Goal: Contribute content: Add original content to the website for others to see

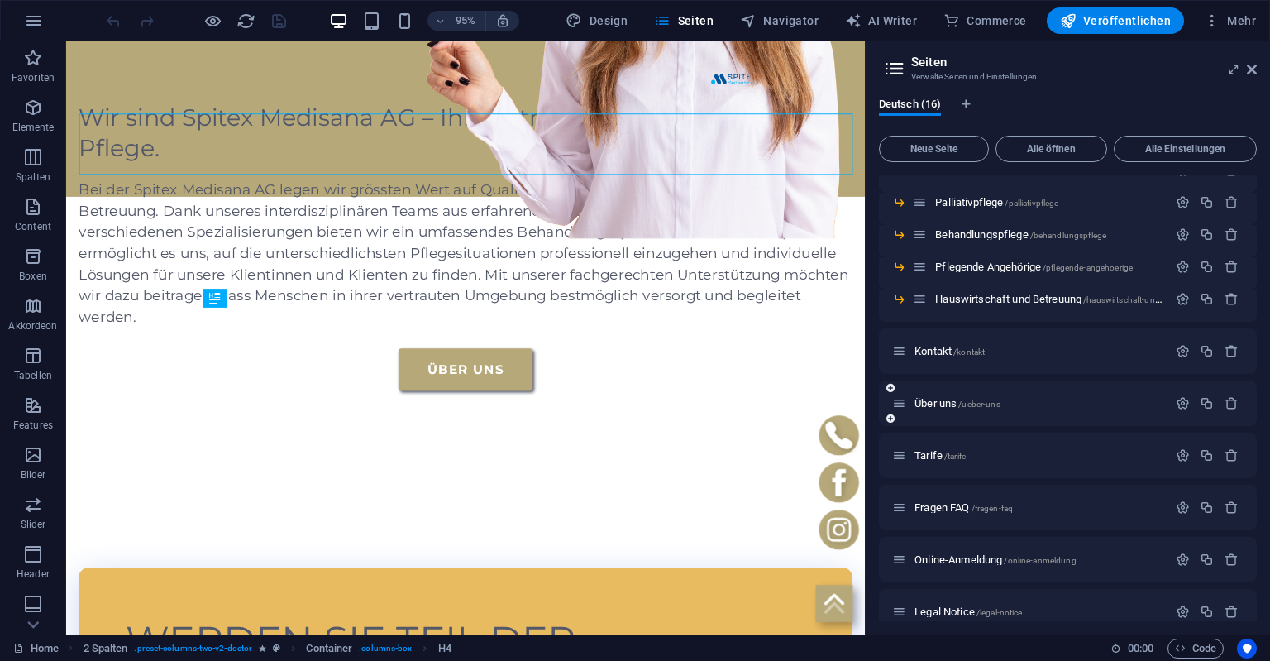
scroll to position [226, 0]
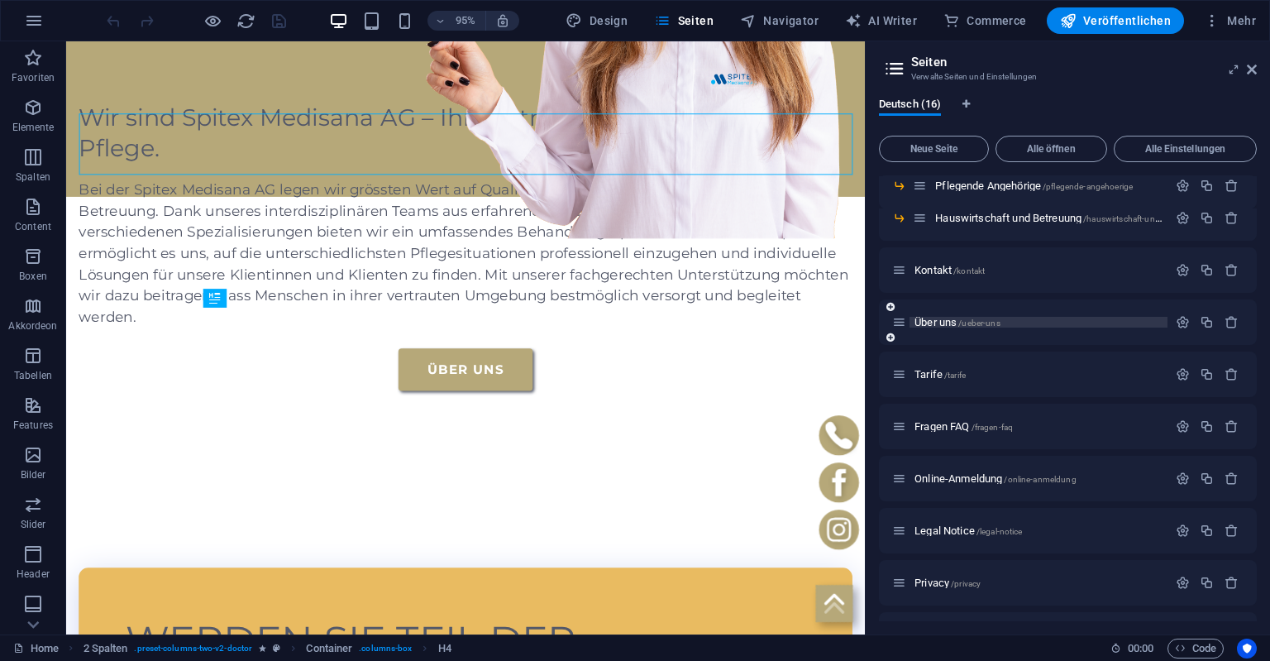
click at [976, 320] on span "/ueber-uns" at bounding box center [979, 322] width 41 height 9
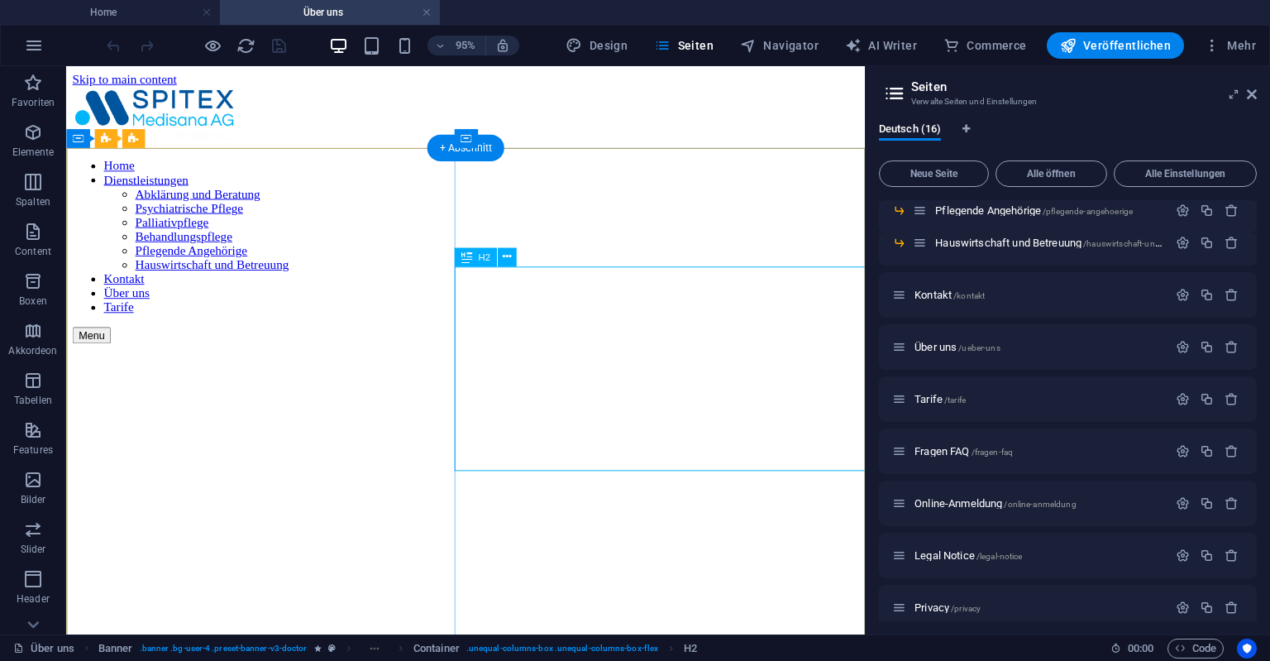
scroll to position [0, 0]
click at [285, 358] on figure at bounding box center [487, 358] width 828 height 0
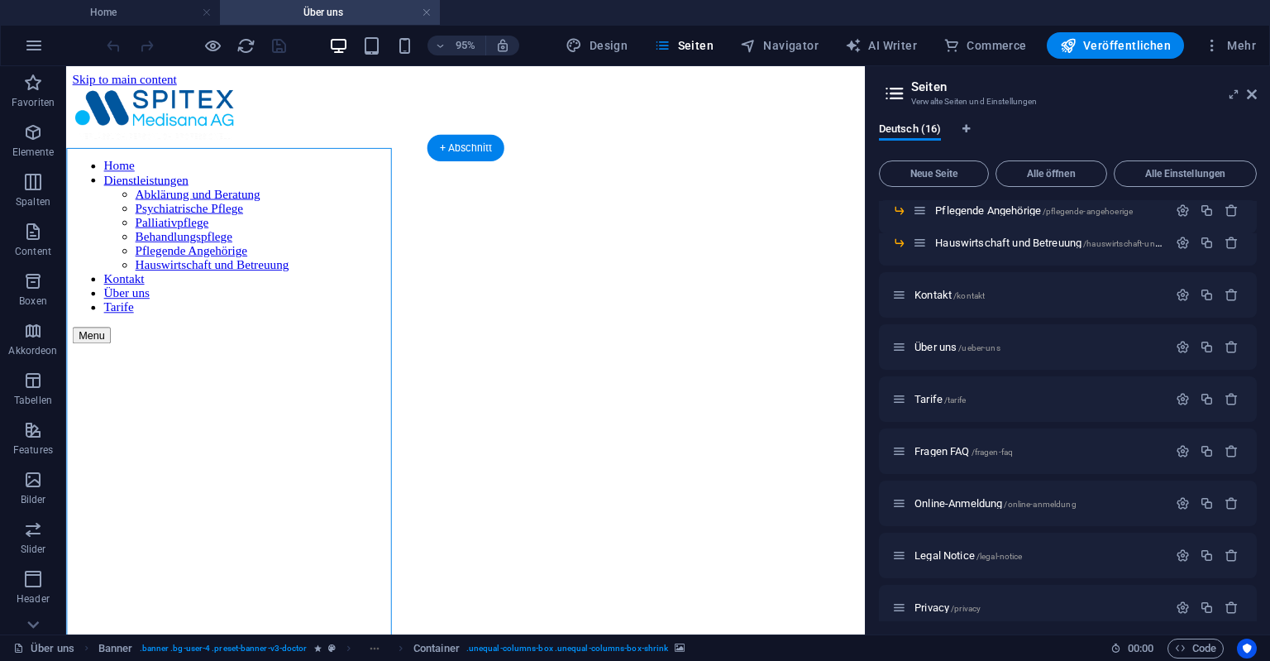
click at [285, 358] on figure at bounding box center [487, 358] width 828 height 0
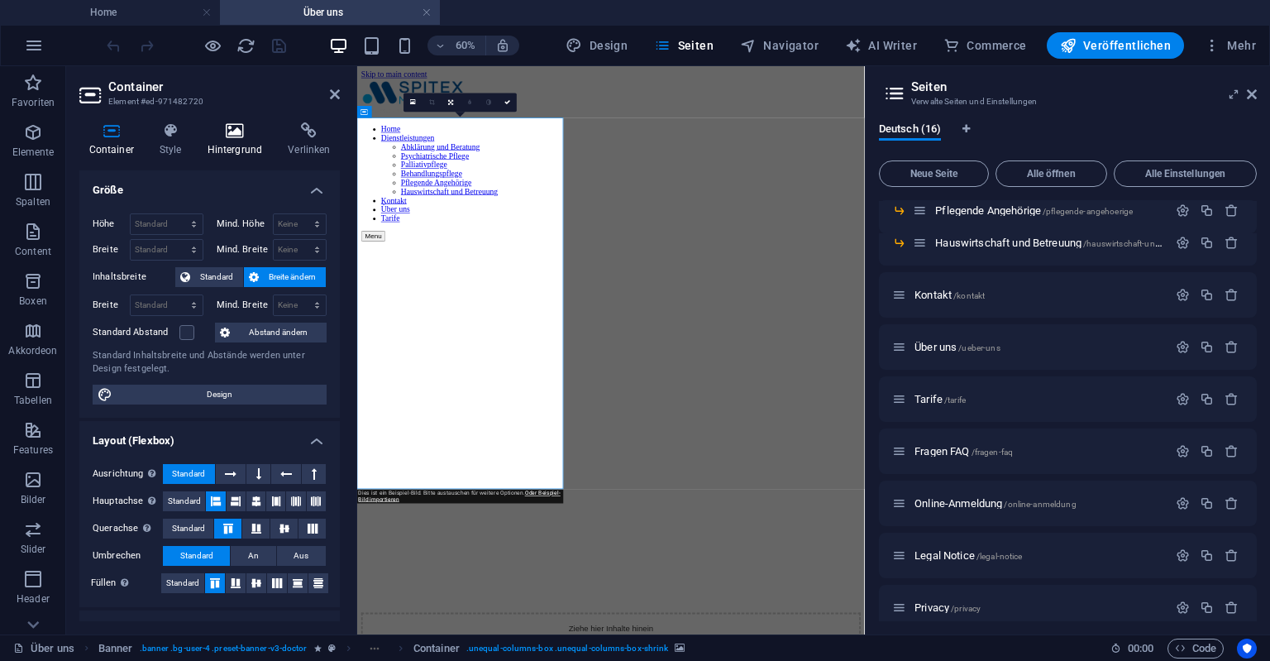
click at [230, 141] on h4 "Hintergrund" at bounding box center [238, 139] width 81 height 35
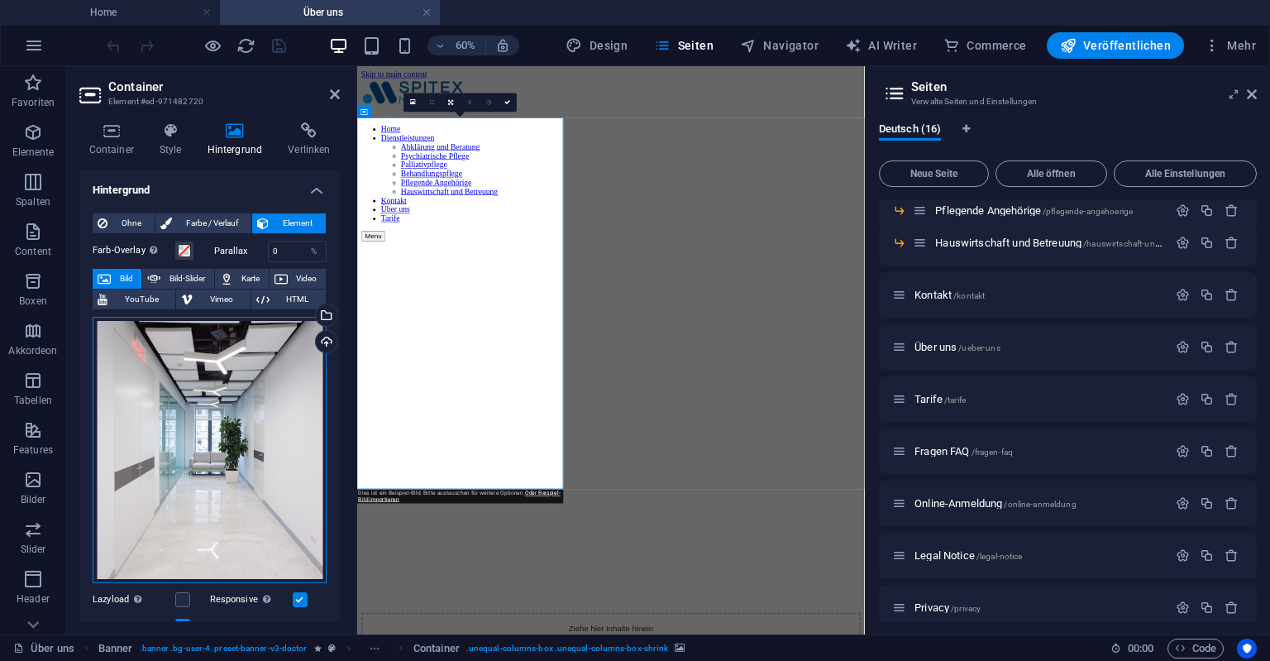
click at [167, 472] on div "Ziehe Dateien zum Hochladen hierher oder klicke hier, um aus Dateien oder koste…" at bounding box center [210, 450] width 234 height 267
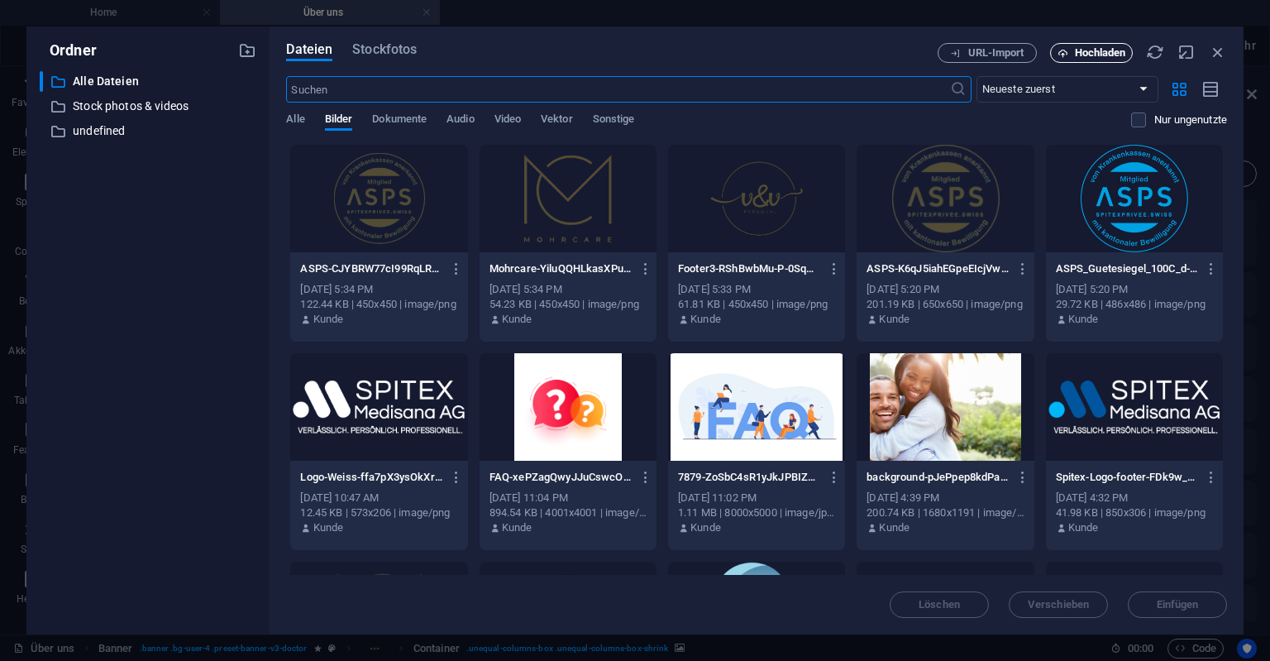
click at [1080, 55] on span "Hochladen" at bounding box center [1100, 53] width 51 height 10
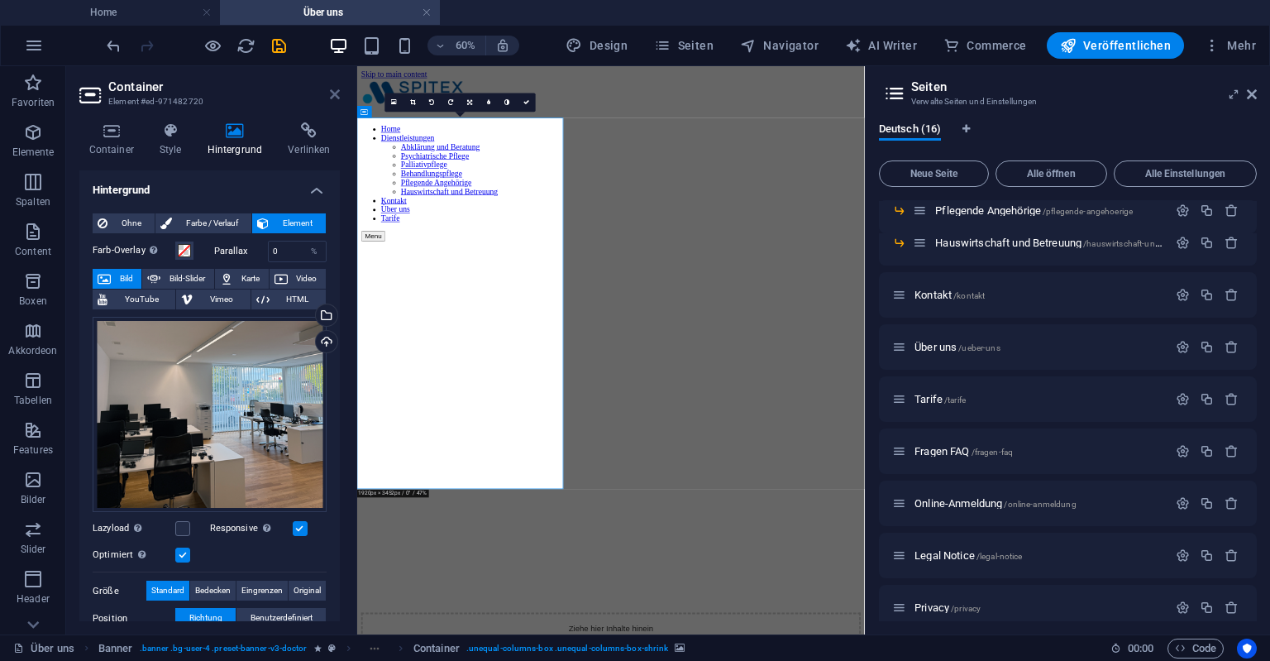
click at [332, 94] on icon at bounding box center [335, 94] width 10 height 13
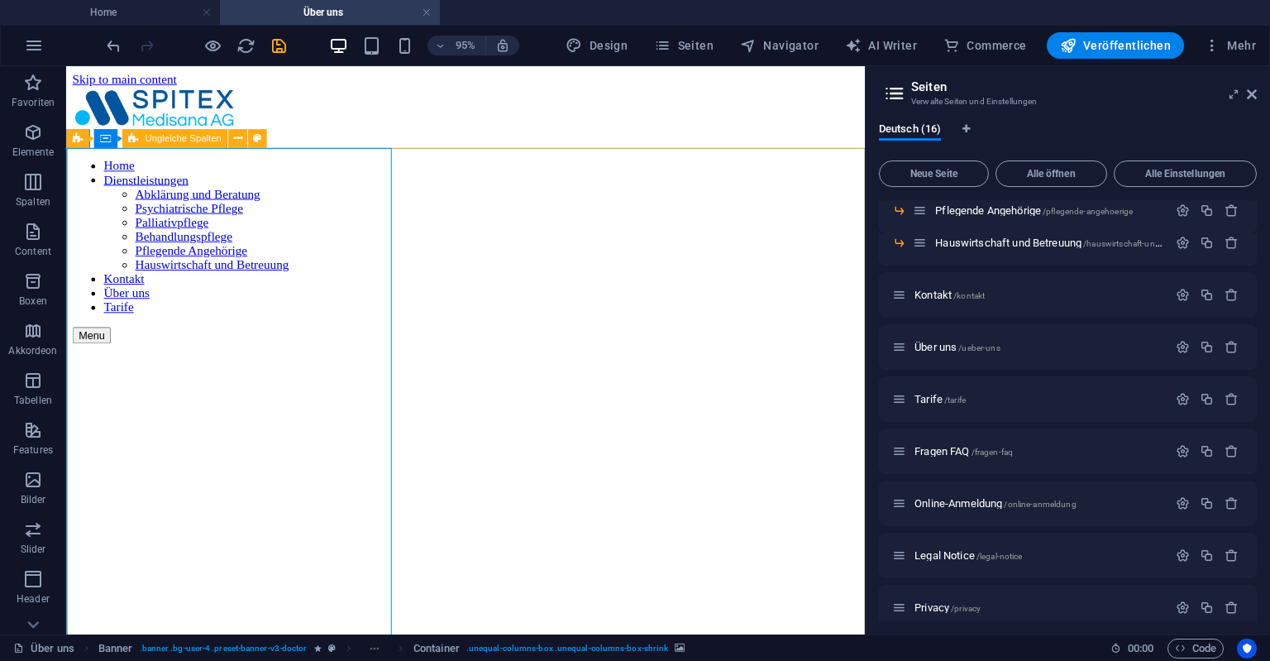
click at [172, 138] on span "Ungleiche Spalten" at bounding box center [183, 138] width 77 height 9
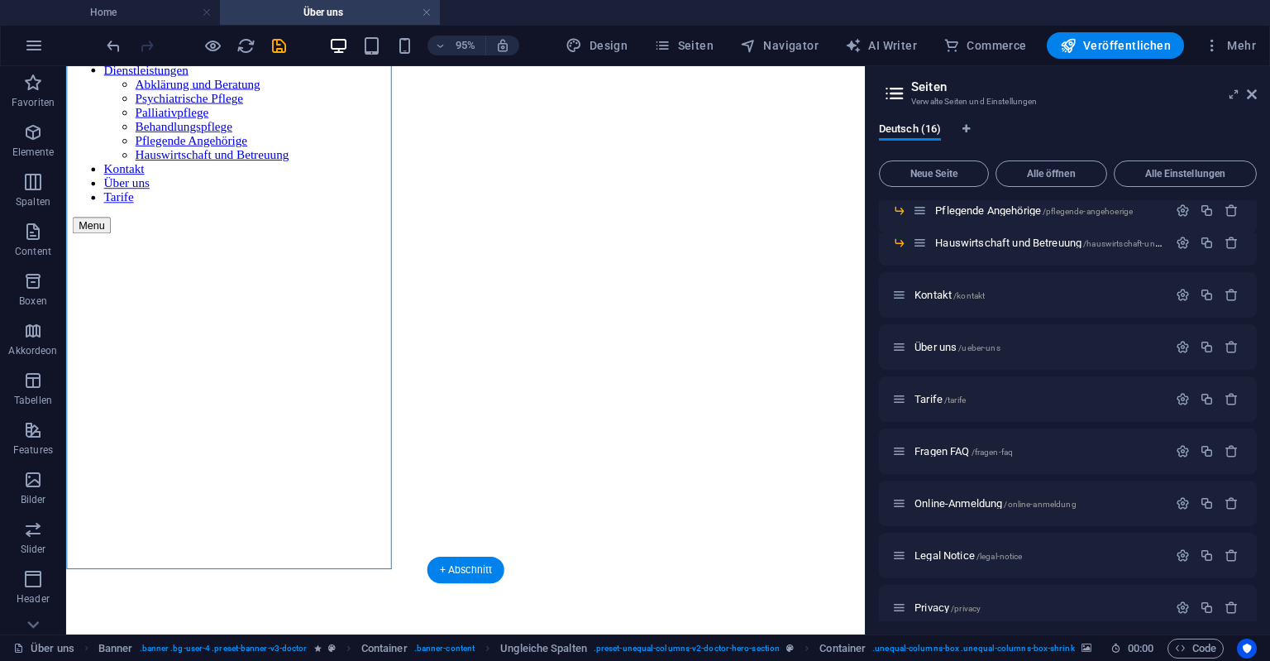
scroll to position [175, 0]
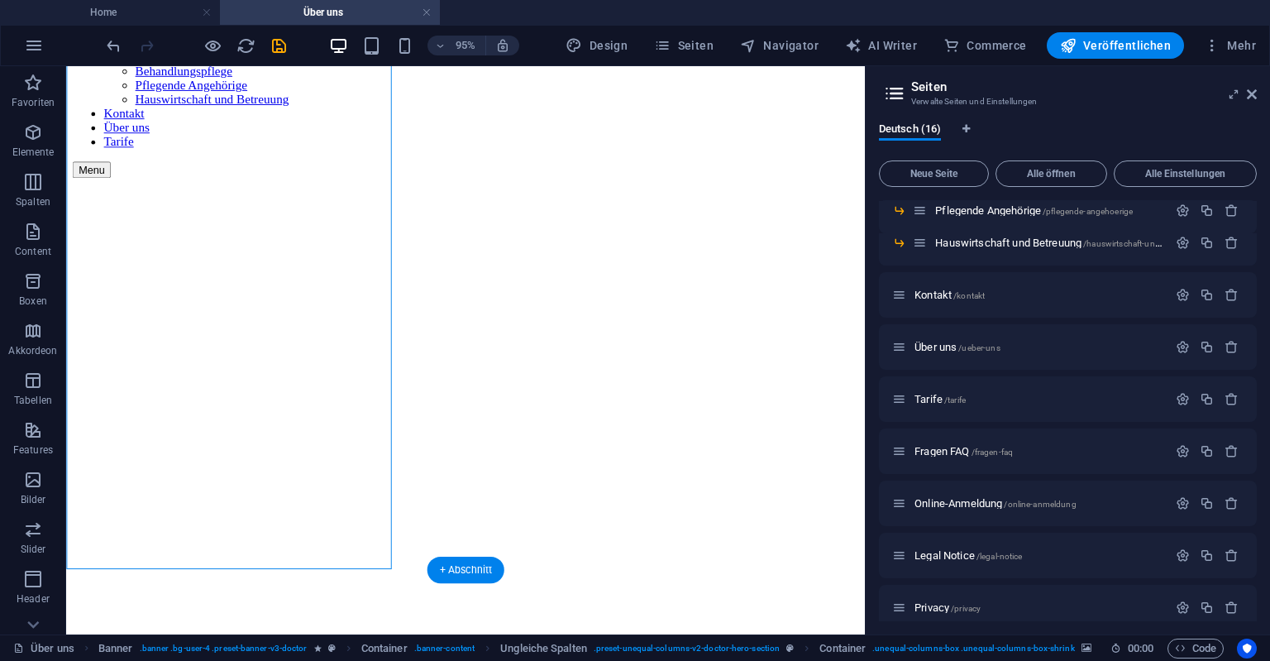
click at [313, 184] on figure at bounding box center [487, 184] width 828 height 0
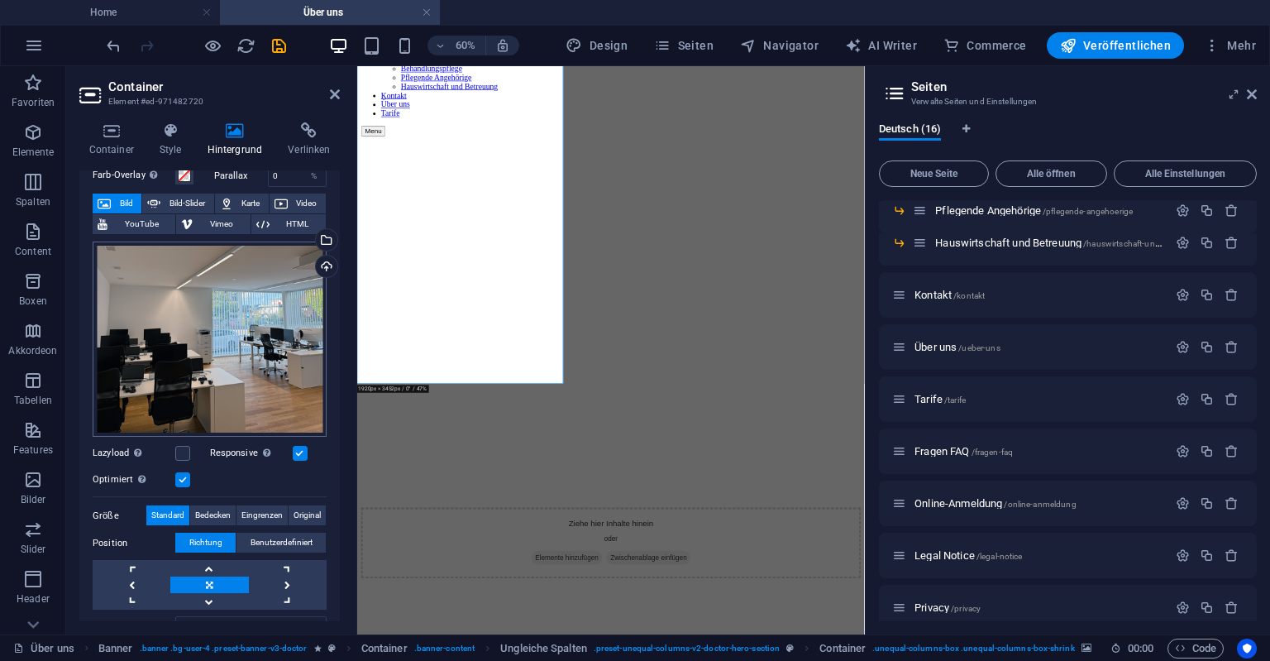
scroll to position [151, 0]
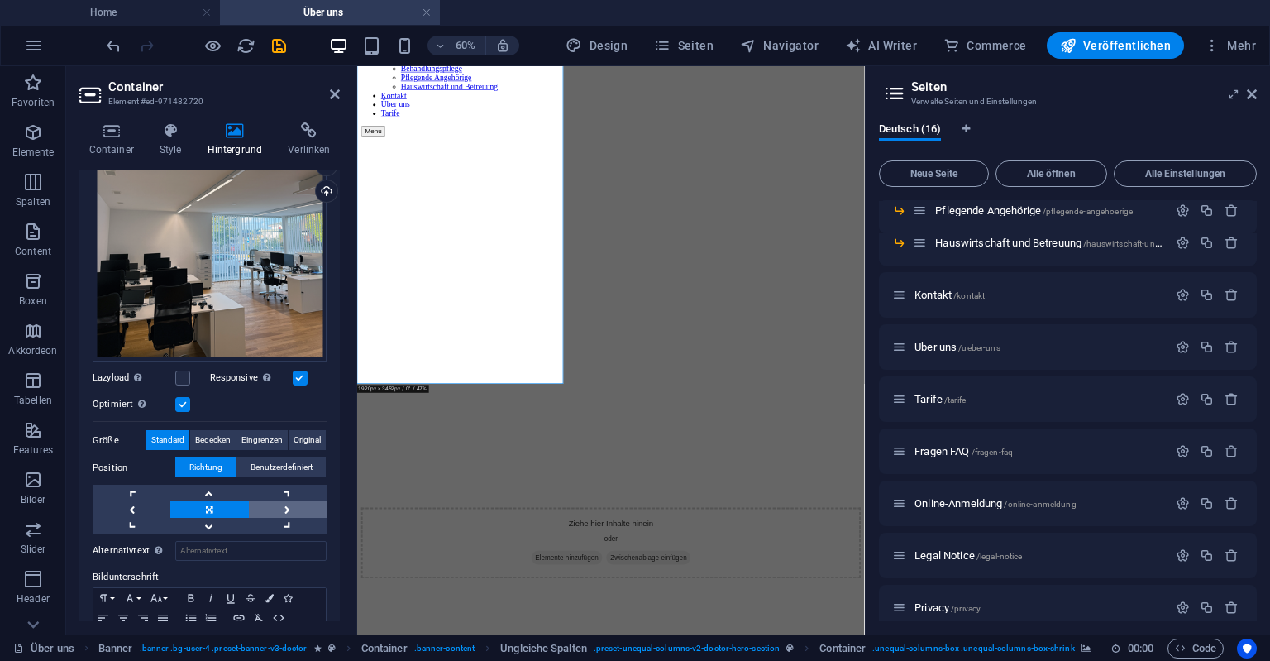
click at [282, 506] on link at bounding box center [288, 509] width 78 height 17
click at [140, 511] on link at bounding box center [132, 509] width 78 height 17
click at [289, 506] on link at bounding box center [288, 509] width 78 height 17
click at [286, 491] on link at bounding box center [288, 493] width 78 height 17
click at [289, 518] on link at bounding box center [288, 526] width 78 height 17
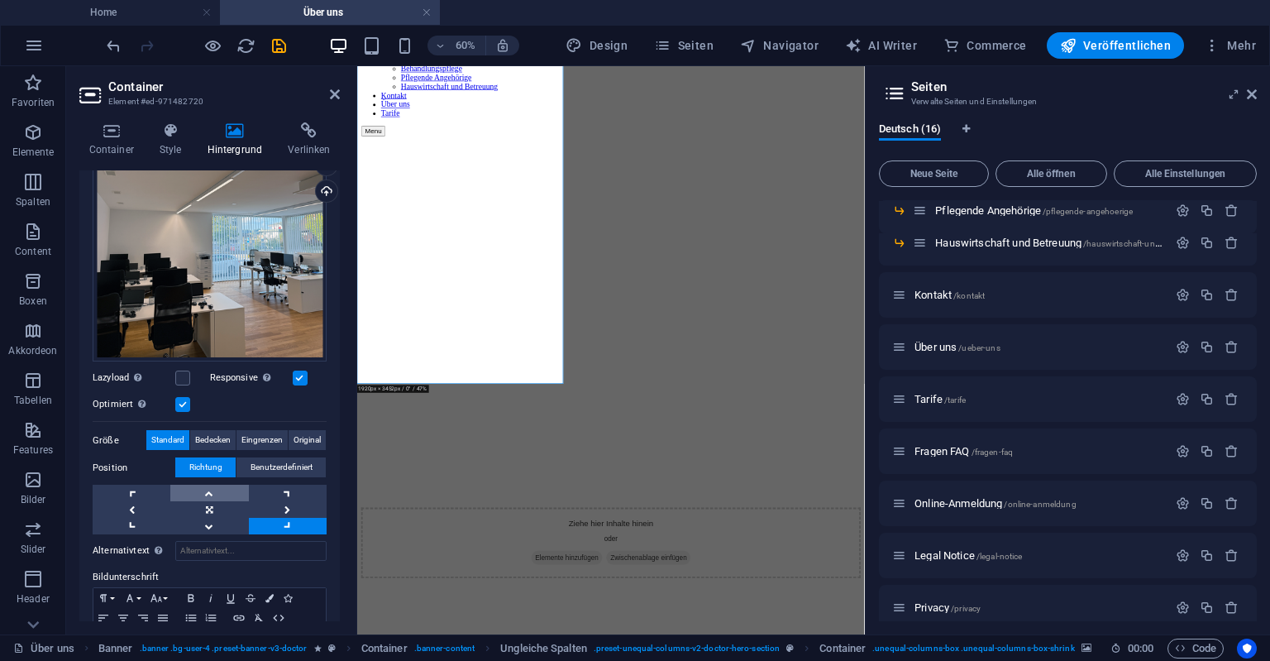
click at [216, 490] on link at bounding box center [209, 493] width 78 height 17
click at [211, 527] on link at bounding box center [209, 526] width 78 height 17
click at [288, 510] on link at bounding box center [288, 509] width 78 height 17
click at [211, 506] on link at bounding box center [209, 509] width 78 height 17
click at [286, 504] on link at bounding box center [288, 509] width 78 height 17
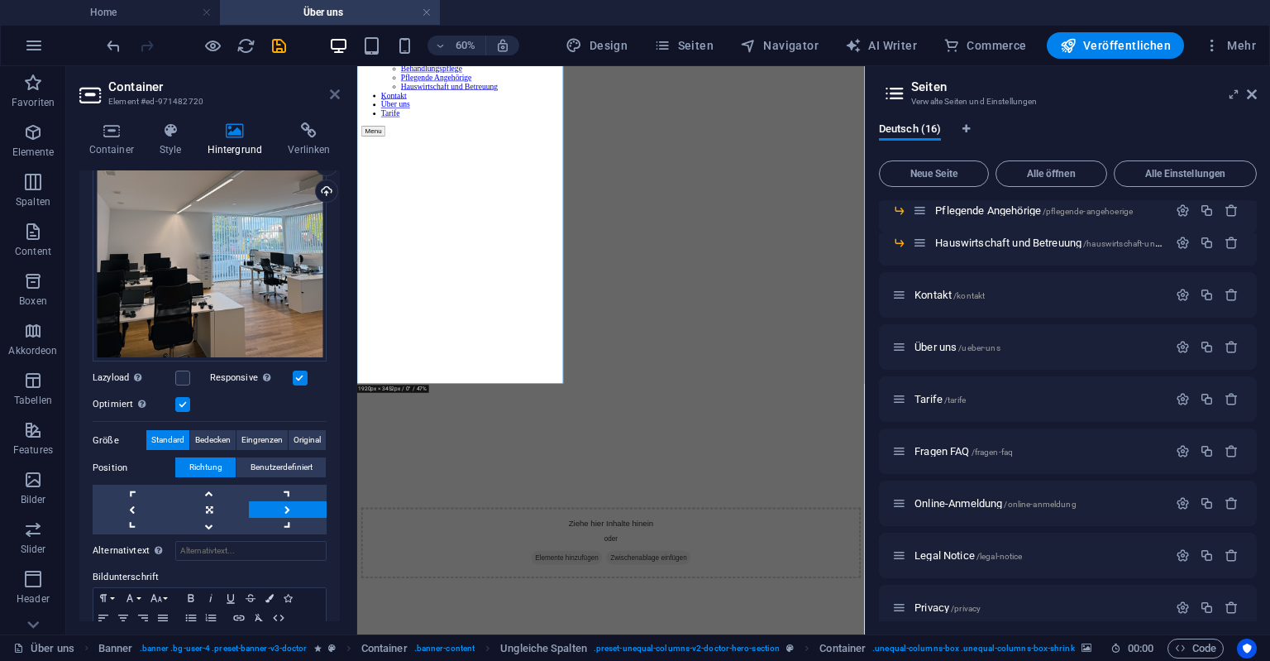
click at [336, 91] on icon at bounding box center [335, 94] width 10 height 13
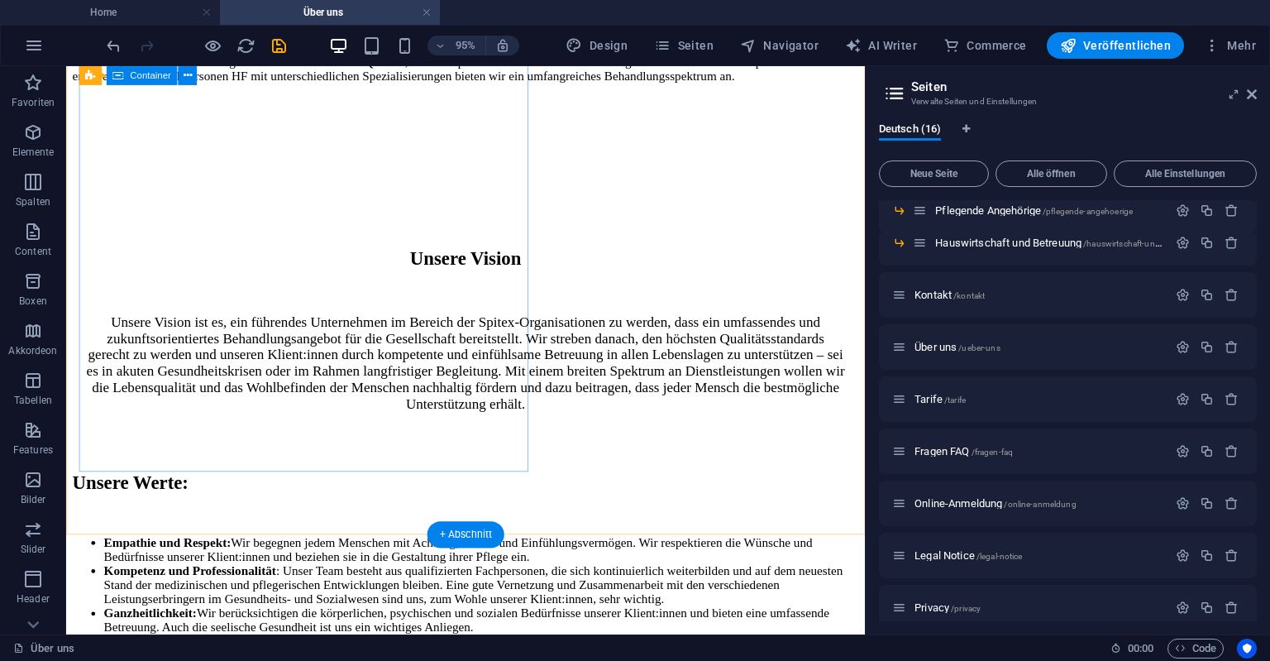
scroll to position [1222, 0]
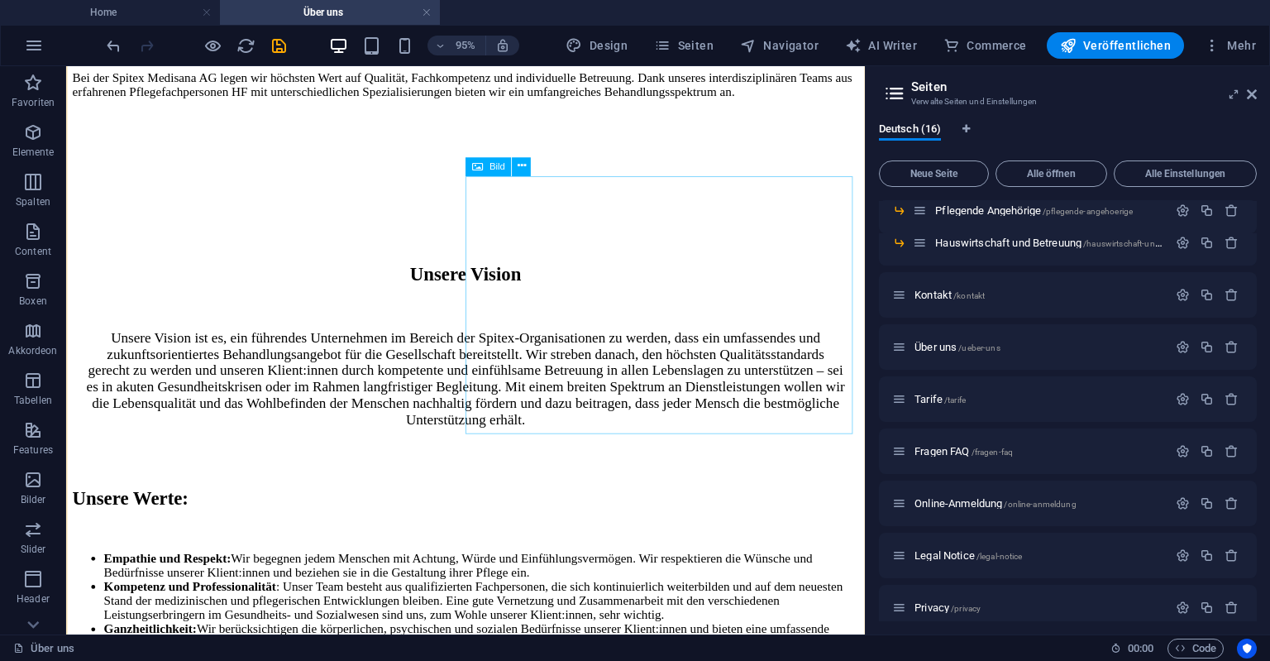
select select "%"
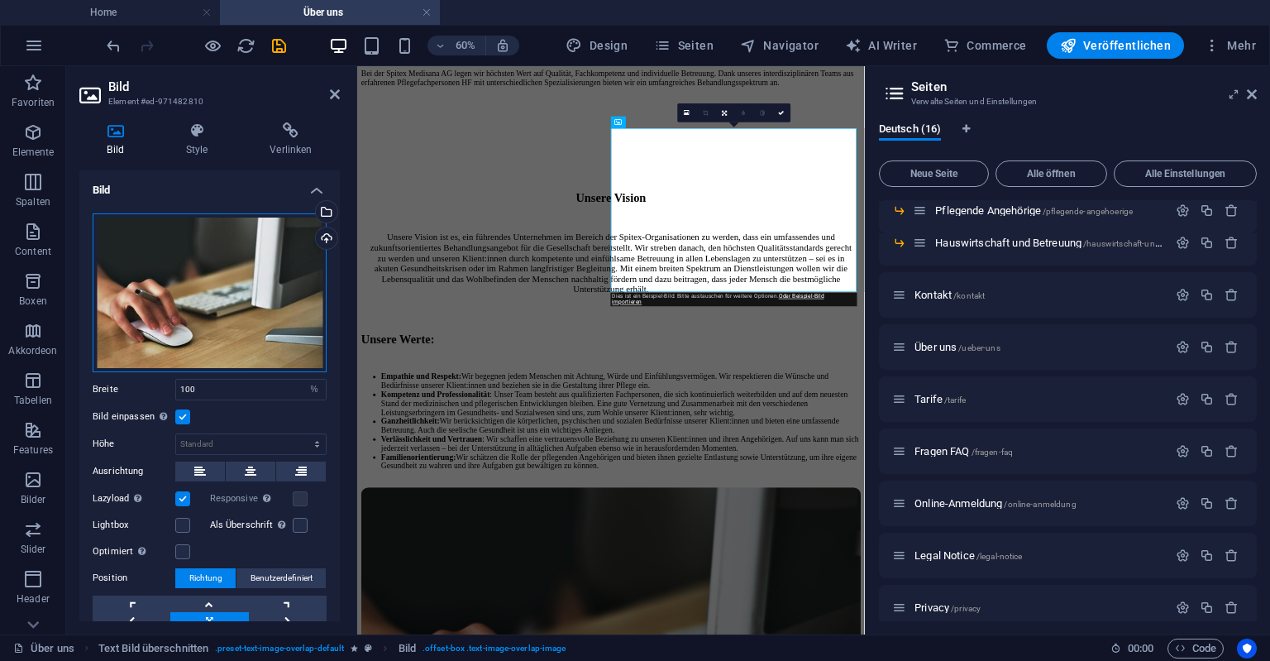
click at [108, 301] on div "Ziehe Dateien zum Hochladen hierher oder klicke hier, um aus Dateien oder koste…" at bounding box center [210, 292] width 234 height 159
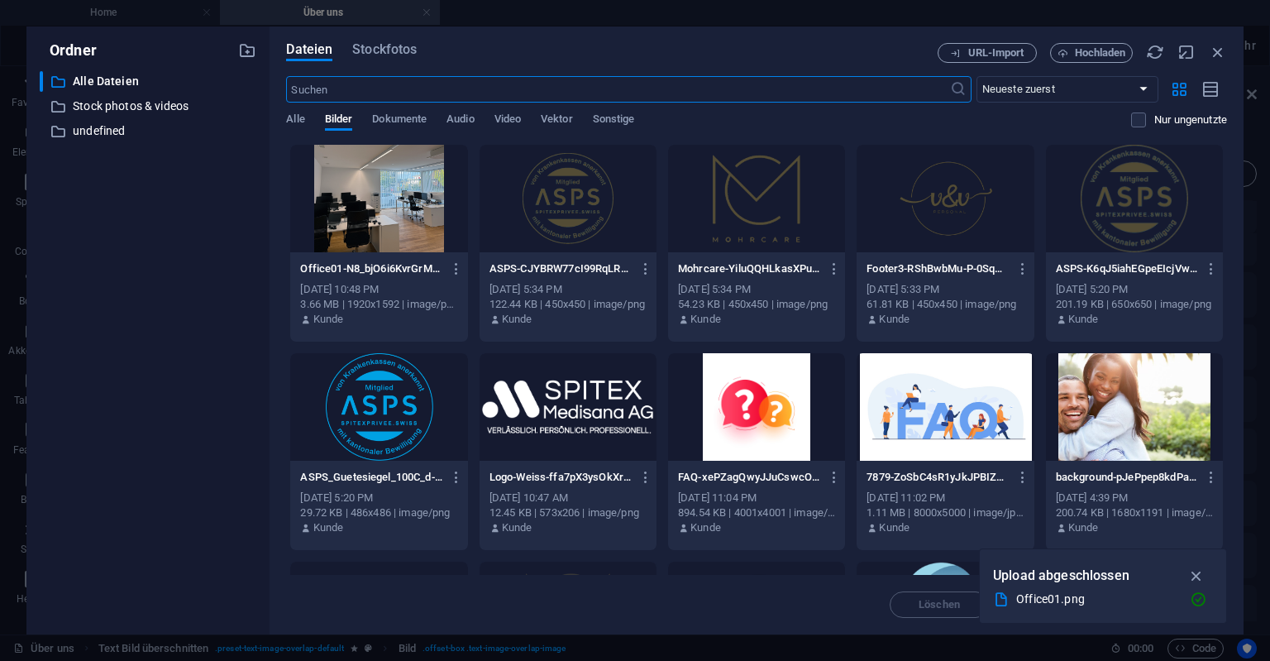
scroll to position [0, 0]
click at [1097, 55] on span "Hochladen" at bounding box center [1100, 53] width 51 height 10
click at [1199, 557] on icon "button" at bounding box center [1197, 555] width 19 height 18
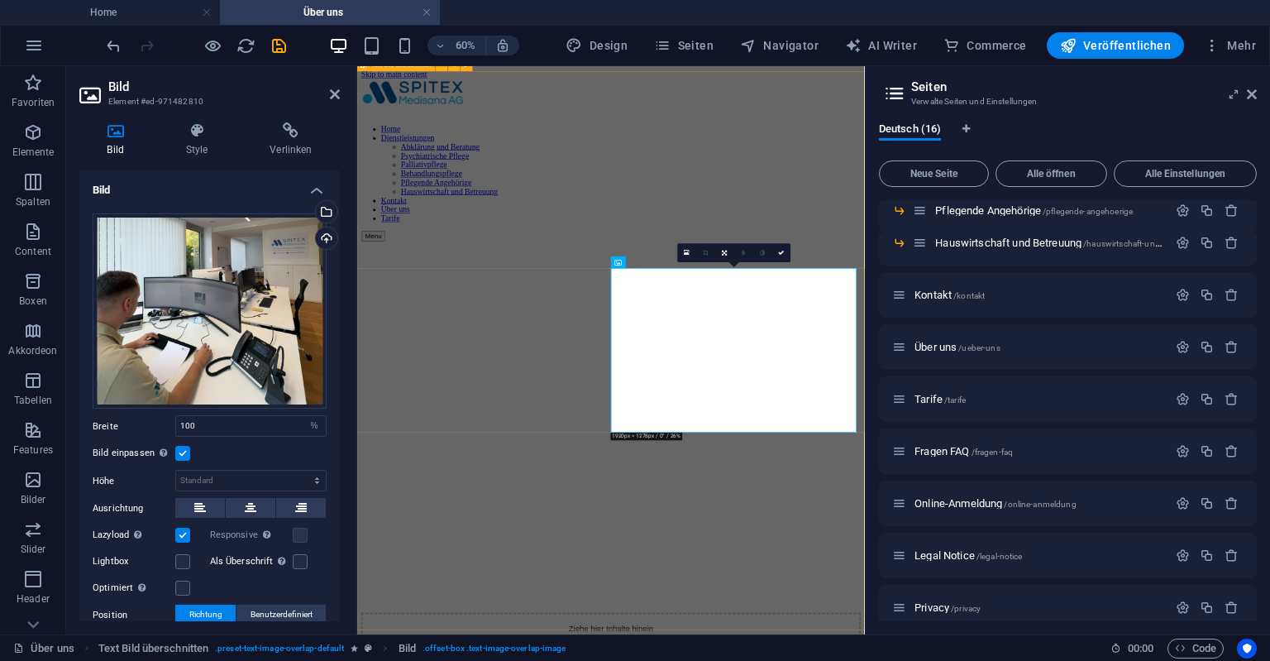
scroll to position [989, 0]
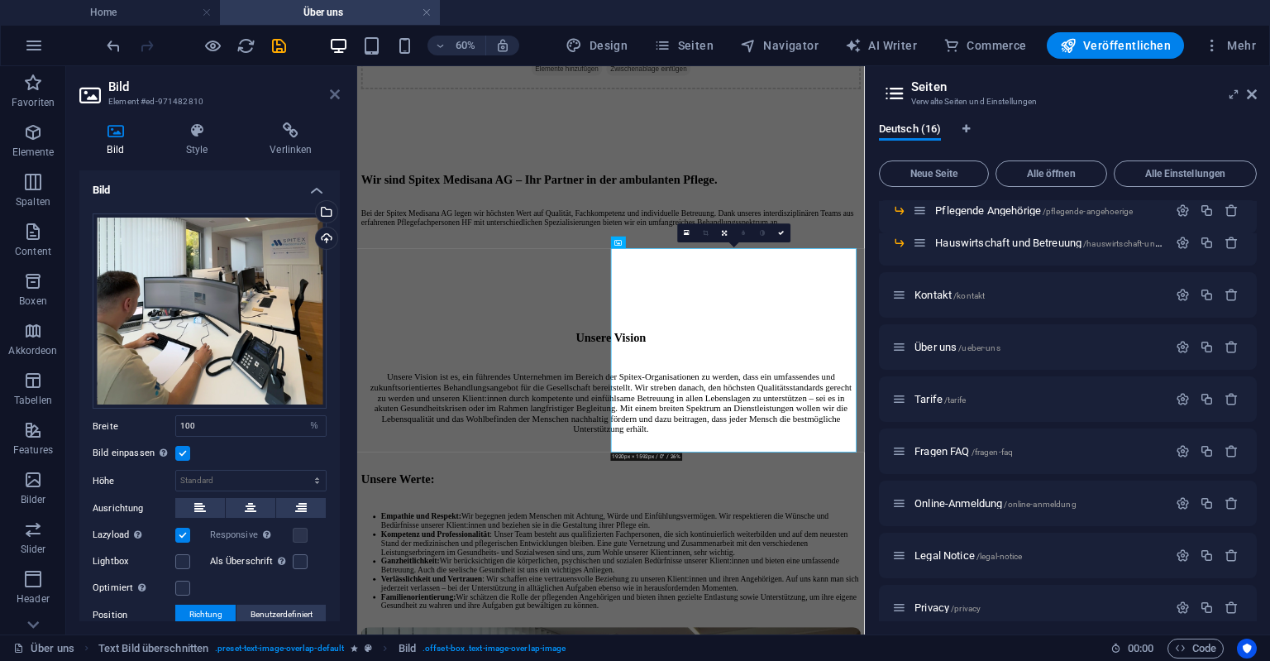
click at [331, 91] on icon at bounding box center [335, 94] width 10 height 13
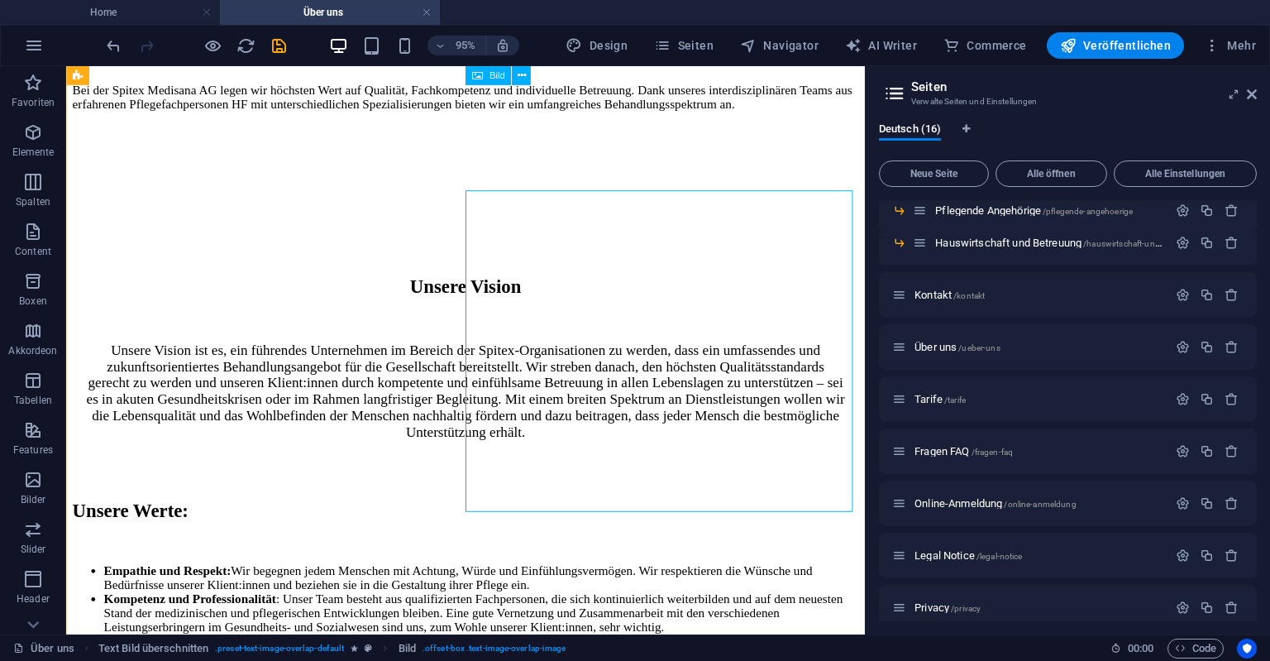
scroll to position [1164, 0]
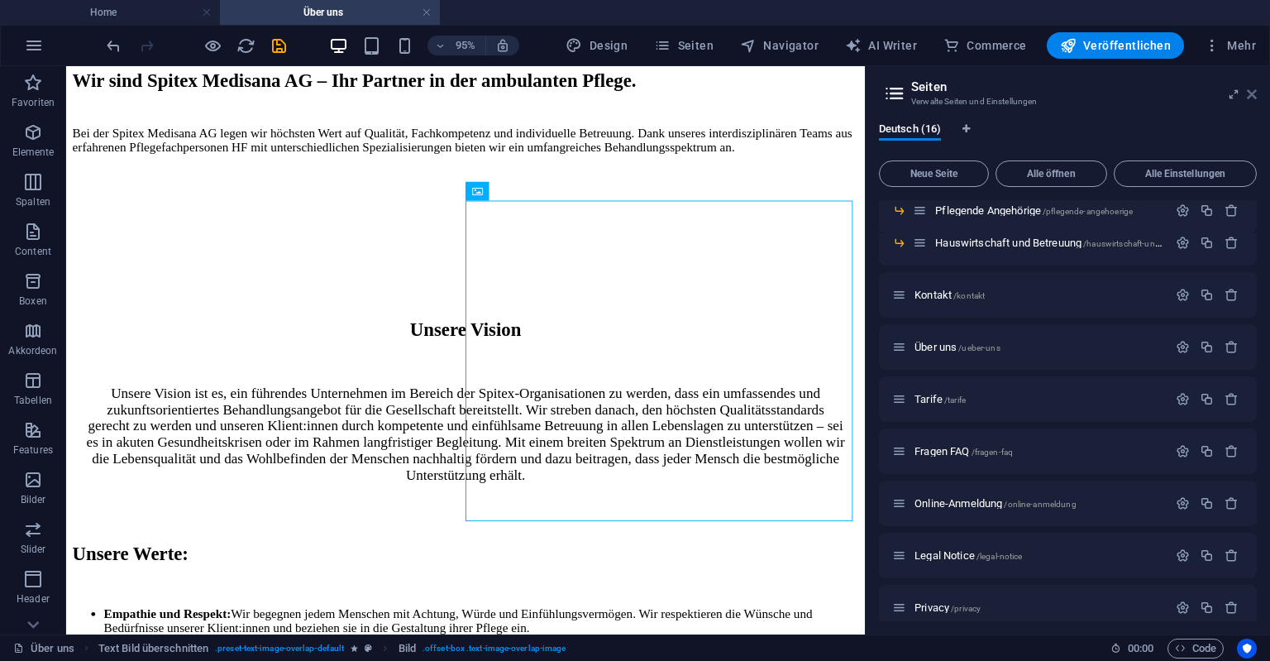
click at [1255, 92] on icon at bounding box center [1252, 94] width 10 height 13
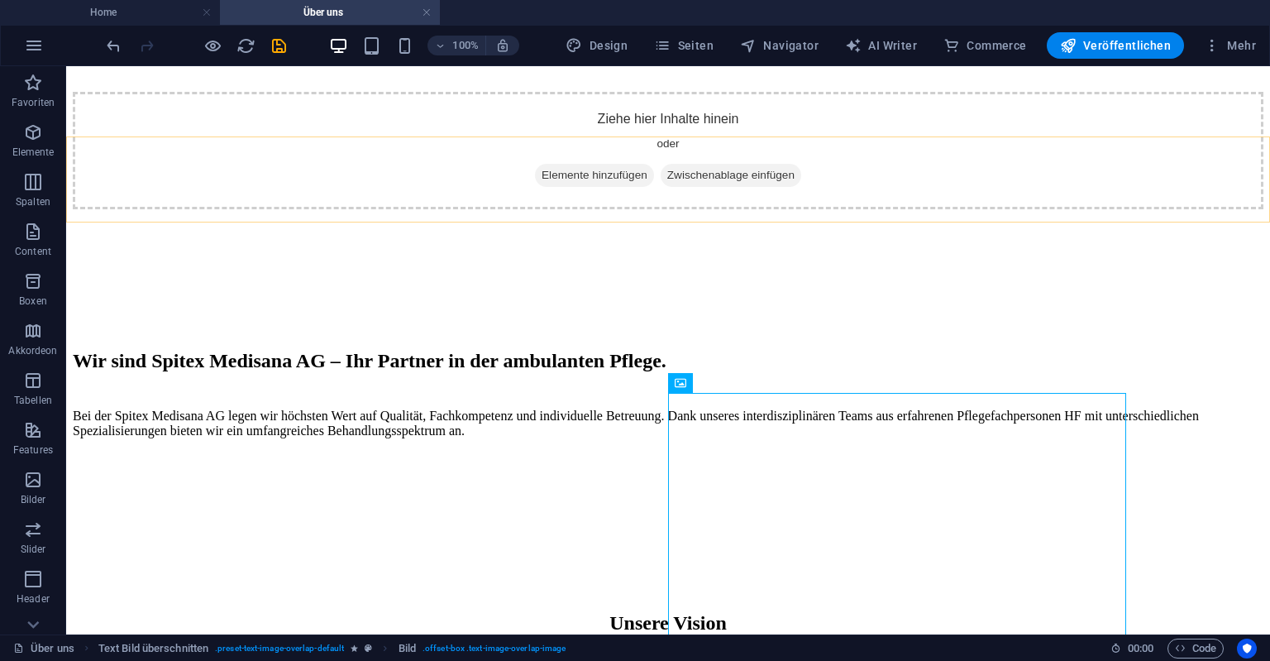
scroll to position [857, 0]
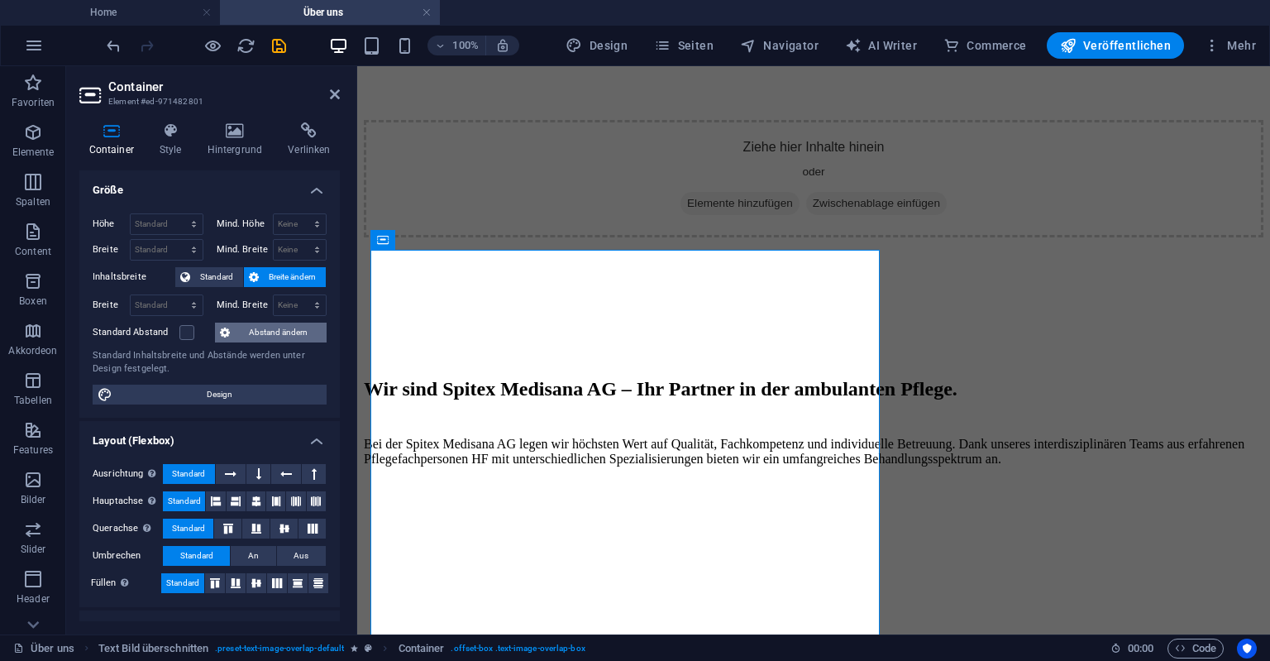
click at [266, 332] on span "Abstand ändern" at bounding box center [278, 333] width 87 height 20
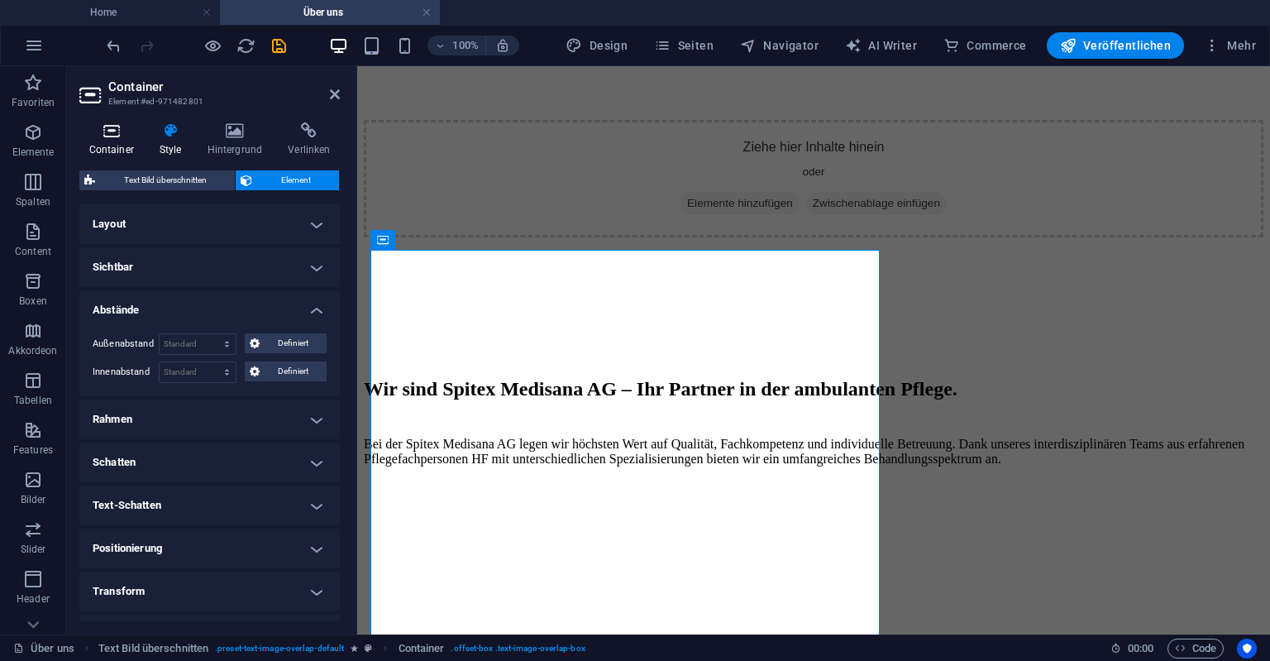
click at [103, 151] on h4 "Container" at bounding box center [114, 139] width 70 height 35
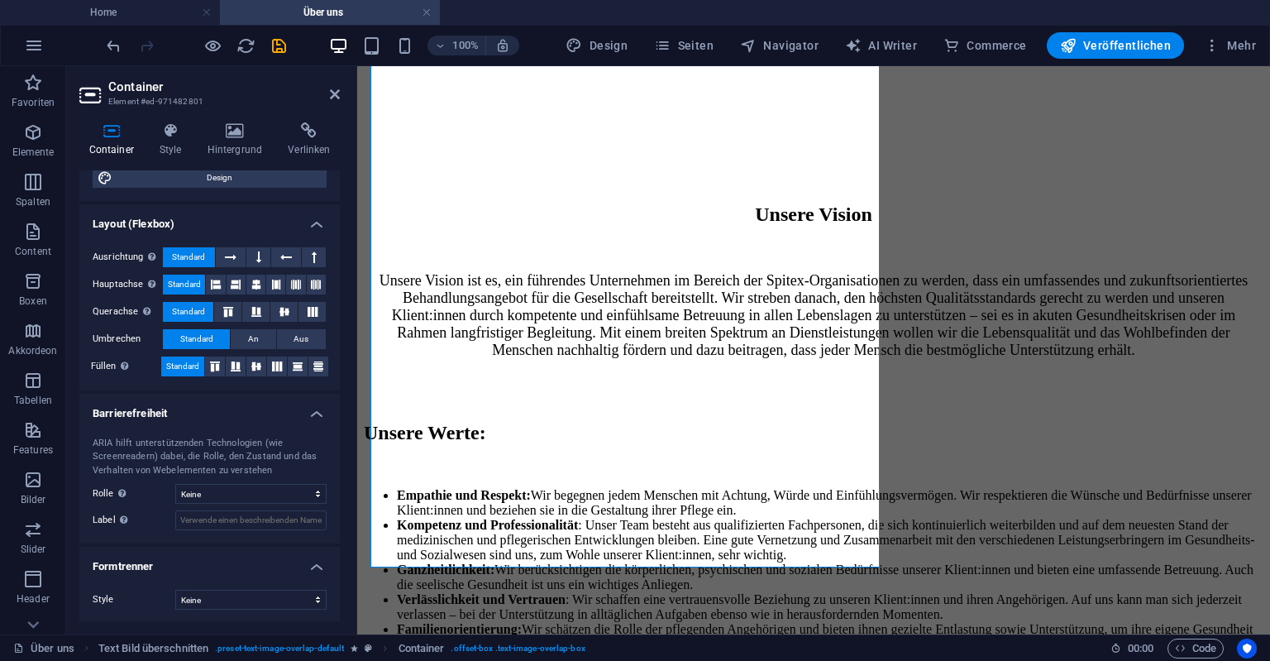
scroll to position [0, 0]
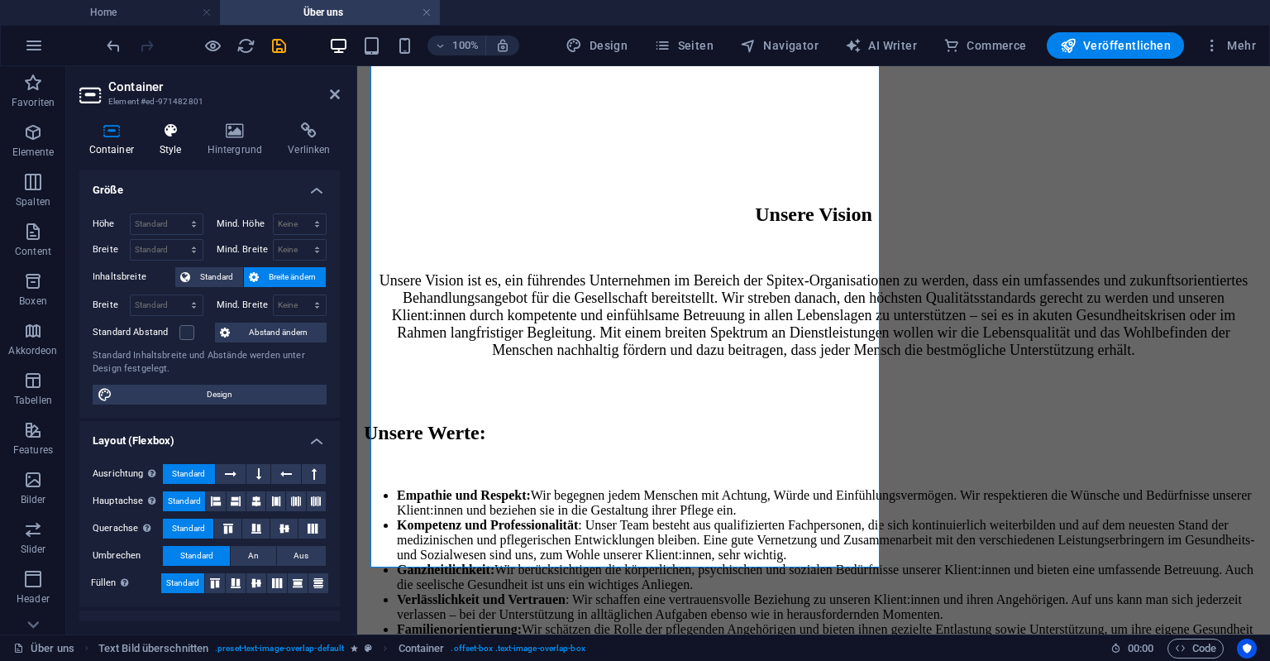
click at [175, 151] on h4 "Style" at bounding box center [174, 139] width 48 height 35
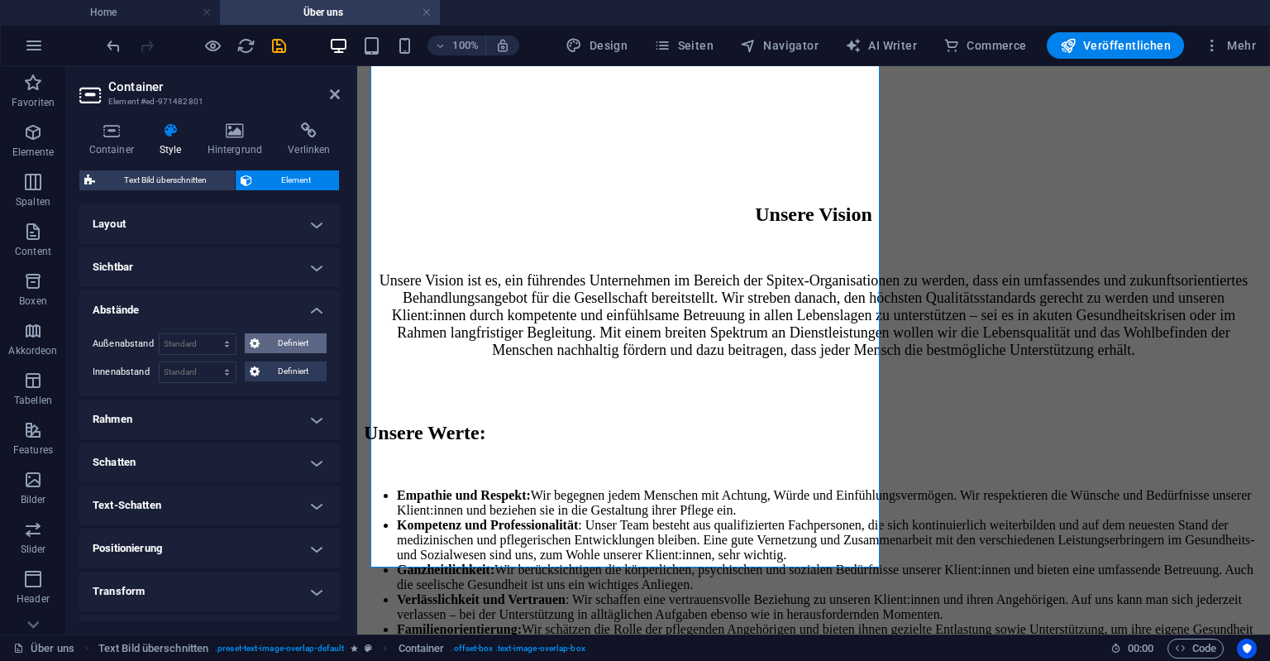
click at [270, 341] on span "Definiert" at bounding box center [294, 343] width 58 height 20
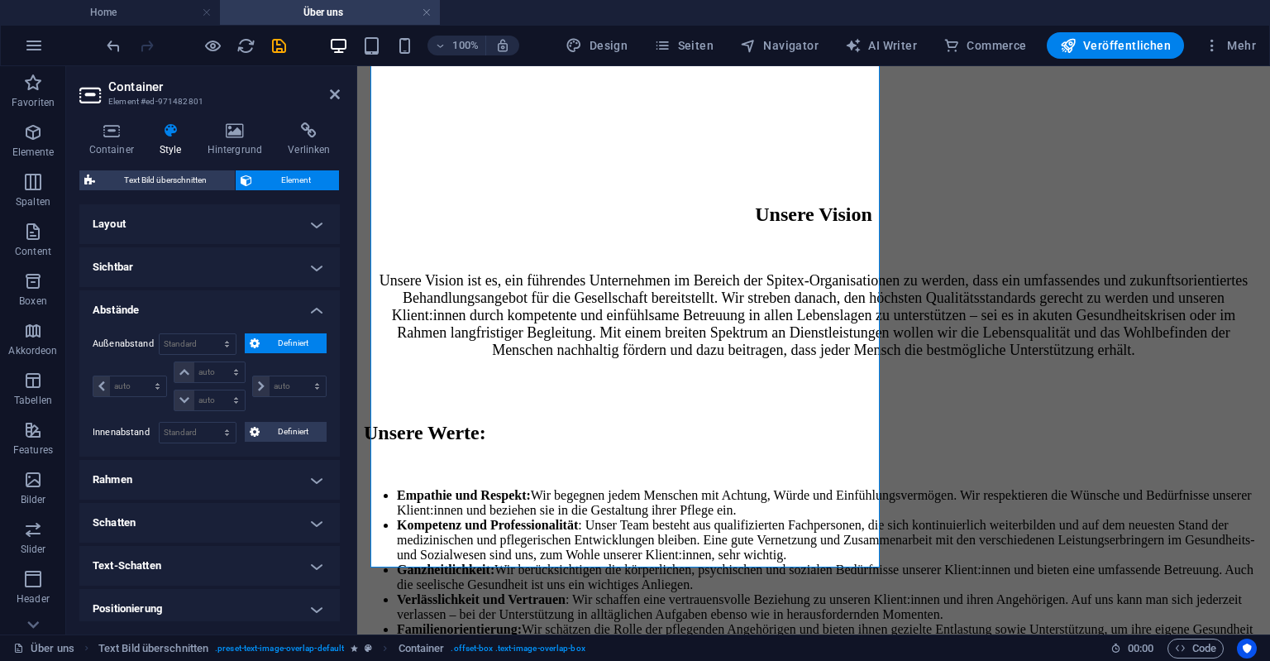
click at [268, 340] on span "Definiert" at bounding box center [294, 343] width 58 height 20
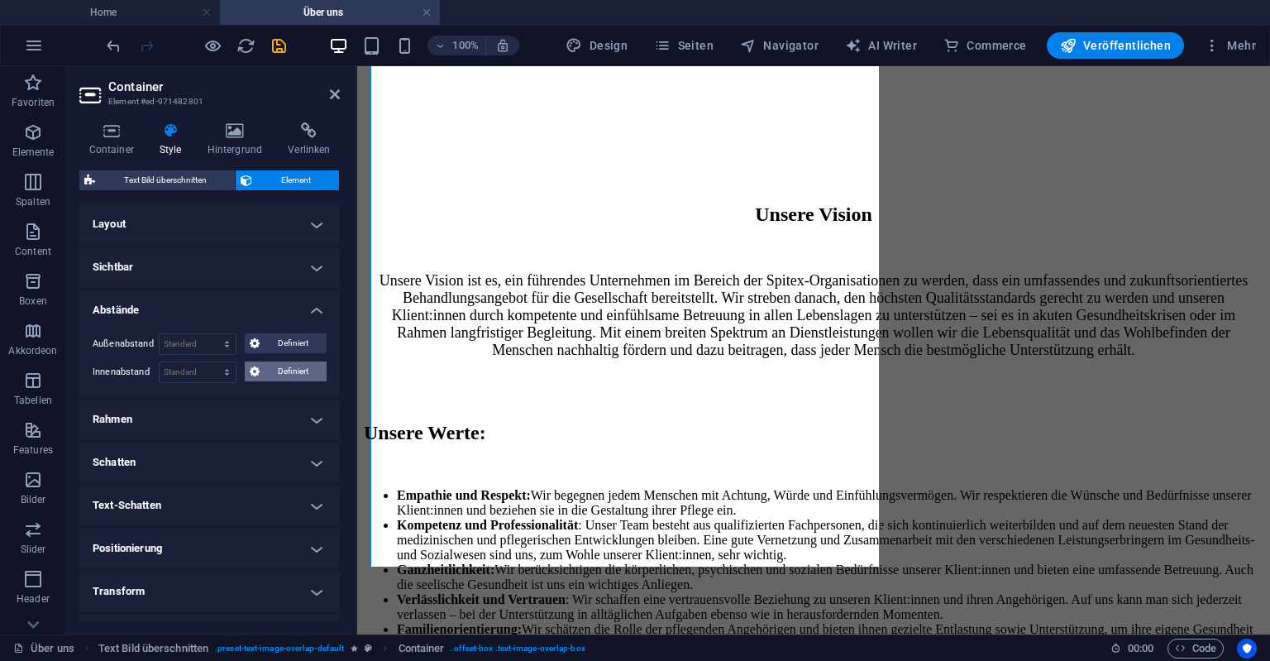
click at [270, 361] on span "Definiert" at bounding box center [294, 371] width 58 height 20
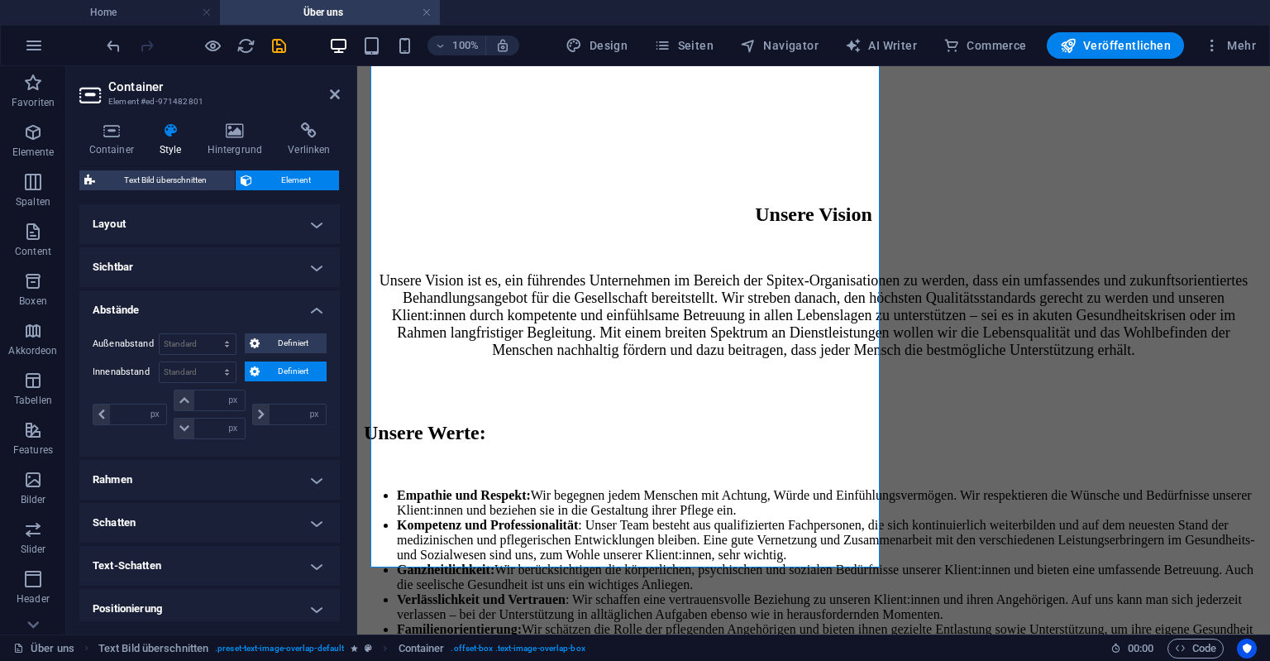
click at [270, 364] on span "Definiert" at bounding box center [294, 371] width 58 height 20
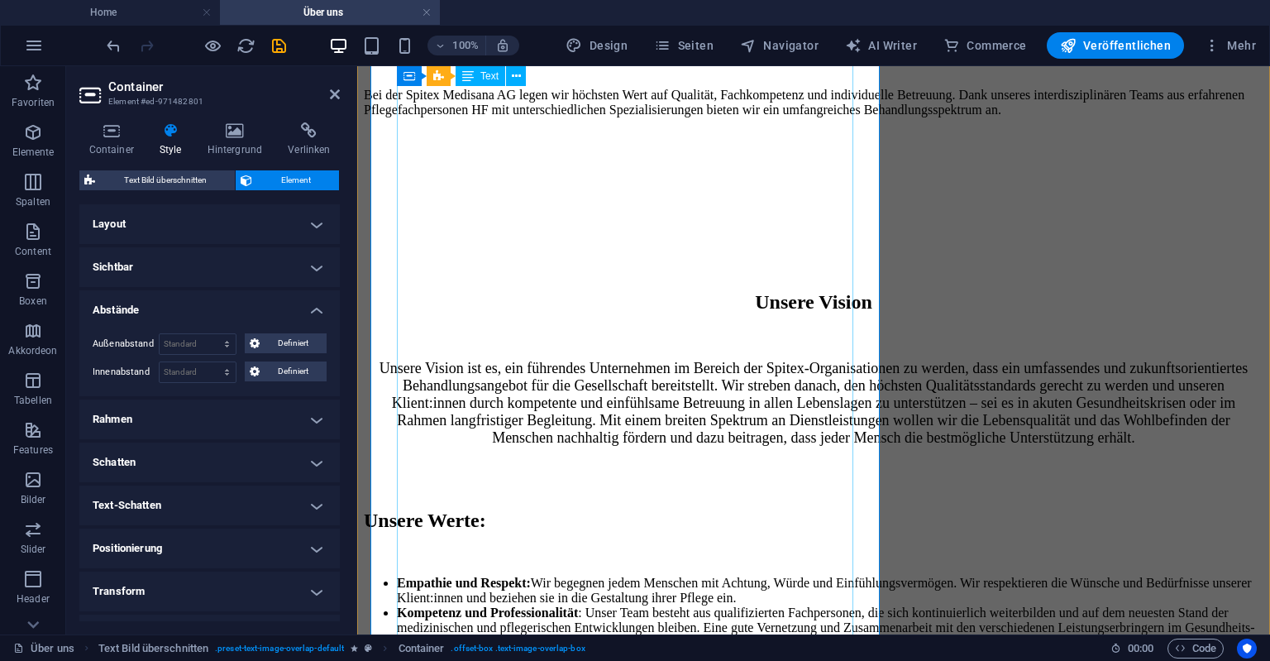
scroll to position [1031, 0]
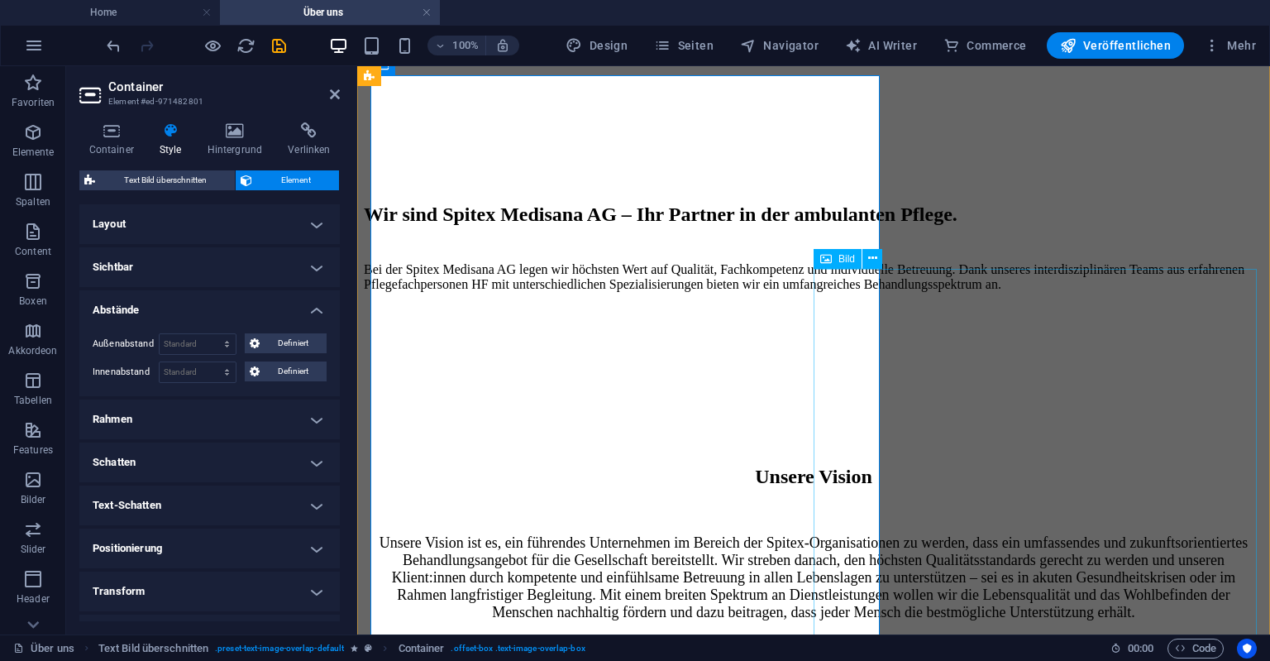
select select "%"
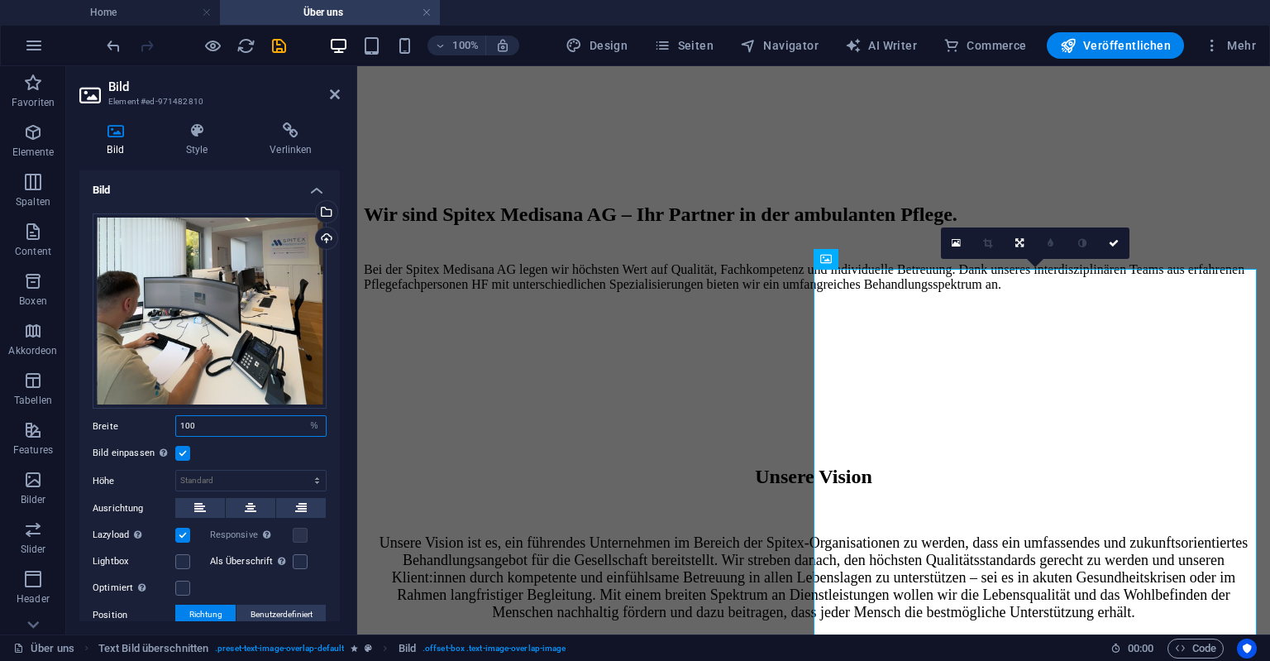
drag, startPoint x: 207, startPoint y: 418, endPoint x: 104, endPoint y: 418, distance: 102.6
click at [176, 418] on input "100" at bounding box center [251, 426] width 150 height 20
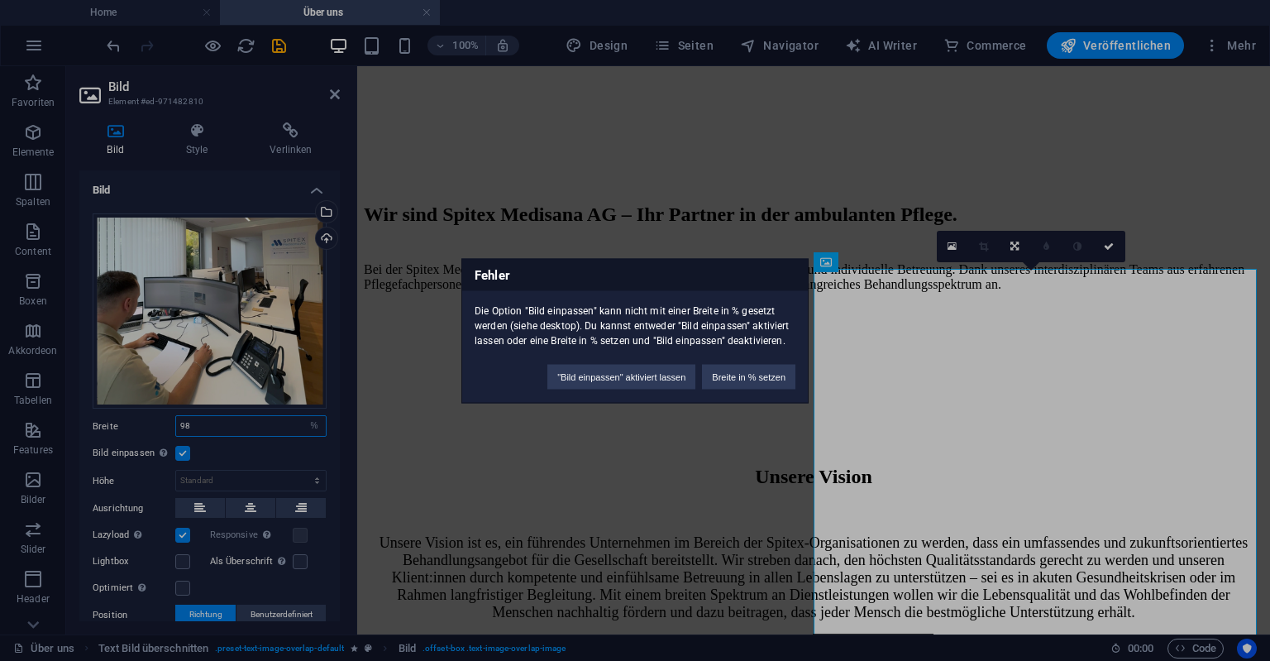
type input "98"
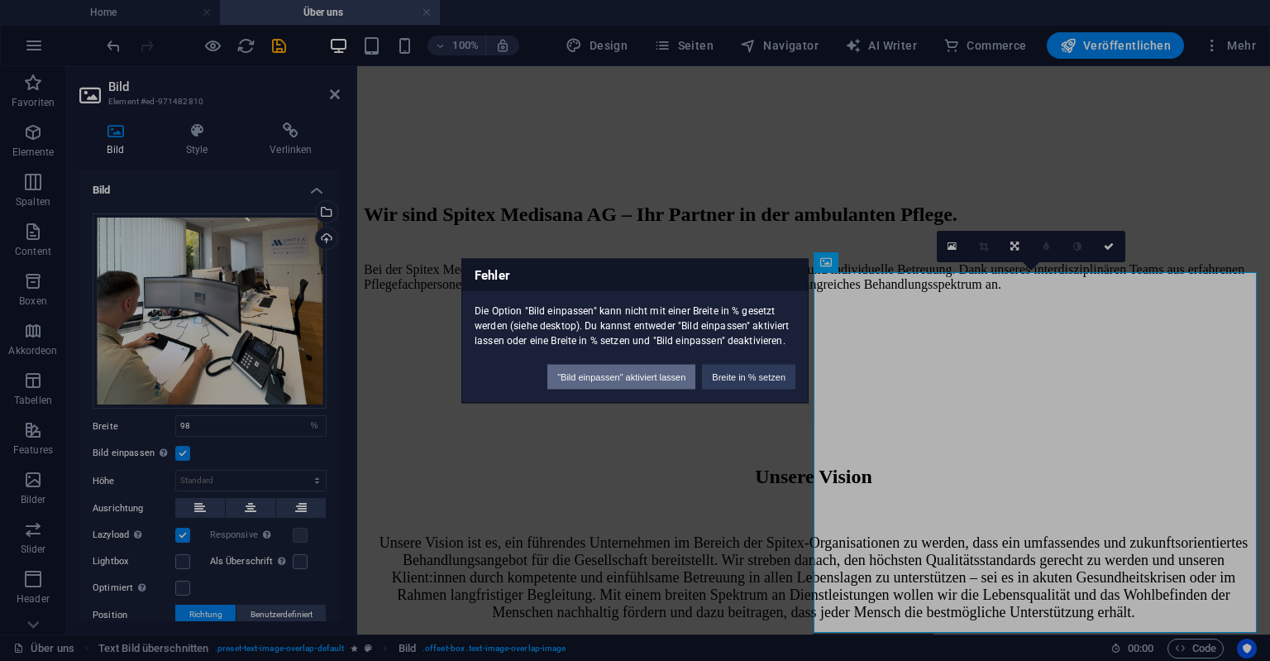
click at [658, 372] on button ""Bild einpassen" aktiviert lassen" at bounding box center [622, 376] width 148 height 25
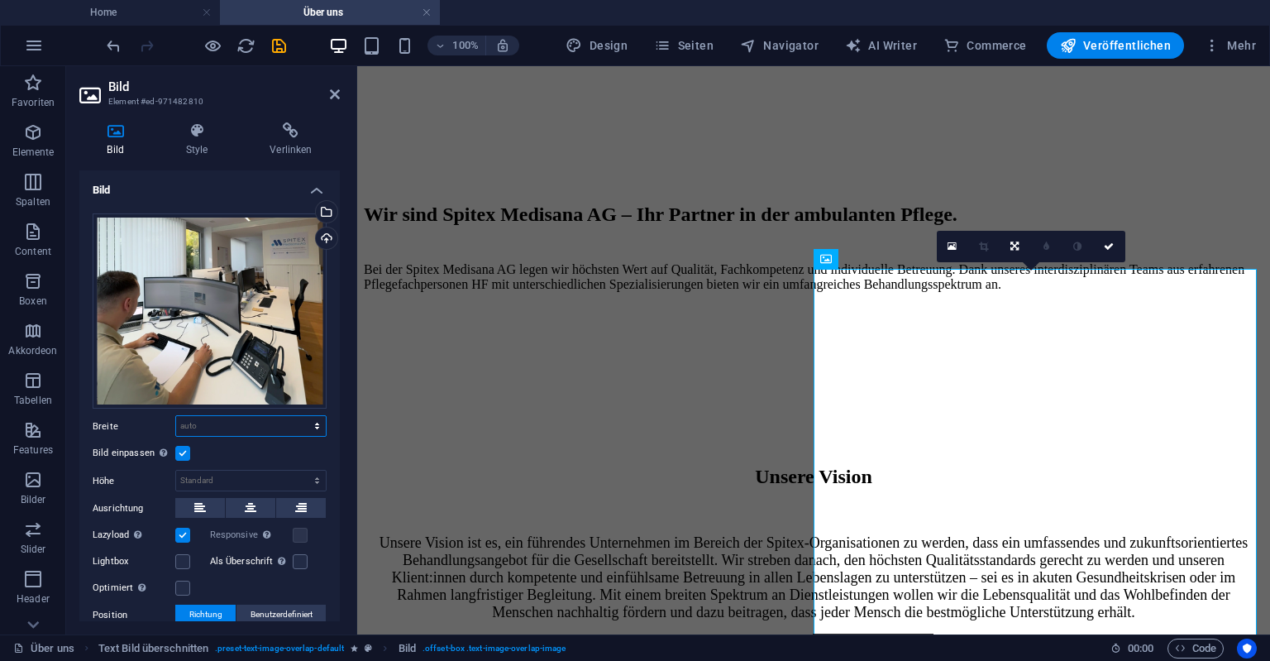
select select "px"
click option "px" at bounding box center [0, 0] width 0 height 0
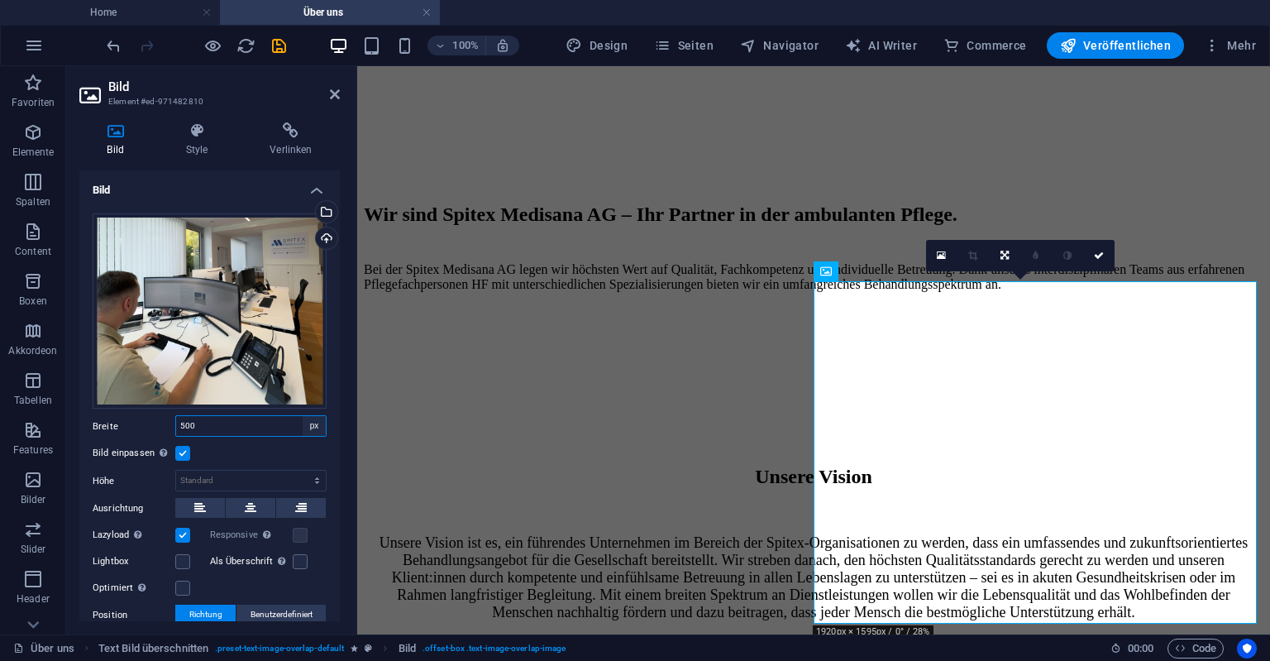
type input "500"
select select "default"
click option "Standard" at bounding box center [0, 0] width 0 height 0
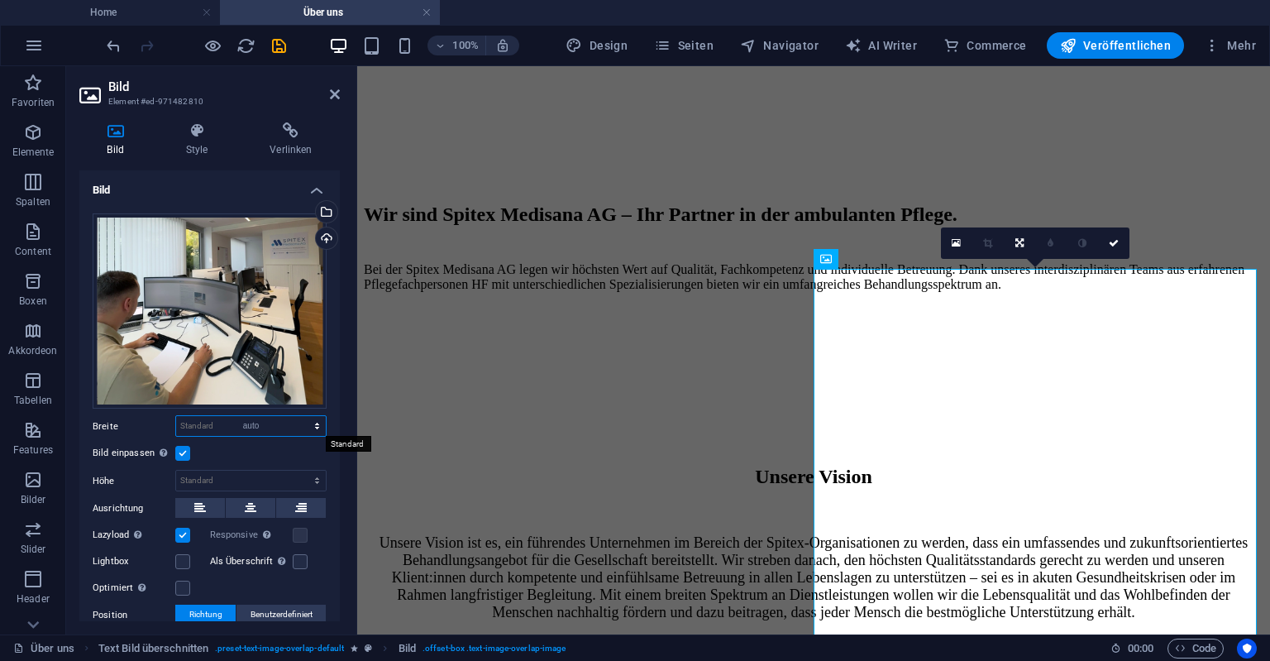
click option "auto" at bounding box center [0, 0] width 0 height 0
click option "Standard" at bounding box center [0, 0] width 0 height 0
select select "DISABLED_OPTION_VALUE"
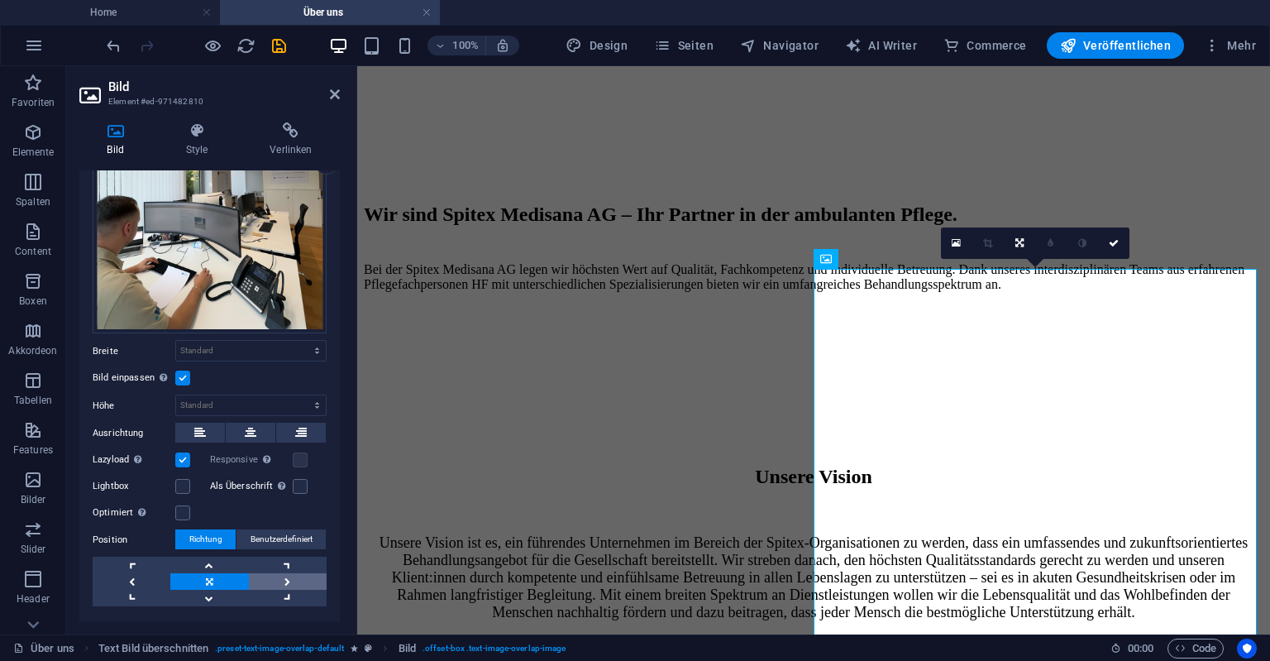
click at [295, 582] on link at bounding box center [288, 581] width 78 height 17
click at [142, 576] on link at bounding box center [132, 581] width 78 height 17
click at [208, 581] on link at bounding box center [209, 581] width 78 height 17
click at [287, 574] on link at bounding box center [288, 581] width 78 height 17
click at [203, 571] on link at bounding box center [209, 565] width 78 height 17
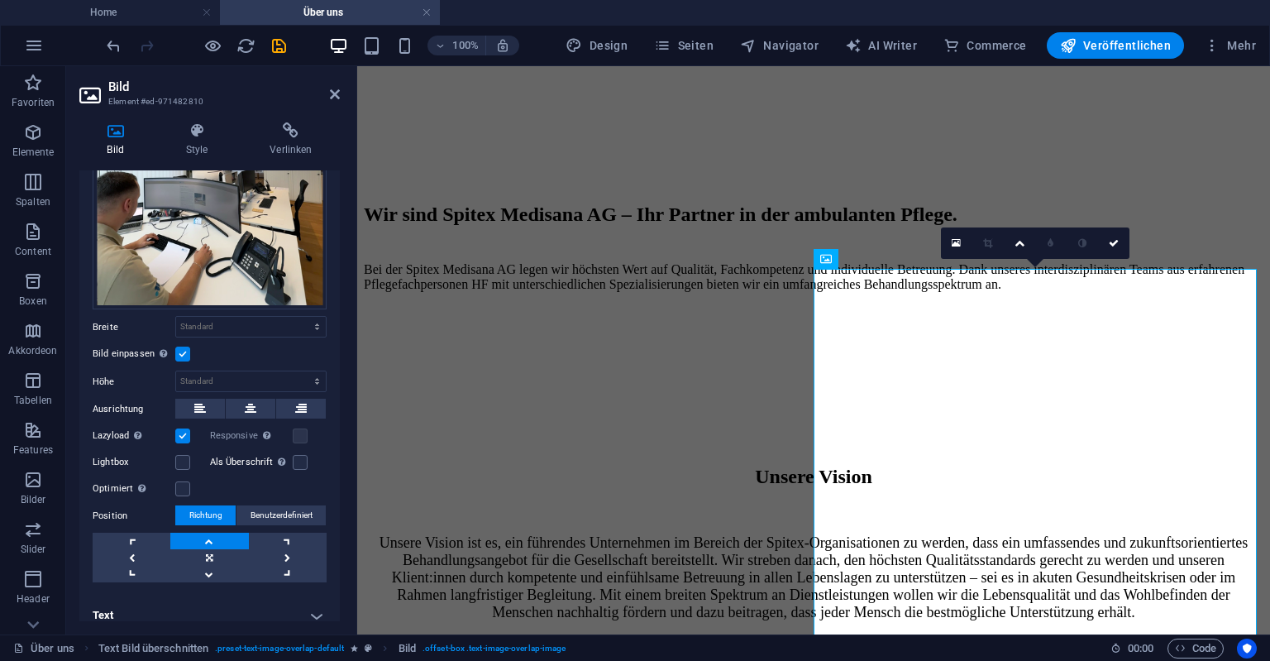
scroll to position [112, 0]
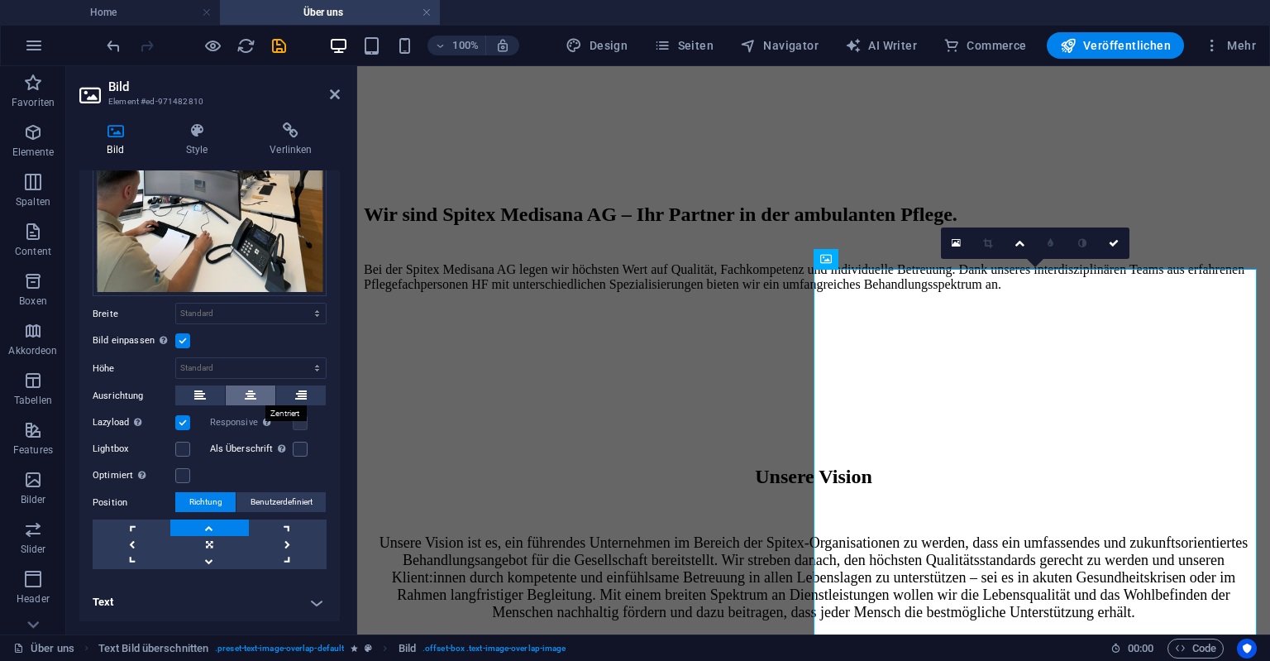
click at [250, 394] on icon at bounding box center [251, 395] width 12 height 20
click at [296, 394] on button at bounding box center [301, 395] width 50 height 20
click at [244, 395] on button at bounding box center [251, 395] width 50 height 20
click at [186, 335] on label at bounding box center [182, 340] width 15 height 15
click at [0, 0] on input "Bild einpassen Bild automatisch anhand einer fixen Breite und Höhe einpassen" at bounding box center [0, 0] width 0 height 0
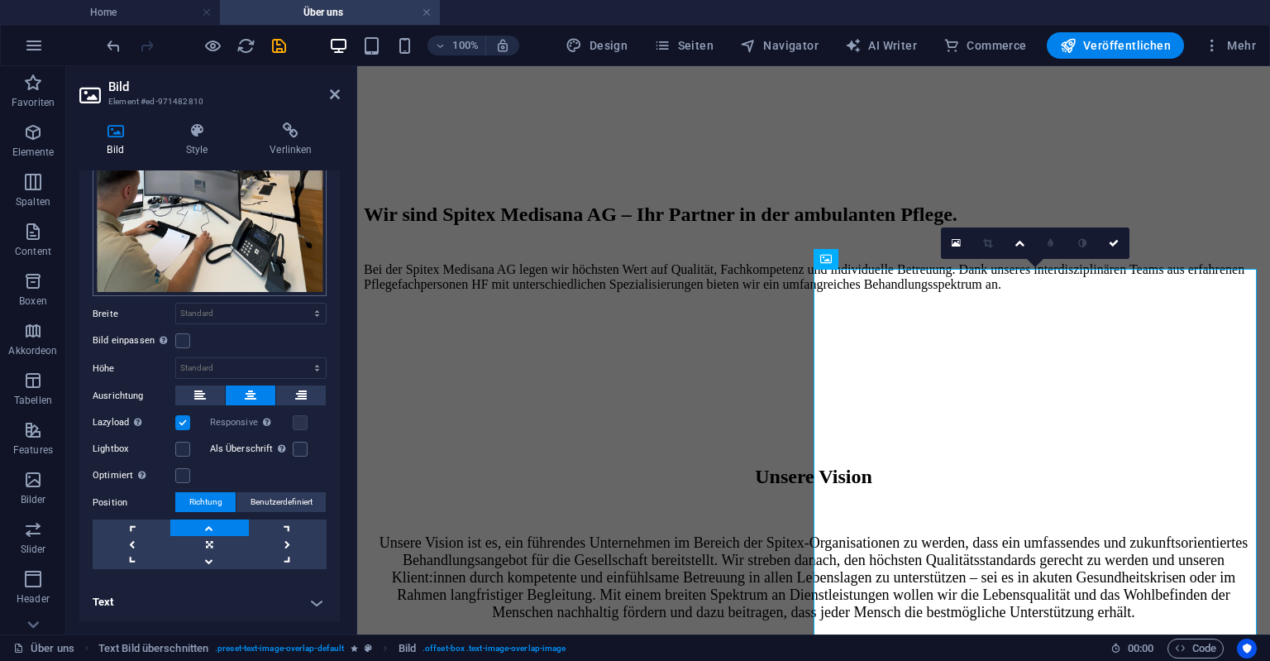
scroll to position [1, 0]
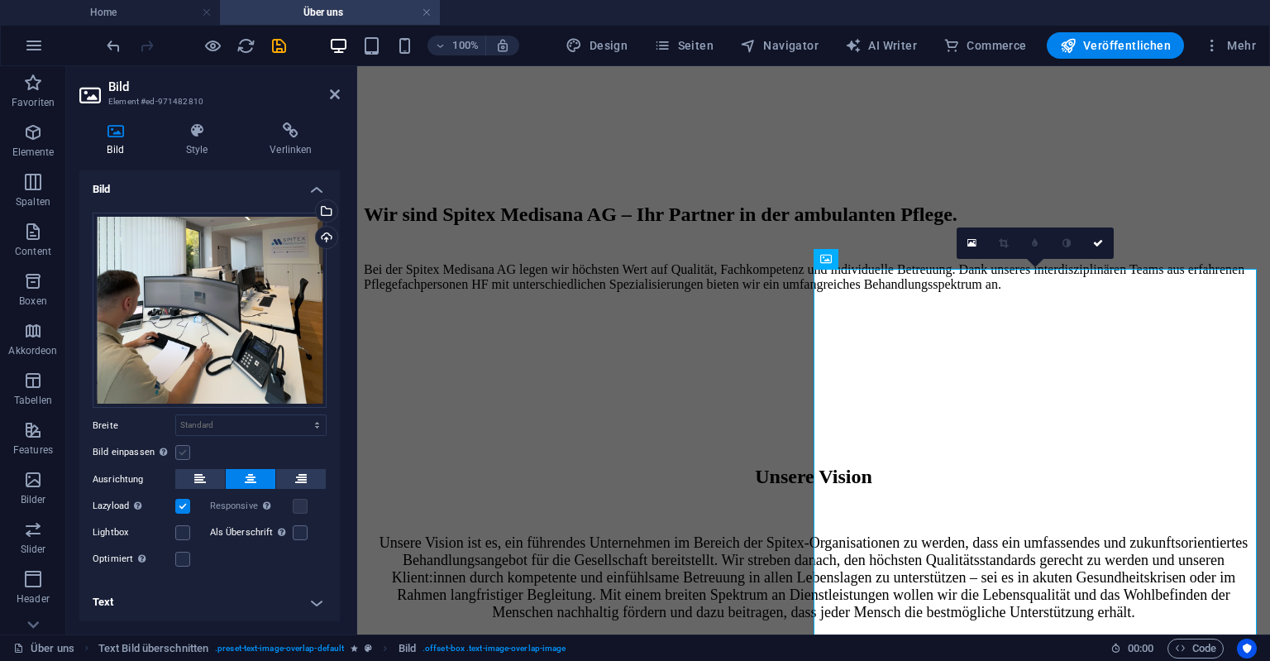
click at [181, 453] on label at bounding box center [182, 452] width 15 height 15
click at [0, 0] on input "Bild einpassen Bild automatisch anhand einer fixen Breite und Höhe einpassen" at bounding box center [0, 0] width 0 height 0
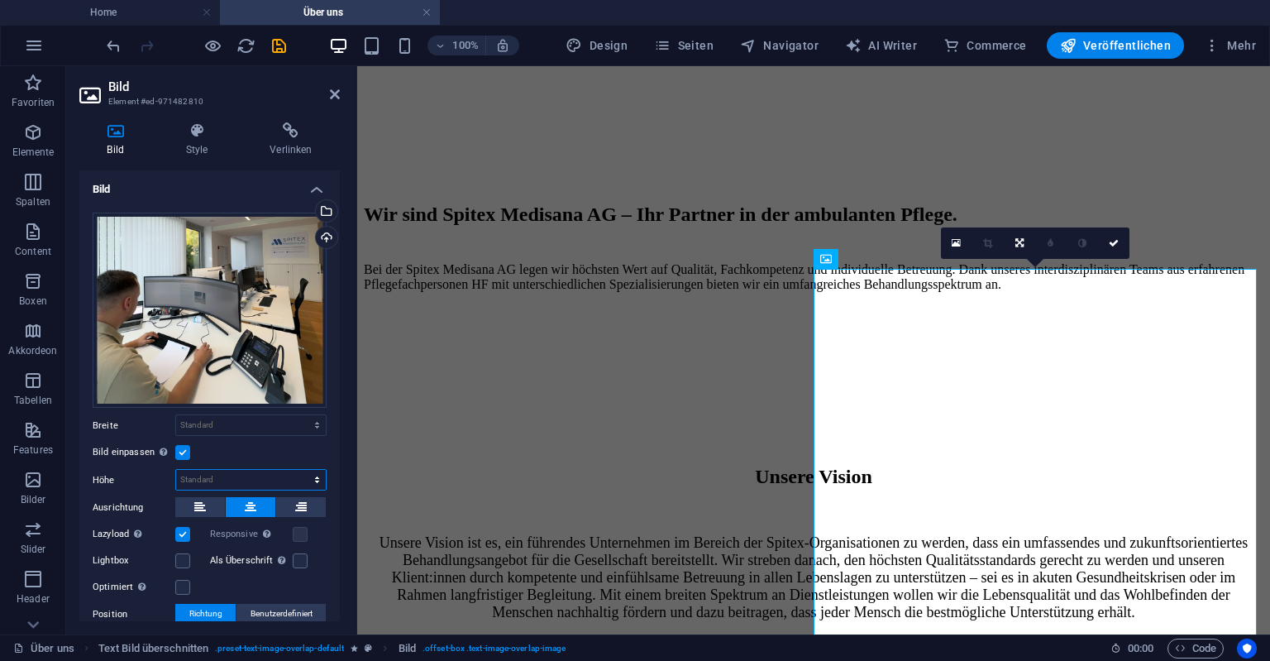
click at [176, 470] on select "Standard auto px" at bounding box center [251, 480] width 150 height 20
select select "px"
click option "px" at bounding box center [0, 0] width 0 height 0
type input "444"
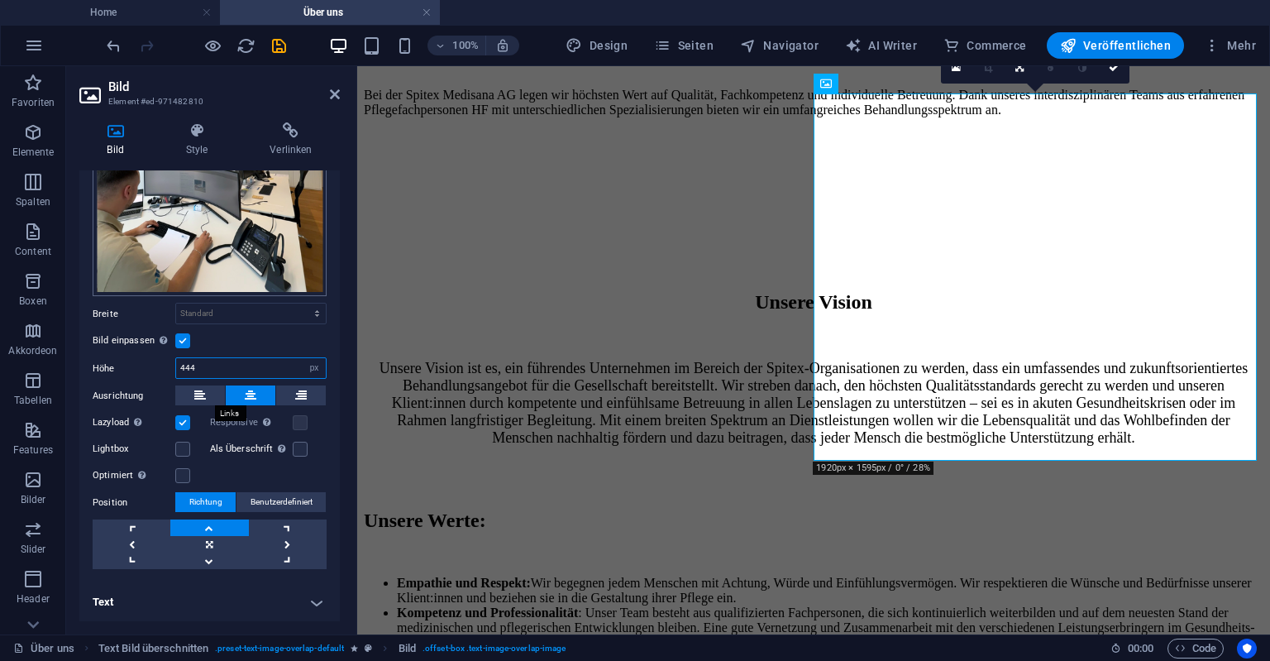
scroll to position [0, 0]
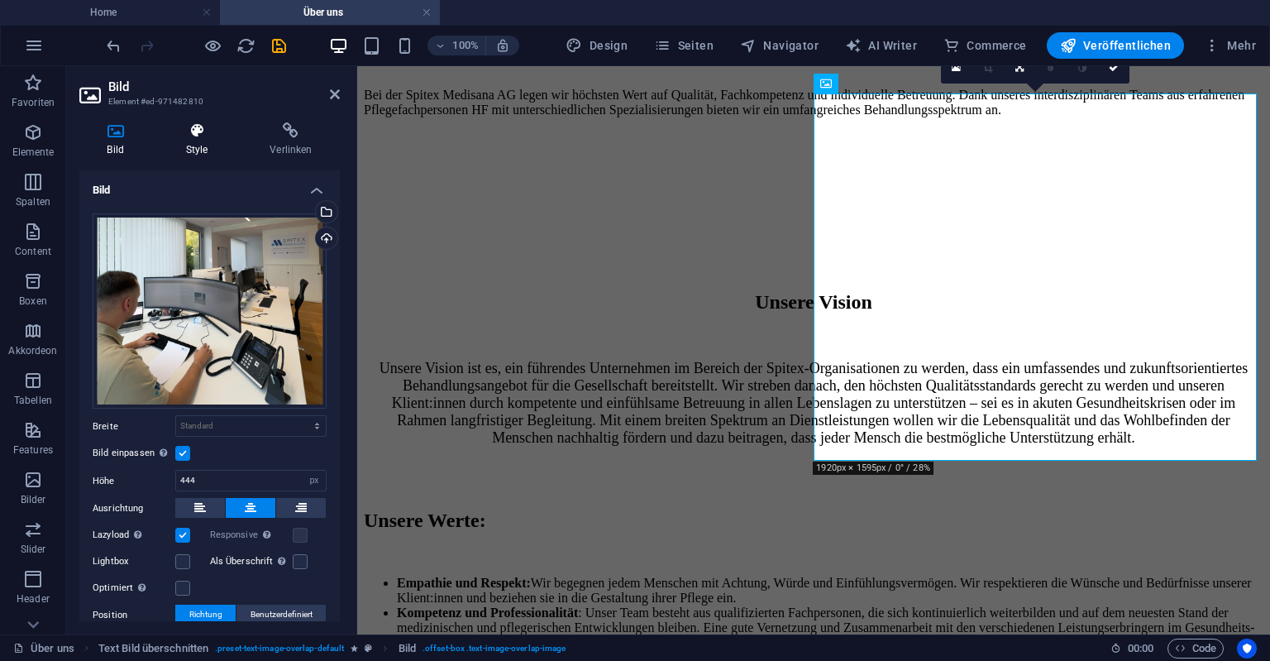
click at [203, 150] on h4 "Style" at bounding box center [200, 139] width 84 height 35
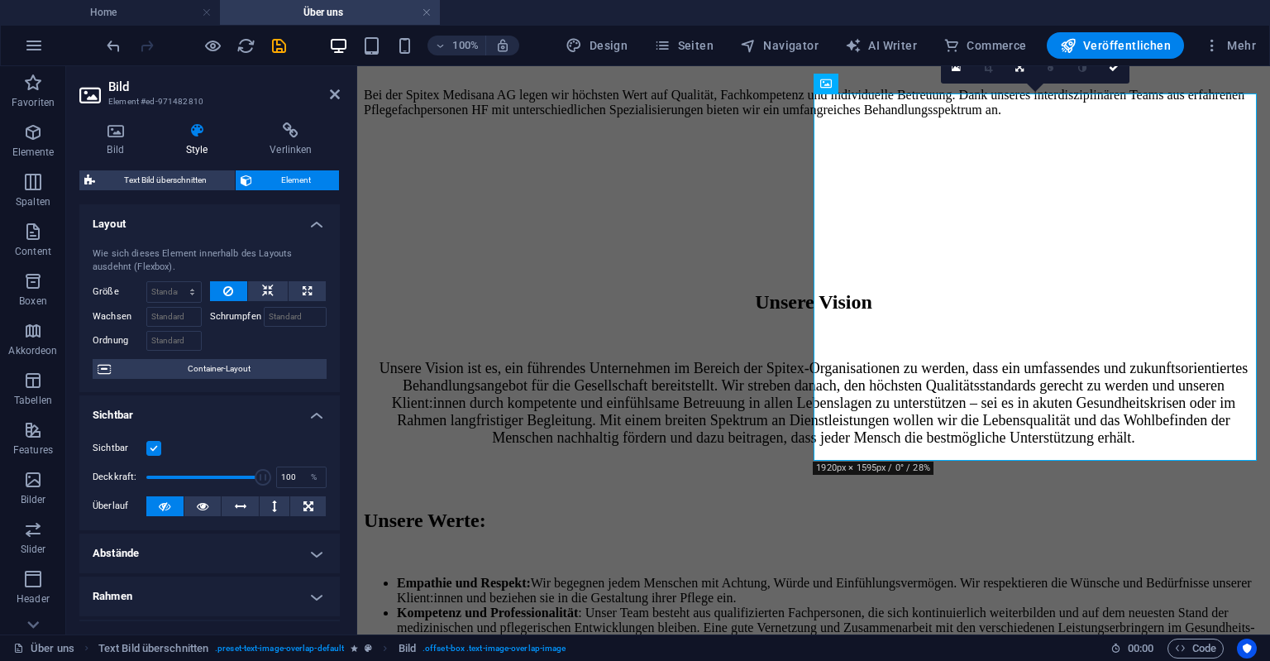
scroll to position [294, 0]
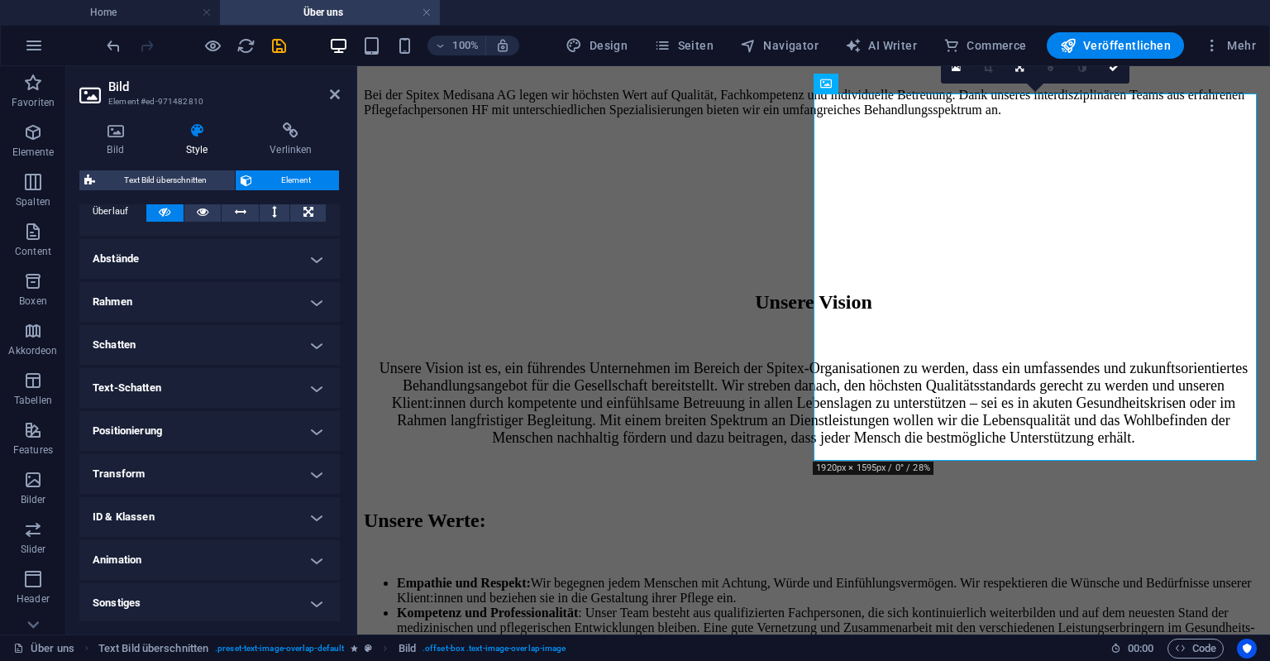
click at [194, 428] on h4 "Positionierung" at bounding box center [209, 431] width 261 height 40
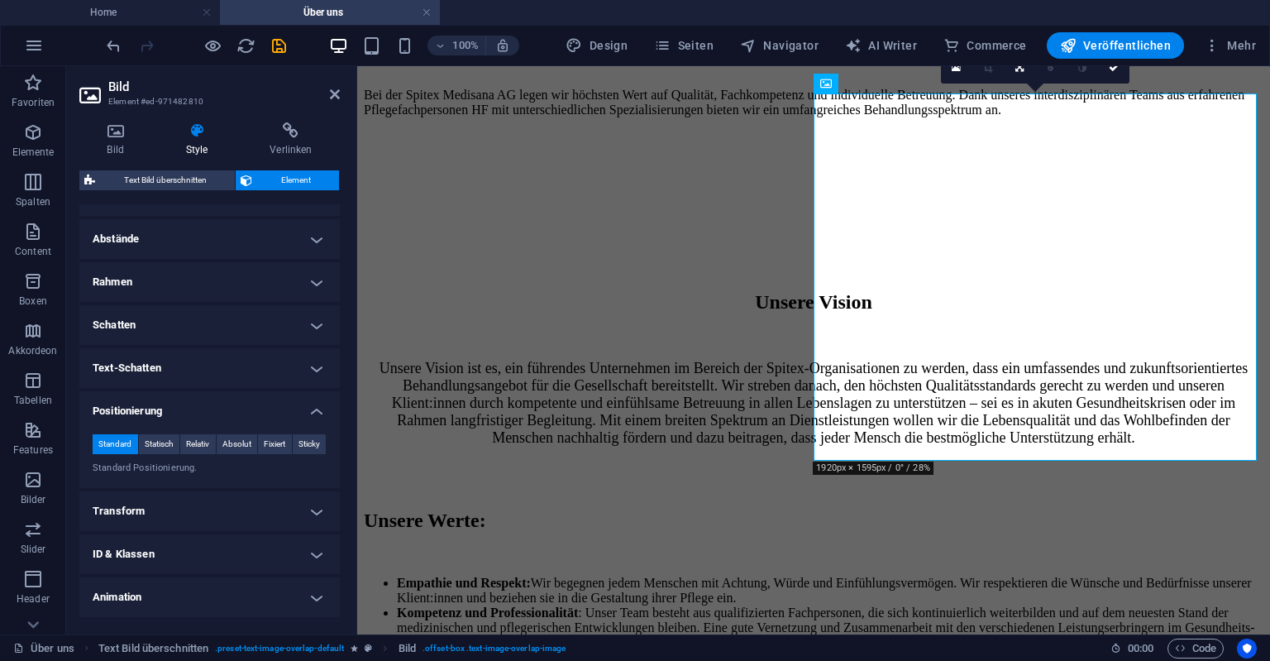
scroll to position [352, 0]
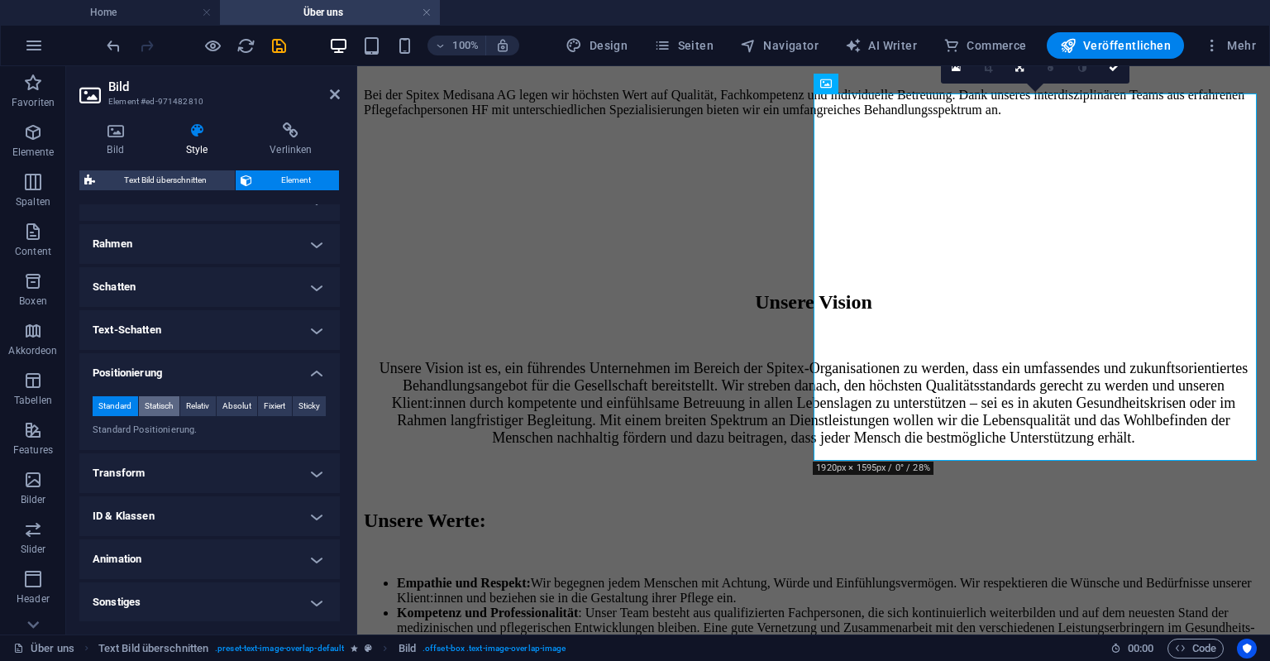
click at [164, 400] on span "Statisch" at bounding box center [159, 406] width 29 height 20
click at [204, 401] on span "Relativ" at bounding box center [197, 406] width 23 height 20
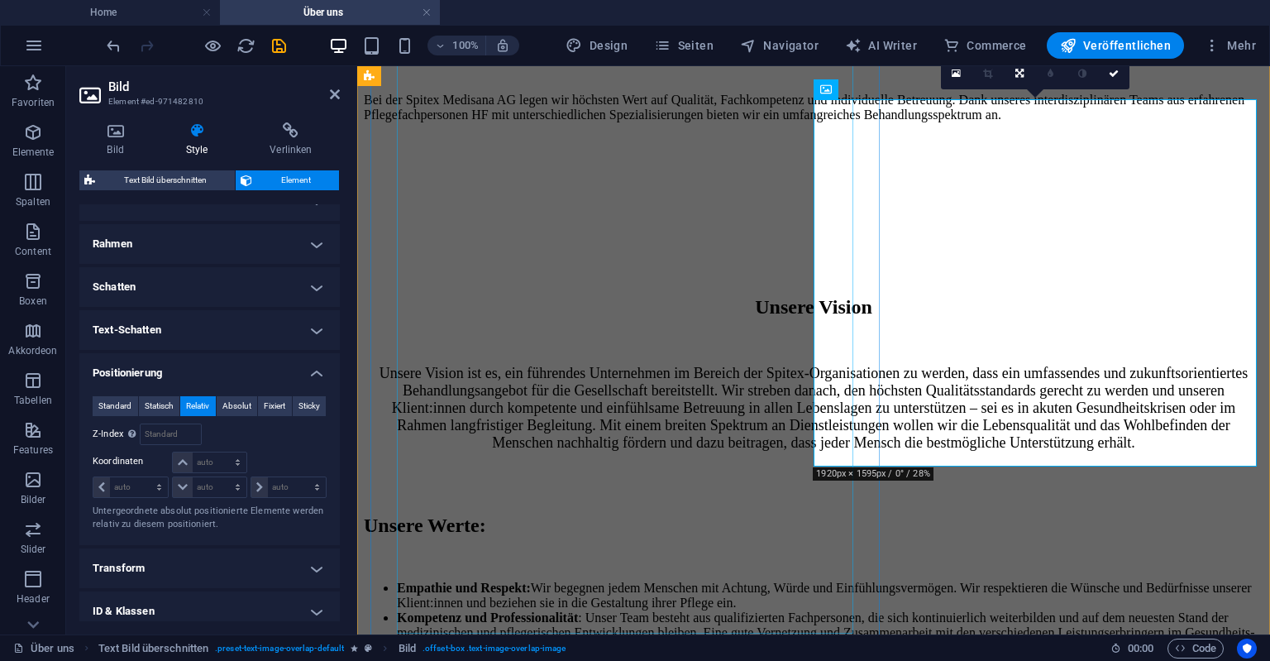
scroll to position [1206, 0]
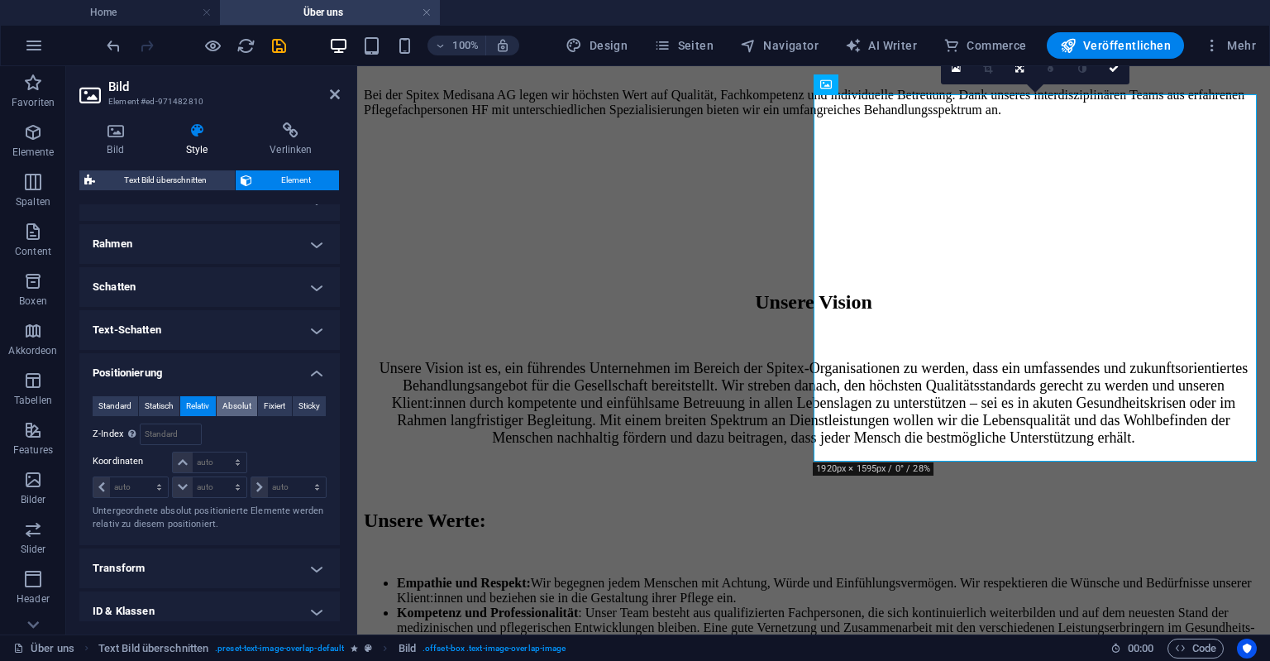
click at [242, 402] on span "Absolut" at bounding box center [236, 406] width 29 height 20
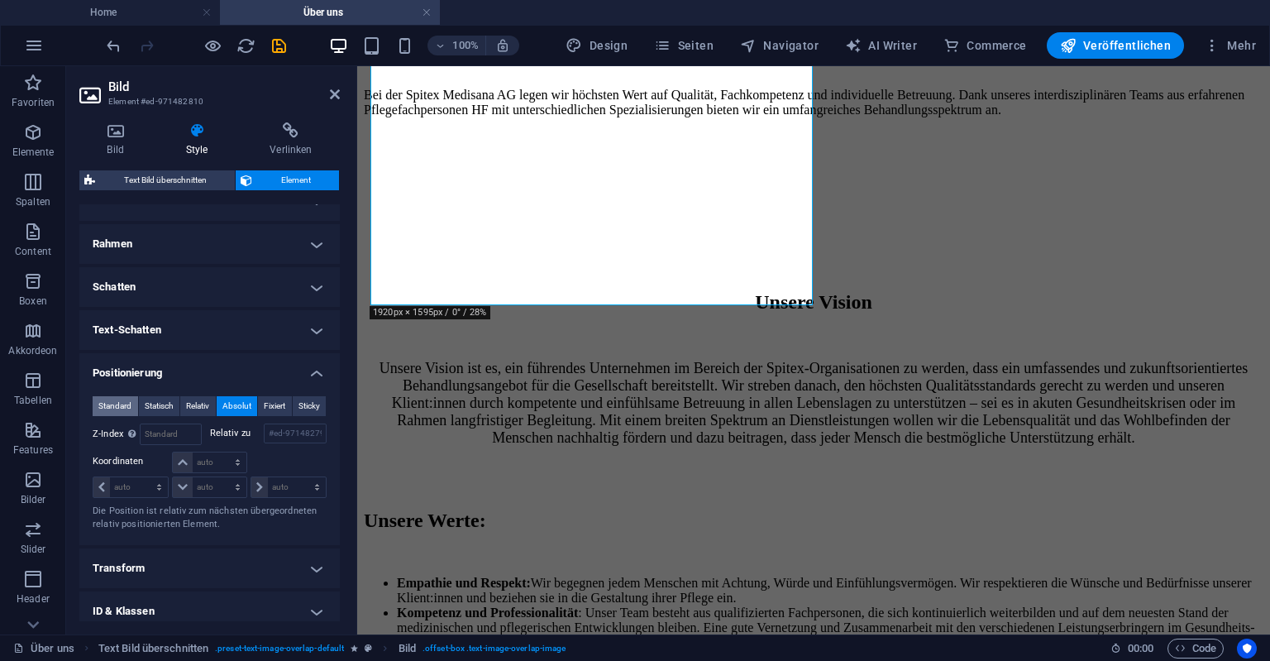
click at [124, 402] on span "Standard" at bounding box center [114, 406] width 33 height 20
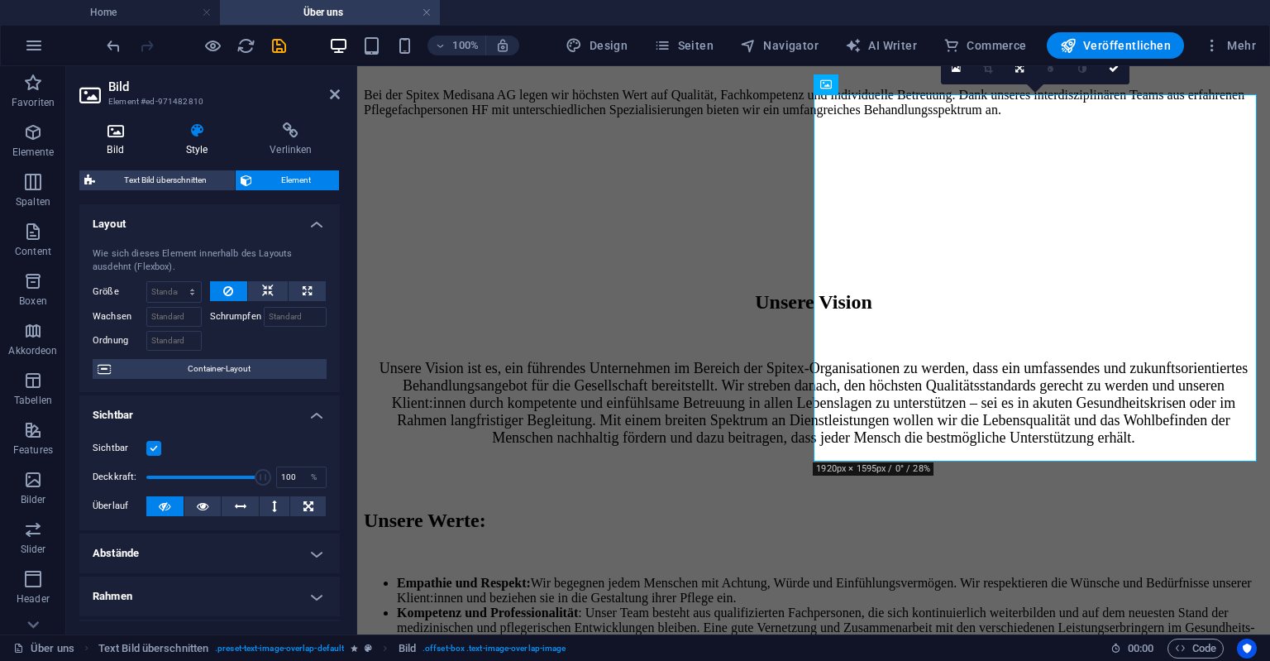
click at [115, 136] on icon at bounding box center [115, 130] width 72 height 17
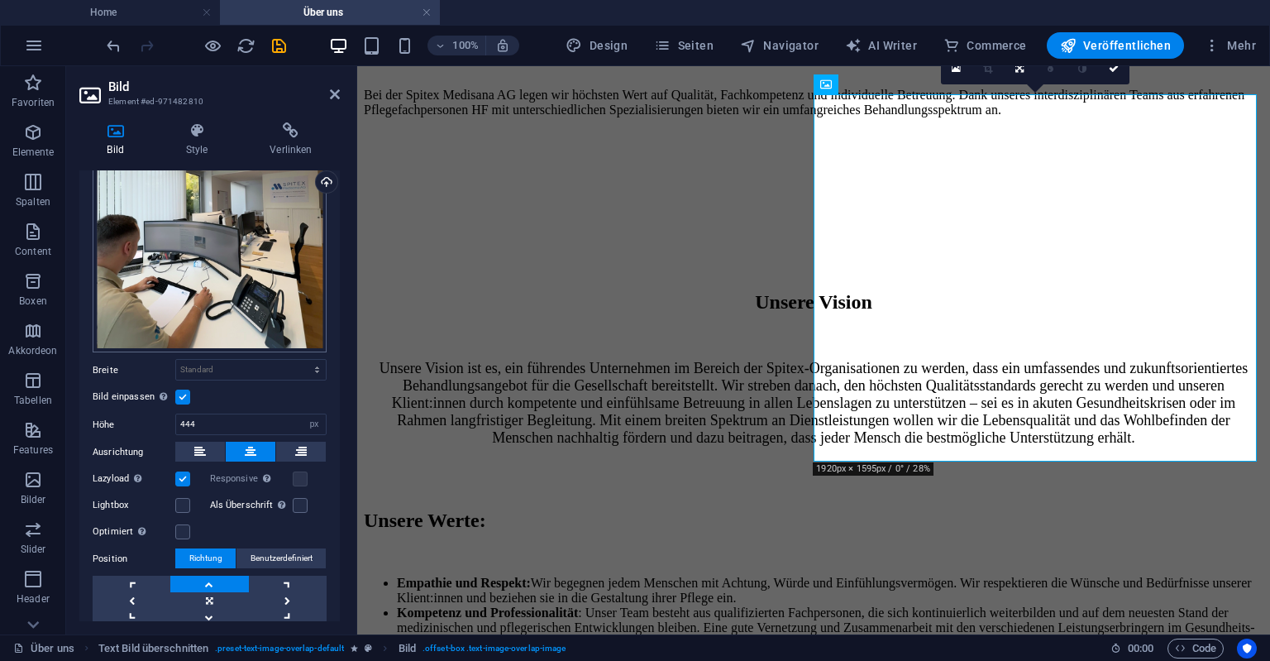
scroll to position [112, 0]
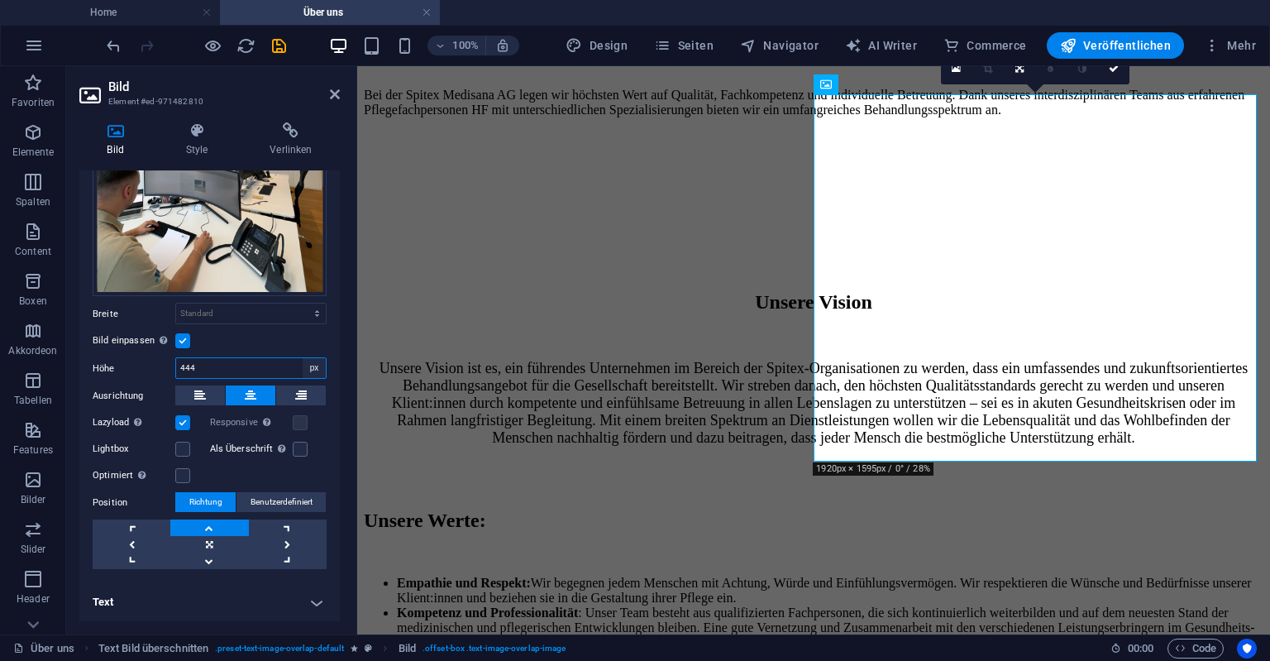
select select "default"
click option "Standard" at bounding box center [0, 0] width 0 height 0
select select "DISABLED_OPTION_VALUE"
click at [179, 338] on label at bounding box center [182, 340] width 15 height 15
click at [0, 0] on input "Bild einpassen Bild automatisch anhand einer fixen Breite und Höhe einpassen" at bounding box center [0, 0] width 0 height 0
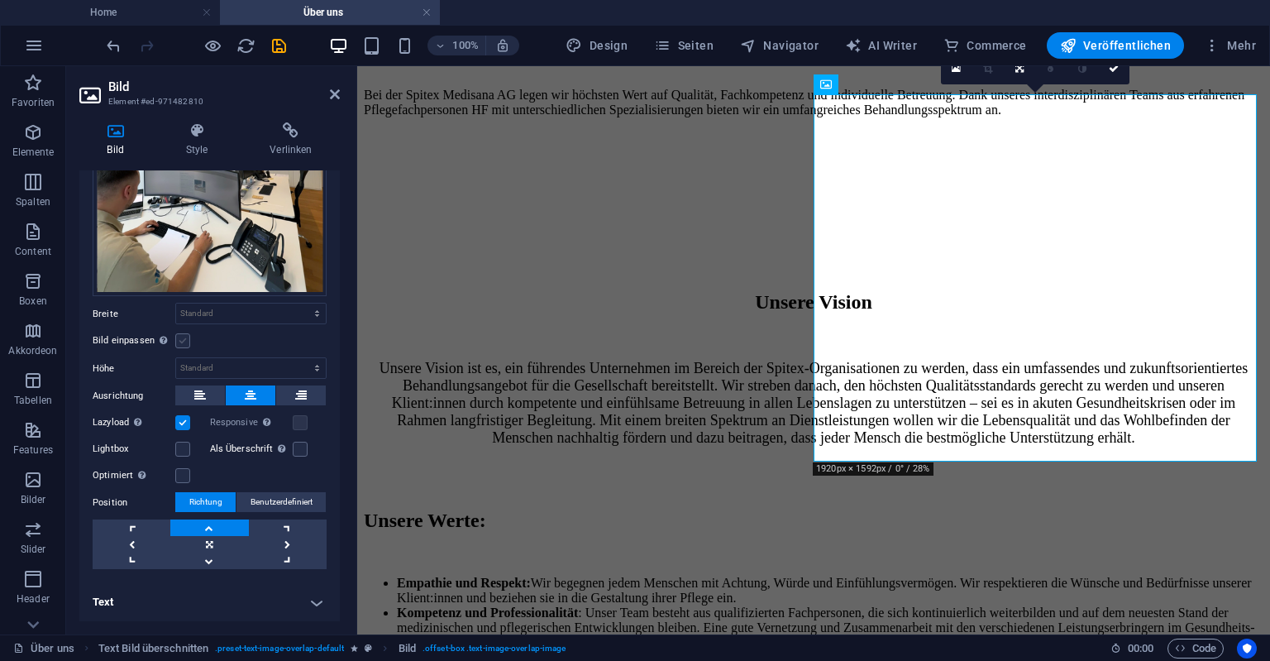
scroll to position [1, 0]
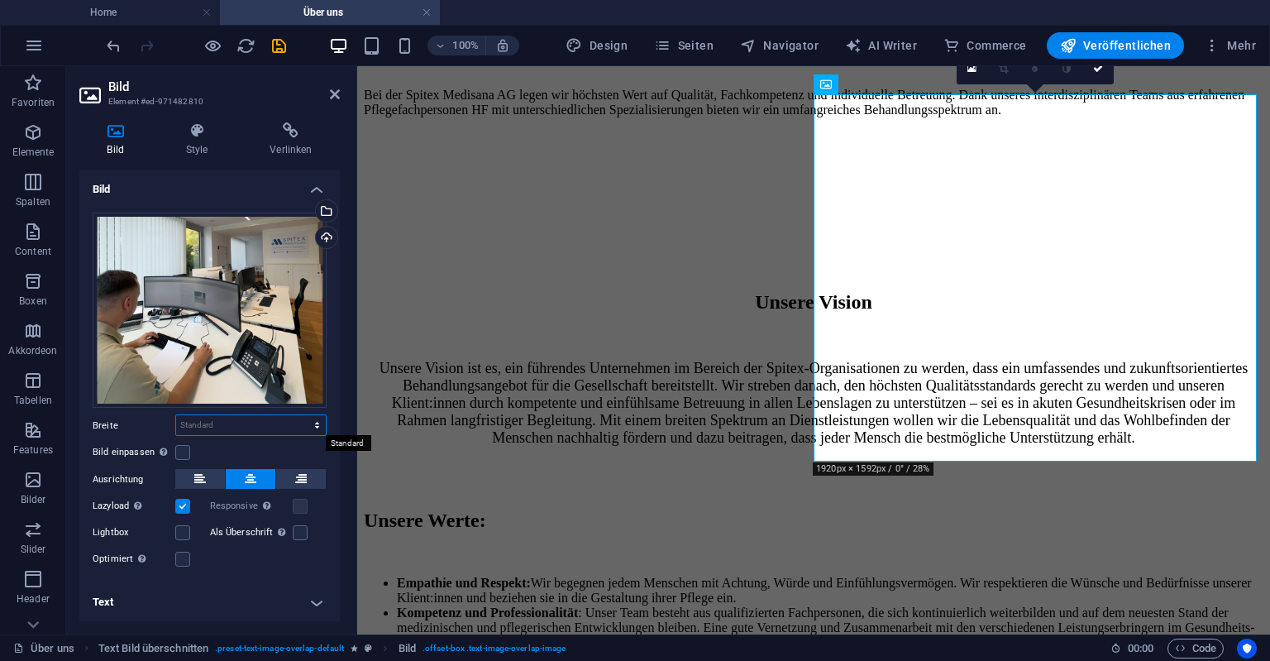
select select "px"
click option "px" at bounding box center [0, 0] width 0 height 0
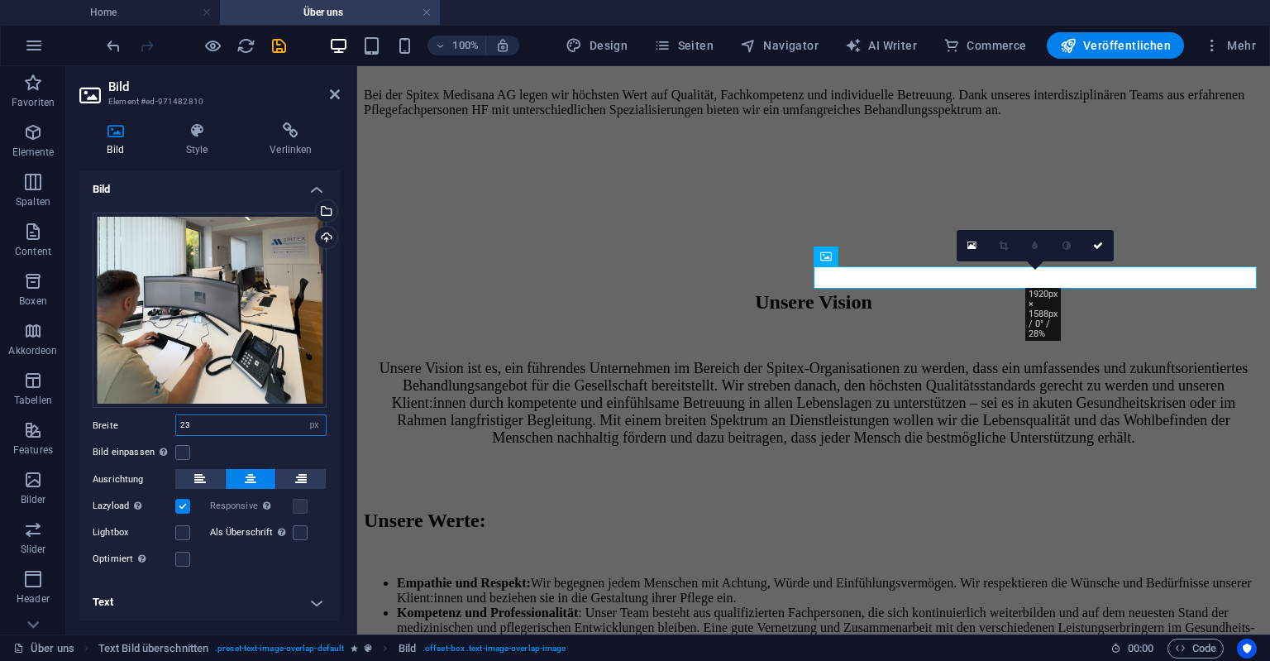
click at [176, 420] on input "23" at bounding box center [251, 425] width 150 height 20
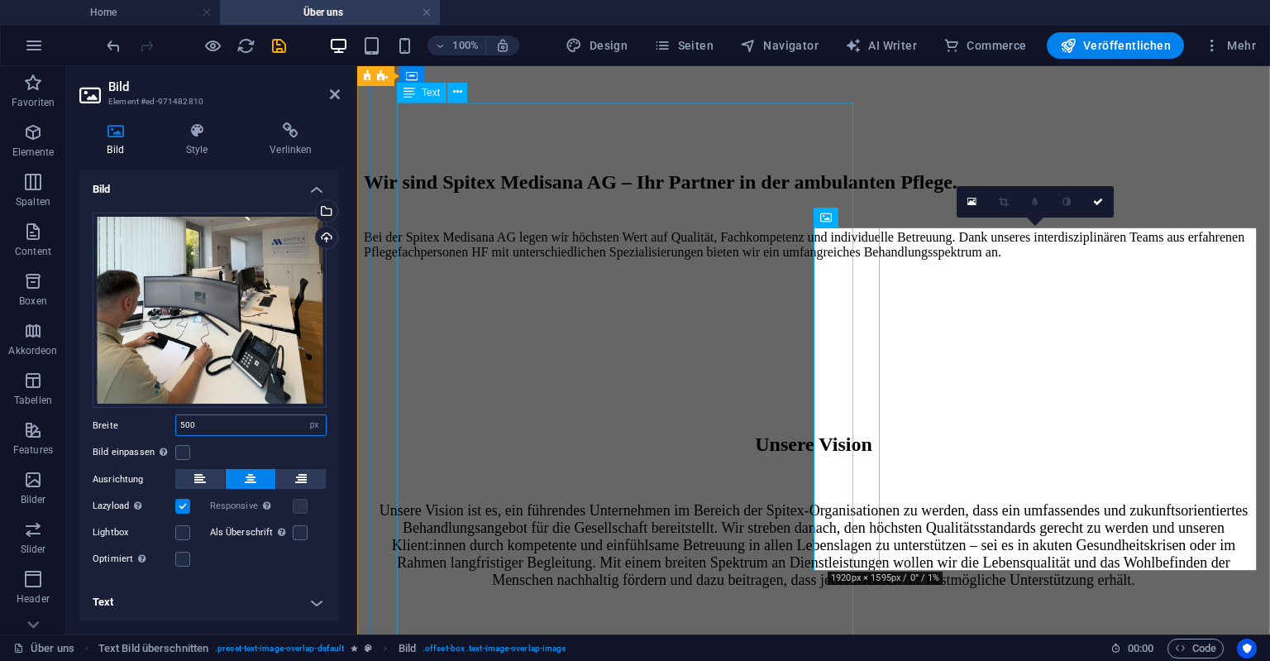
scroll to position [1031, 0]
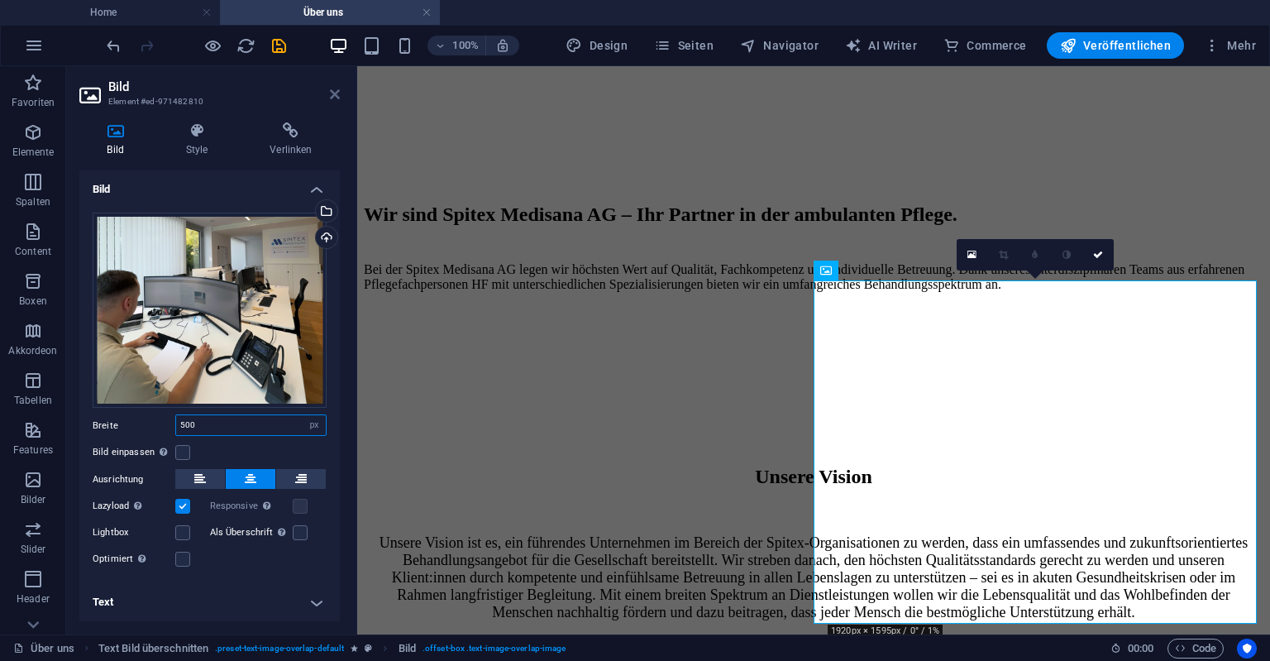
type input "500"
click at [333, 93] on icon at bounding box center [335, 94] width 10 height 13
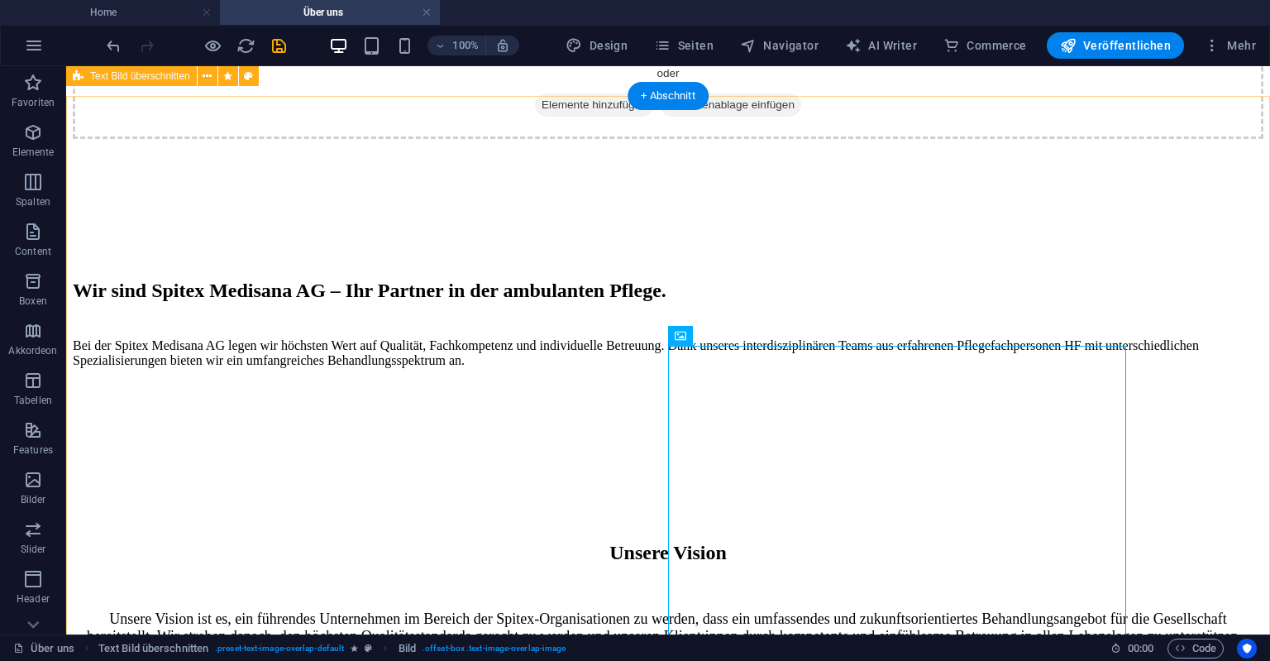
scroll to position [922, 0]
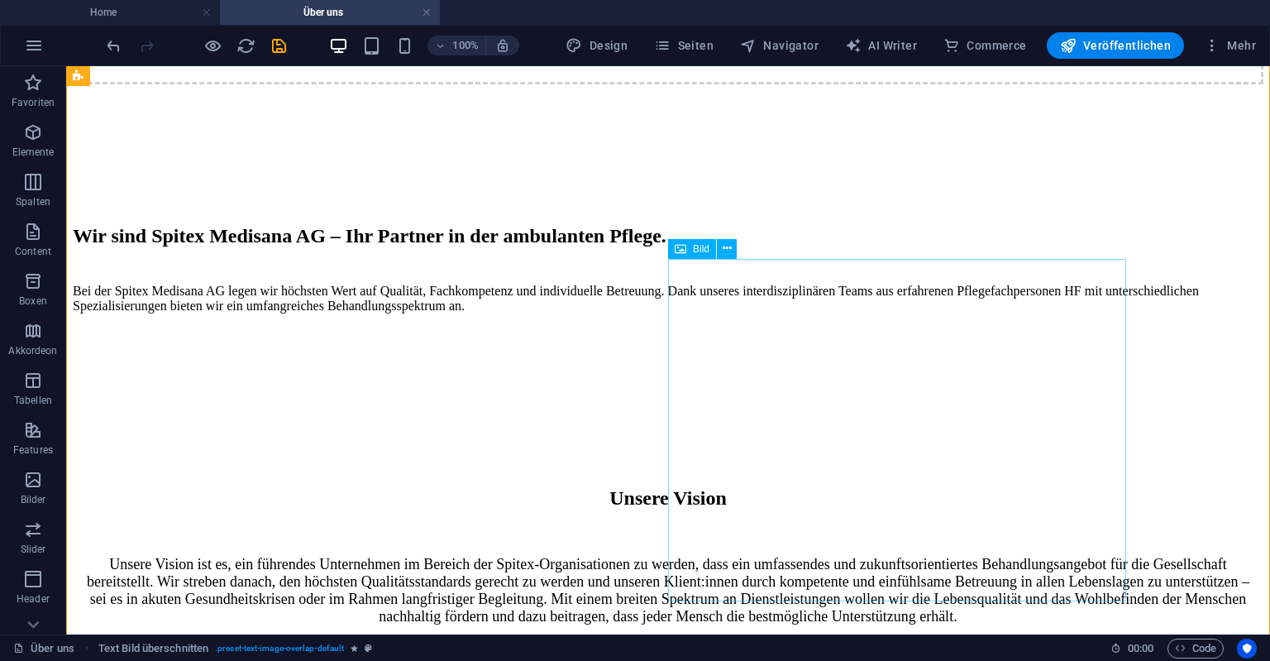
scroll to position [1009, 0]
select select "px"
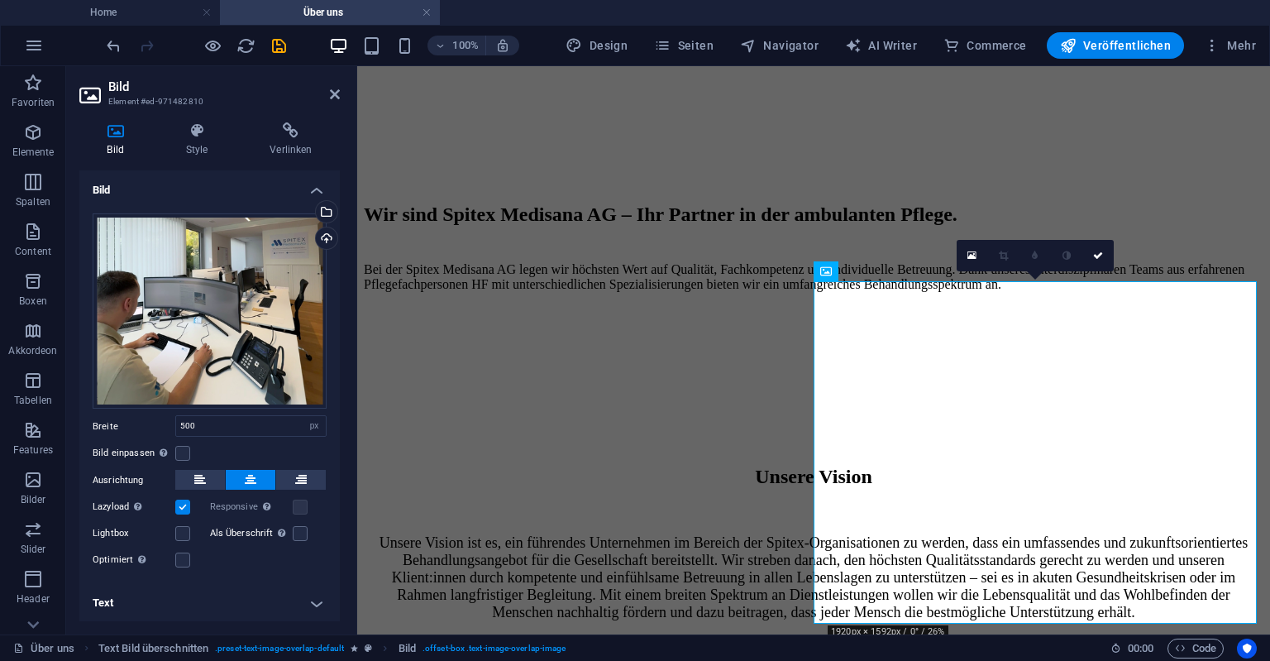
scroll to position [1, 0]
click at [202, 151] on h4 "Style" at bounding box center [200, 139] width 84 height 35
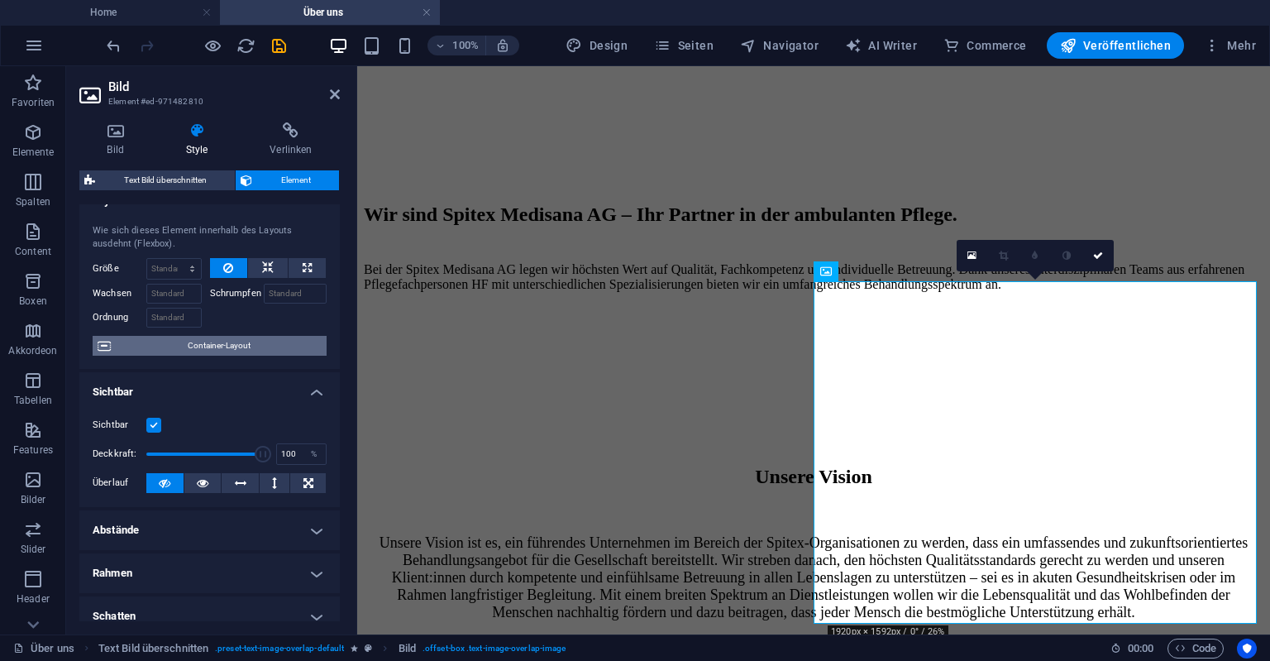
scroll to position [0, 0]
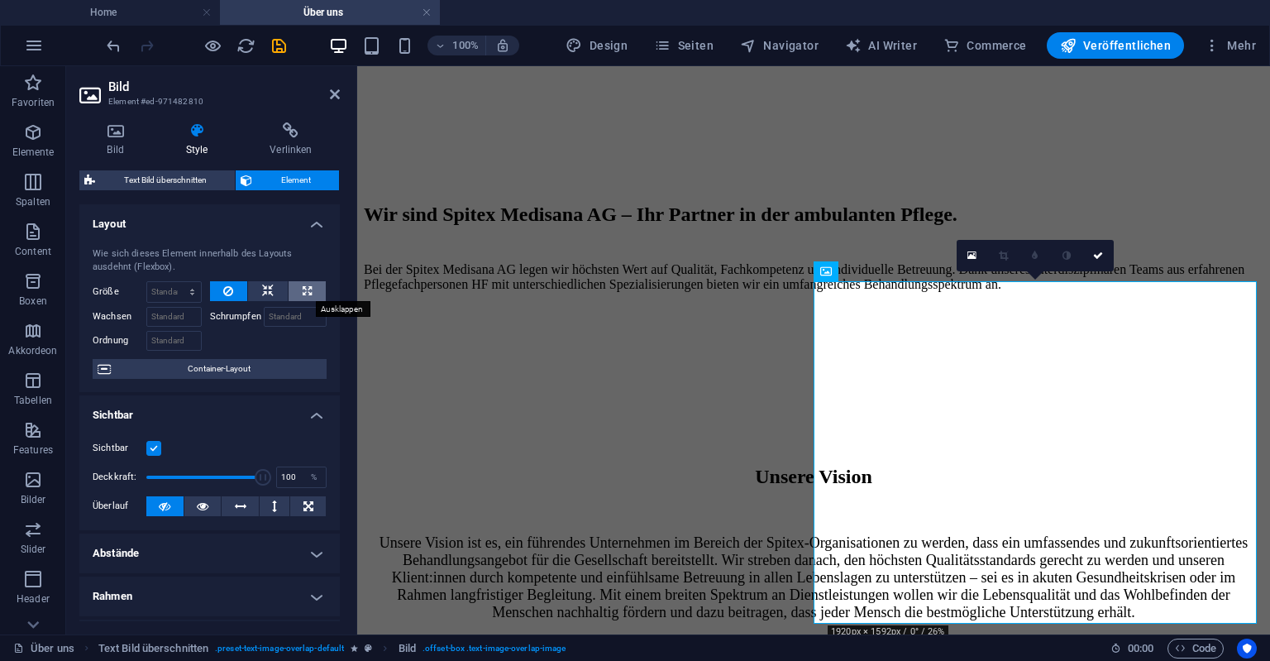
click at [312, 289] on icon at bounding box center [307, 291] width 9 height 20
type input "100"
select select "%"
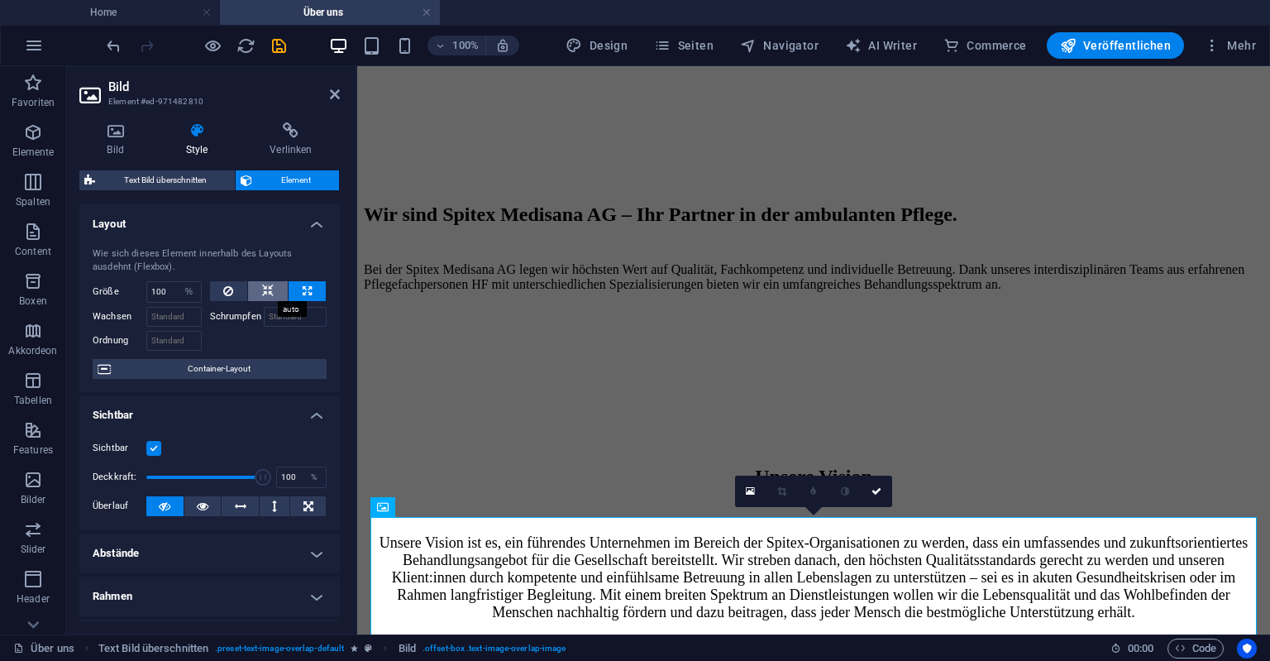
click at [272, 292] on icon at bounding box center [268, 291] width 12 height 20
select select "DISABLED_OPTION_VALUE"
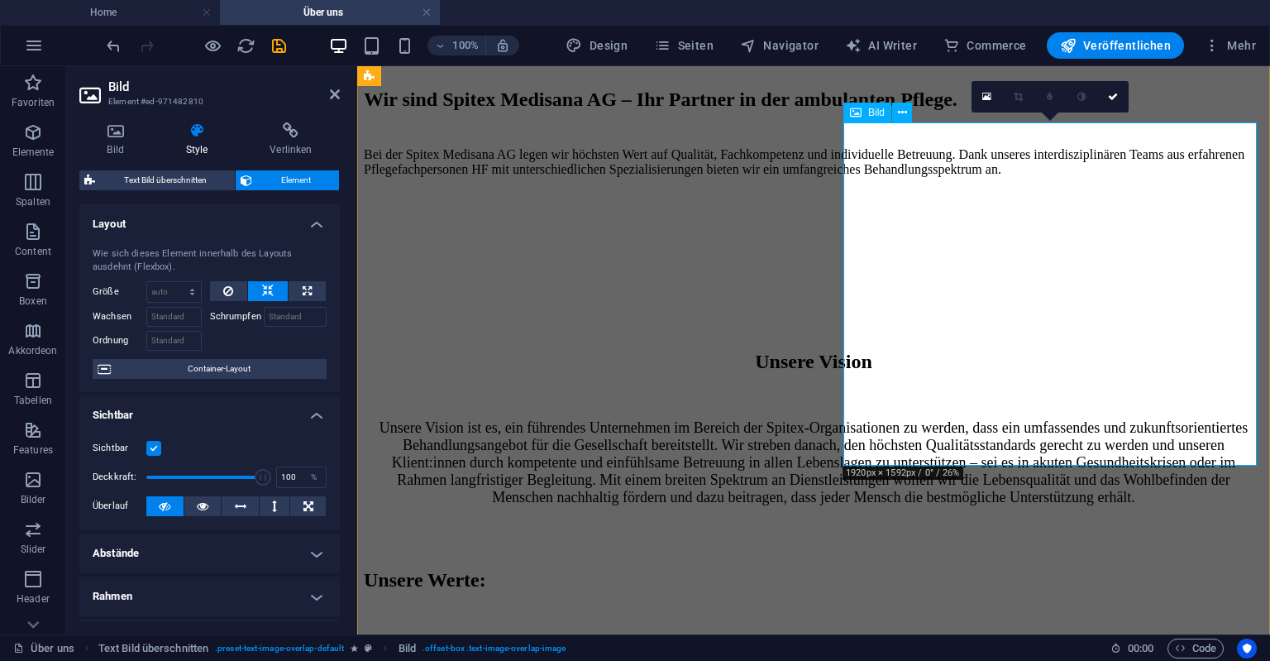
scroll to position [1119, 0]
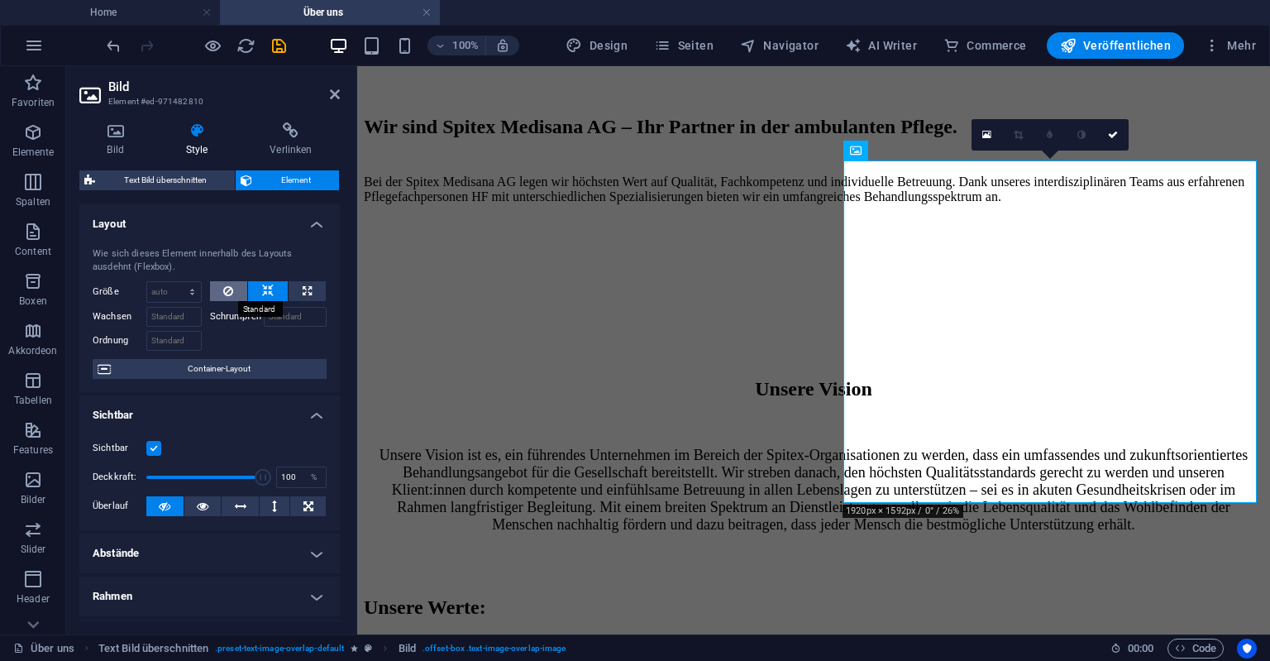
click at [228, 294] on icon at bounding box center [228, 291] width 10 height 20
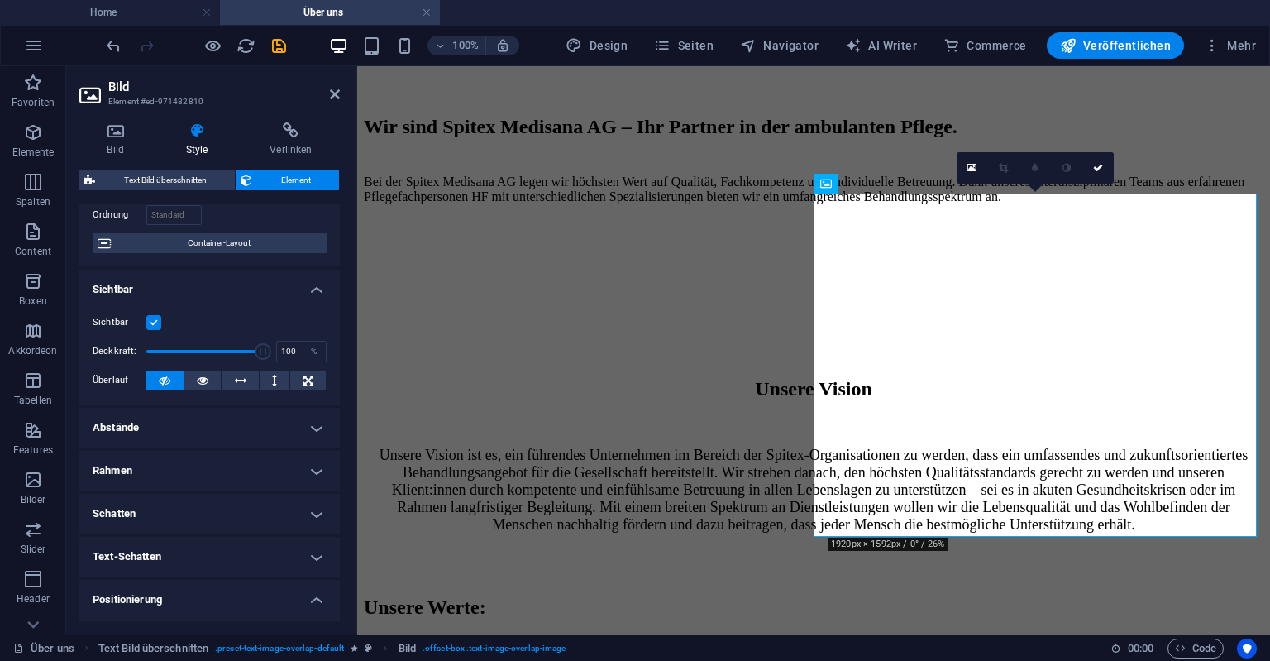
scroll to position [151, 0]
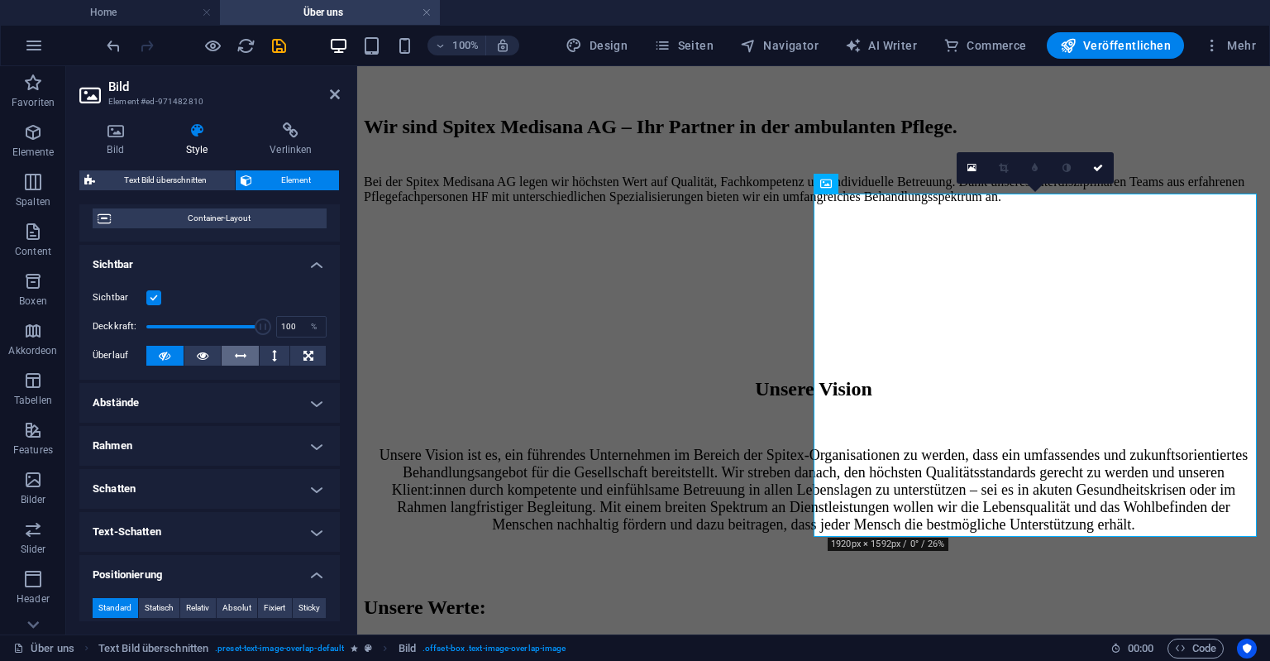
click at [241, 354] on icon at bounding box center [241, 356] width 12 height 20
click at [161, 351] on icon at bounding box center [165, 356] width 12 height 20
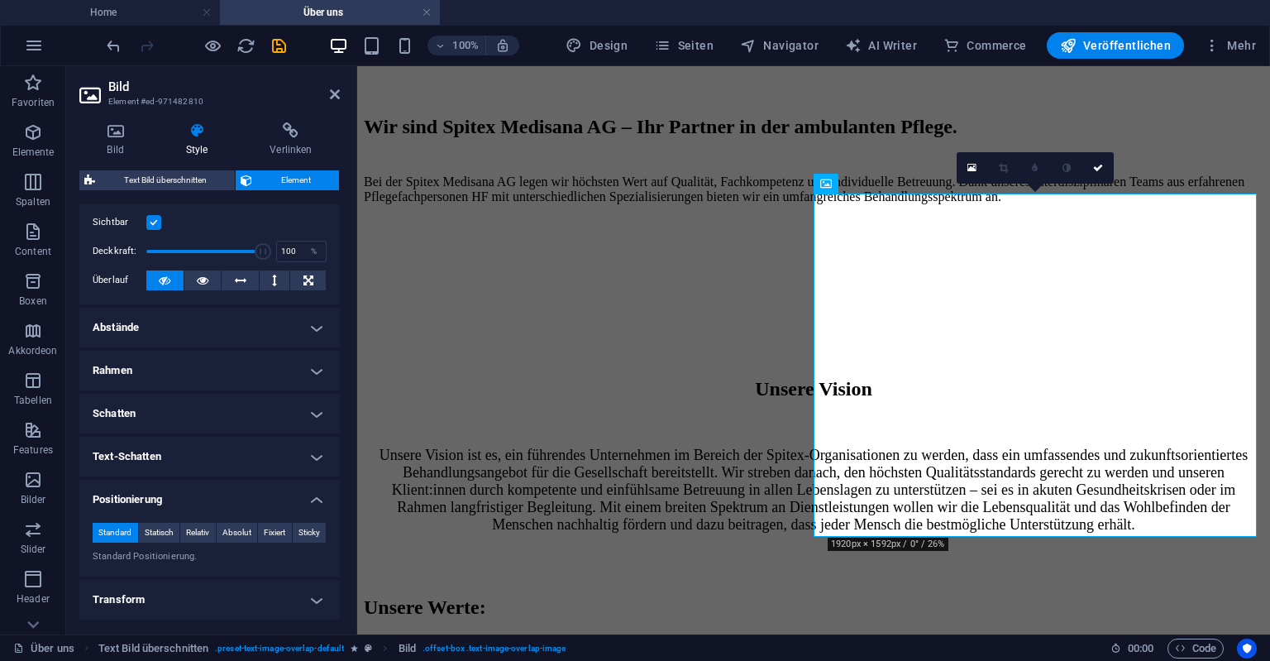
click at [220, 329] on h4 "Abstände" at bounding box center [209, 328] width 261 height 40
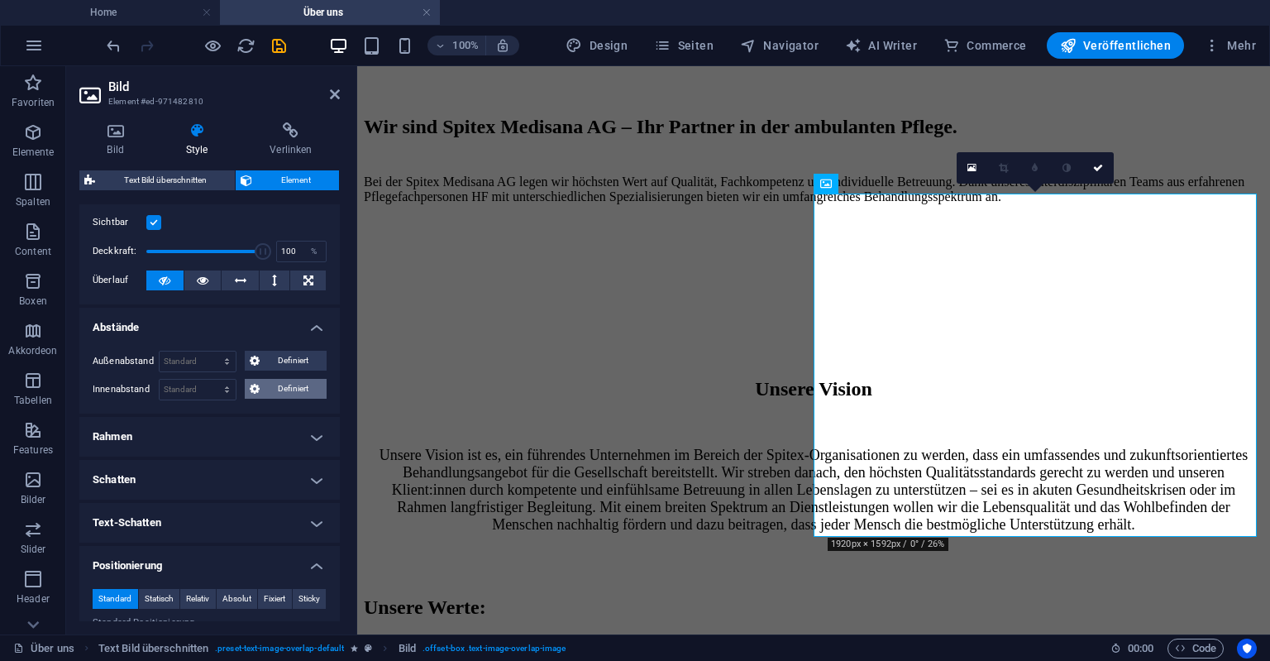
click at [266, 387] on span "Definiert" at bounding box center [294, 389] width 58 height 20
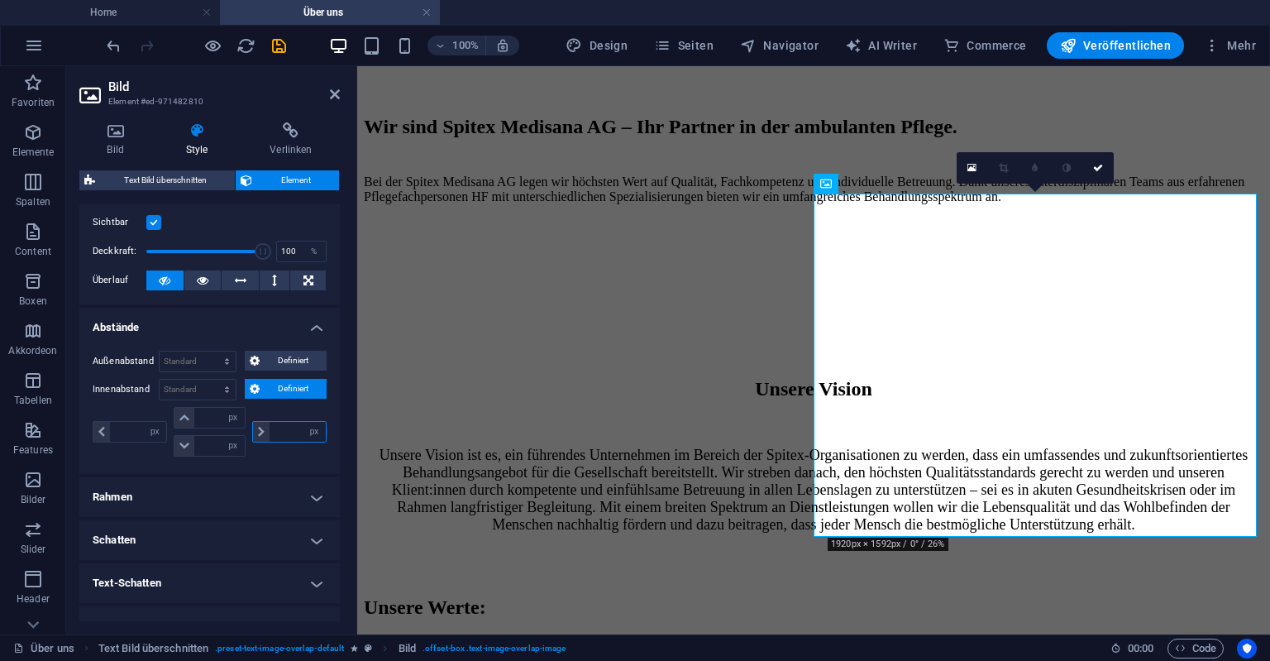
click at [283, 425] on input "number" at bounding box center [298, 432] width 56 height 20
type input "0"
select select "px"
type input "0"
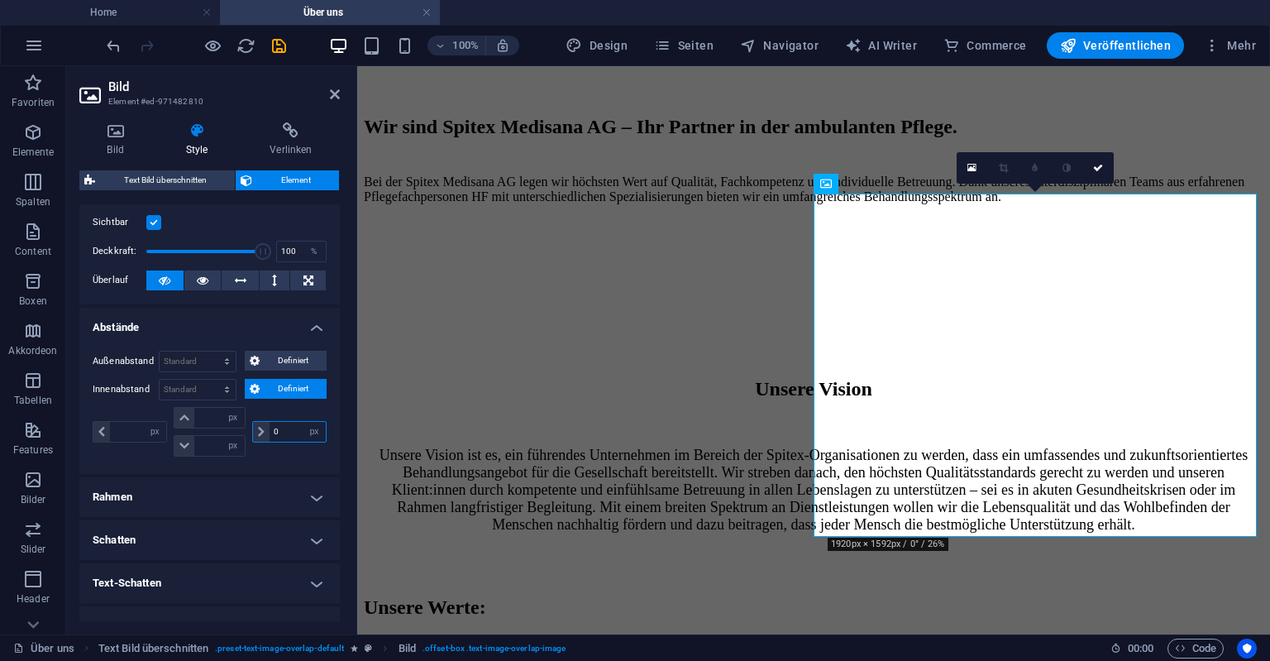
type input "0"
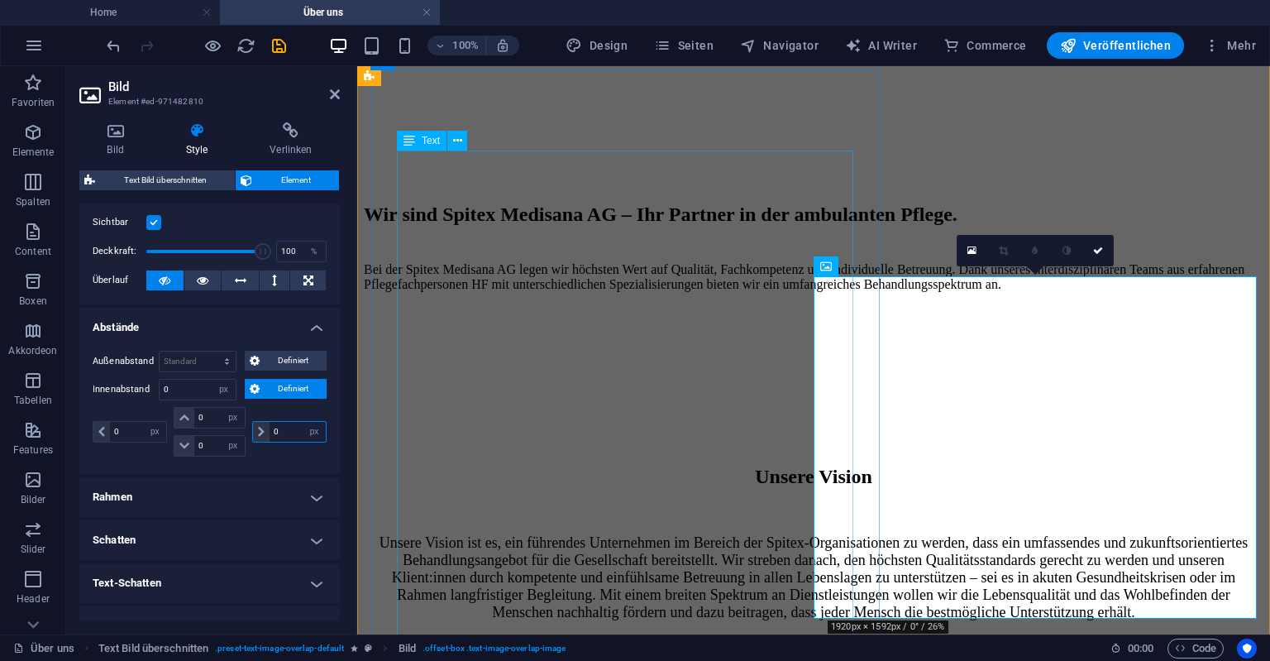
scroll to position [1119, 0]
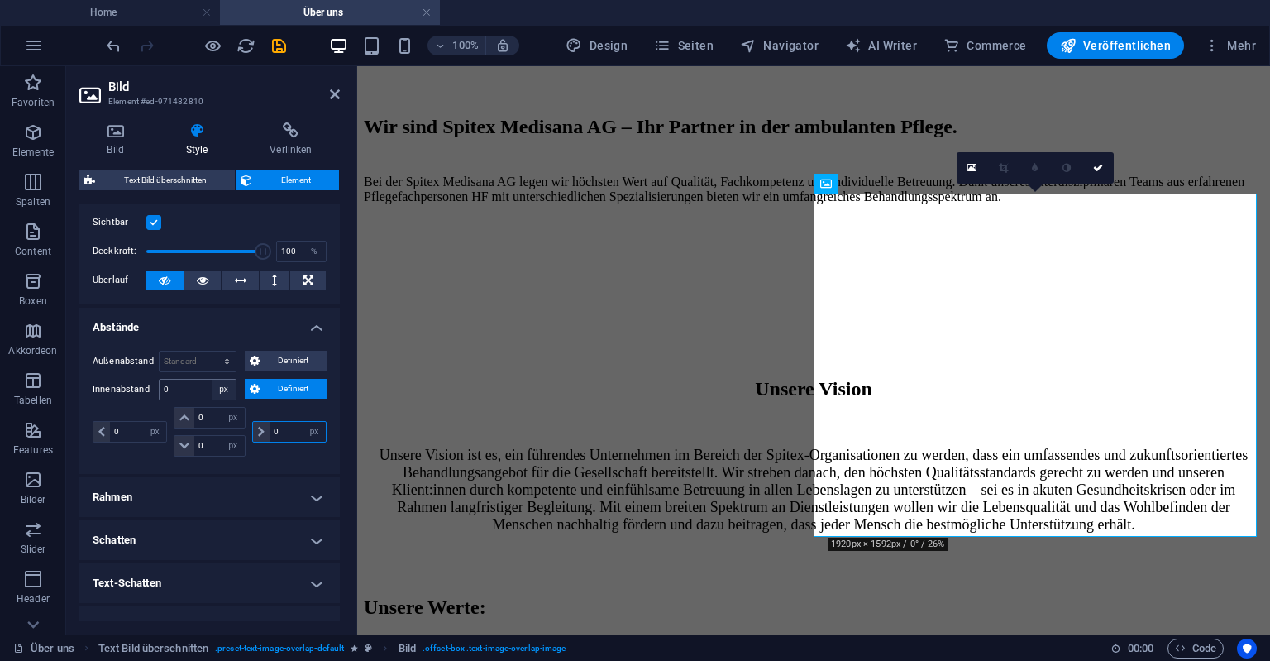
type input "0"
select select "default"
click option "Standard" at bounding box center [0, 0] width 0 height 0
select select "DISABLED_OPTION_VALUE"
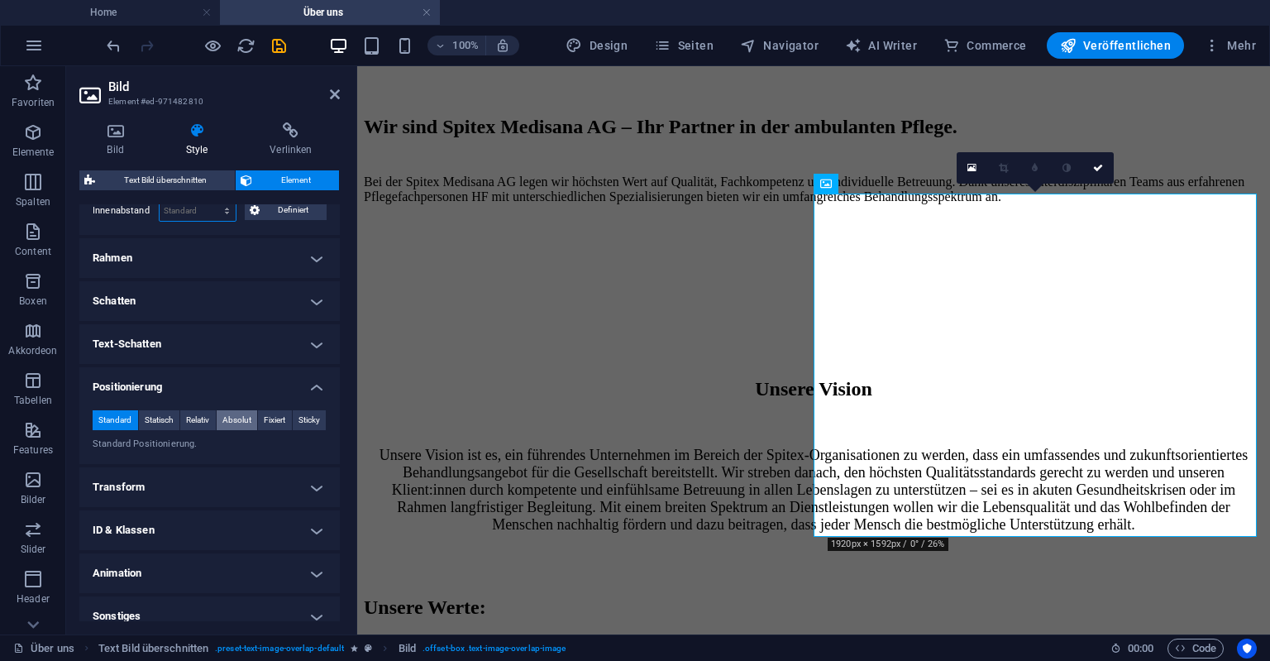
scroll to position [418, 0]
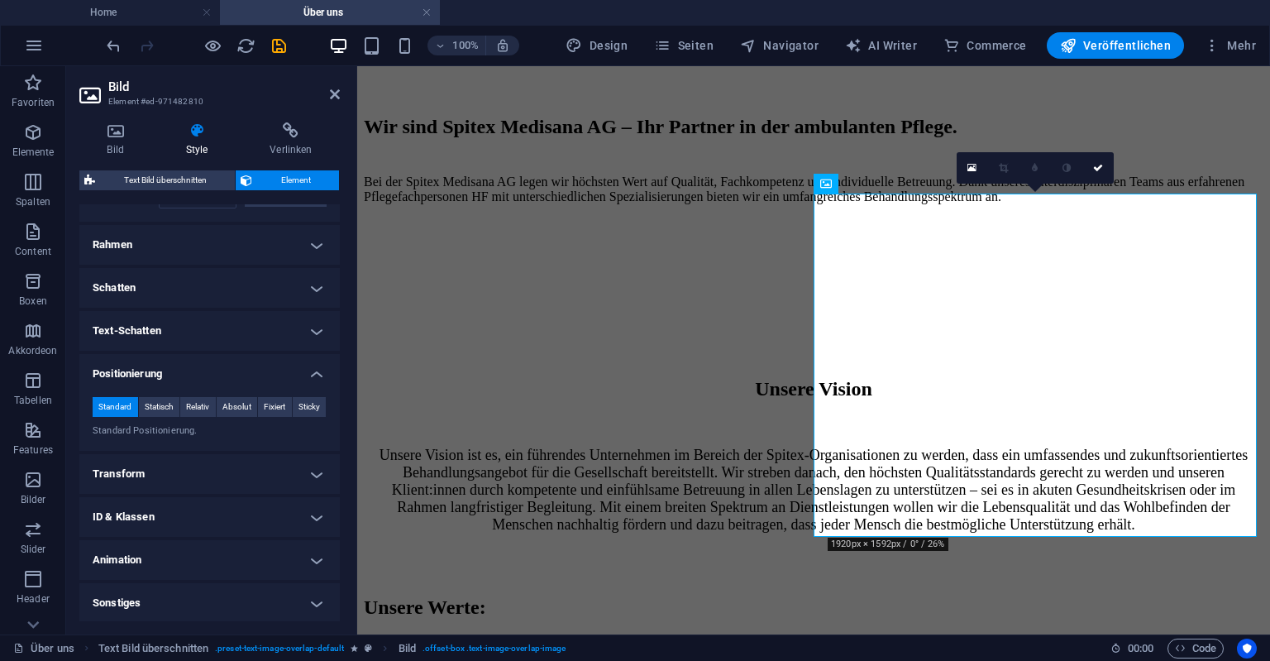
click at [205, 372] on h4 "Positionierung" at bounding box center [209, 369] width 261 height 30
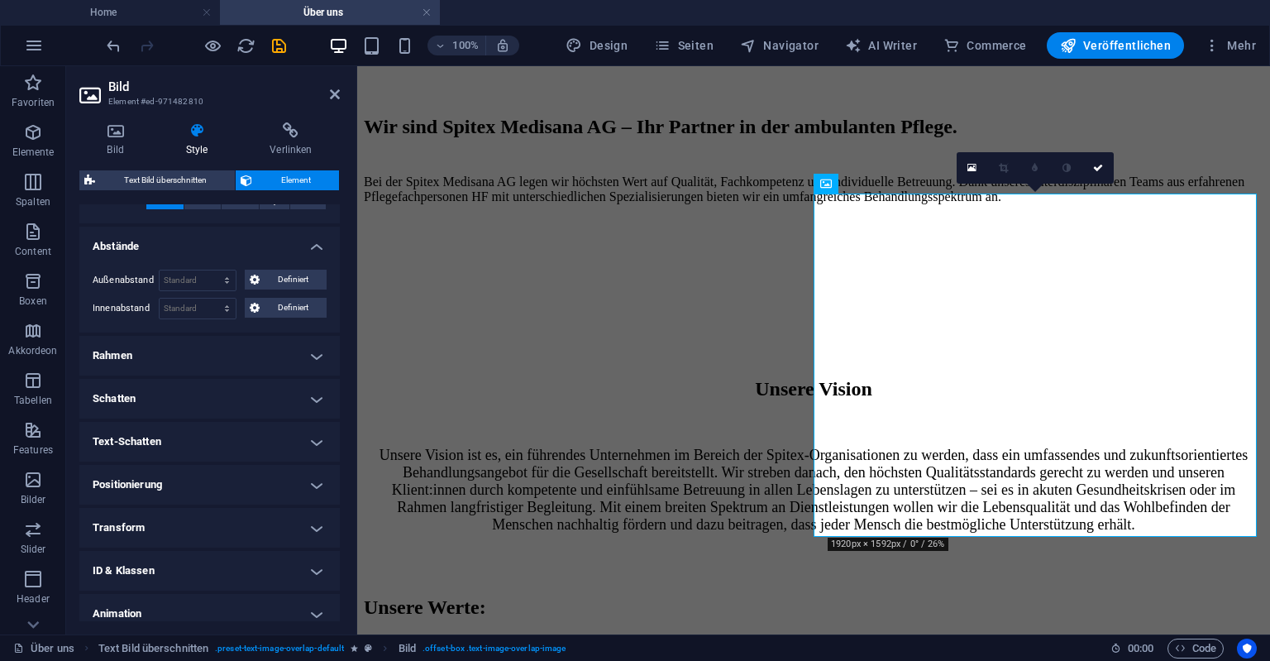
scroll to position [285, 0]
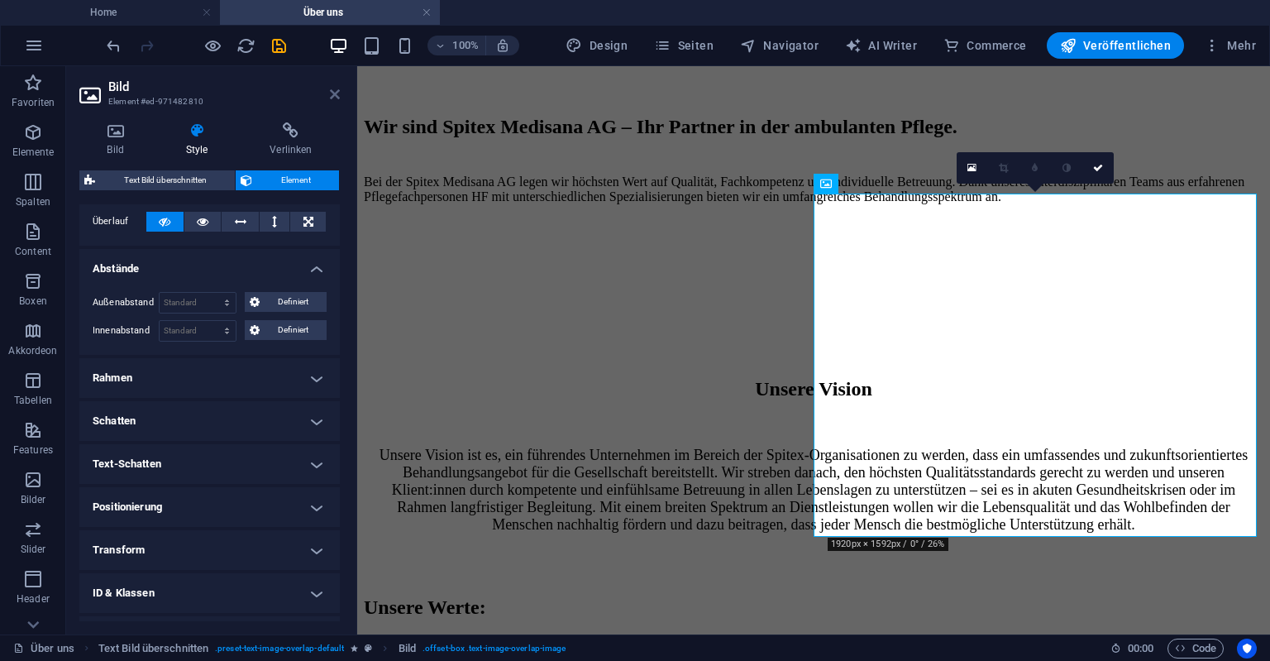
click at [332, 94] on icon at bounding box center [335, 94] width 10 height 13
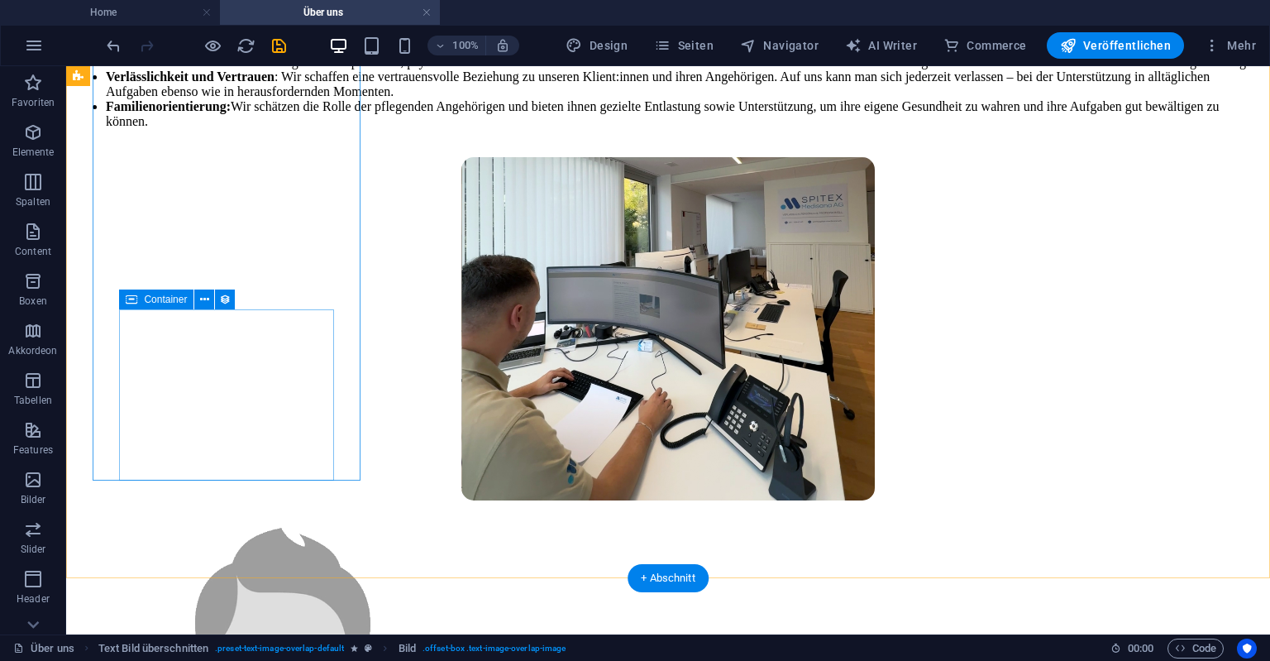
scroll to position [1882, 0]
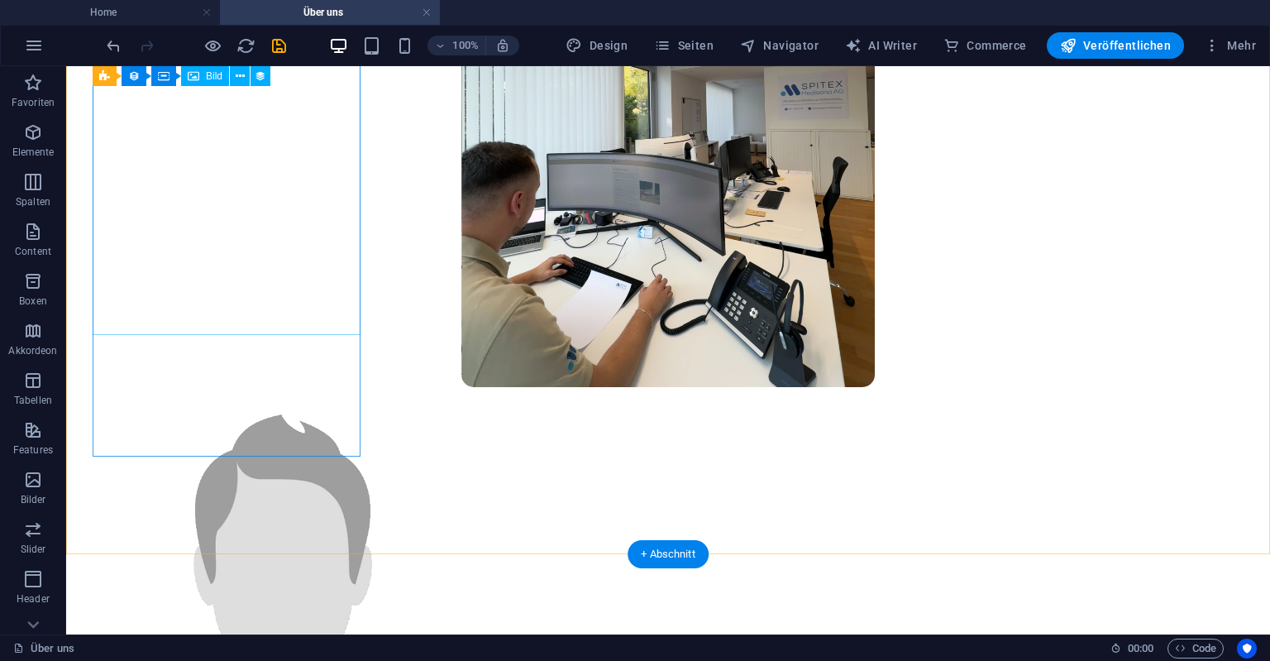
click at [192, 390] on figure at bounding box center [668, 557] width 1191 height 334
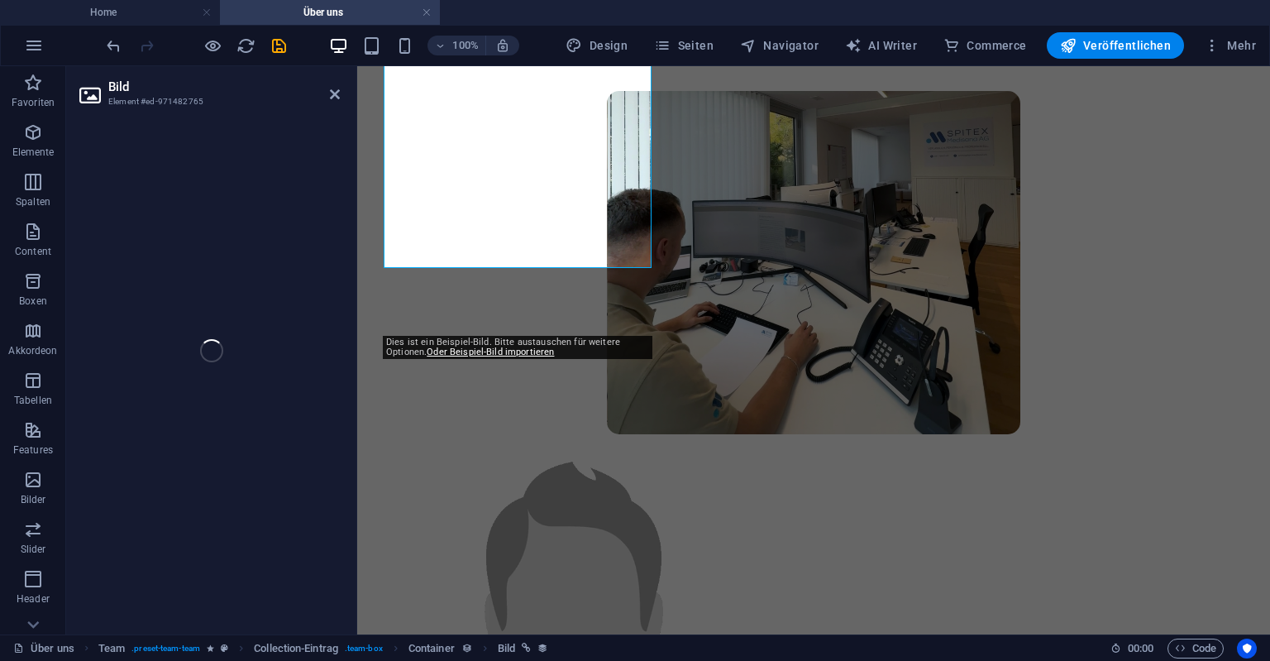
scroll to position [1949, 0]
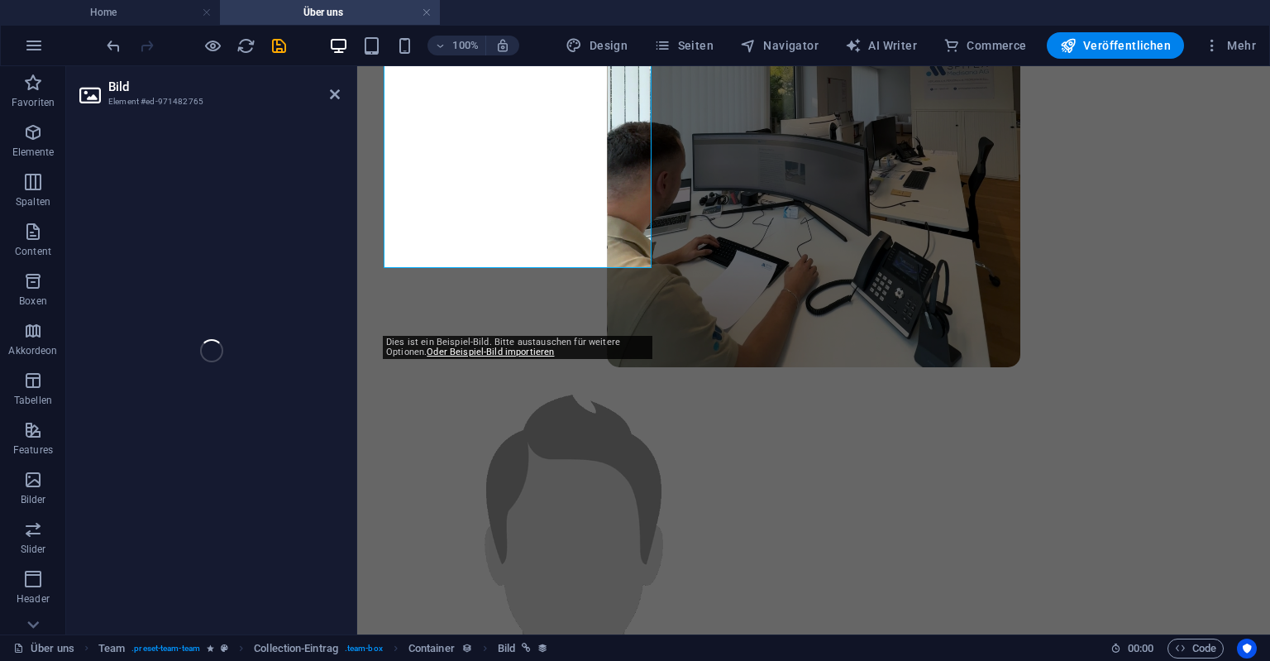
select select "image"
select select "px"
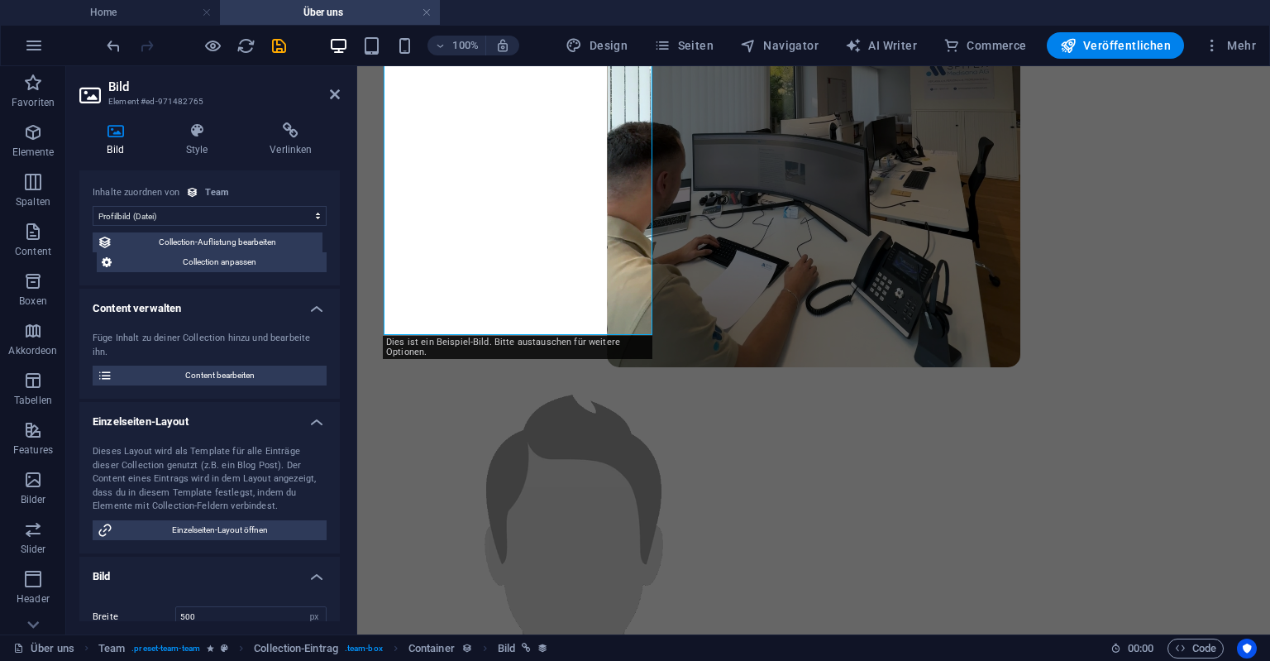
scroll to position [0, 0]
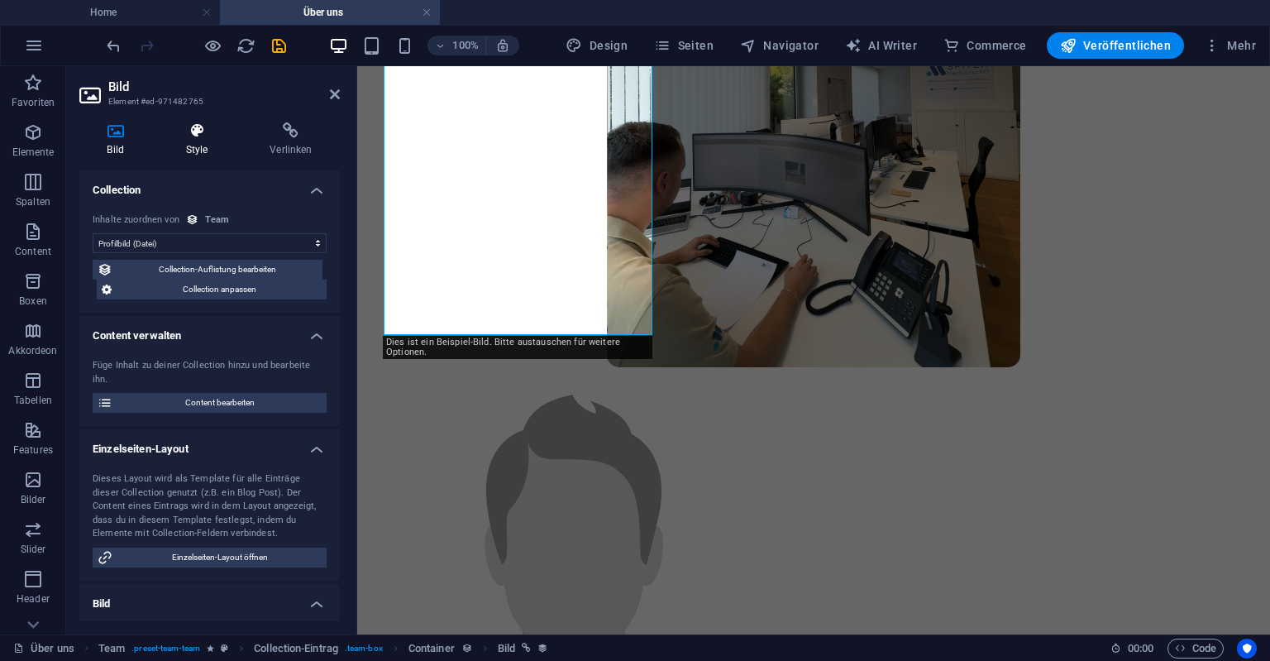
click at [194, 131] on icon at bounding box center [197, 130] width 78 height 17
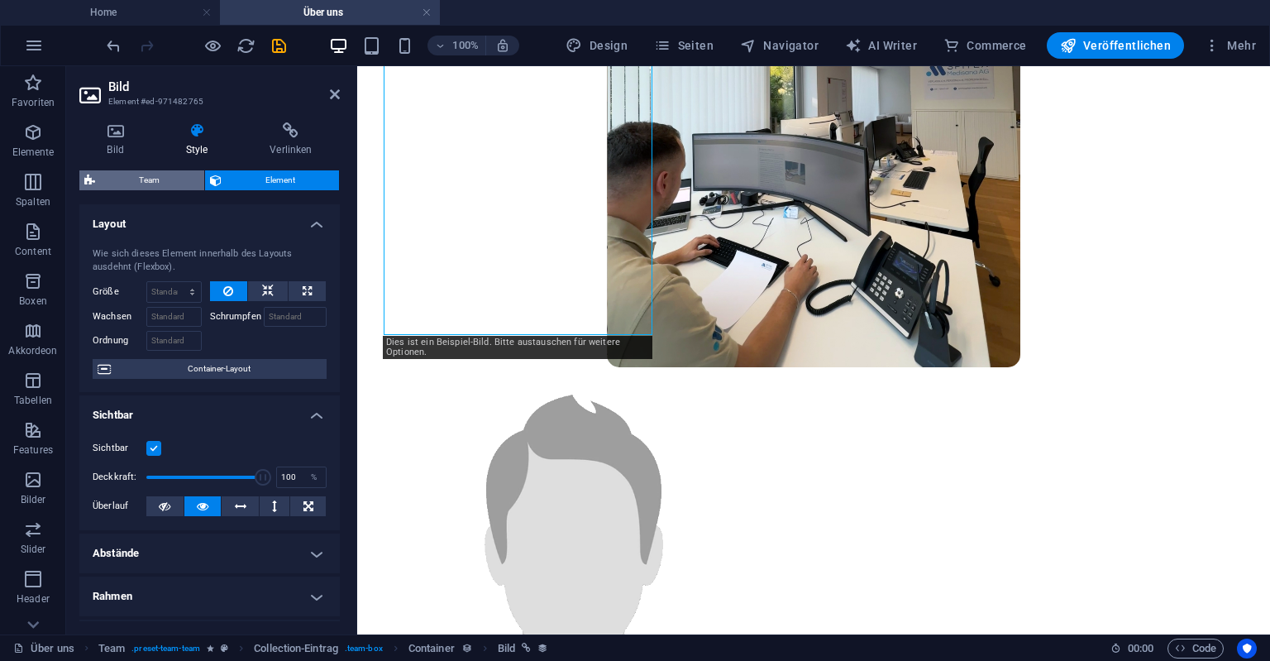
click at [135, 178] on span "Team" at bounding box center [149, 180] width 99 height 20
select select "rem"
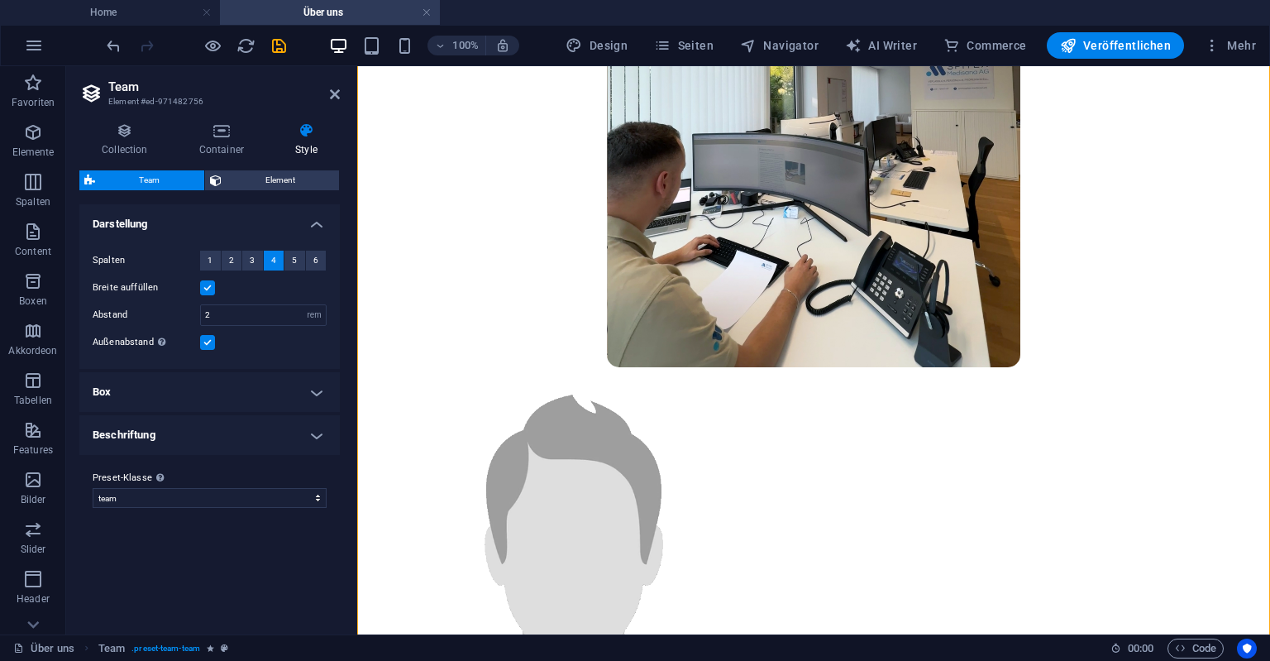
click at [149, 372] on h4 "Box" at bounding box center [209, 392] width 261 height 40
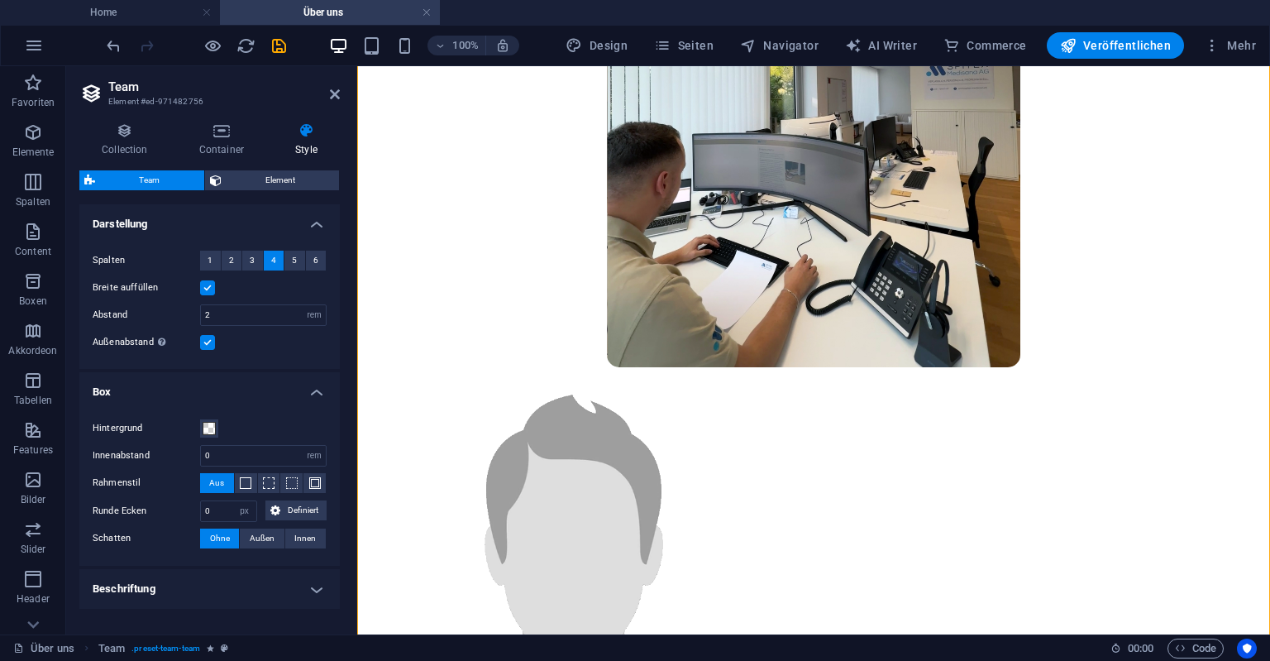
scroll to position [52, 0]
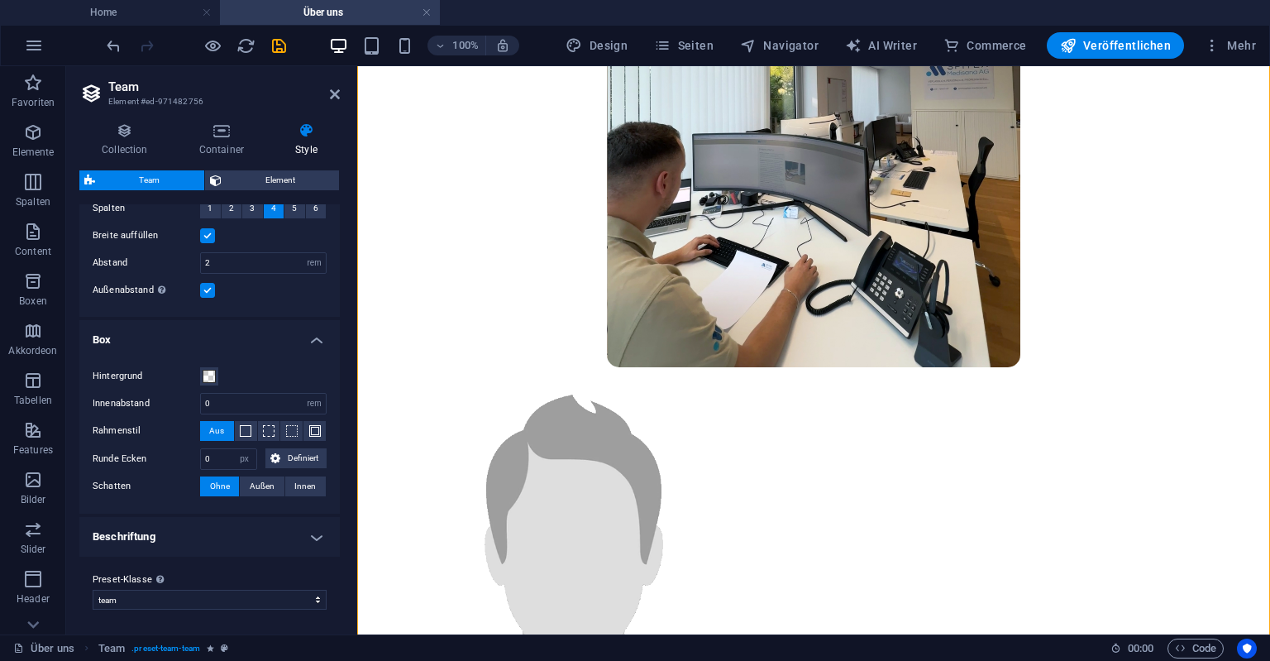
click at [119, 536] on h4 "Beschriftung" at bounding box center [209, 537] width 261 height 40
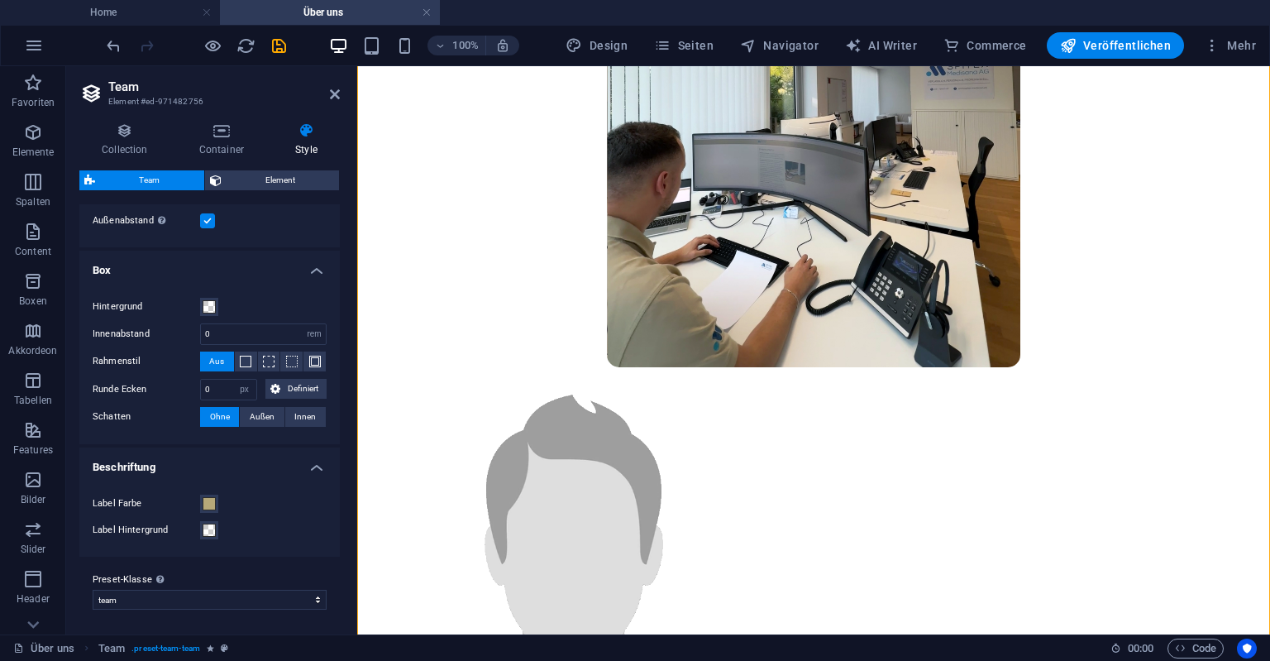
scroll to position [0, 0]
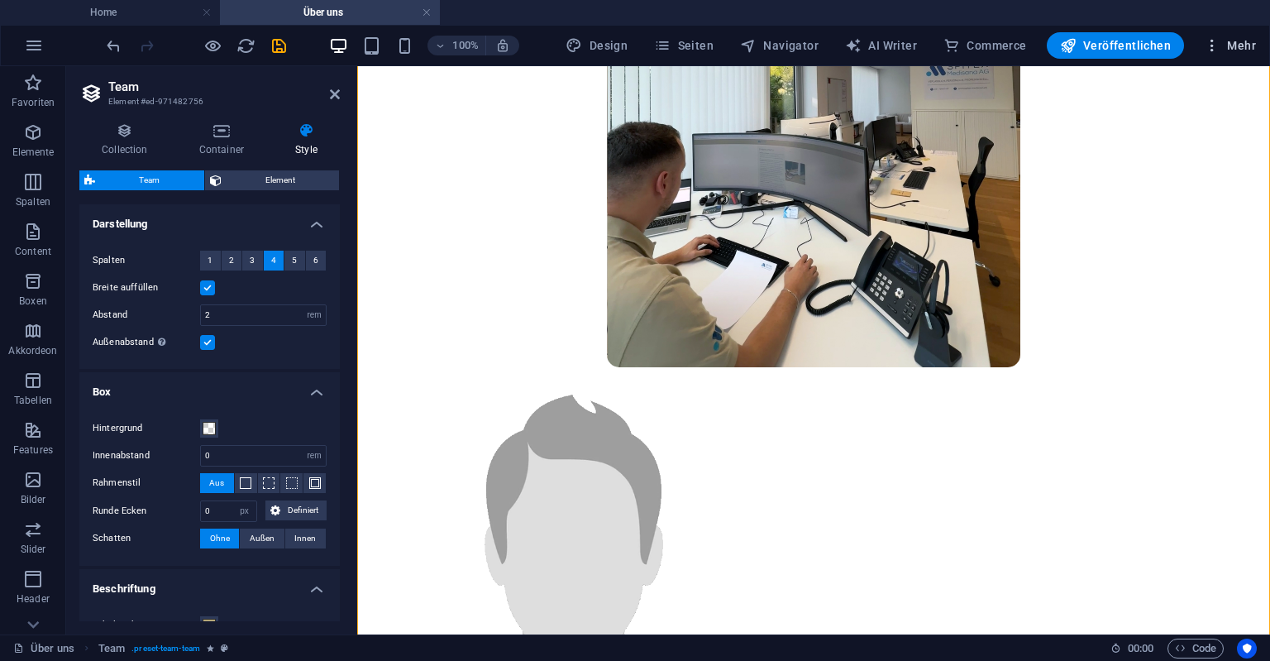
click at [1237, 46] on span "Mehr" at bounding box center [1230, 45] width 52 height 17
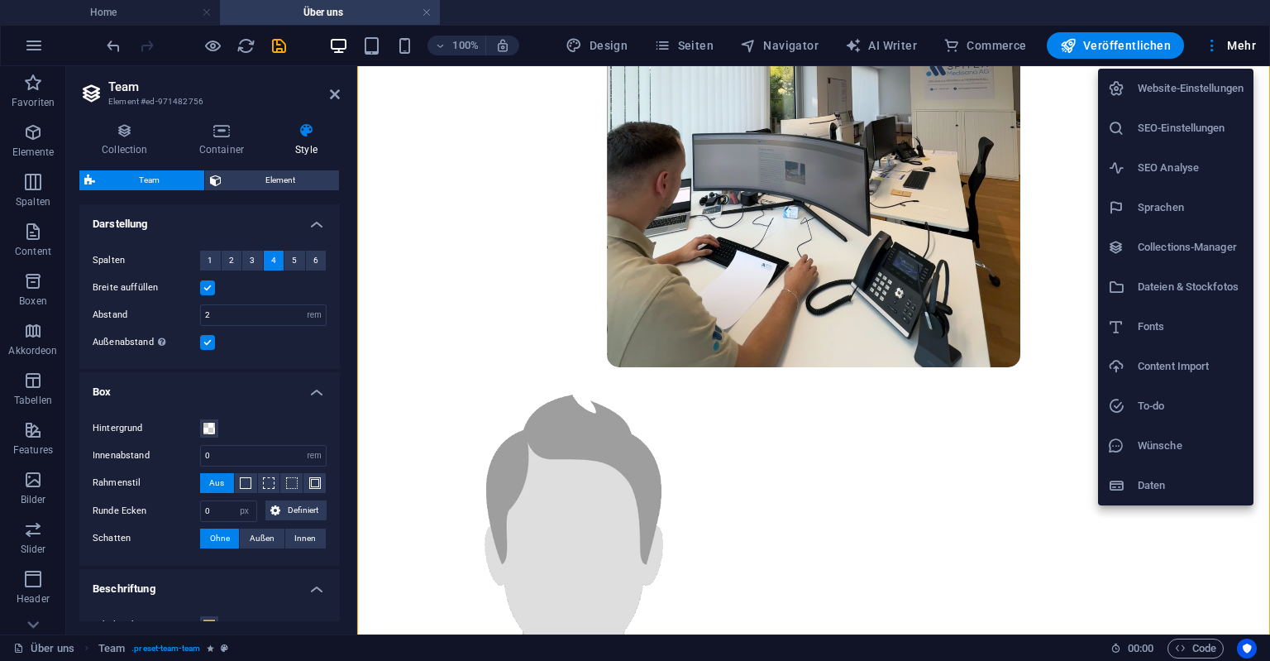
click at [1155, 253] on h6 "Collections-Manager" at bounding box center [1191, 247] width 106 height 20
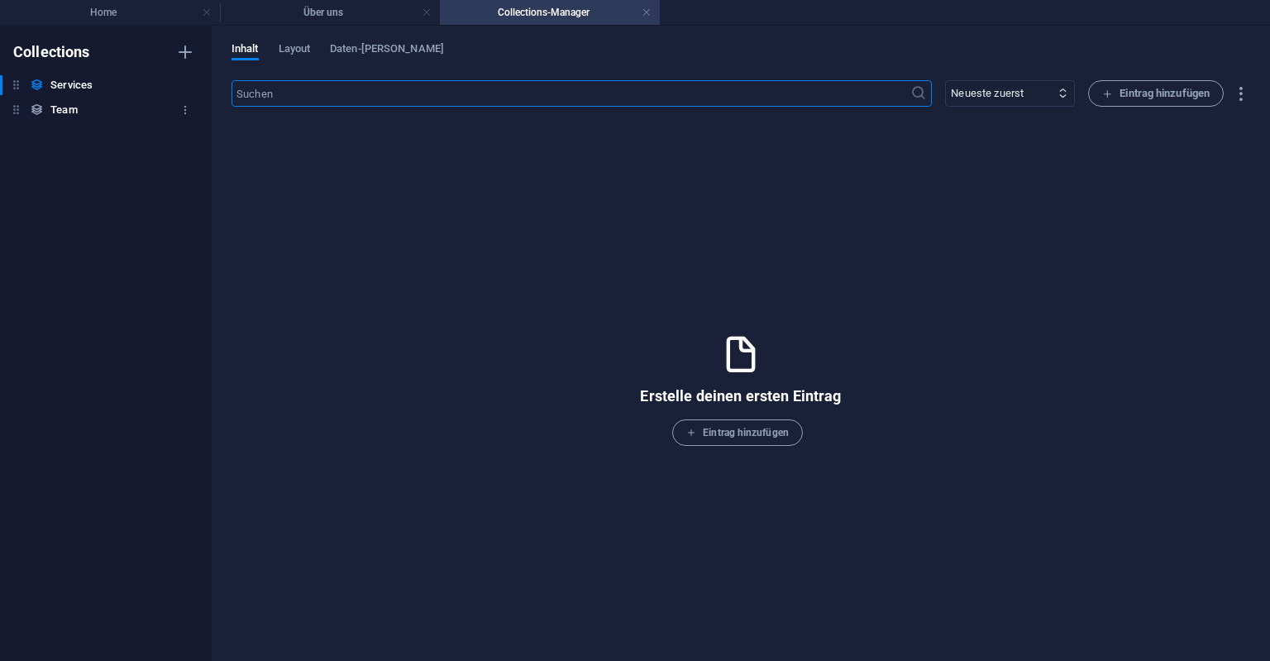
click at [69, 117] on h6 "Team" at bounding box center [63, 110] width 26 height 20
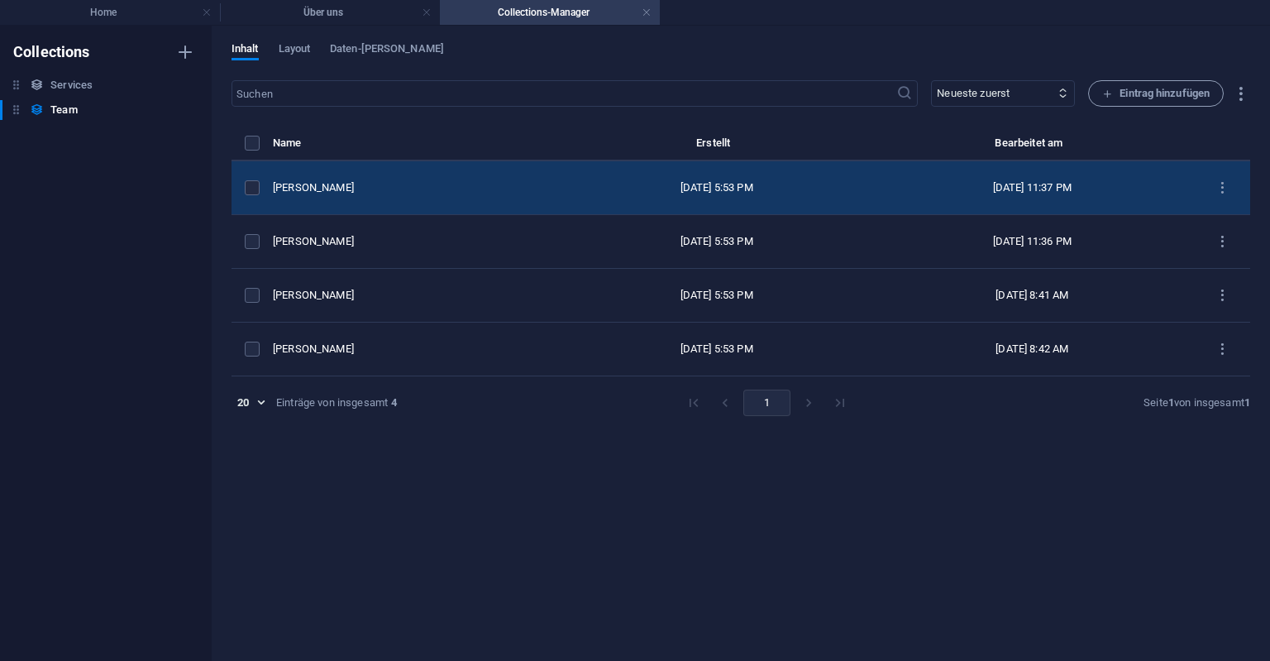
click at [309, 183] on div "[PERSON_NAME]" at bounding box center [412, 187] width 278 height 15
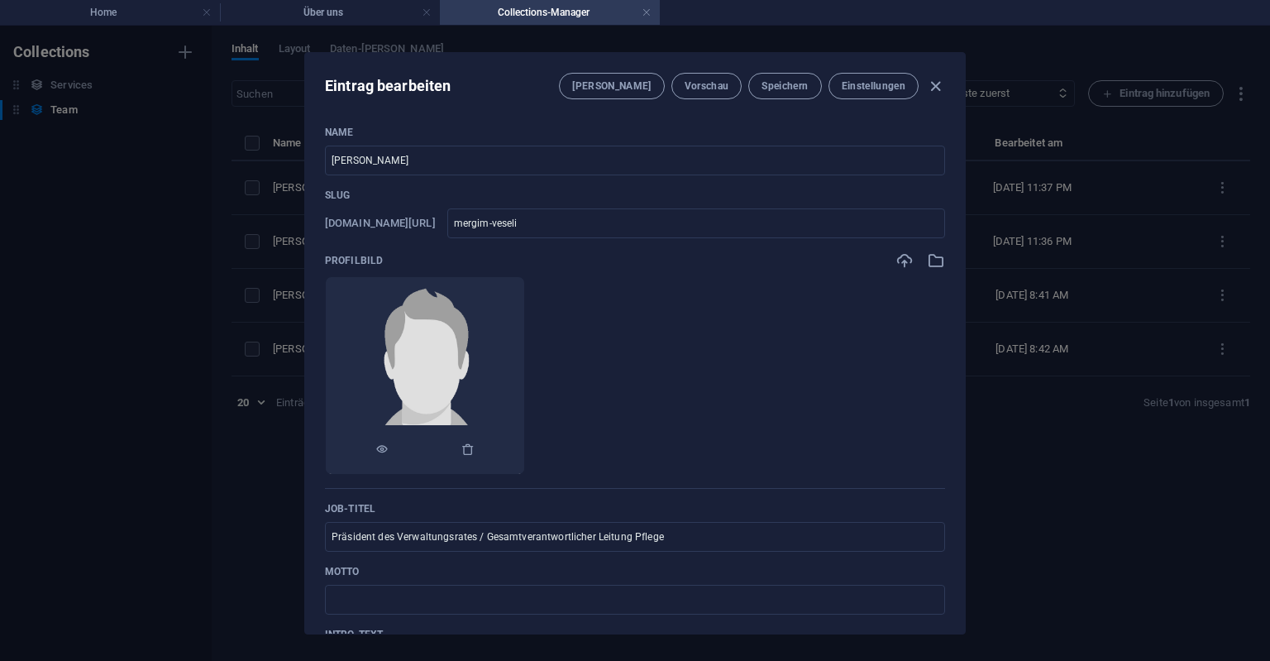
click at [443, 372] on img at bounding box center [425, 375] width 197 height 197
click at [428, 385] on img at bounding box center [425, 375] width 197 height 197
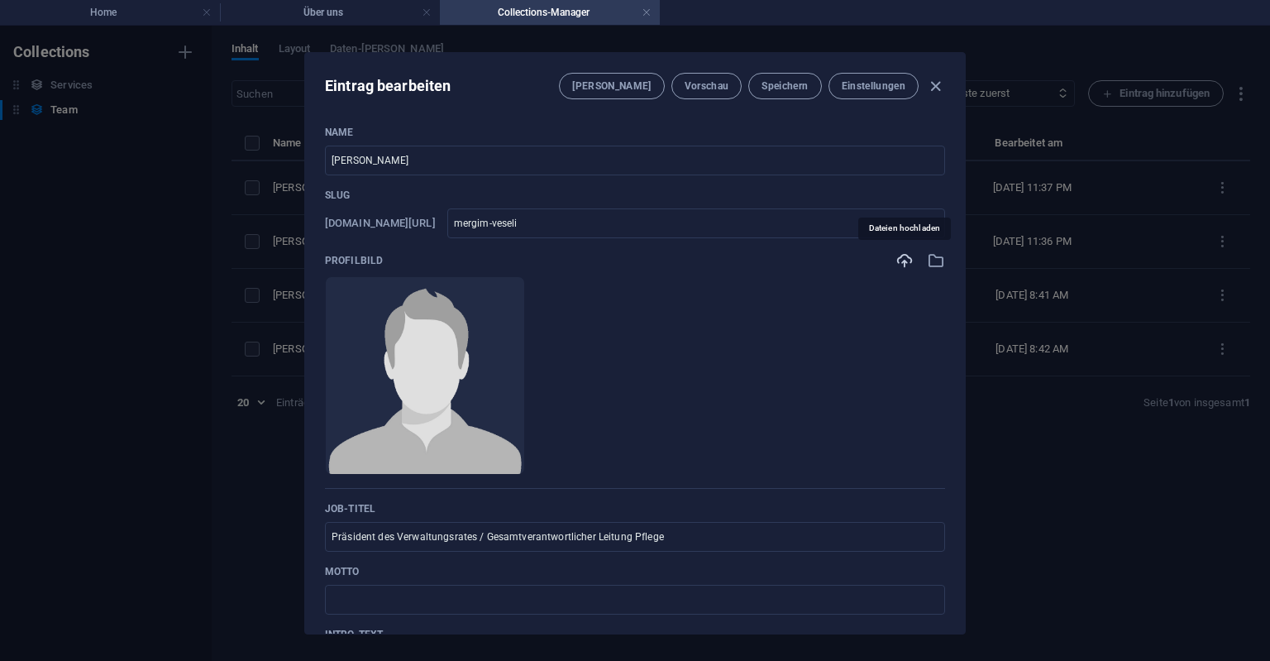
click at [909, 256] on icon "button" at bounding box center [905, 260] width 18 height 18
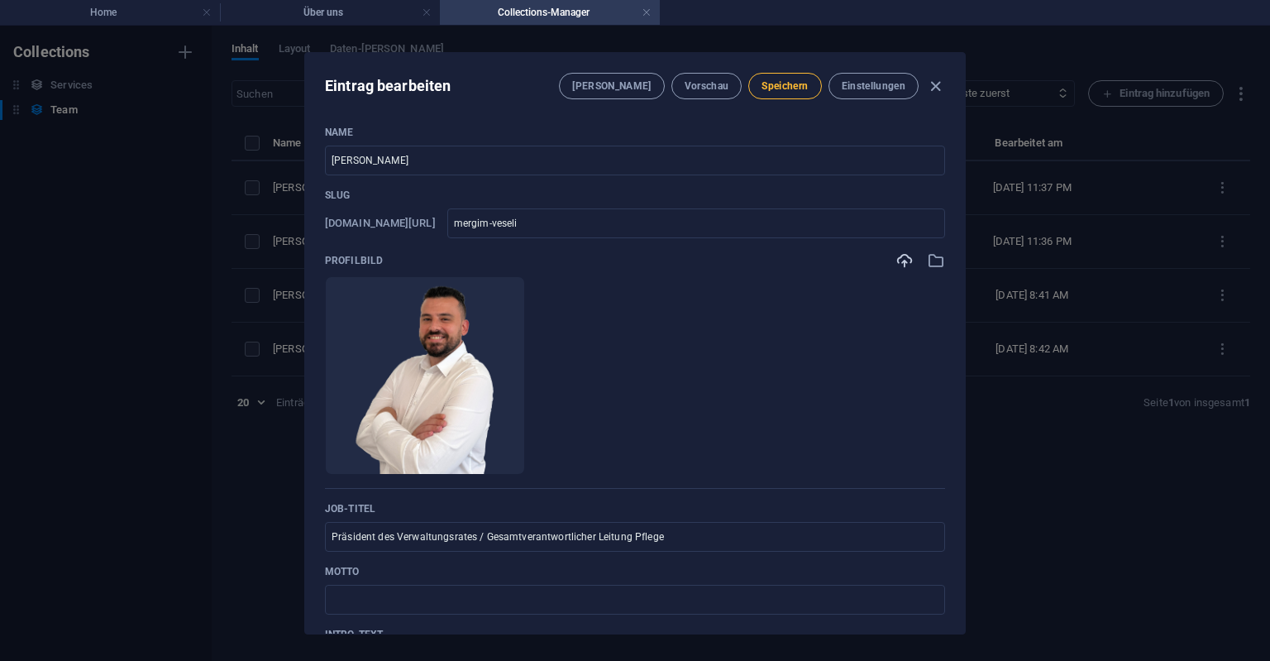
click at [787, 90] on span "Speichern" at bounding box center [785, 85] width 46 height 13
click at [938, 87] on icon "button" at bounding box center [935, 86] width 19 height 19
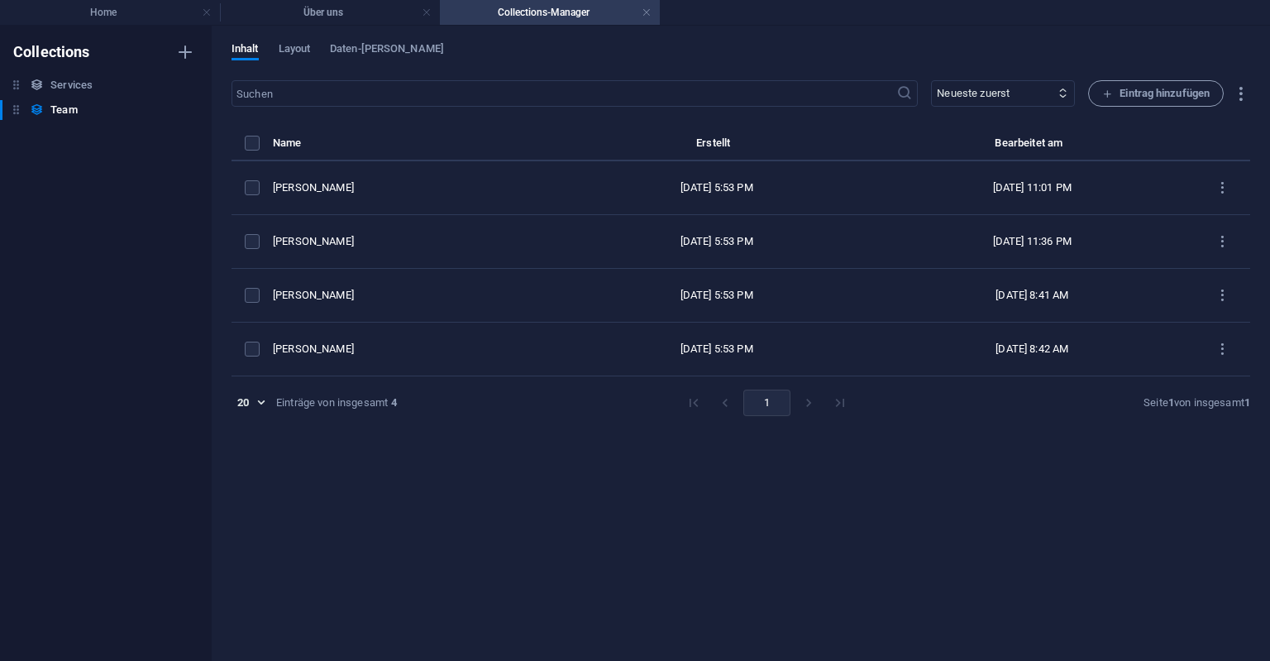
type input "mergim-veseli"
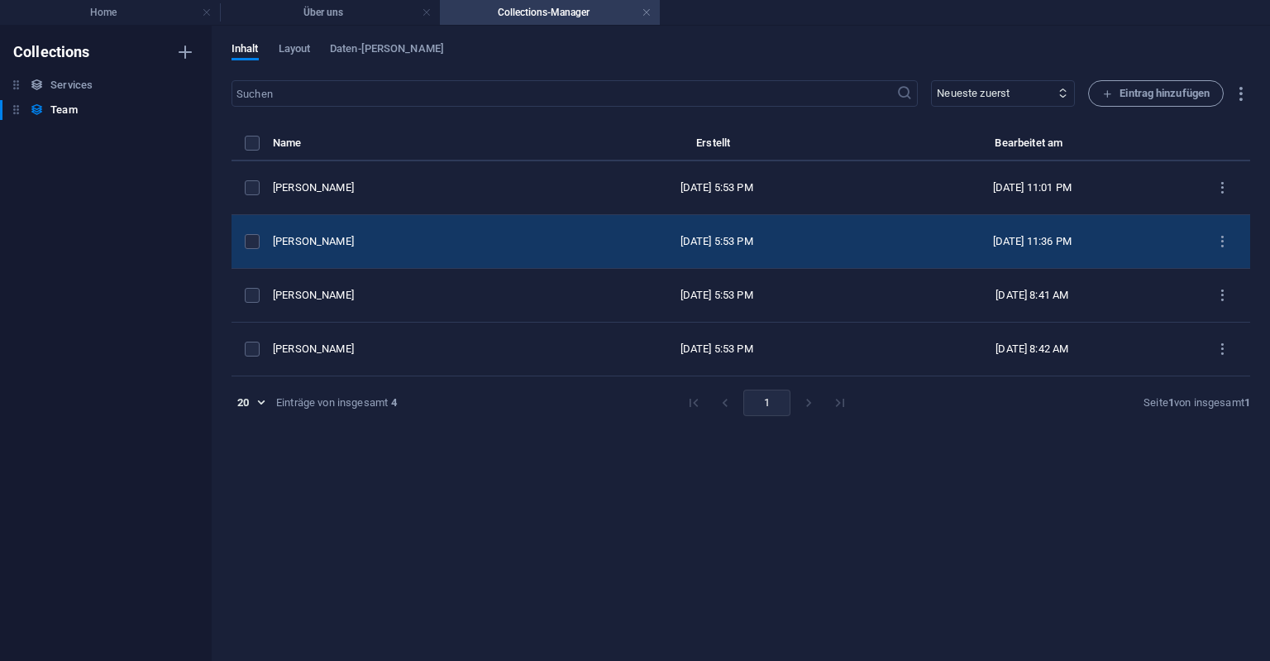
click at [327, 232] on td "[PERSON_NAME]" at bounding box center [418, 242] width 291 height 54
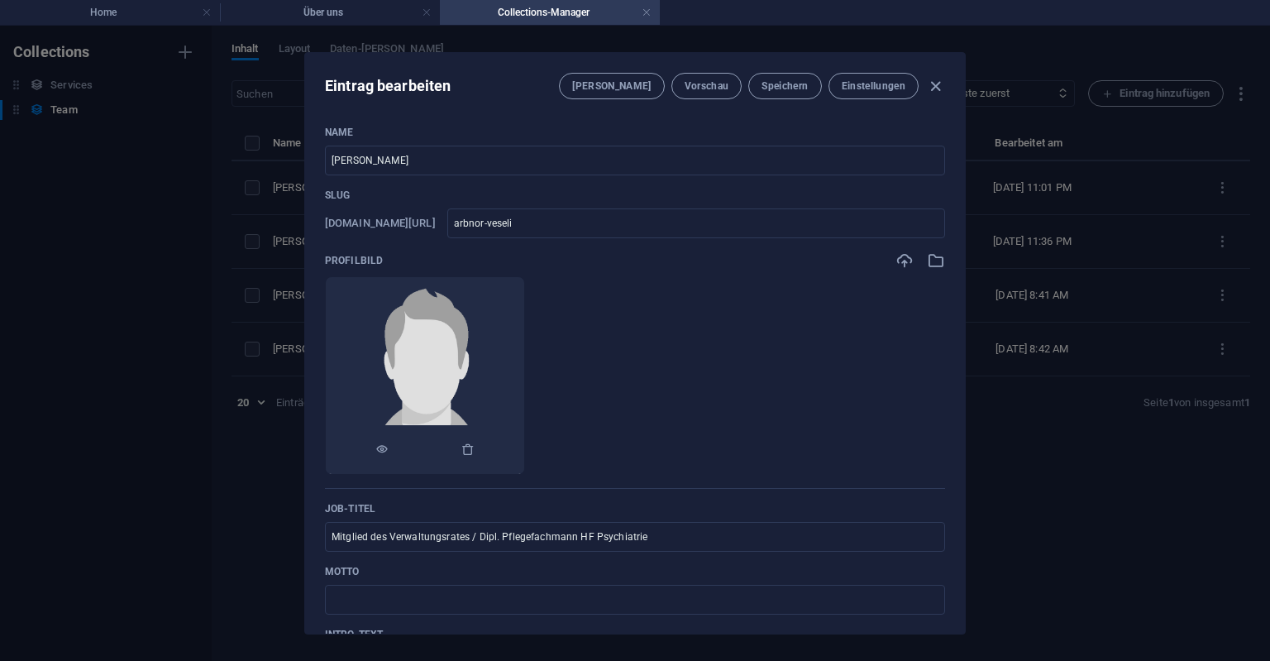
click at [448, 413] on img at bounding box center [425, 375] width 197 height 197
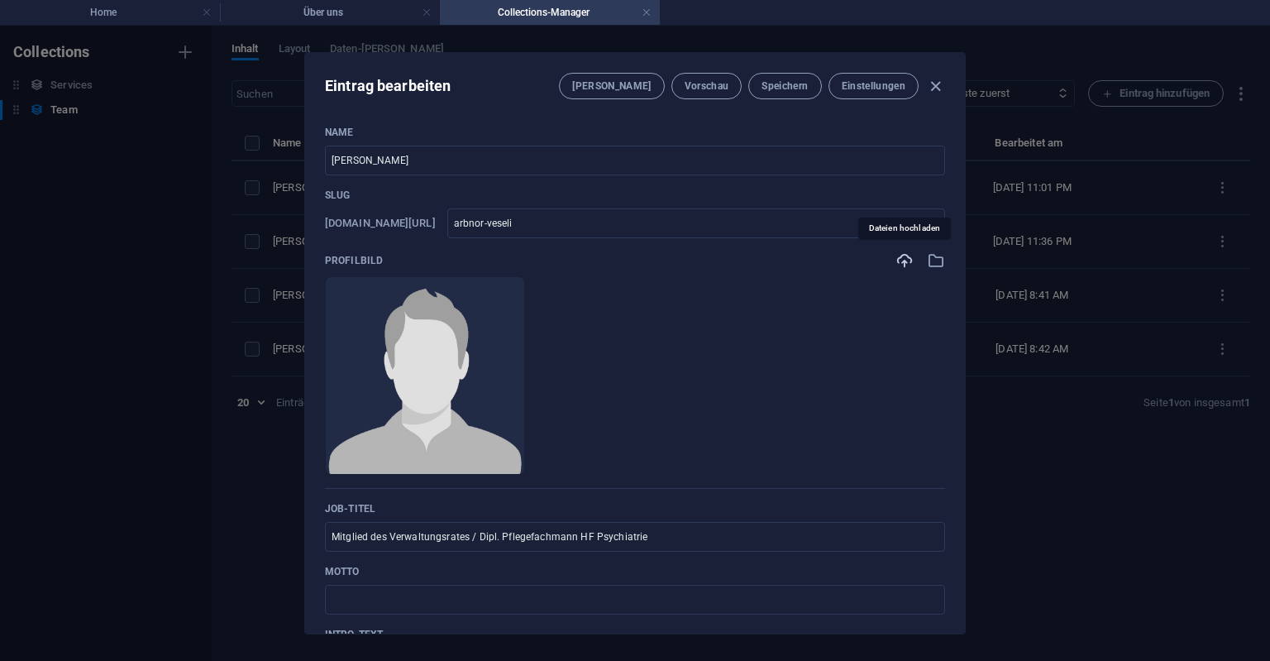
click at [906, 256] on icon "button" at bounding box center [905, 260] width 18 height 18
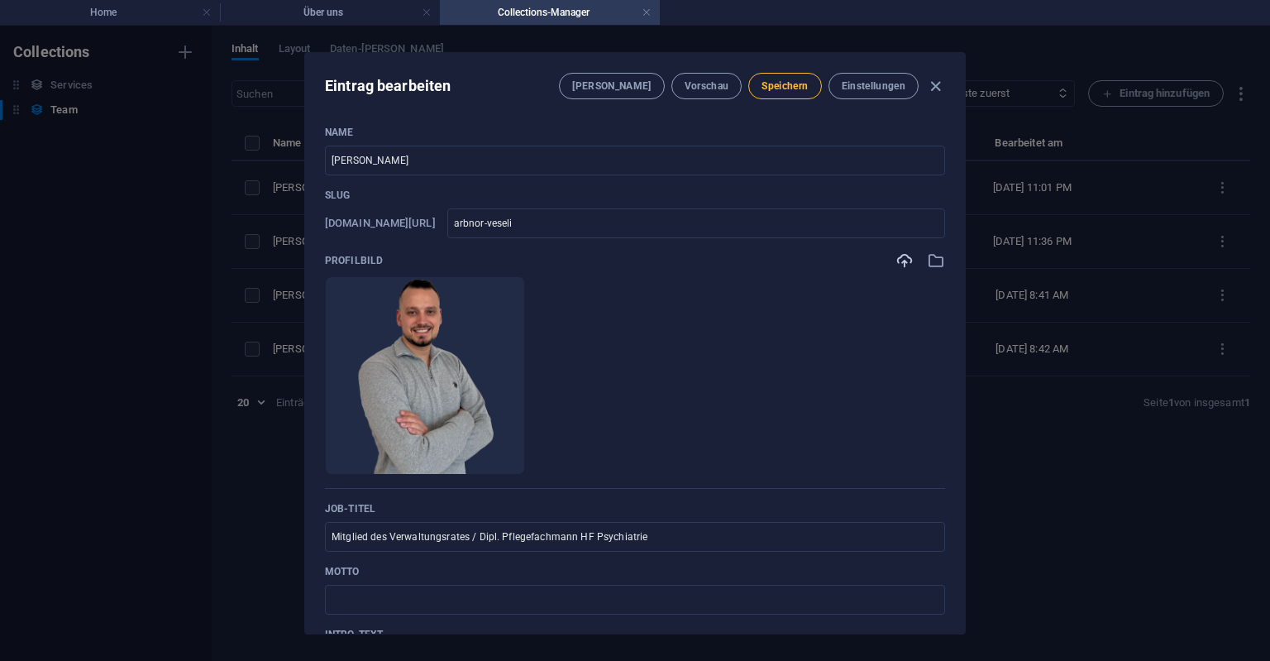
click at [783, 79] on button "Speichern" at bounding box center [784, 86] width 73 height 26
click at [935, 85] on icon "button" at bounding box center [935, 86] width 19 height 19
type input "arbnor-veseli"
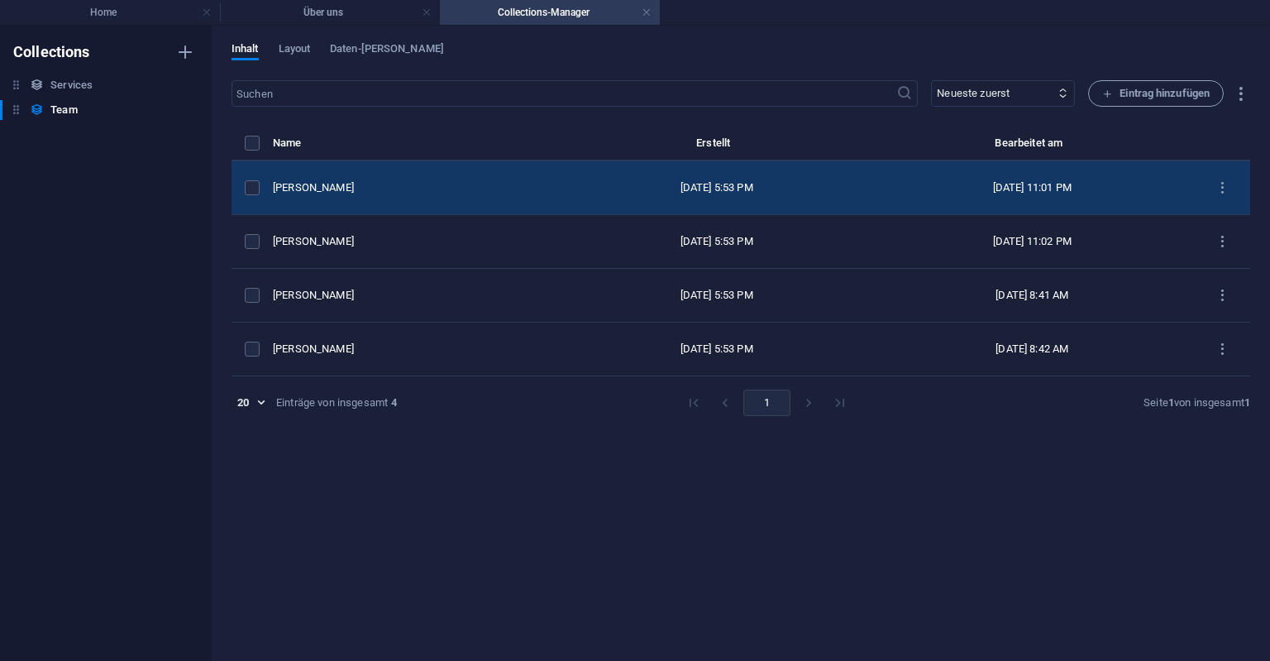
click at [296, 189] on div "[PERSON_NAME]" at bounding box center [412, 187] width 278 height 15
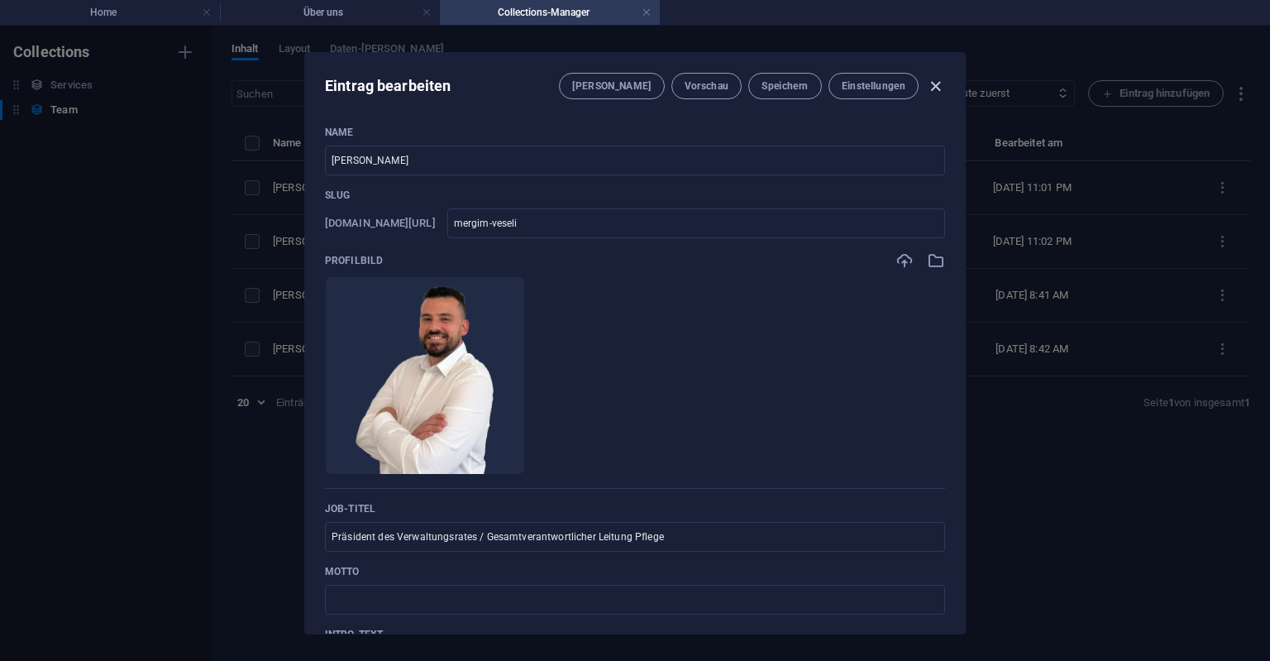
click at [934, 85] on icon "button" at bounding box center [935, 86] width 19 height 19
type input "mergim-veseli"
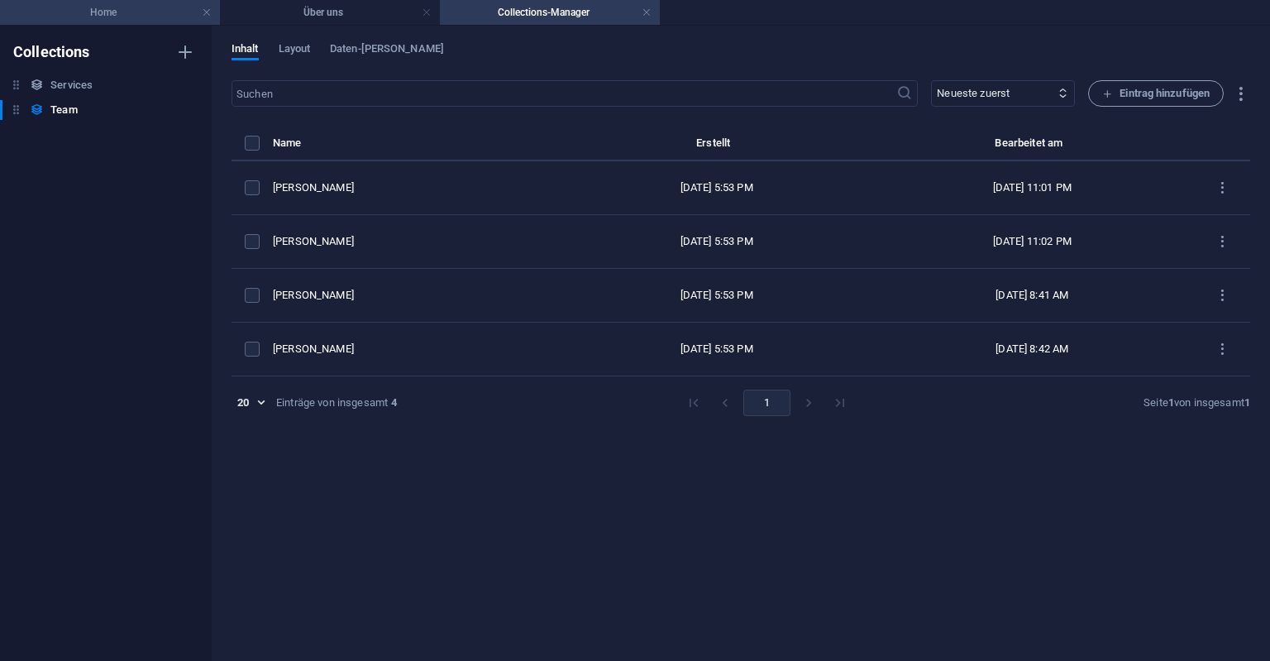
click at [98, 4] on h4 "Home" at bounding box center [110, 12] width 220 height 18
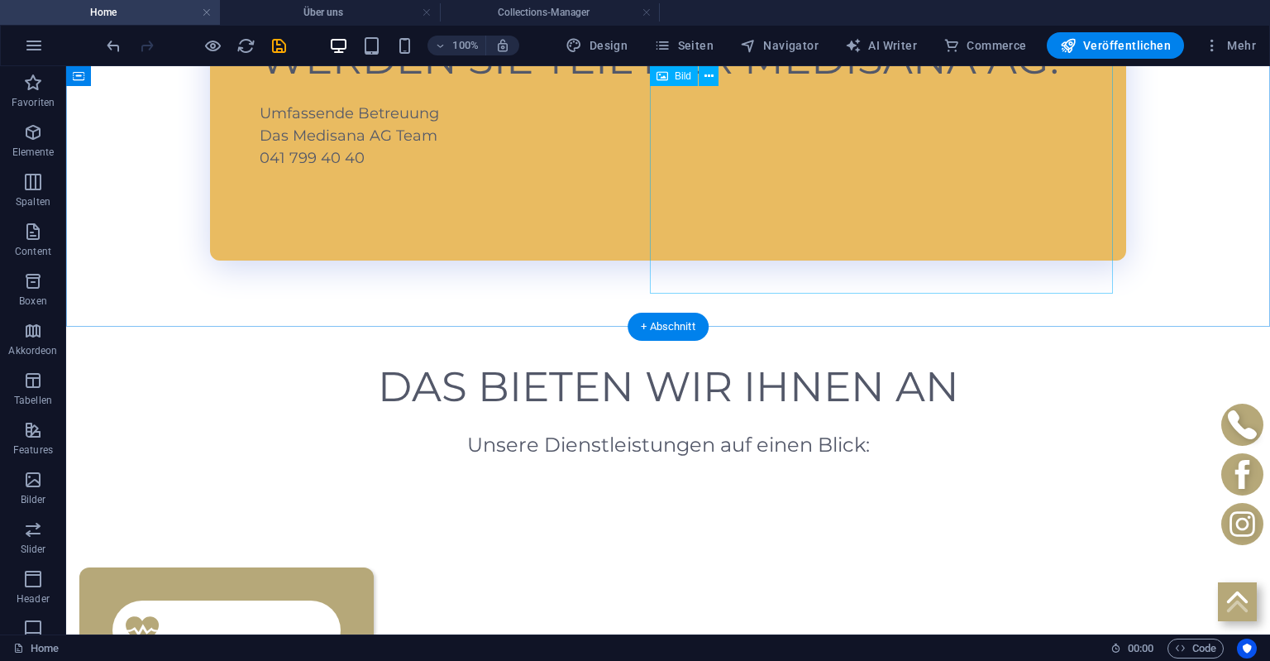
scroll to position [995, 0]
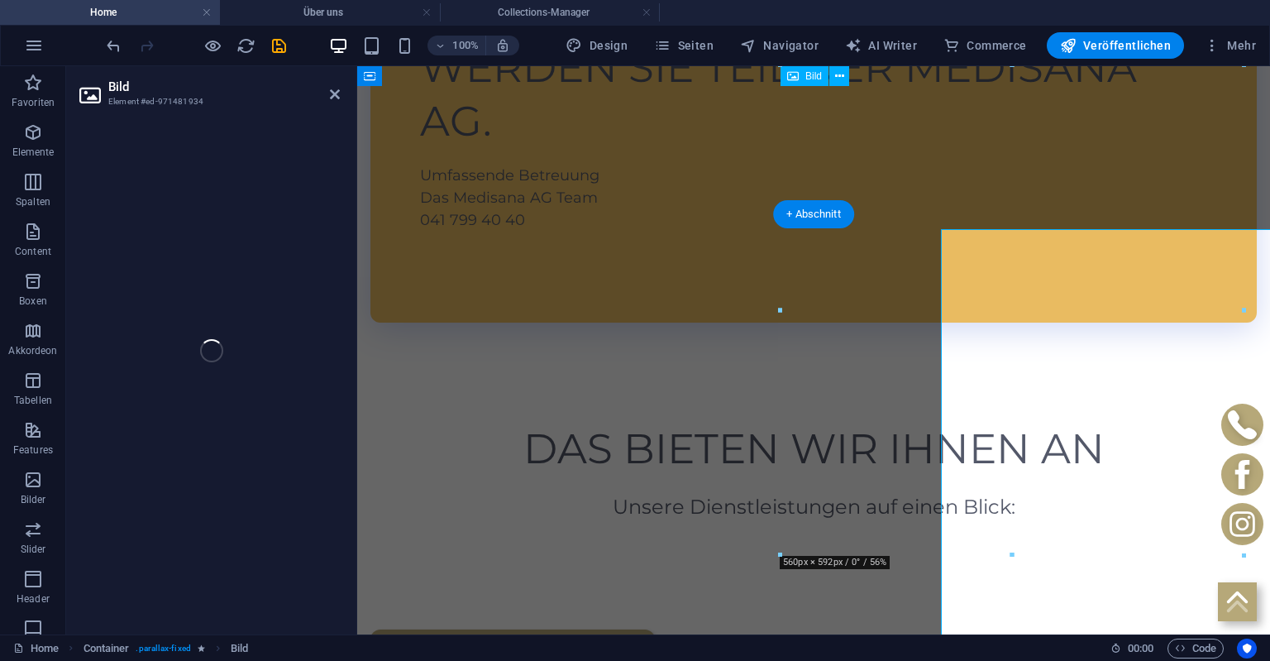
scroll to position [831, 0]
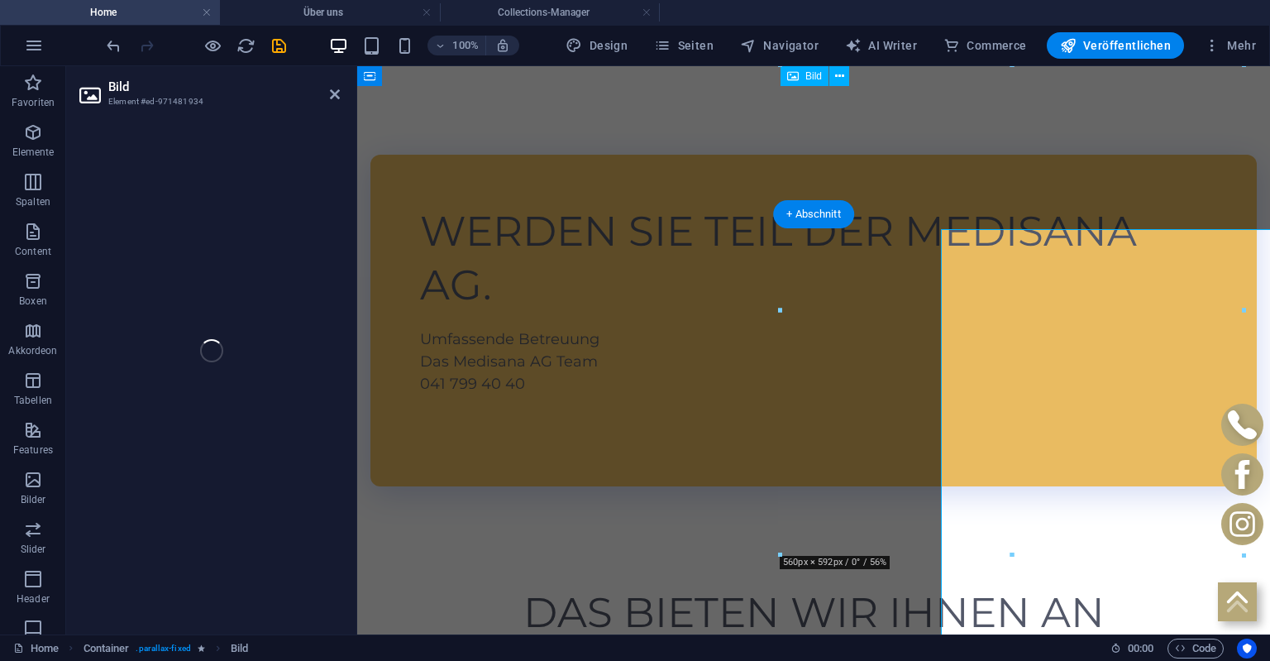
select select "px"
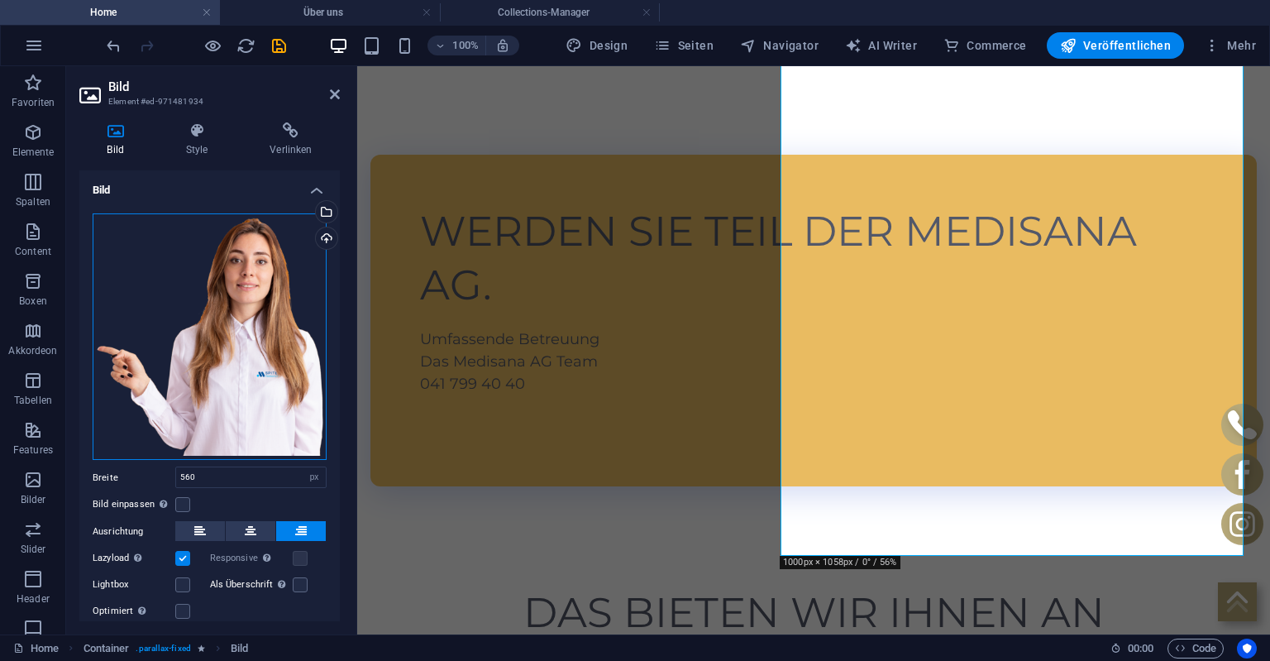
click at [229, 288] on div "Ziehe Dateien zum Hochladen hierher oder klicke hier, um aus Dateien oder koste…" at bounding box center [210, 336] width 234 height 247
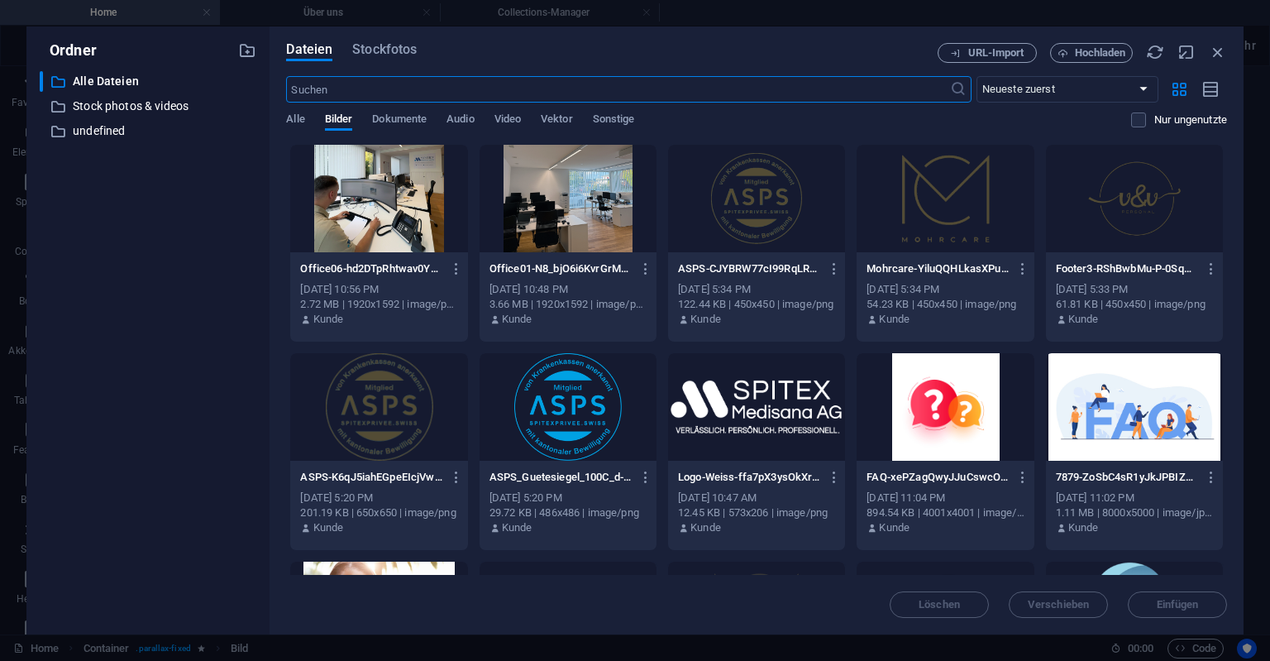
scroll to position [825, 0]
click at [1088, 53] on span "Hochladen" at bounding box center [1100, 53] width 51 height 10
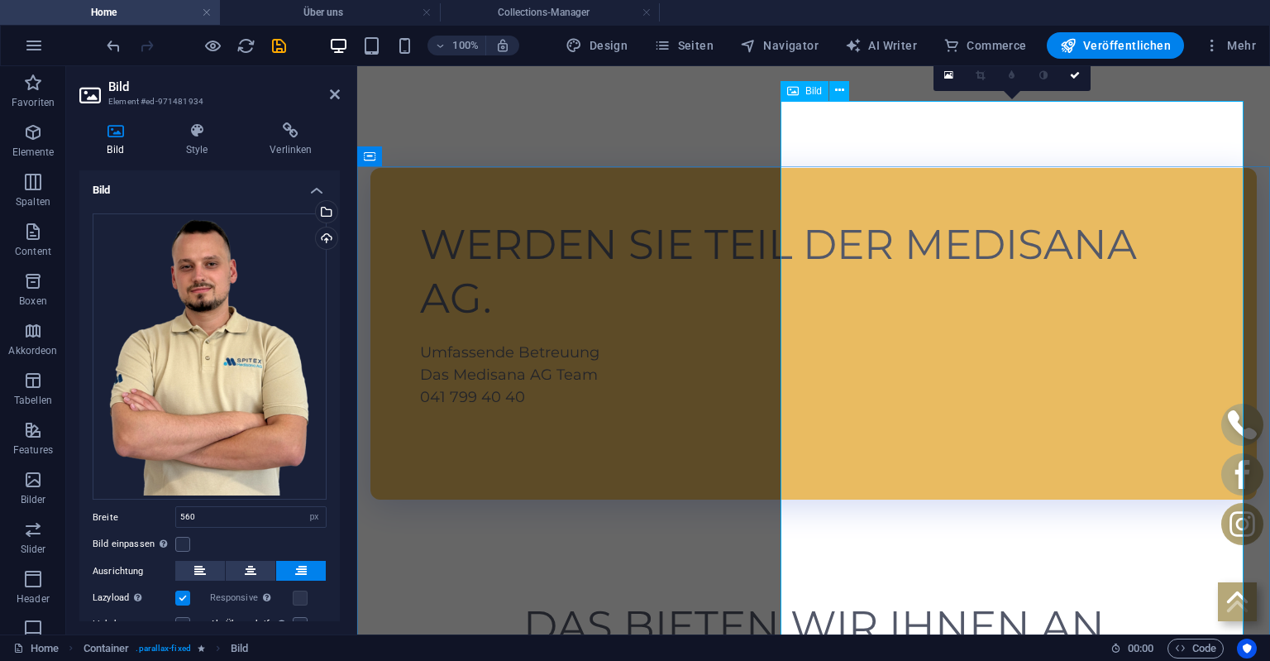
scroll to position [831, 0]
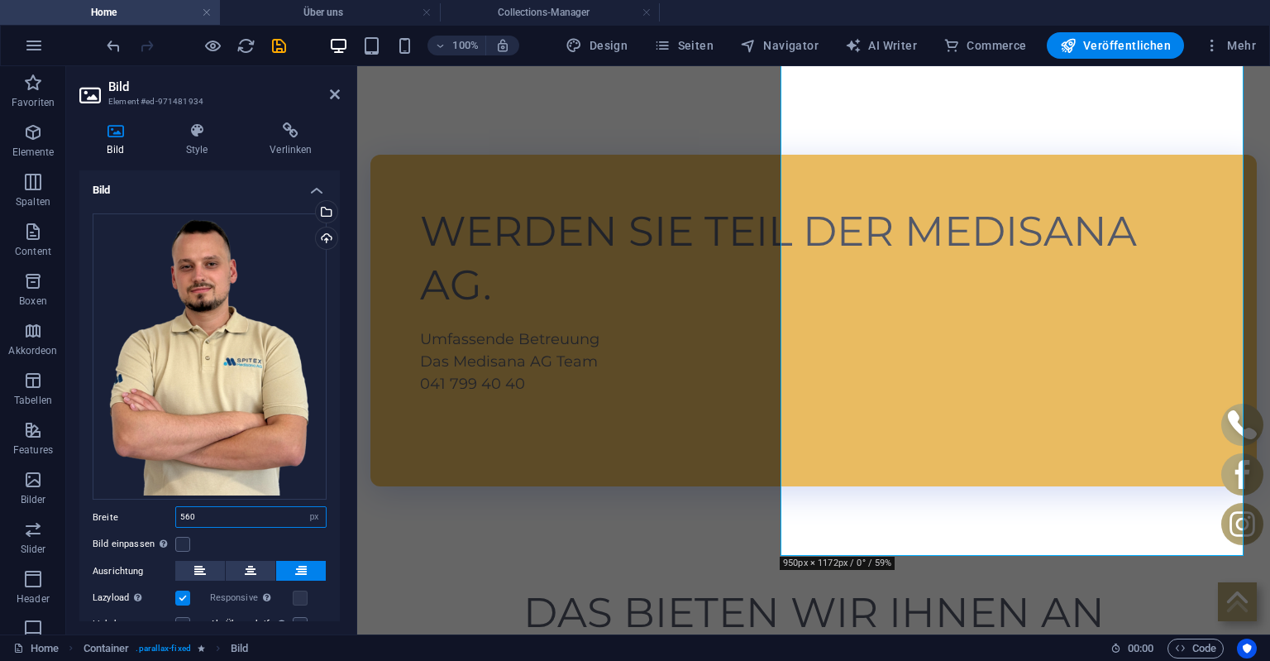
drag, startPoint x: 220, startPoint y: 514, endPoint x: 133, endPoint y: 514, distance: 86.8
click at [176, 514] on input "560" at bounding box center [251, 517] width 150 height 20
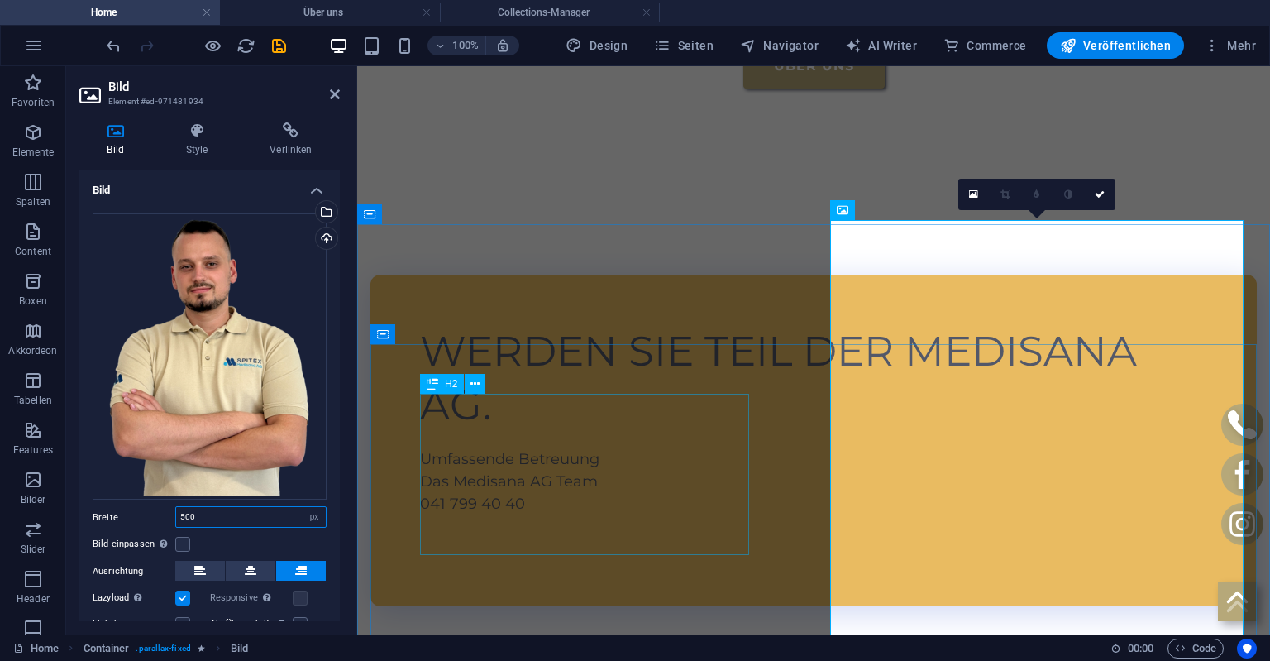
scroll to position [744, 0]
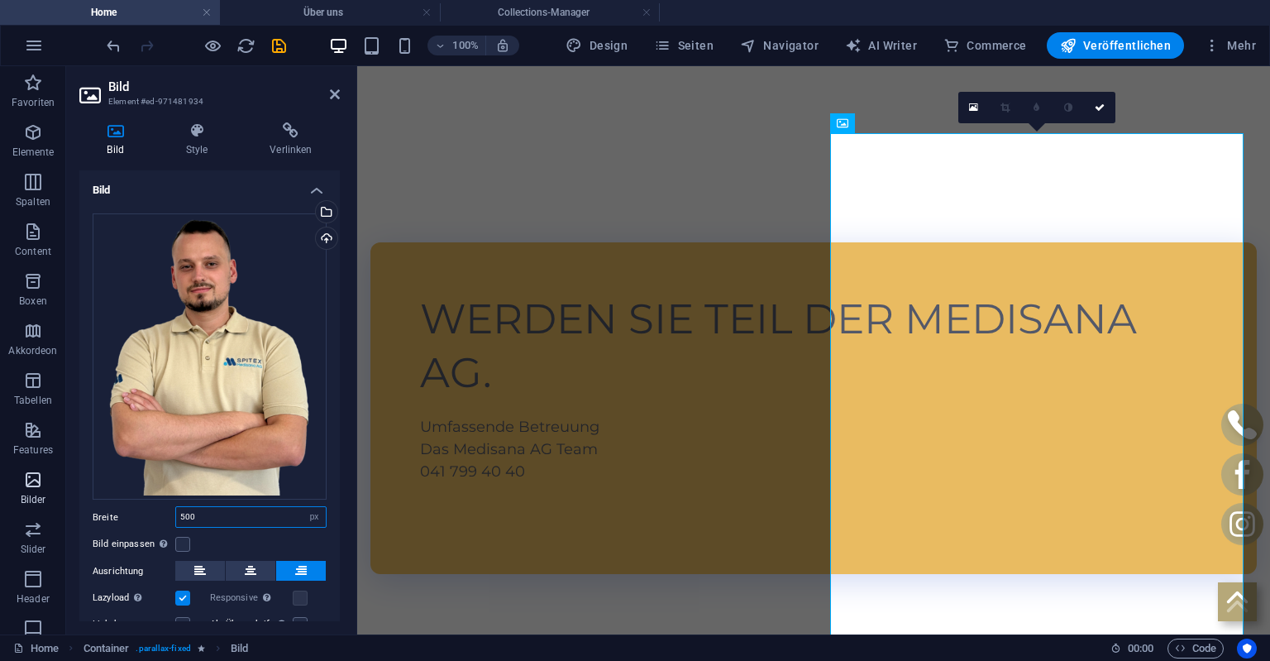
drag, startPoint x: 224, startPoint y: 516, endPoint x: 1, endPoint y: 511, distance: 223.4
click at [176, 516] on input "500" at bounding box center [251, 517] width 150 height 20
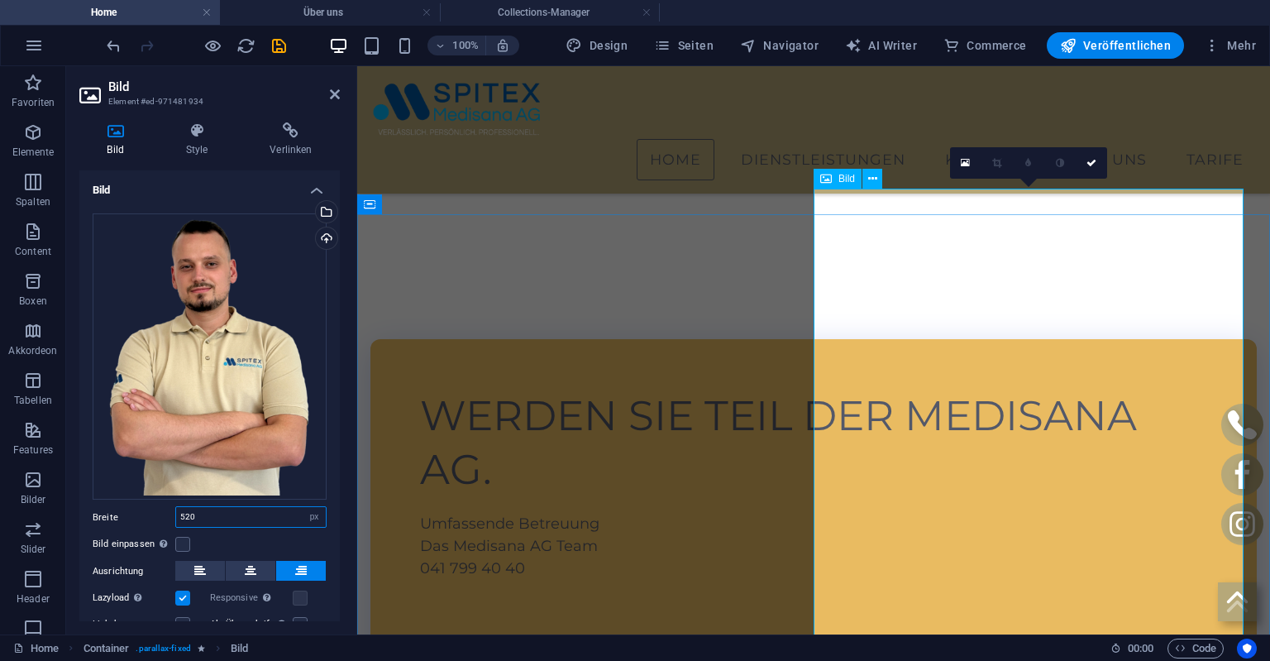
scroll to position [481, 0]
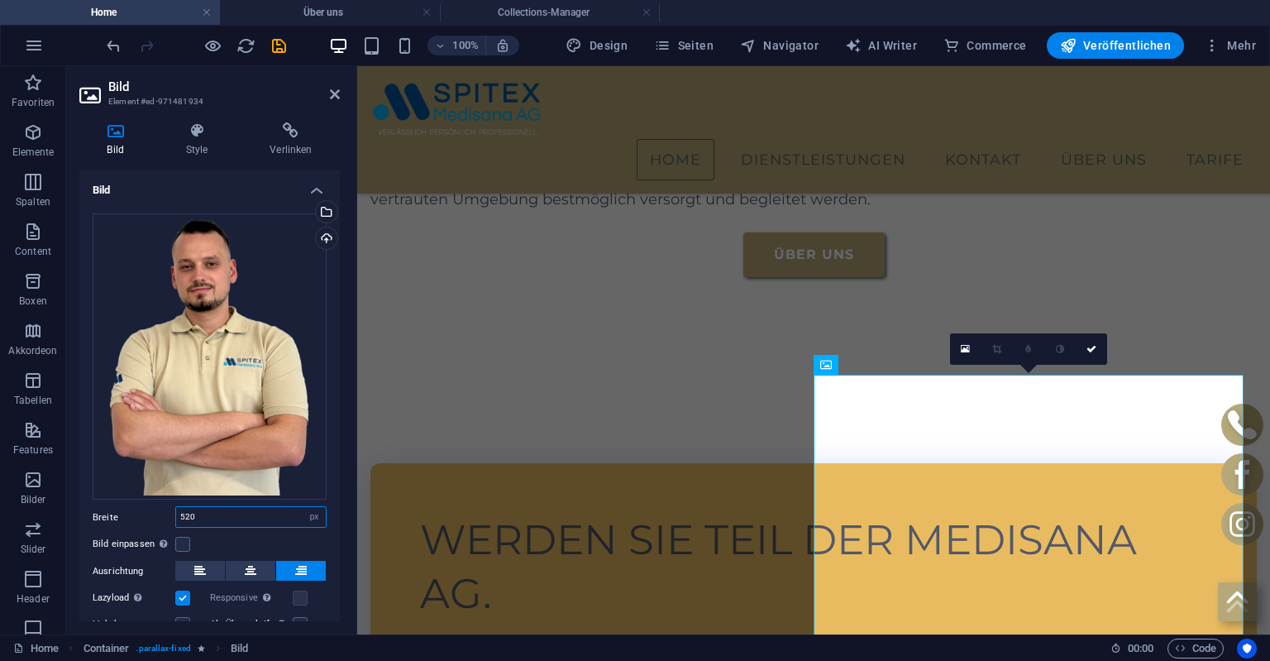
drag, startPoint x: 220, startPoint y: 513, endPoint x: 0, endPoint y: 513, distance: 220.0
click at [176, 513] on input "520" at bounding box center [251, 517] width 150 height 20
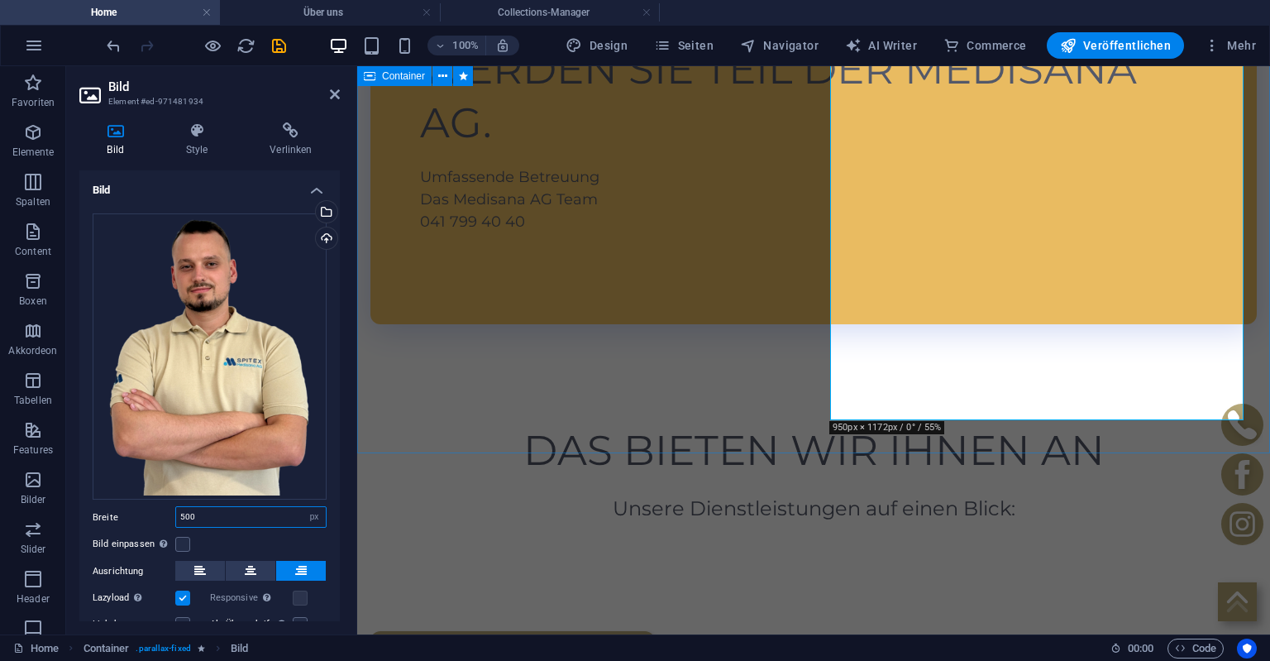
scroll to position [1006, 0]
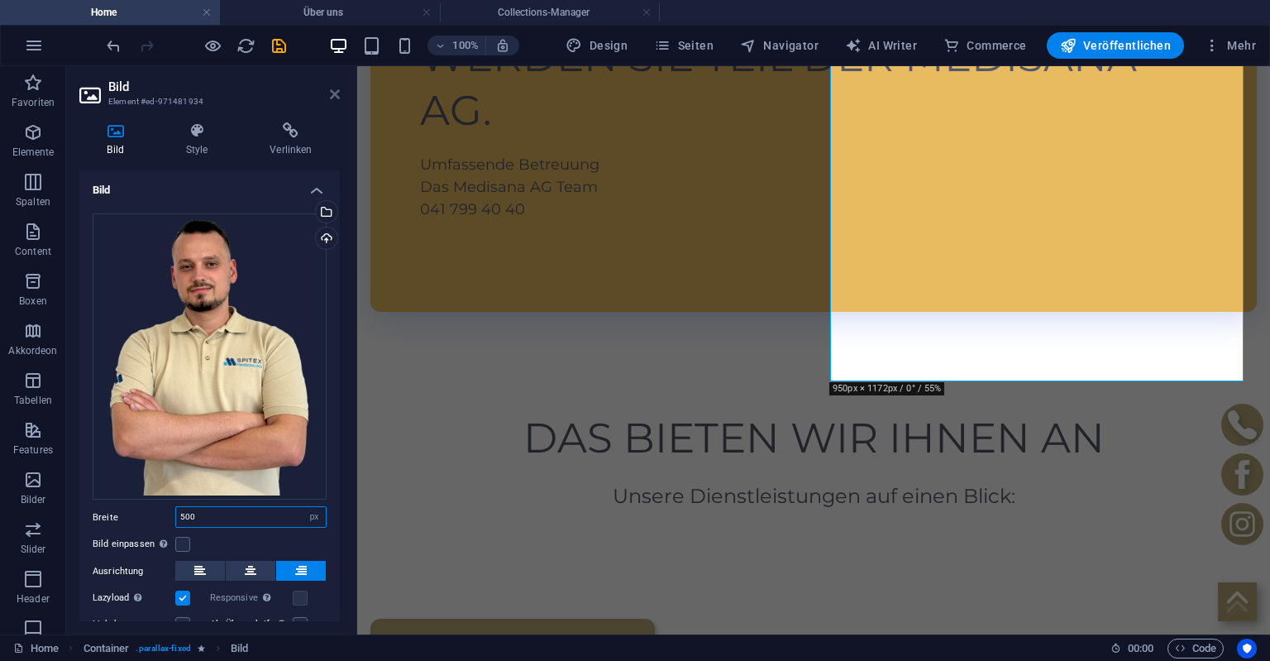
type input "500"
click at [336, 93] on icon at bounding box center [335, 94] width 10 height 13
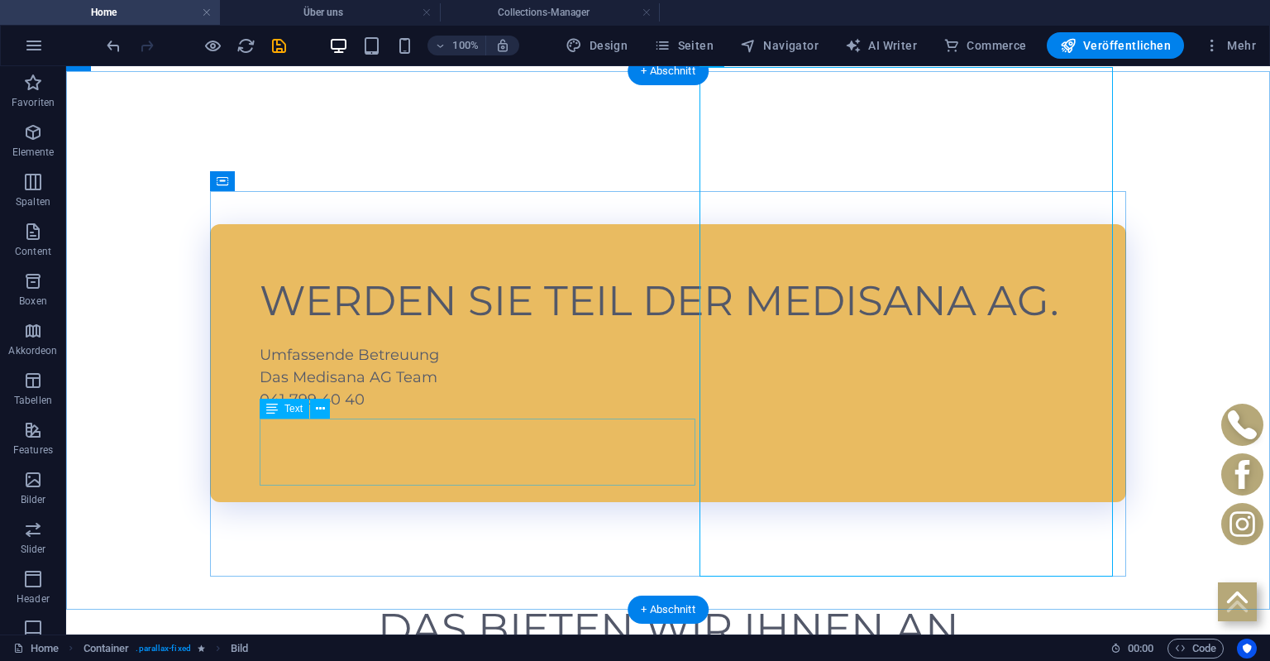
scroll to position [995, 0]
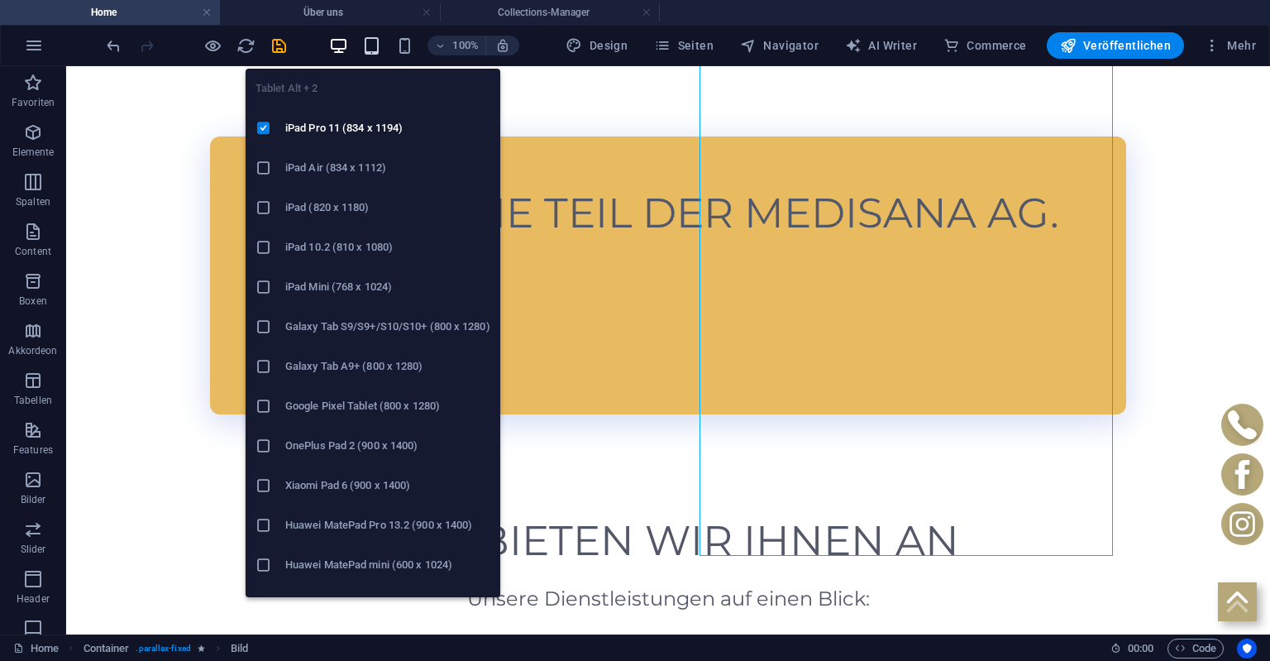
click at [371, 46] on icon "button" at bounding box center [371, 45] width 19 height 19
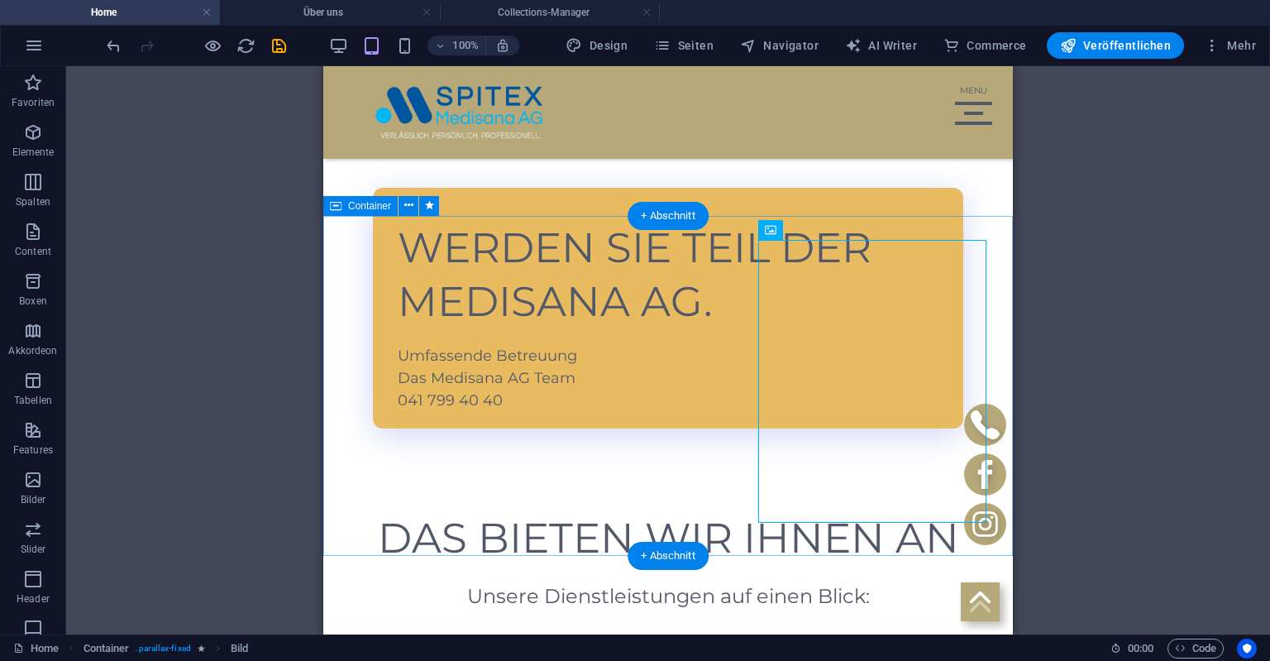
scroll to position [733, 0]
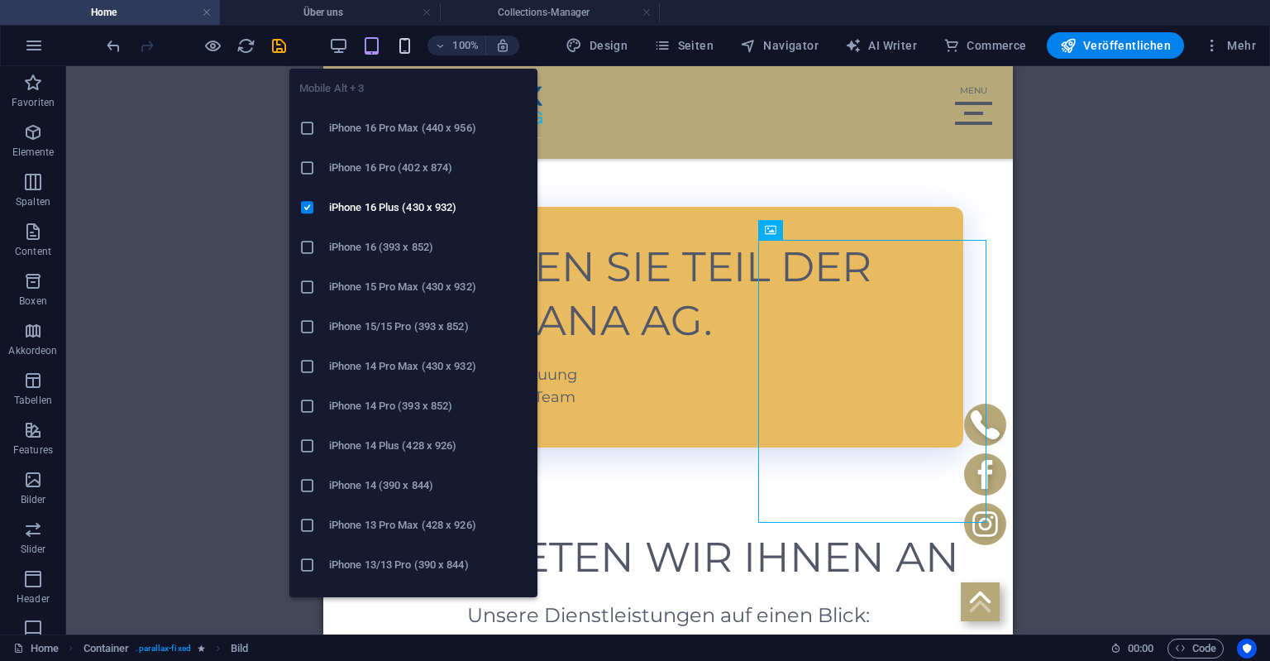
click at [409, 46] on icon "button" at bounding box center [404, 45] width 19 height 19
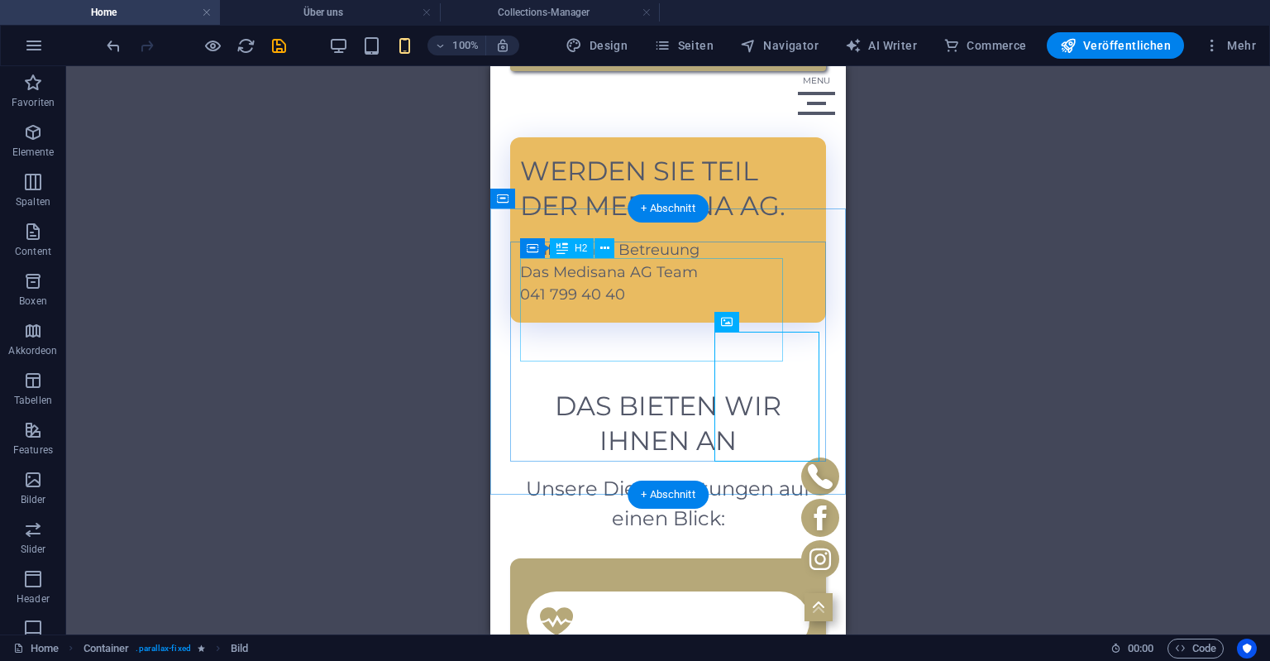
scroll to position [907, 0]
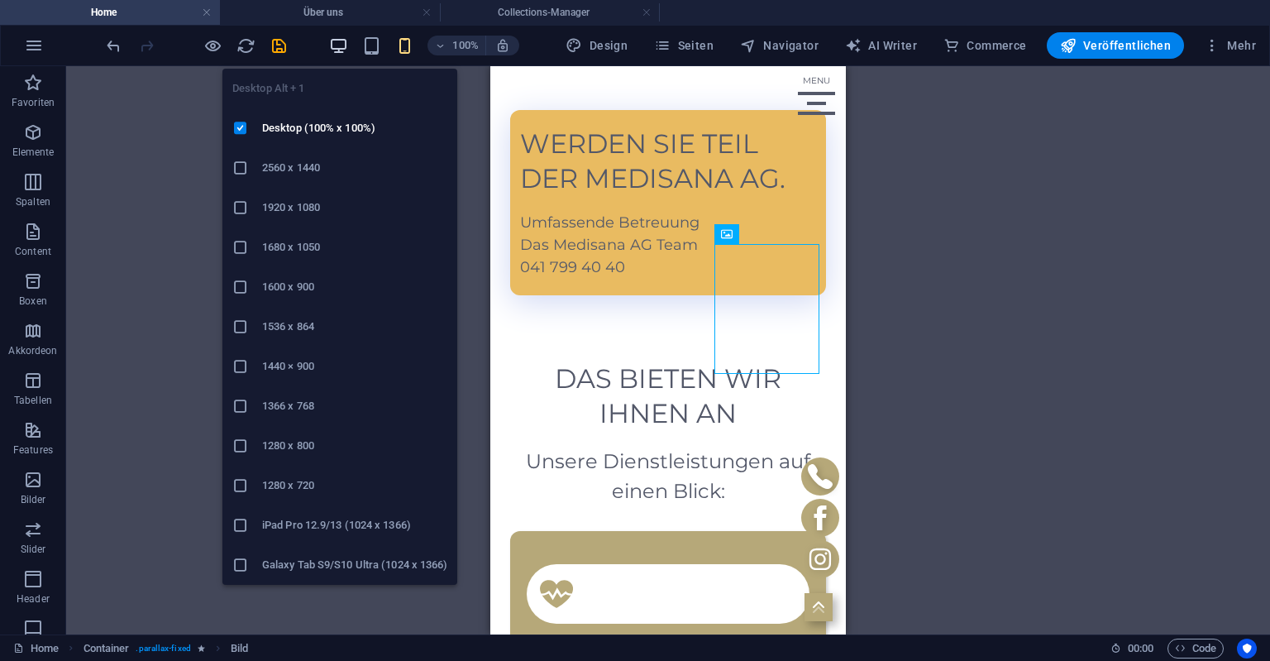
click at [339, 47] on icon "button" at bounding box center [338, 45] width 19 height 19
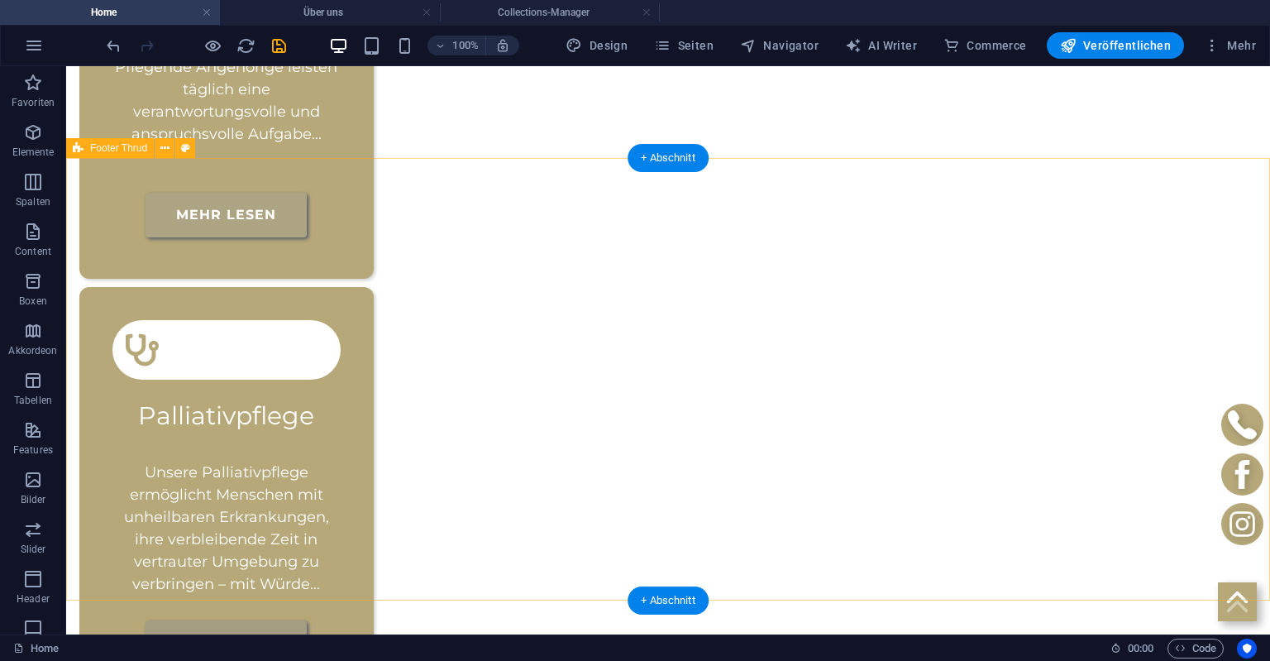
scroll to position [3265, 0]
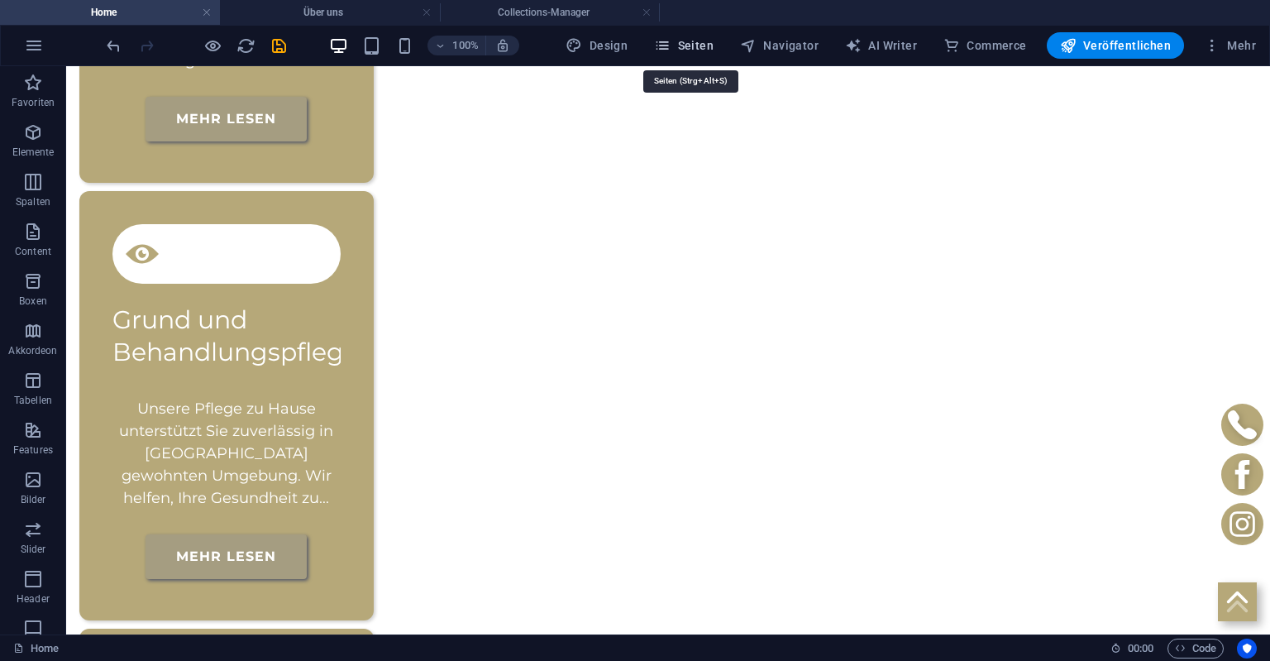
click at [703, 45] on span "Seiten" at bounding box center [684, 45] width 60 height 17
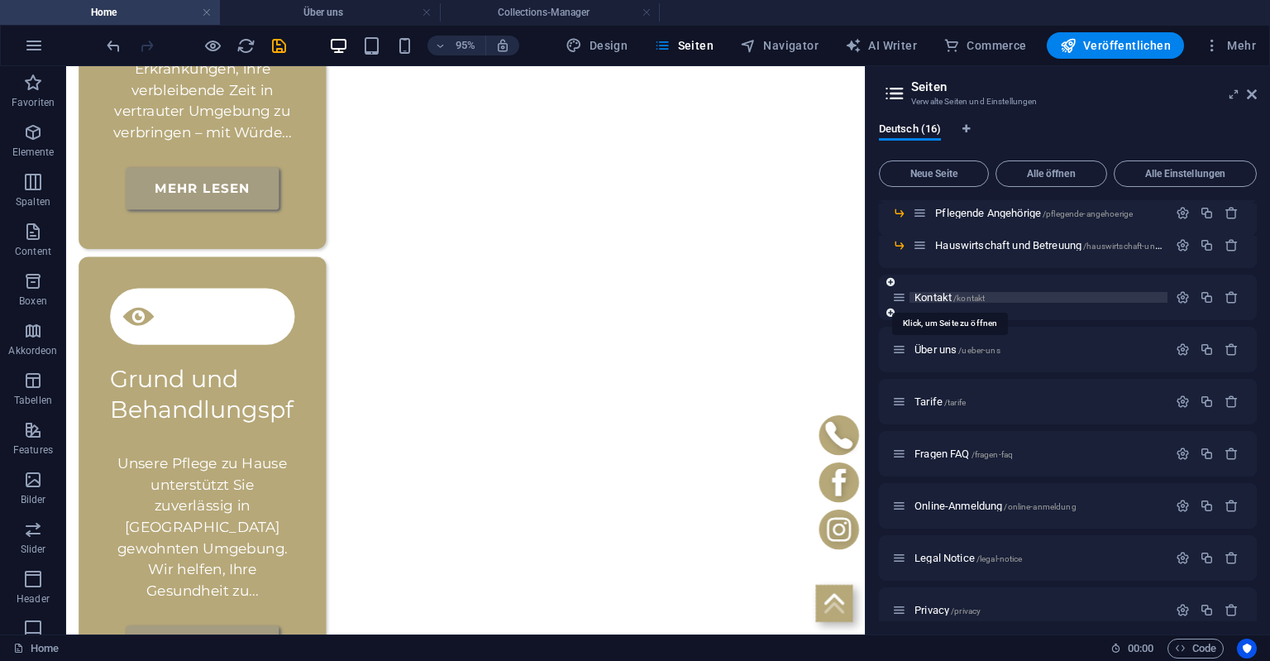
scroll to position [226, 0]
click at [972, 292] on span "/kontakt" at bounding box center [969, 295] width 31 height 9
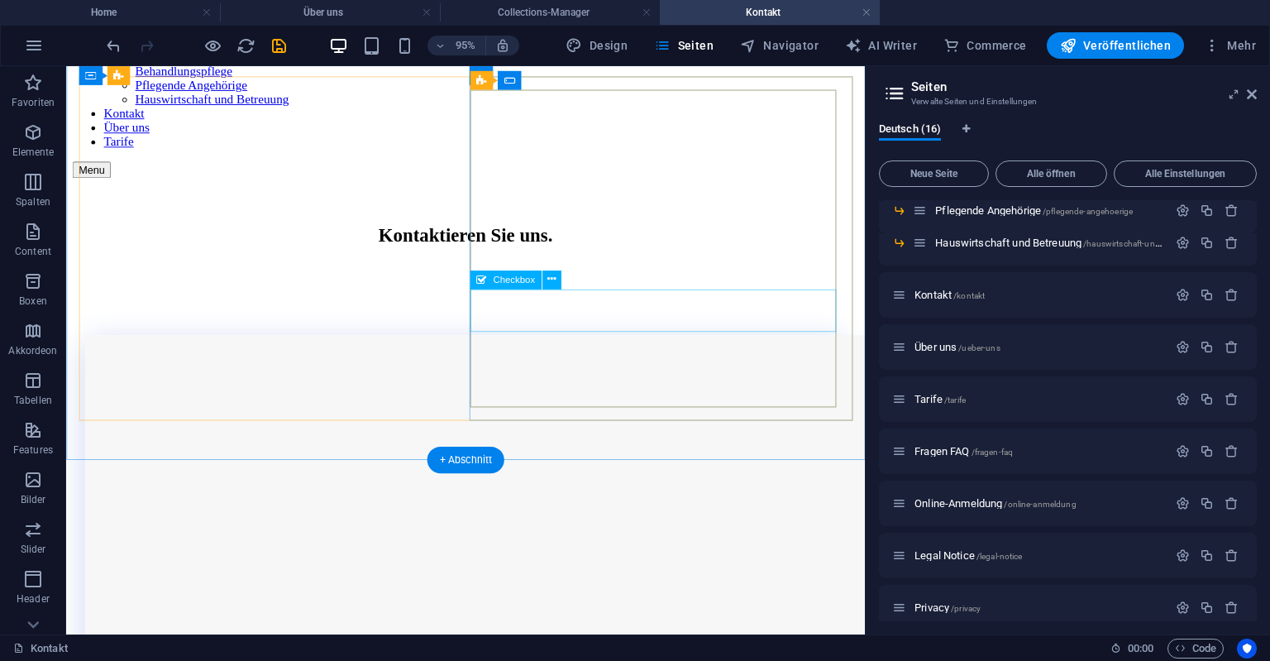
scroll to position [0, 0]
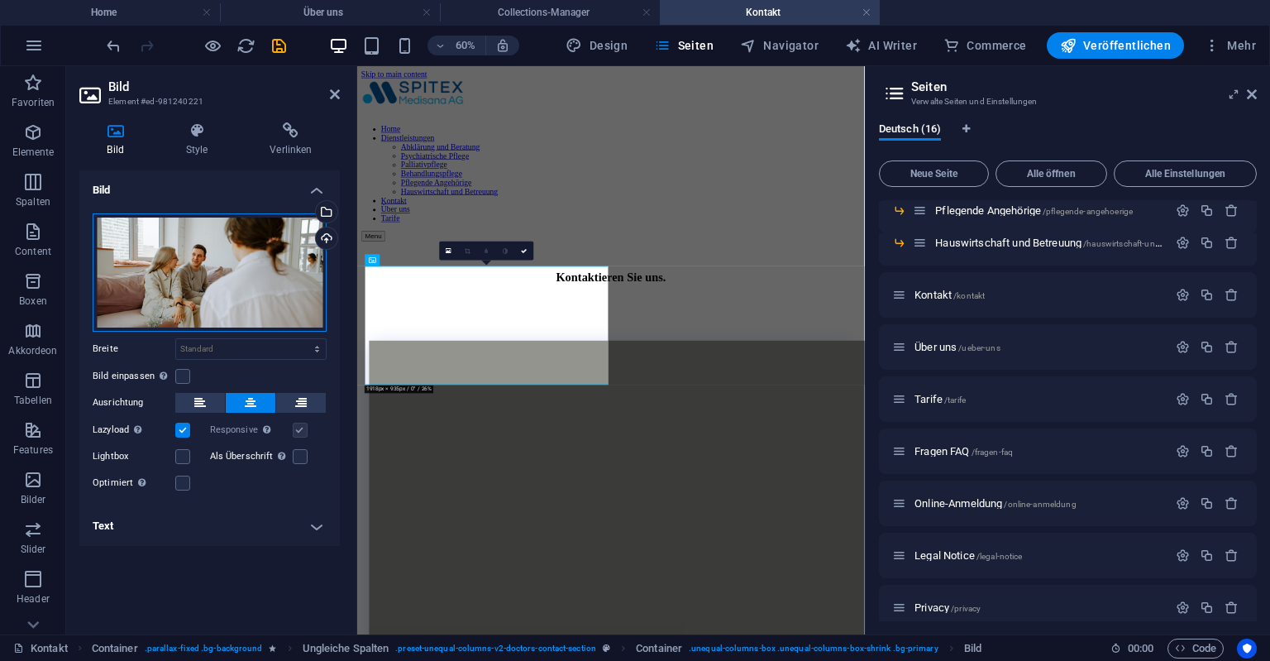
click at [258, 286] on div "Ziehe Dateien zum Hochladen hierher oder klicke hier, um aus Dateien oder koste…" at bounding box center [210, 272] width 234 height 118
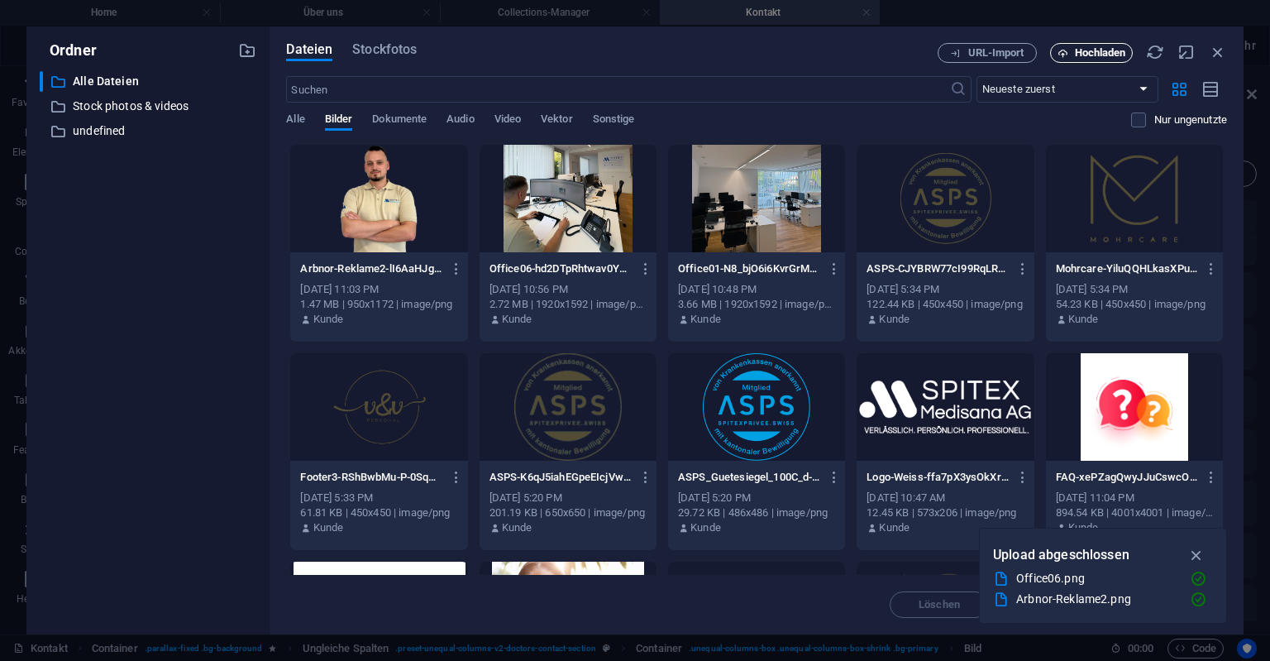
click at [1114, 58] on span "Hochladen" at bounding box center [1100, 53] width 51 height 10
click at [1196, 531] on div "Home / Dienstleistungen /dienstleistungen Abklärung und Beratung /abklaerung-un…" at bounding box center [1068, 328] width 378 height 708
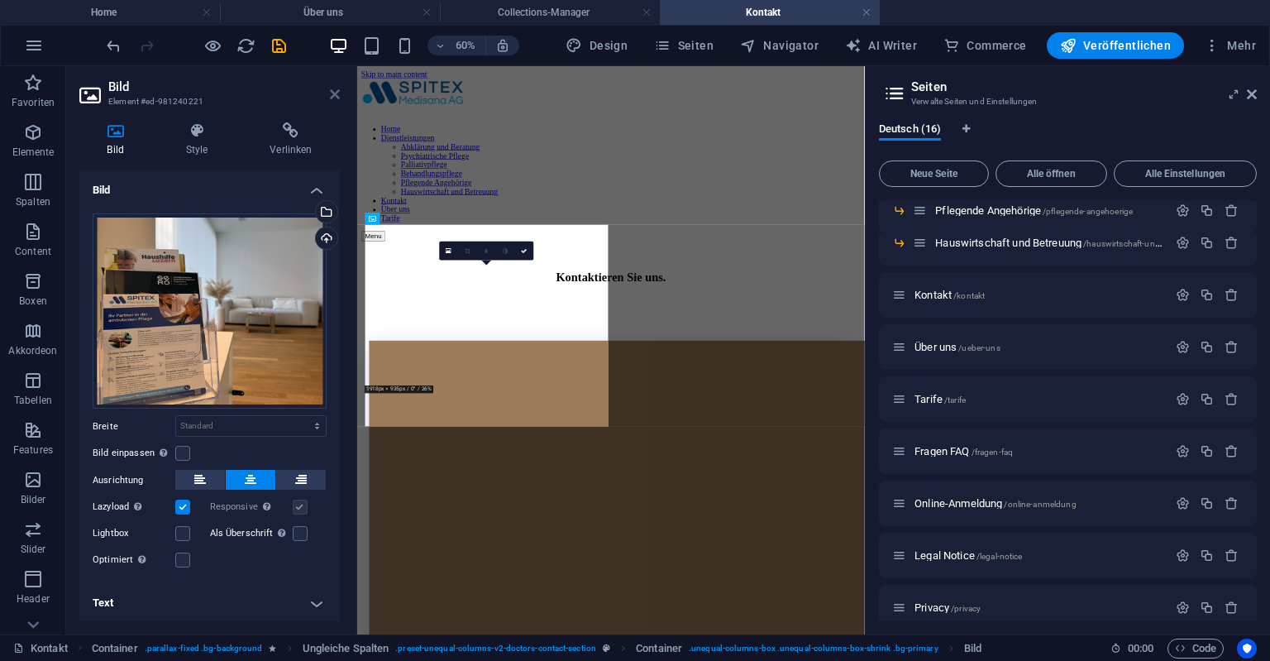
click at [336, 99] on icon at bounding box center [335, 94] width 10 height 13
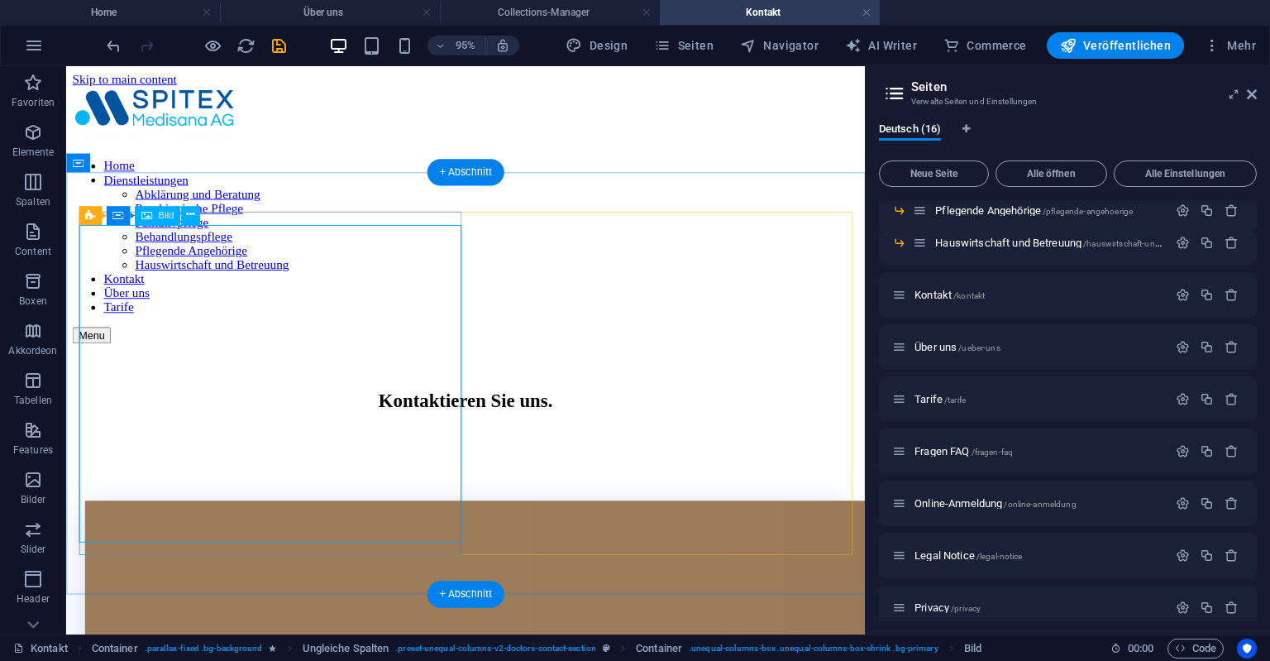
scroll to position [175, 0]
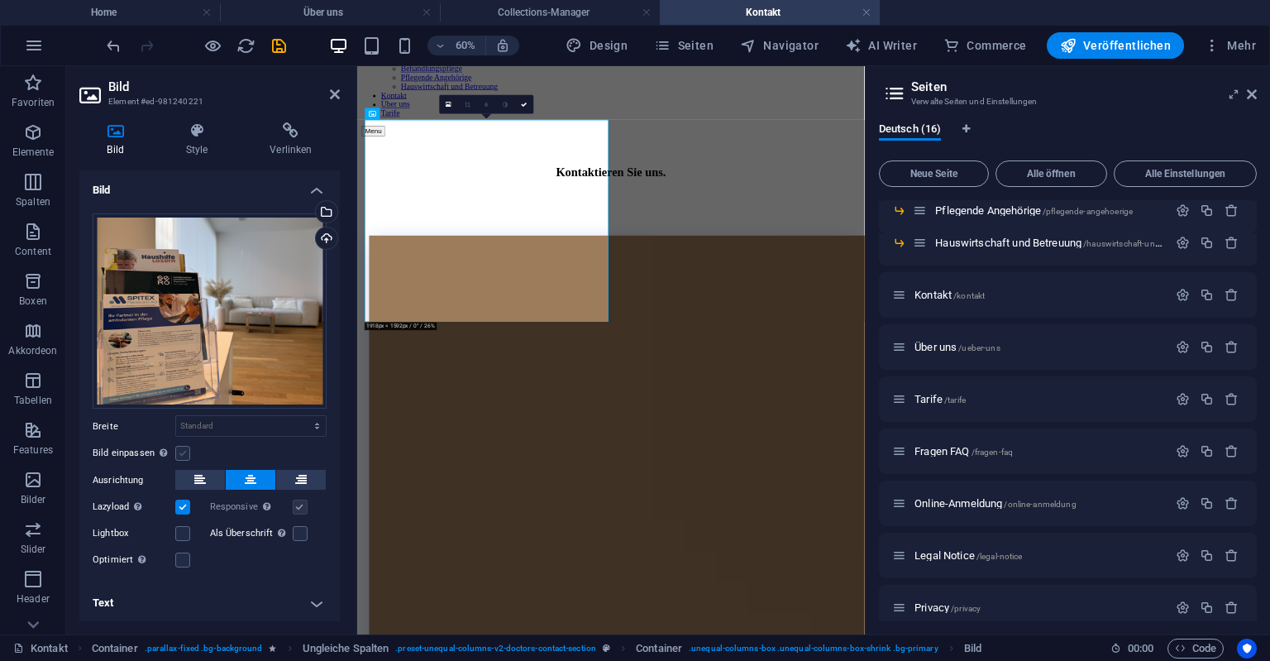
click at [187, 449] on label at bounding box center [182, 453] width 15 height 15
click at [0, 0] on input "Bild einpassen Bild automatisch anhand einer fixen Breite und Höhe einpassen" at bounding box center [0, 0] width 0 height 0
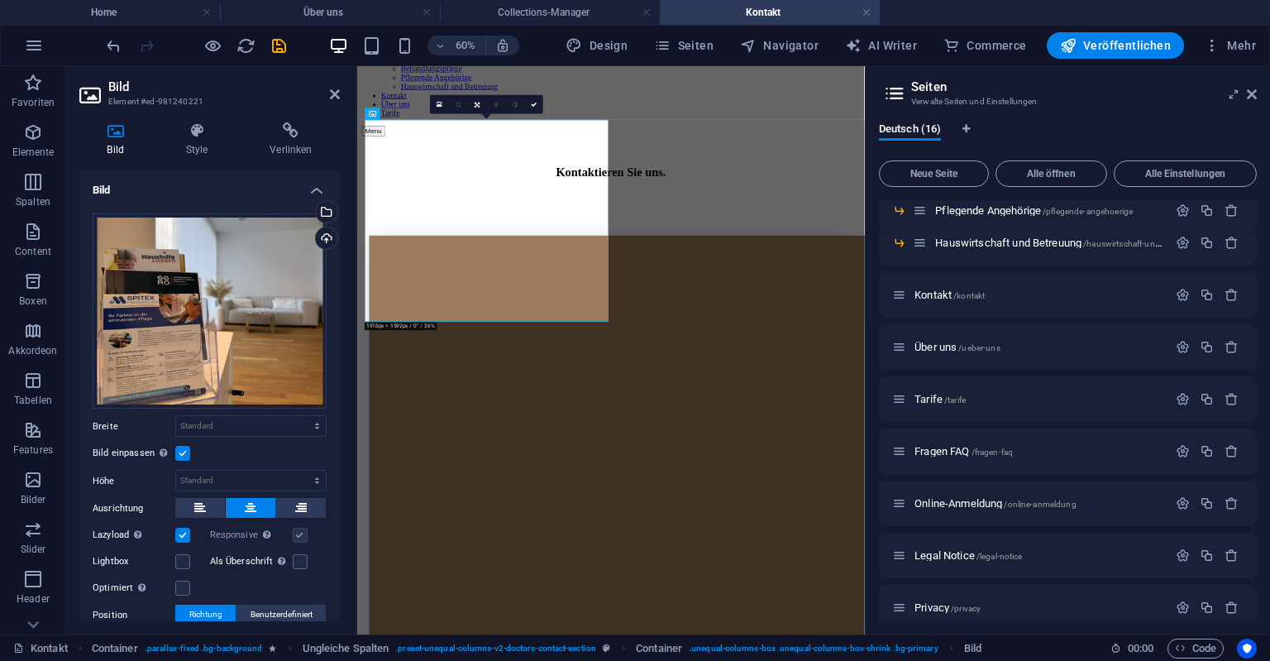
click at [232, 415] on div "Ziehe Dateien zum Hochladen hierher oder klicke hier, um aus Dateien oder koste…" at bounding box center [209, 447] width 261 height 495
select select "%"
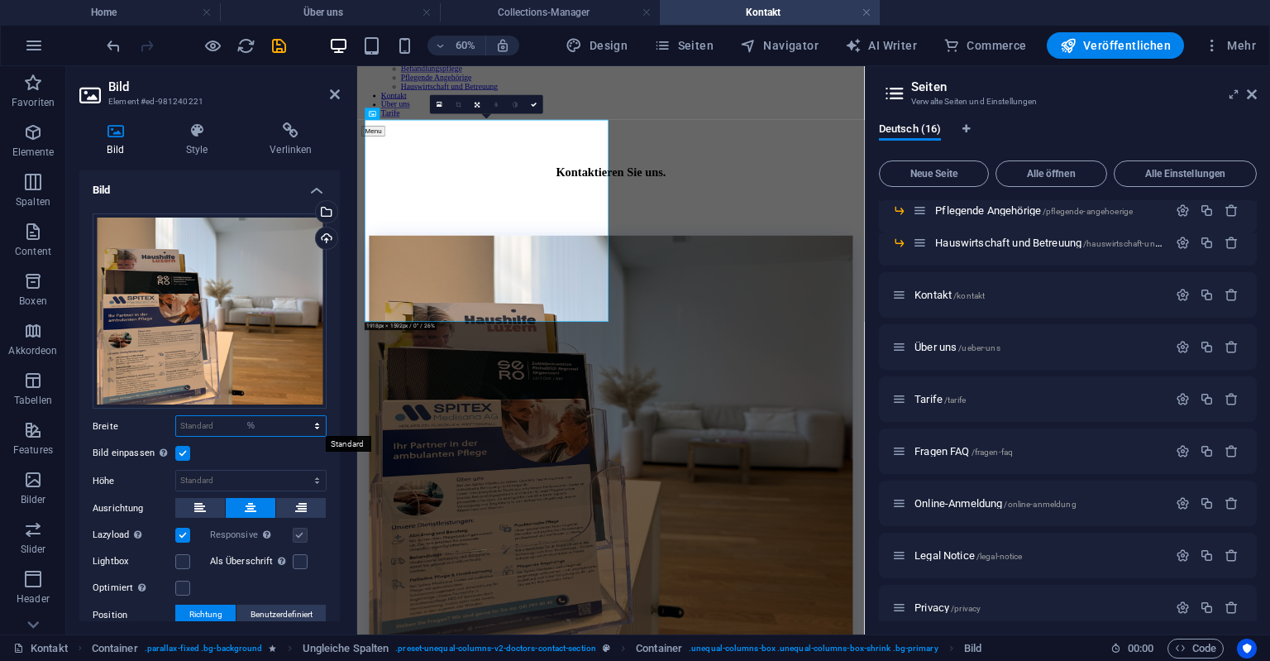
click option "%" at bounding box center [0, 0] width 0 height 0
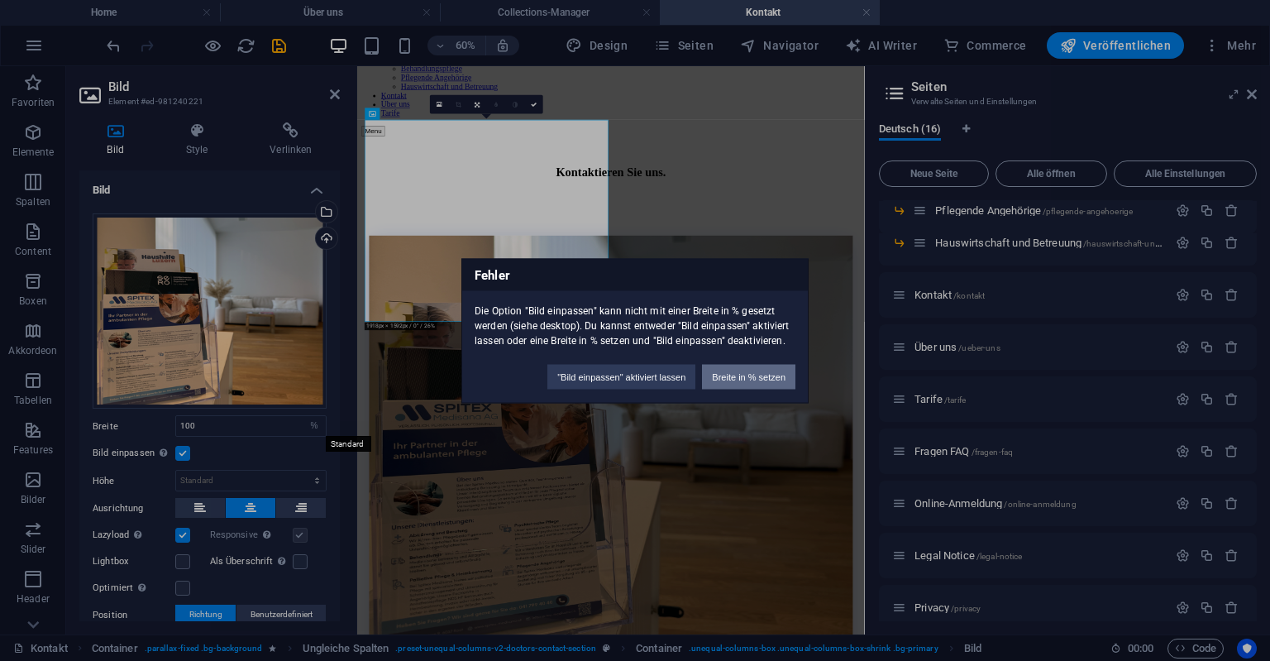
click at [759, 382] on button "Breite in % setzen" at bounding box center [748, 376] width 93 height 25
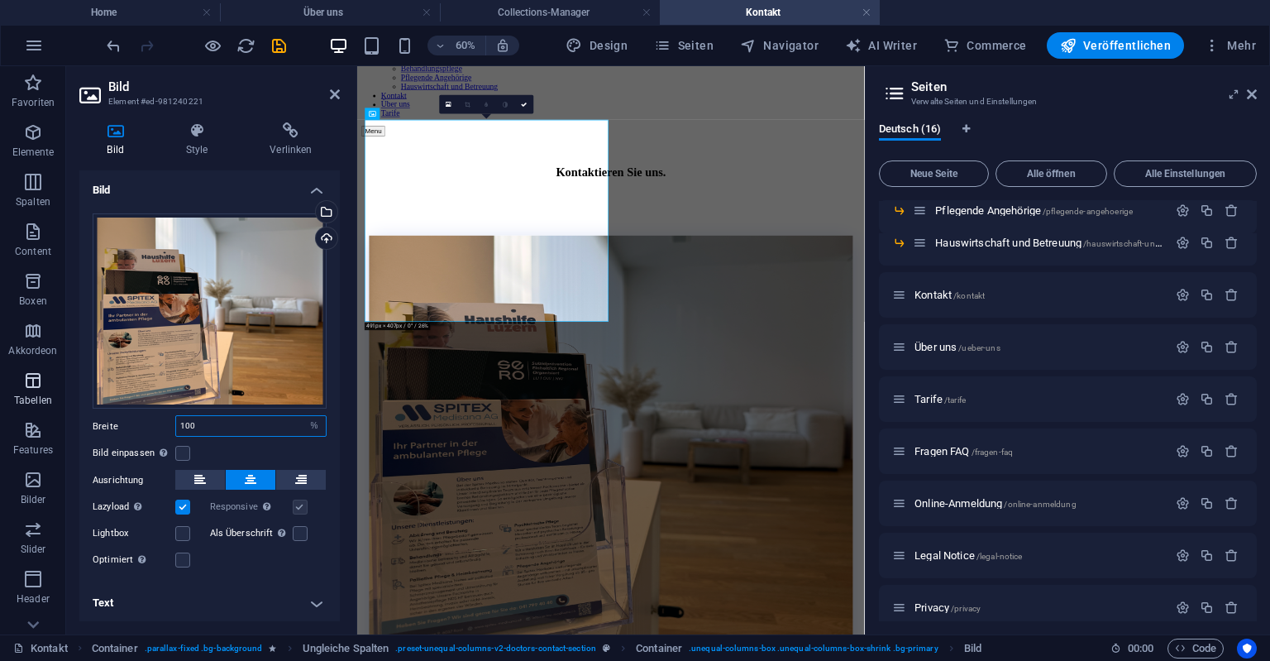
drag, startPoint x: 209, startPoint y: 425, endPoint x: 2, endPoint y: 390, distance: 210.6
click at [176, 416] on input "100" at bounding box center [251, 426] width 150 height 20
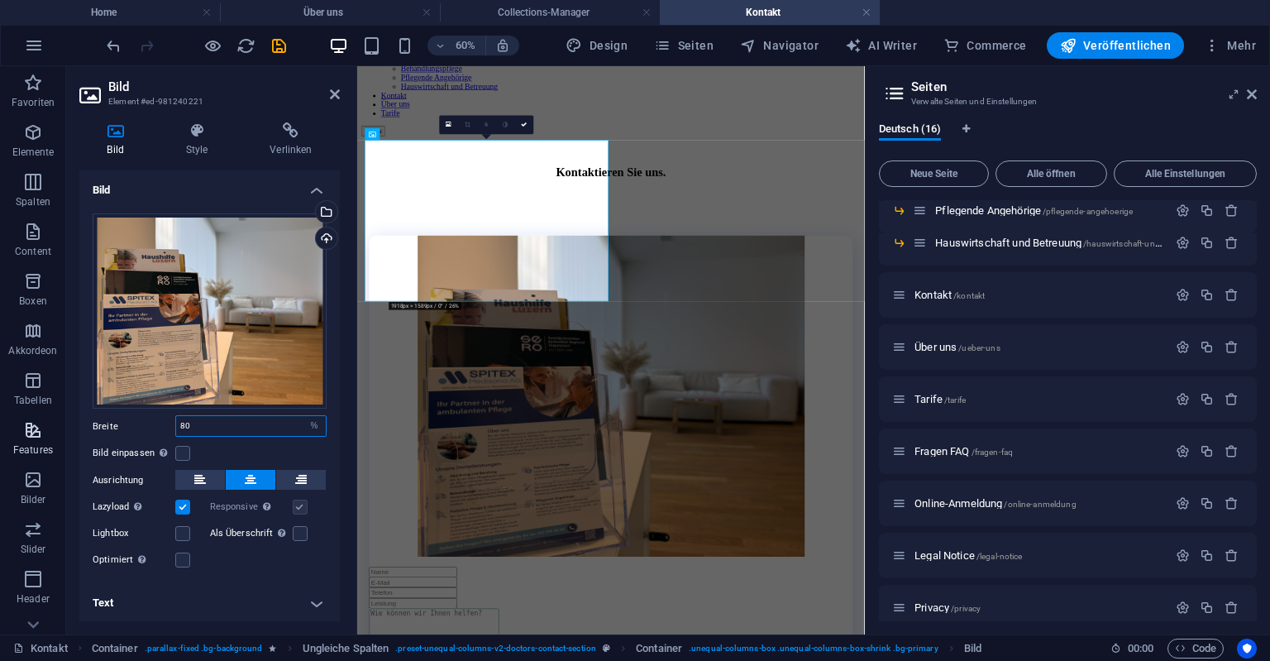
drag, startPoint x: 187, startPoint y: 423, endPoint x: 5, endPoint y: 431, distance: 182.1
click at [176, 431] on input "80" at bounding box center [251, 426] width 150 height 20
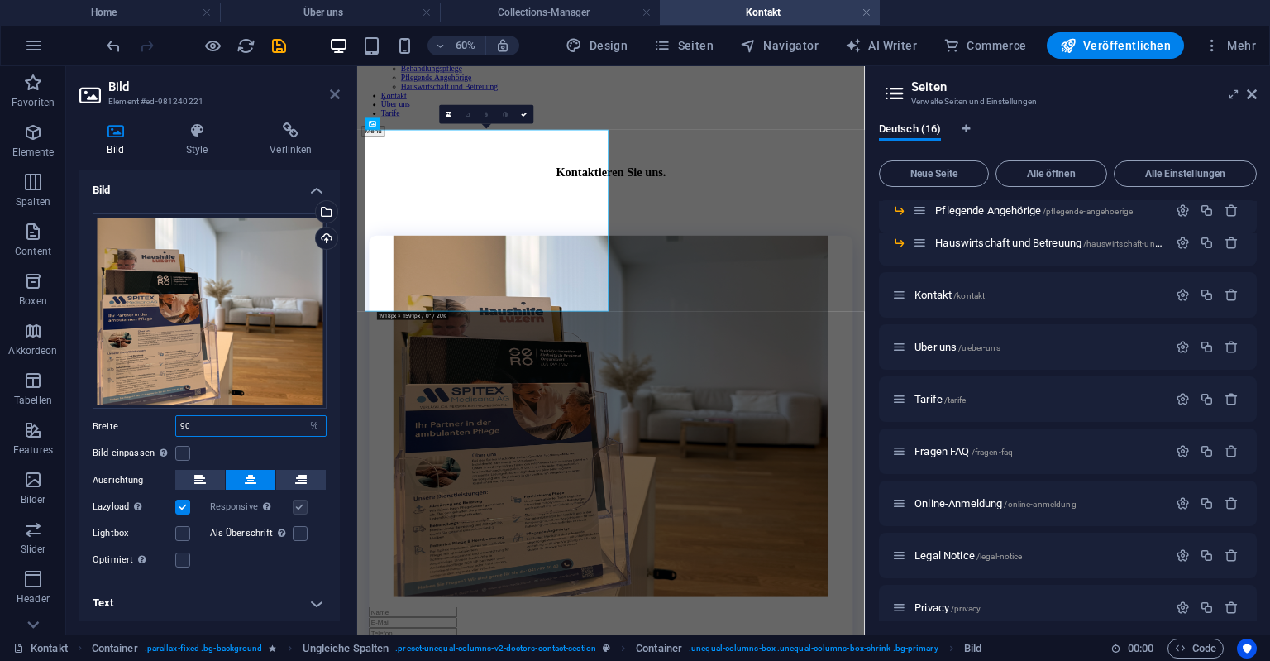
type input "90"
click at [337, 94] on icon at bounding box center [335, 94] width 10 height 13
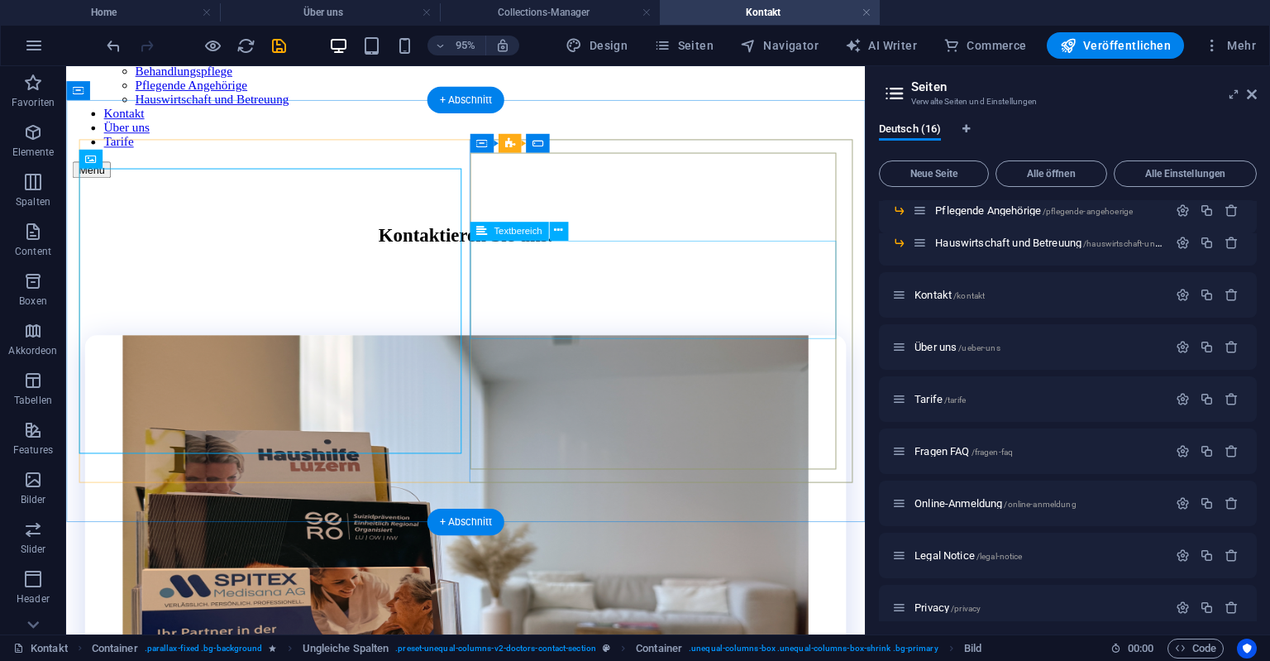
click at [285, 349] on figure at bounding box center [486, 649] width 801 height 601
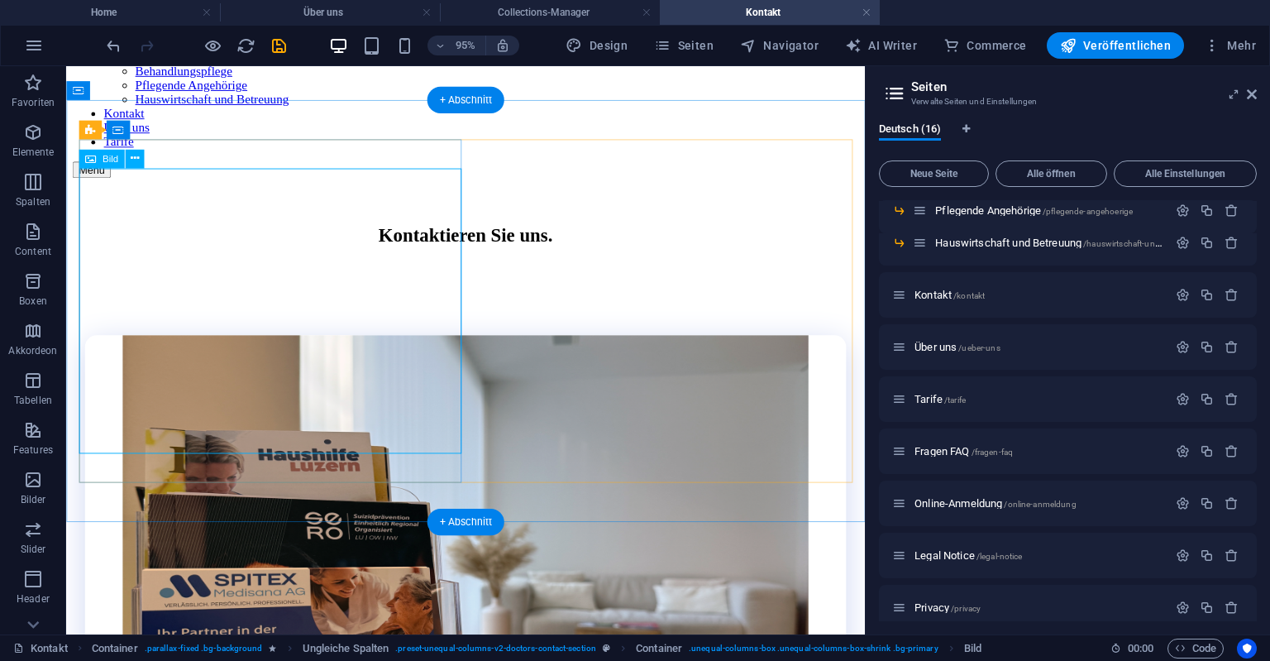
click at [285, 349] on figure at bounding box center [486, 649] width 801 height 601
select select "%"
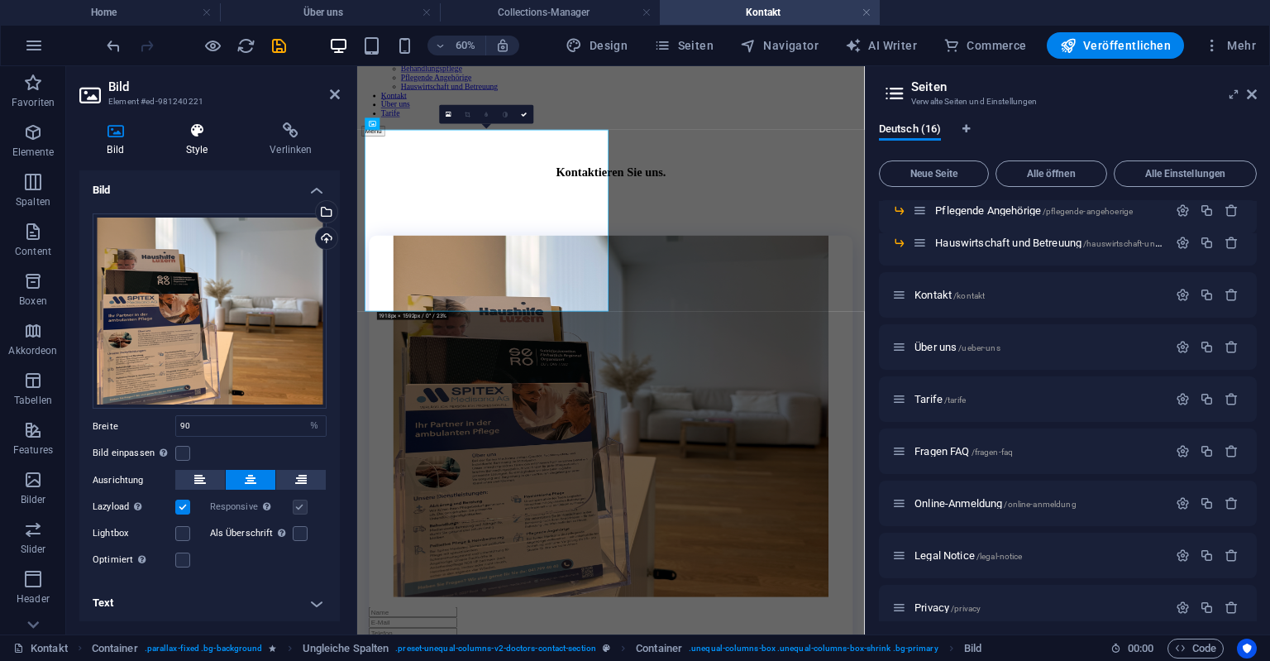
click at [198, 133] on icon at bounding box center [197, 130] width 78 height 17
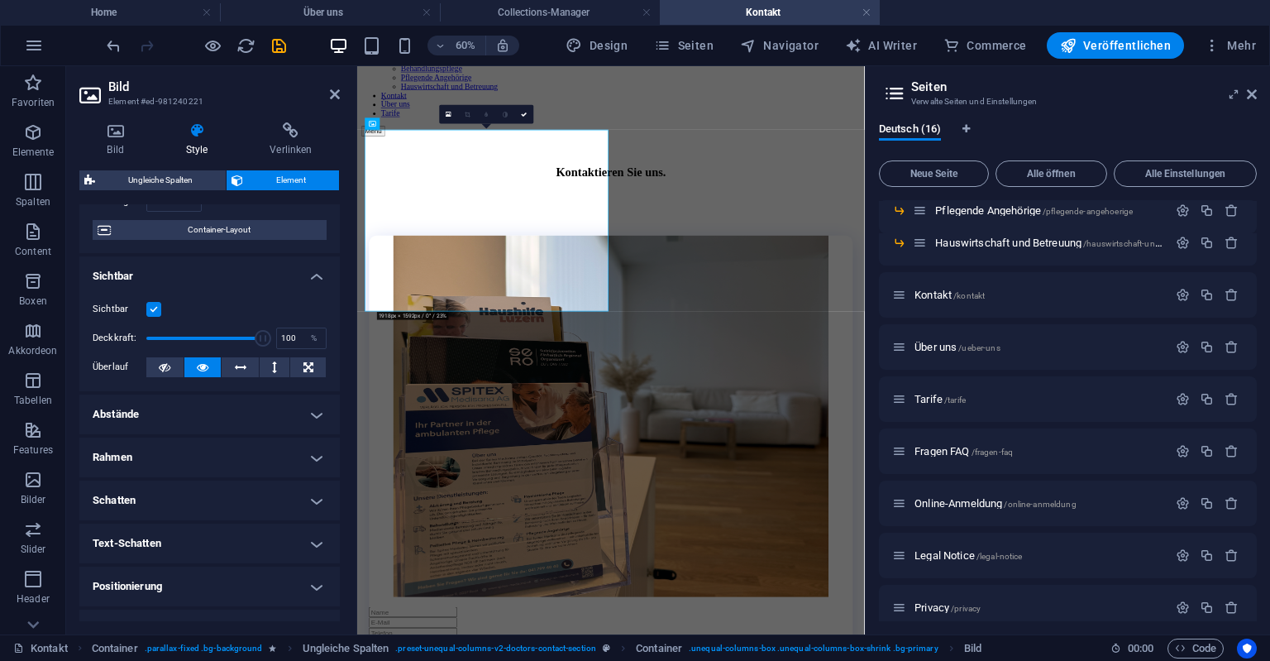
scroll to position [294, 0]
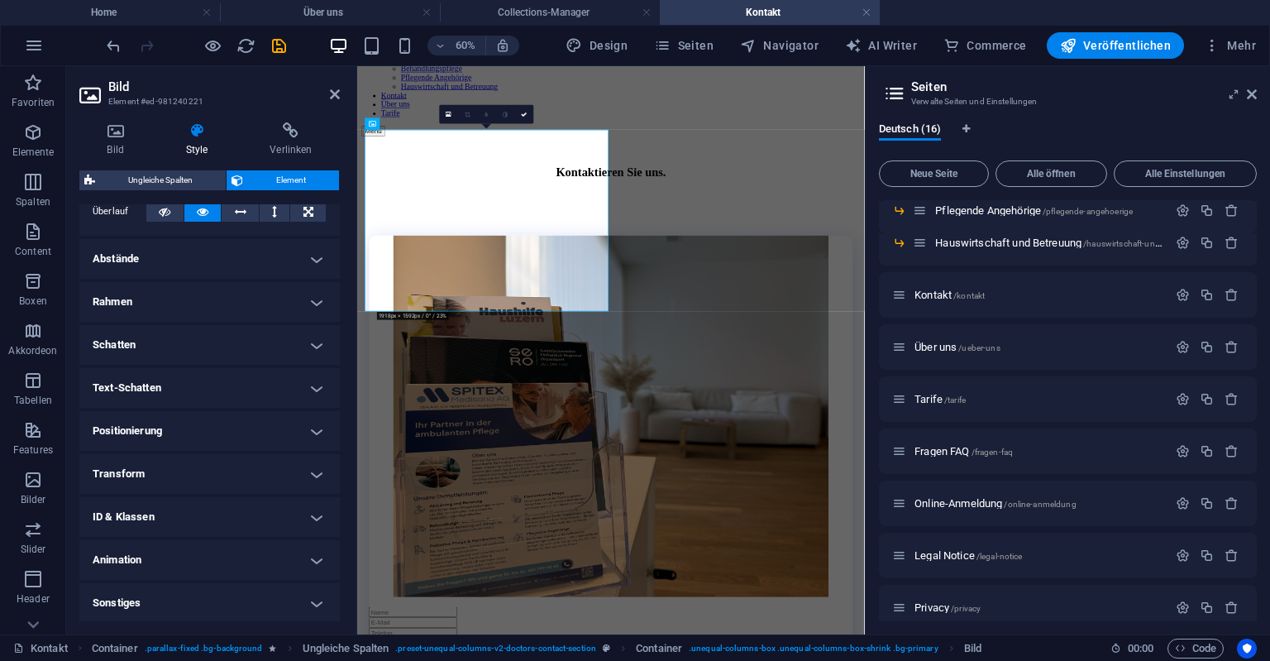
click at [169, 417] on h4 "Positionierung" at bounding box center [209, 431] width 261 height 40
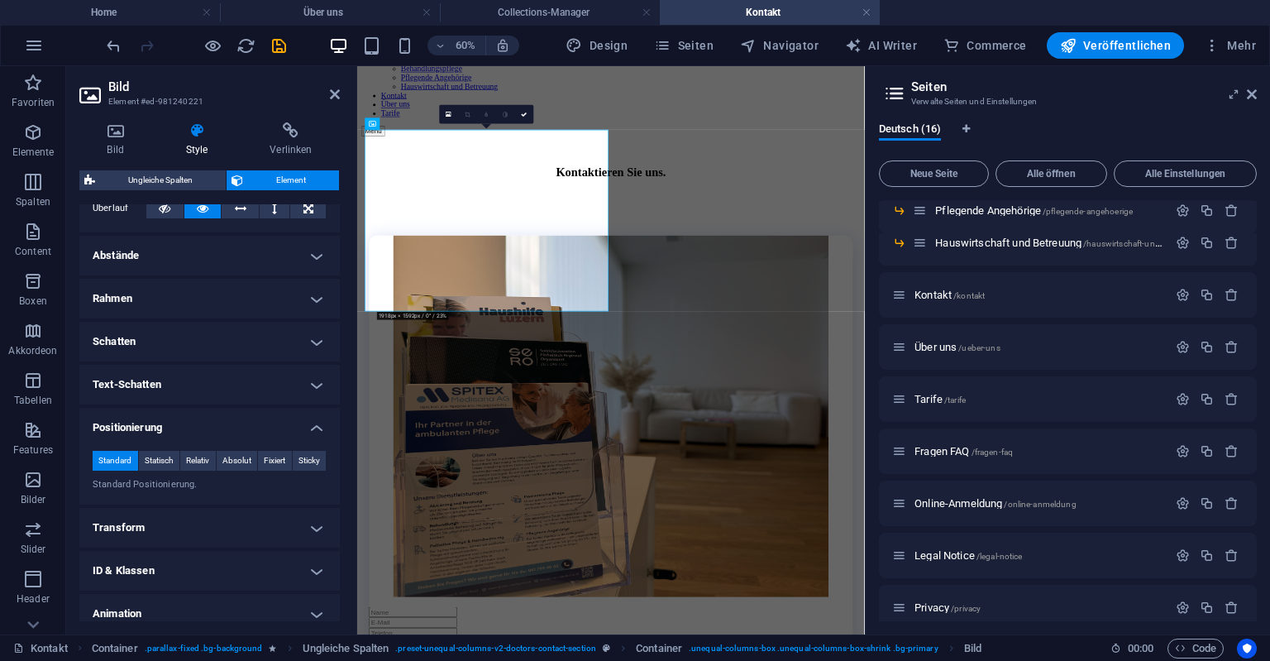
scroll to position [277, 0]
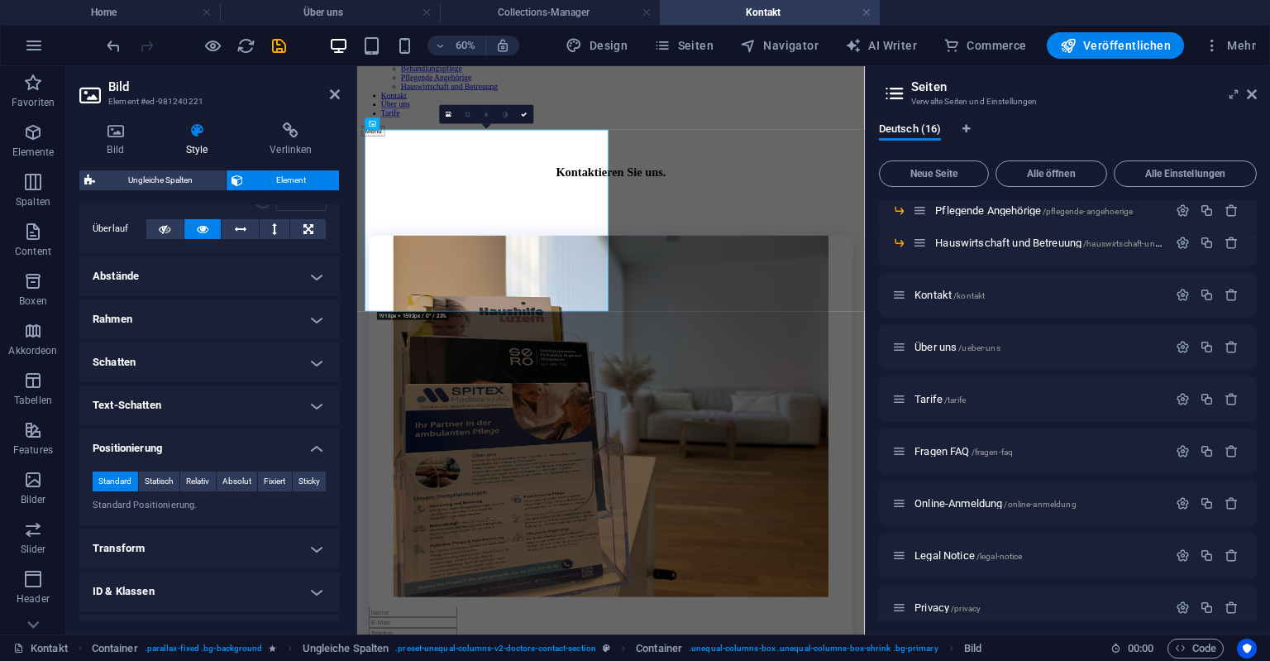
click at [145, 437] on h4 "Positionierung" at bounding box center [209, 443] width 261 height 30
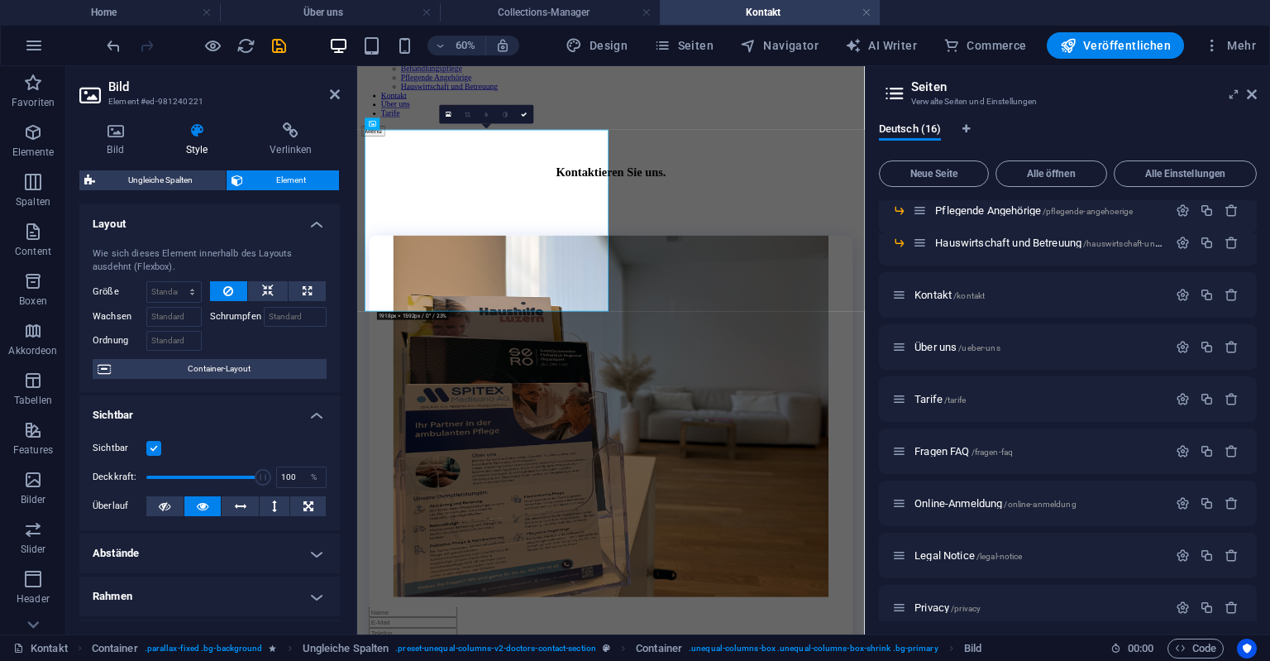
scroll to position [151, 0]
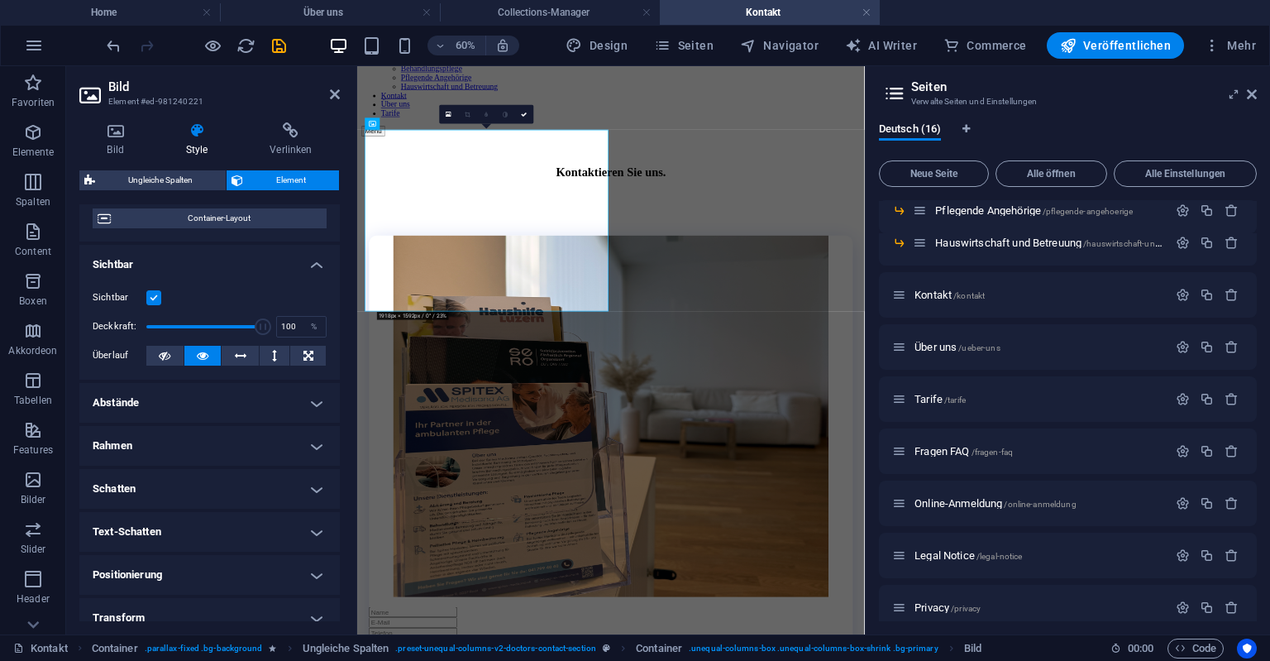
click at [162, 458] on h4 "Rahmen" at bounding box center [209, 446] width 261 height 40
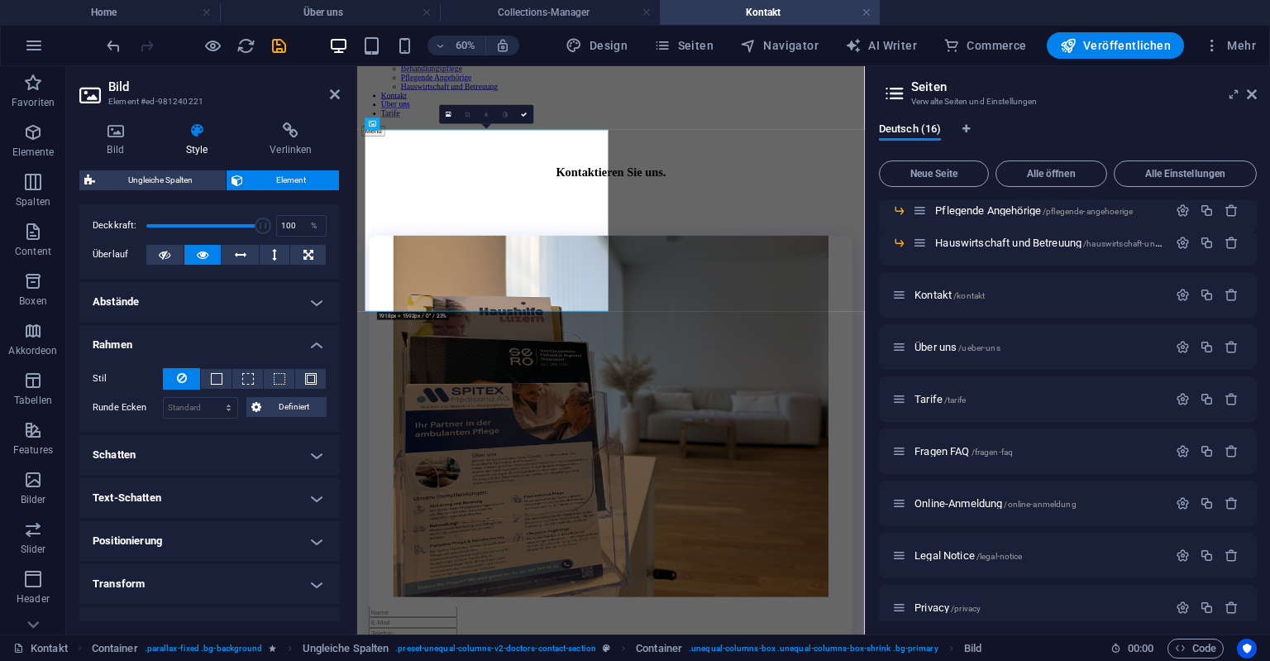
scroll to position [301, 0]
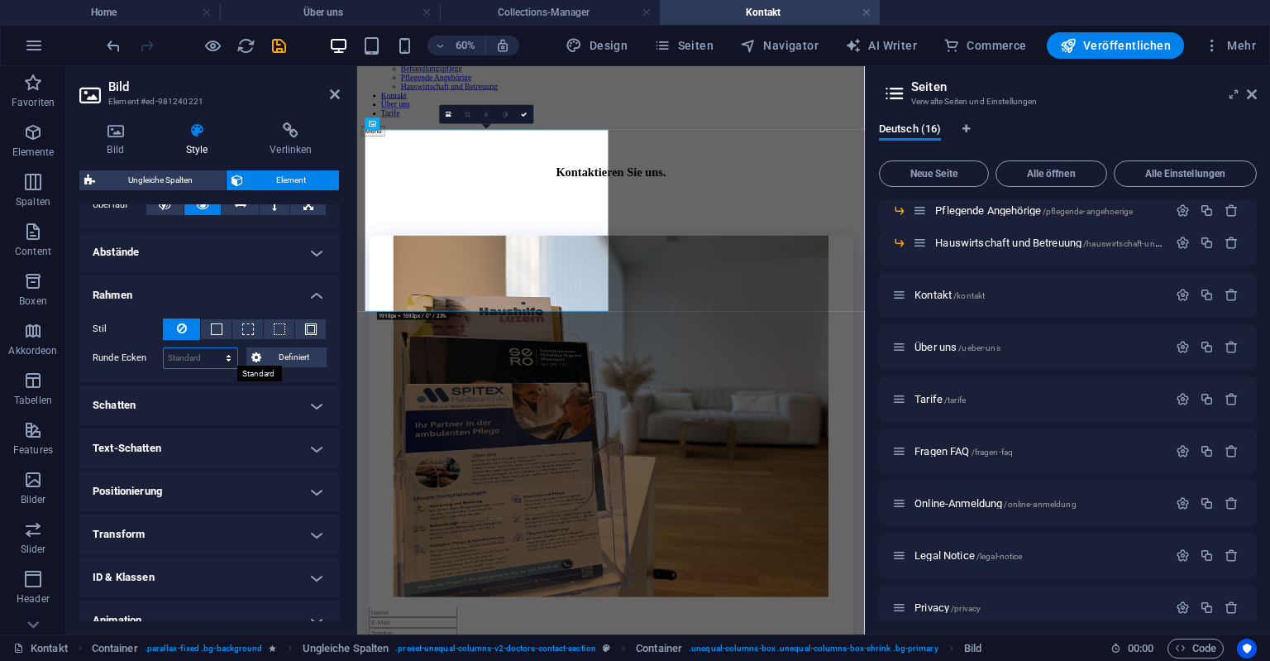
select select "px"
click option "px" at bounding box center [0, 0] width 0 height 0
type input "0"
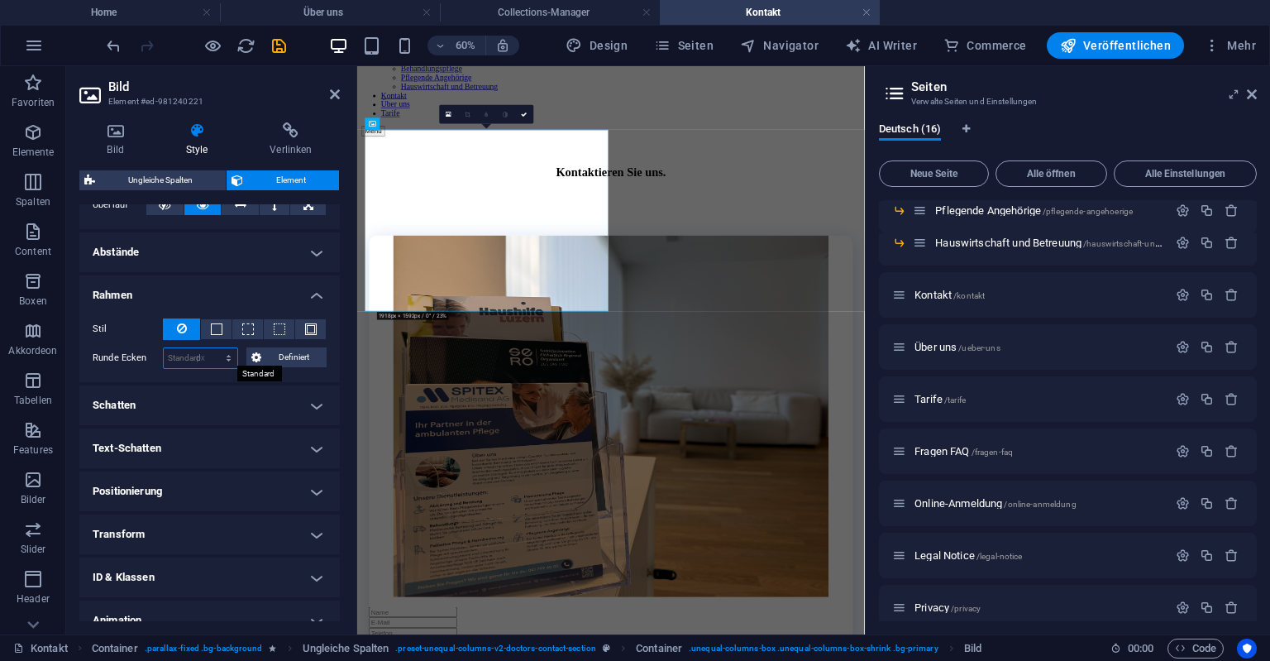
type input "0"
click at [280, 361] on span "Definiert" at bounding box center [293, 357] width 55 height 20
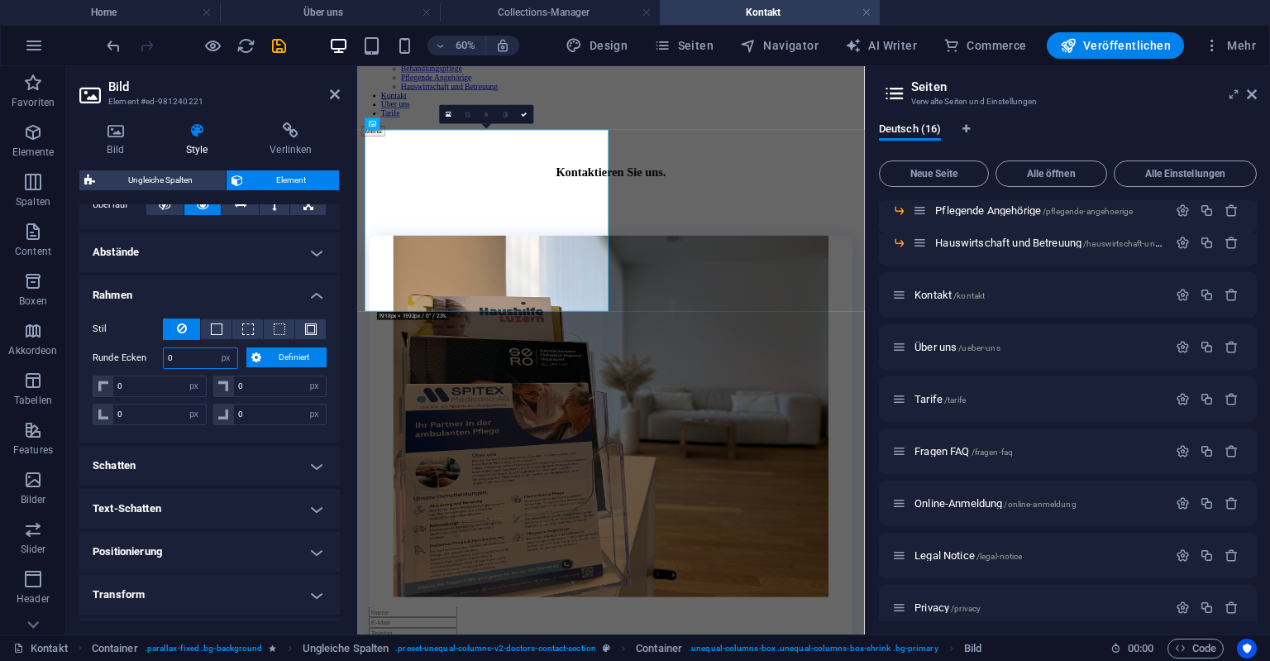
drag, startPoint x: 135, startPoint y: 354, endPoint x: 109, endPoint y: 352, distance: 25.7
click at [164, 353] on input "0" at bounding box center [201, 358] width 74 height 20
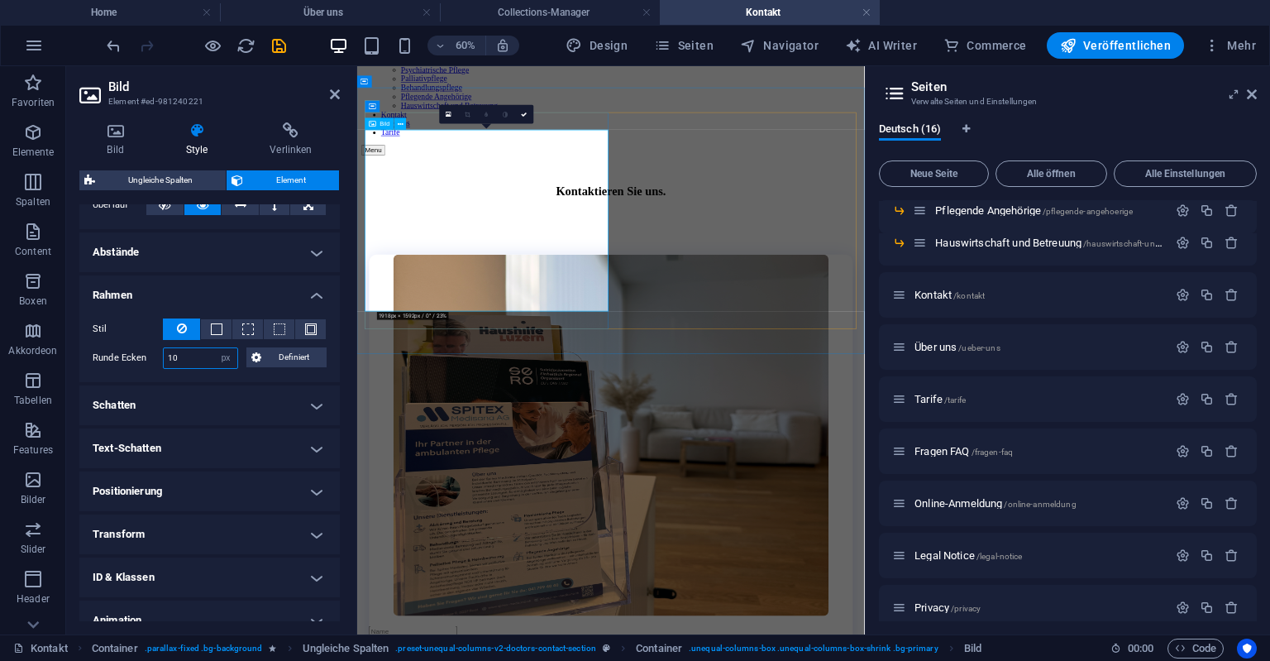
scroll to position [88, 0]
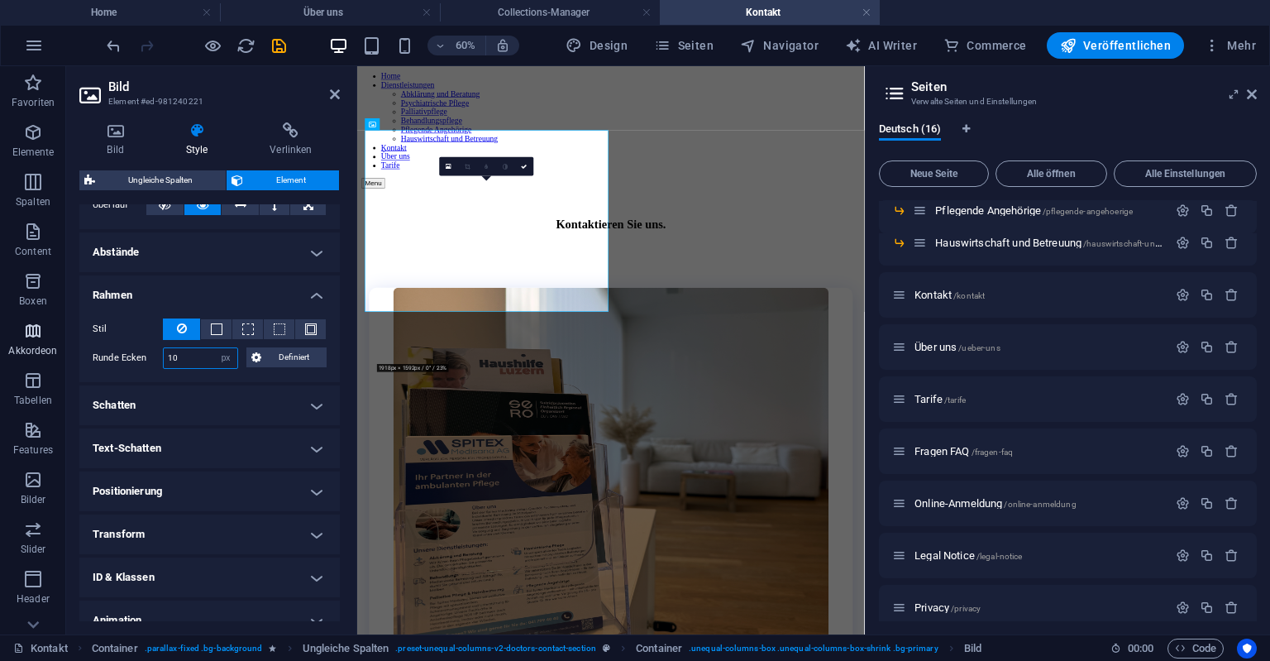
drag, startPoint x: 191, startPoint y: 354, endPoint x: 0, endPoint y: 342, distance: 191.4
click at [164, 348] on input "10" at bounding box center [201, 358] width 74 height 20
type input "15"
click at [332, 92] on icon at bounding box center [335, 94] width 10 height 13
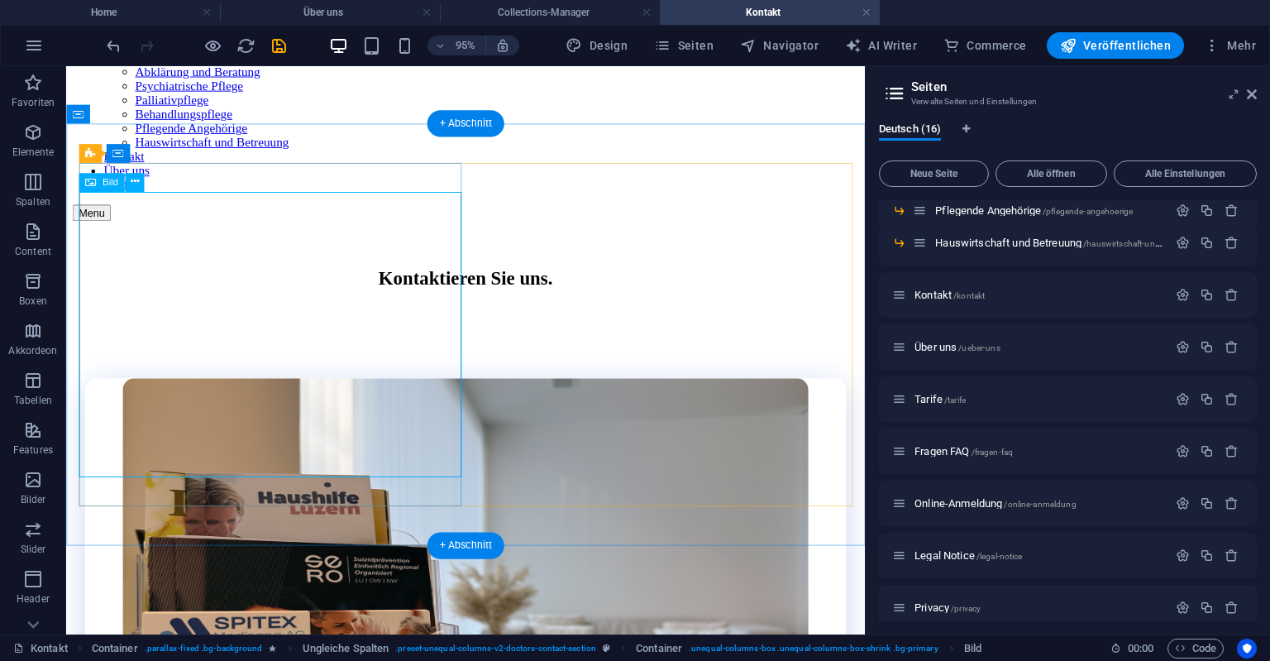
scroll to position [175, 0]
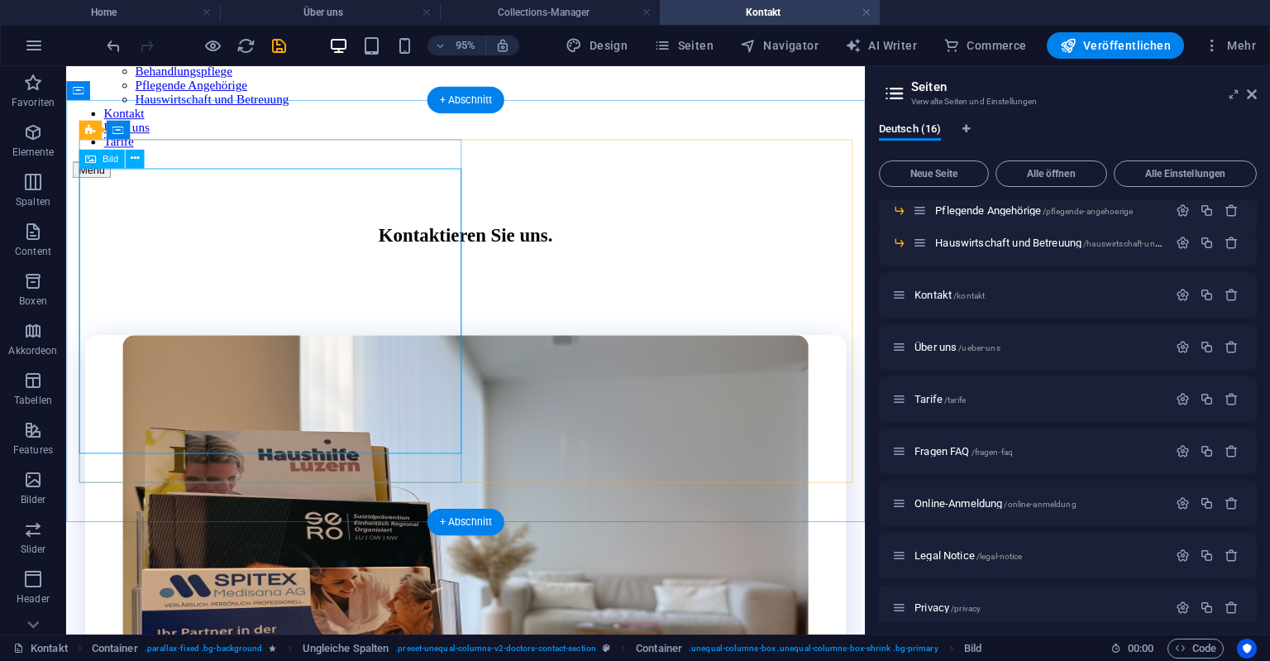
click at [170, 349] on figure at bounding box center [486, 649] width 801 height 601
select select "px"
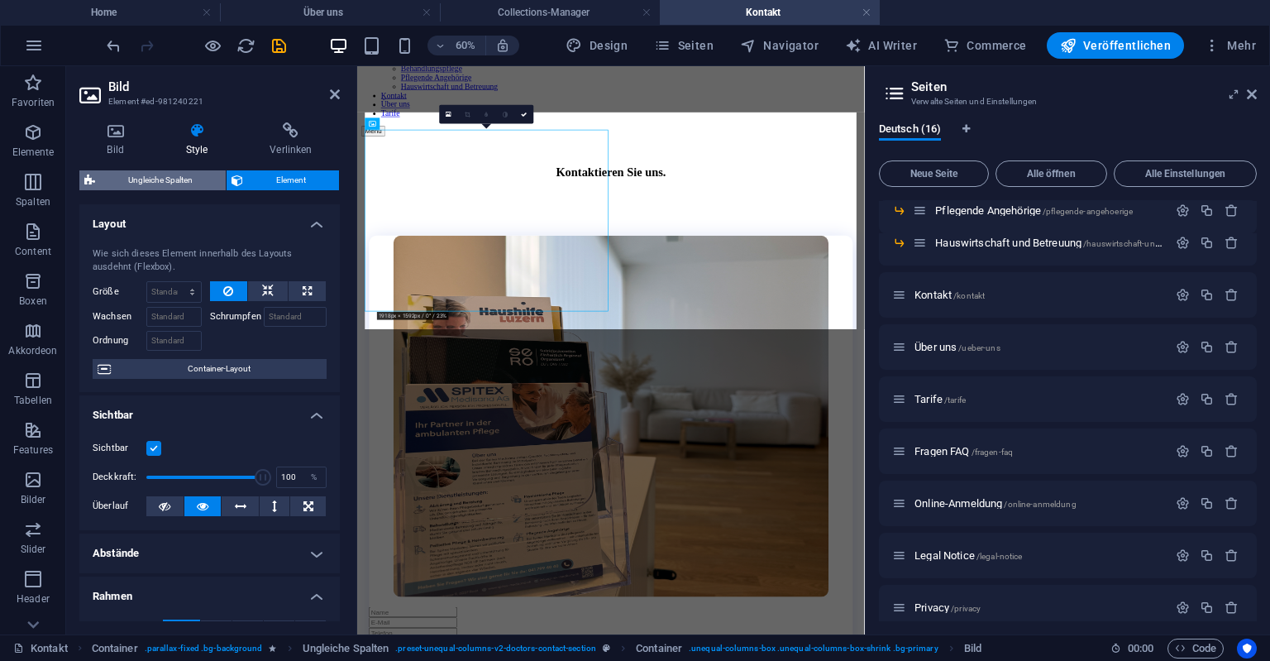
click at [169, 175] on span "Ungleiche Spalten" at bounding box center [160, 180] width 121 height 20
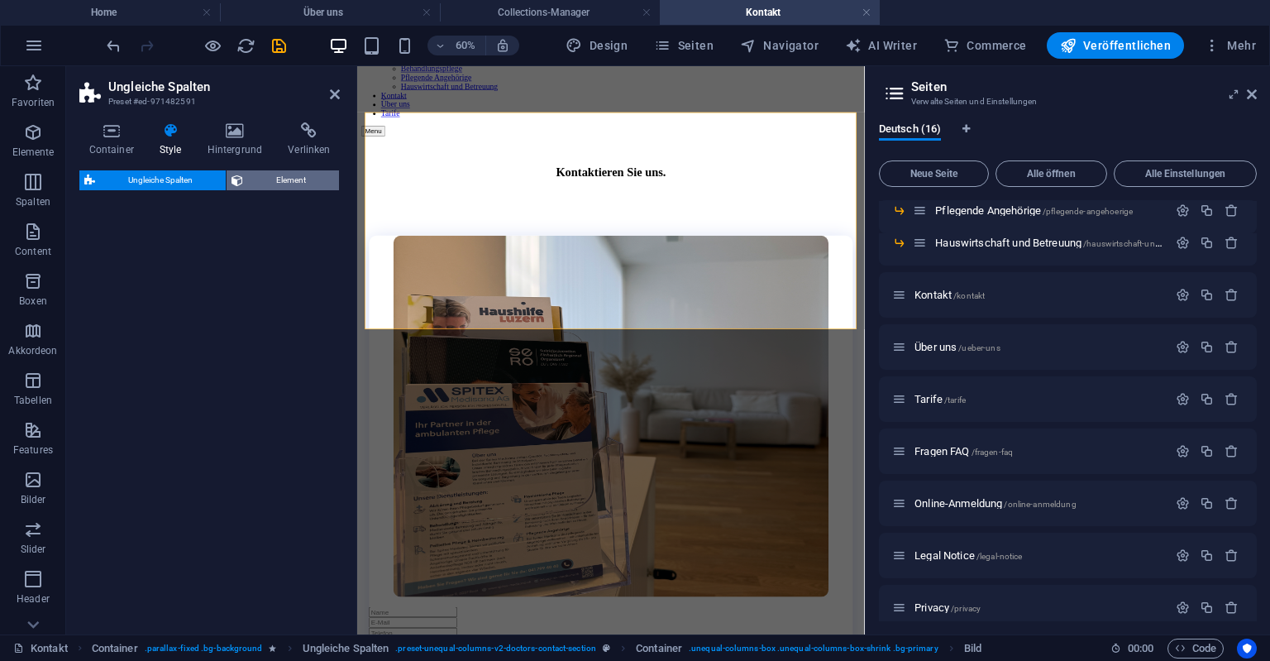
select select "%"
select select "px"
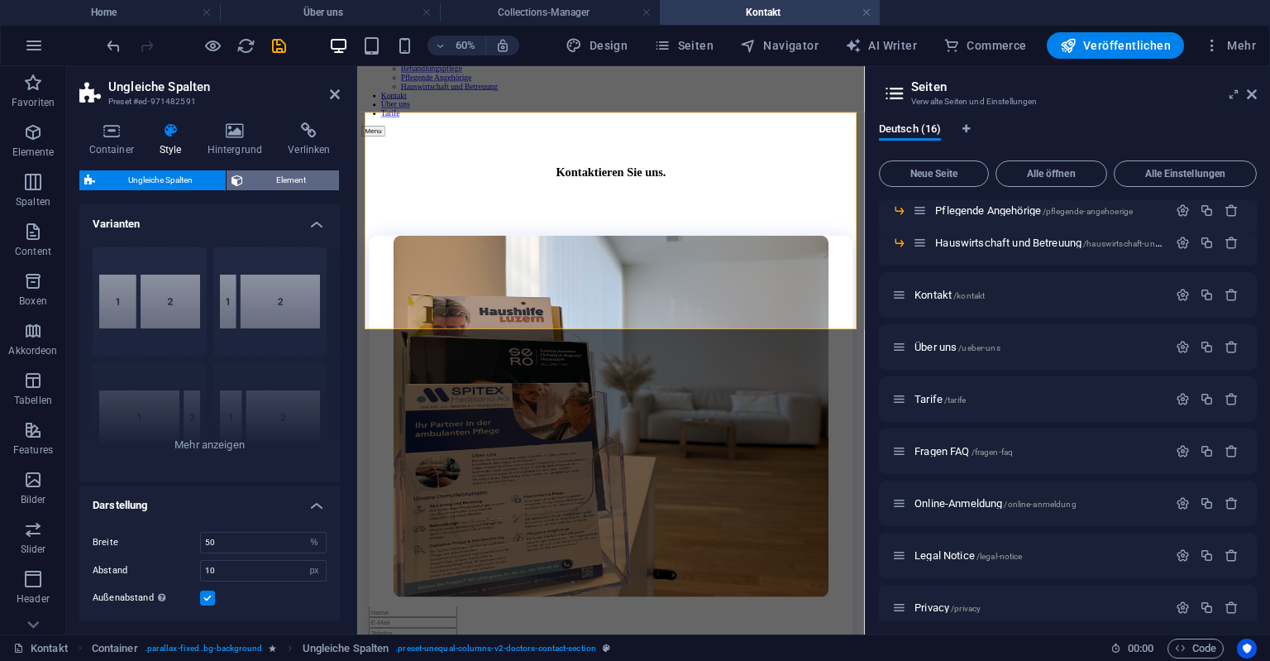
click at [243, 185] on icon at bounding box center [238, 180] width 12 height 20
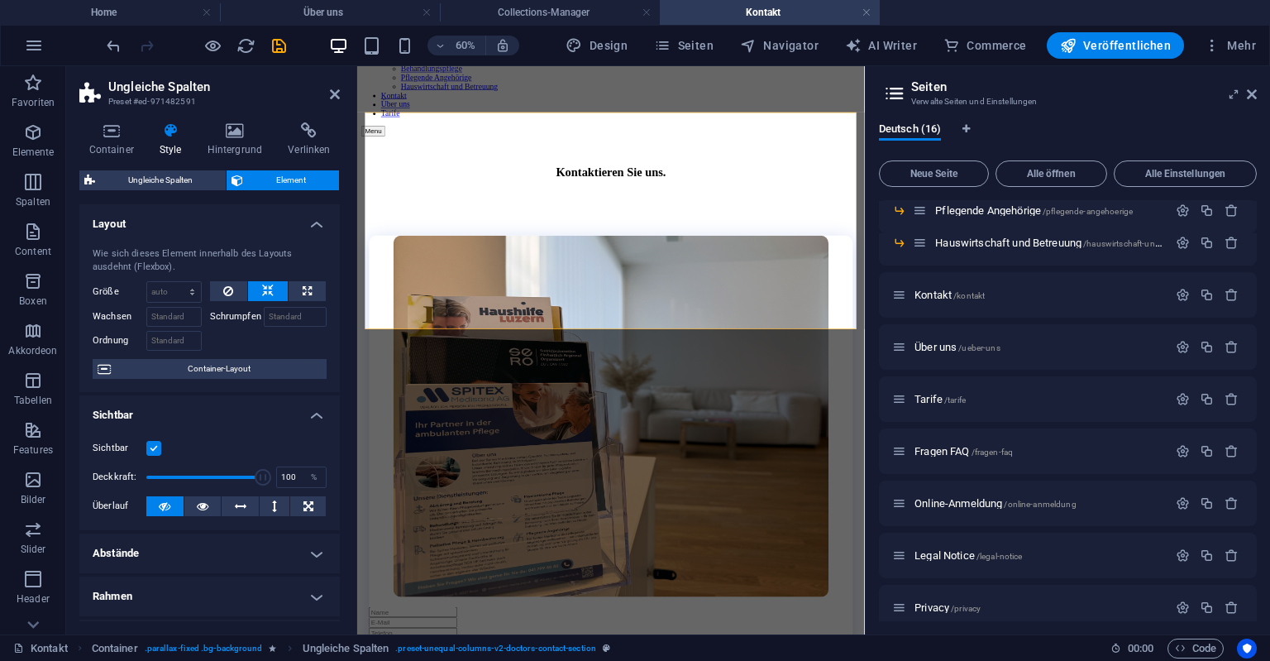
click at [170, 141] on h4 "Style" at bounding box center [174, 139] width 48 height 35
click at [336, 94] on icon at bounding box center [335, 94] width 10 height 13
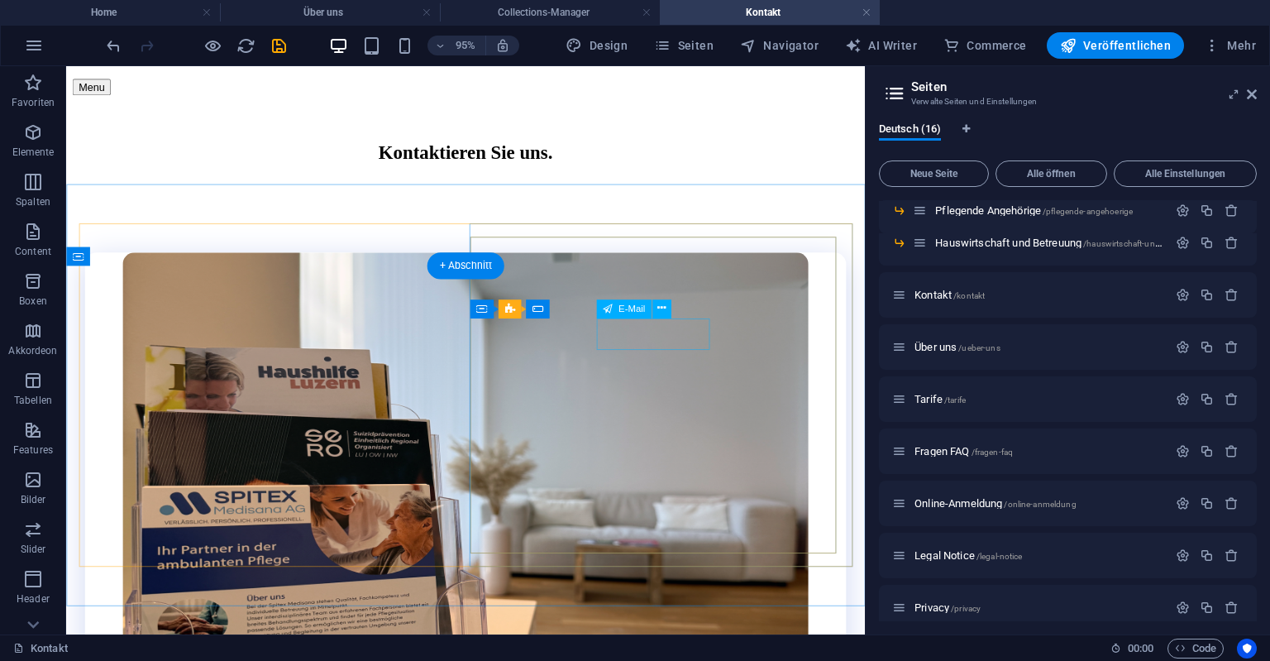
scroll to position [0, 0]
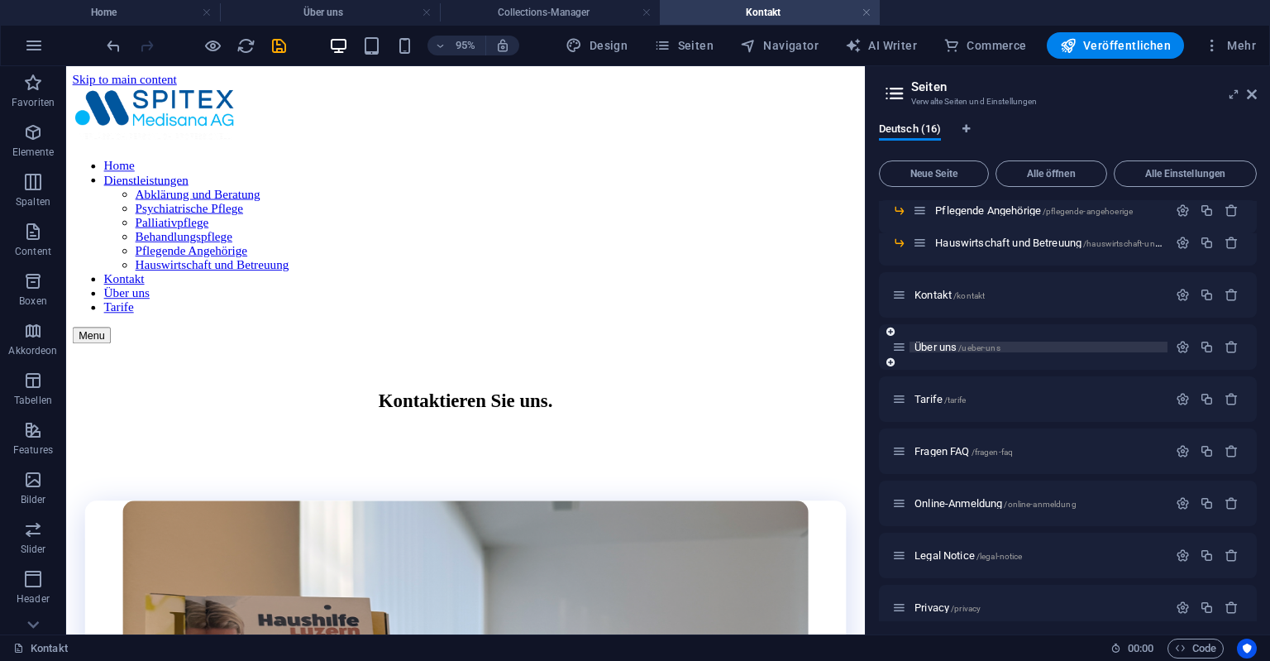
click at [991, 346] on span "/ueber-uns" at bounding box center [979, 347] width 41 height 9
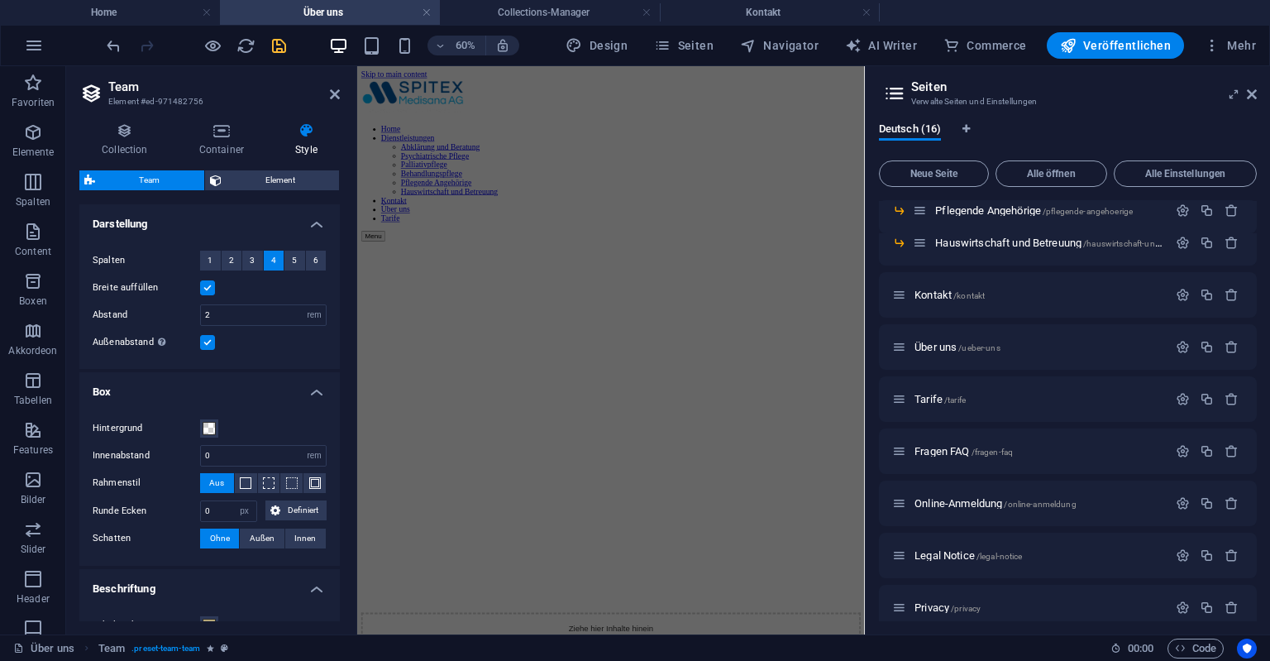
click at [277, 47] on icon "save" at bounding box center [279, 45] width 19 height 19
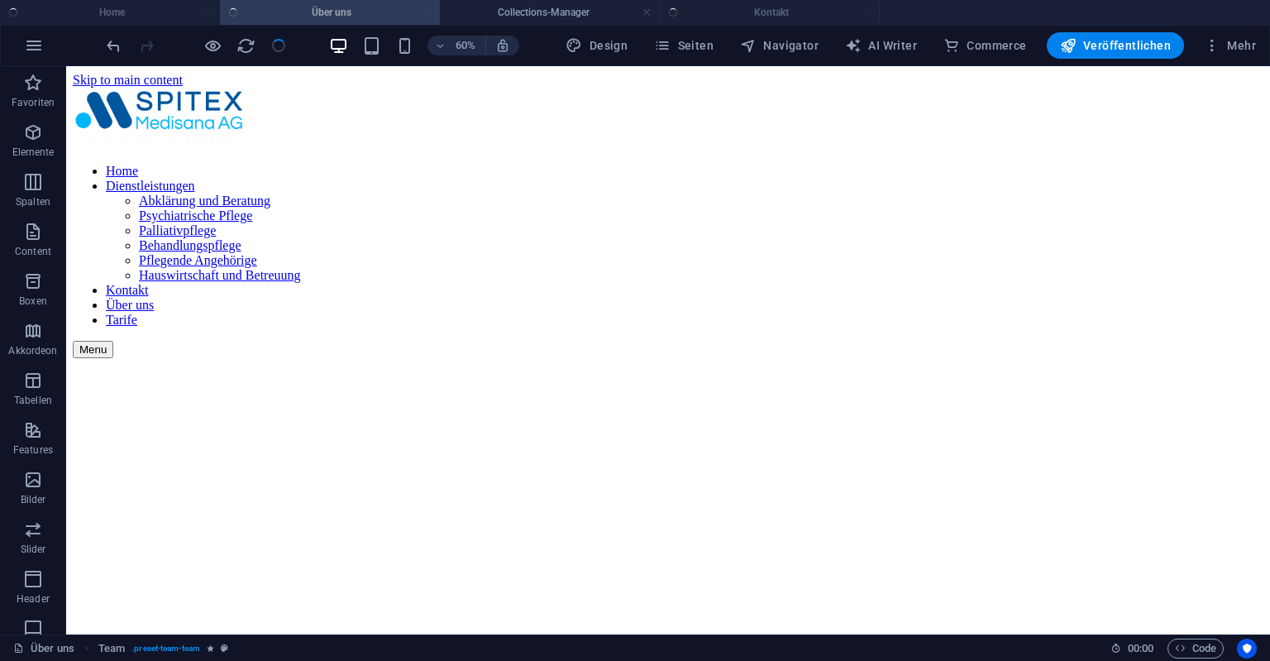
scroll to position [2004, 0]
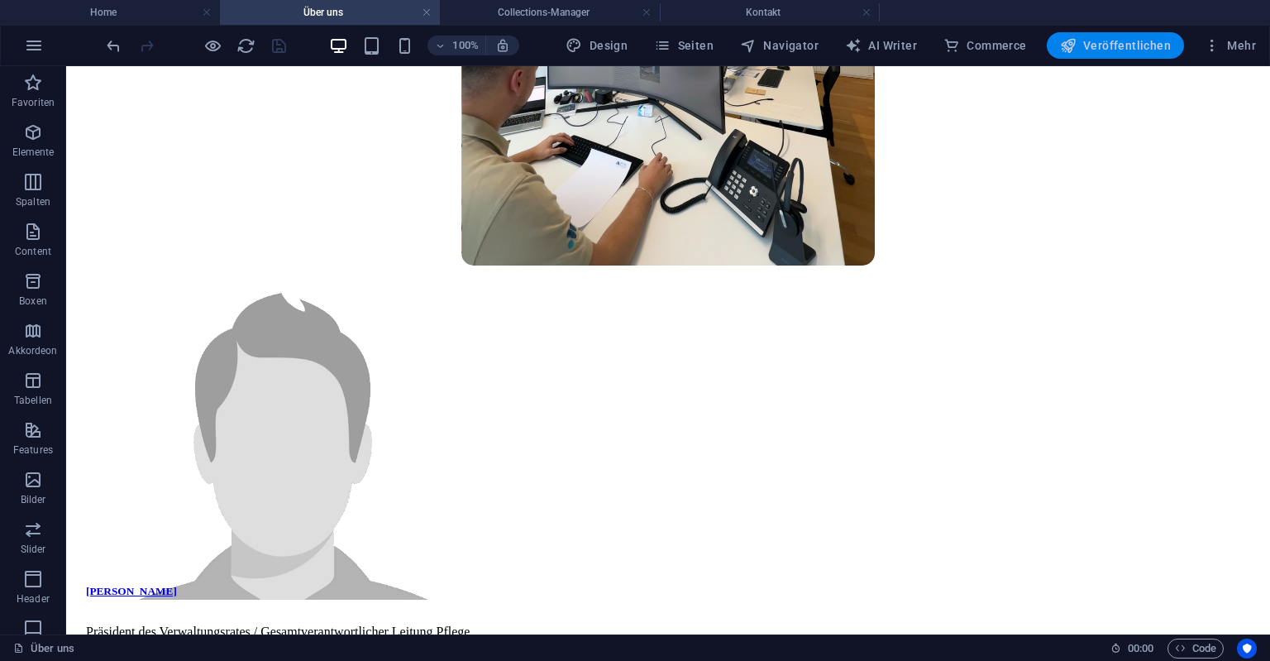
click at [1099, 47] on span "Veröffentlichen" at bounding box center [1115, 45] width 111 height 17
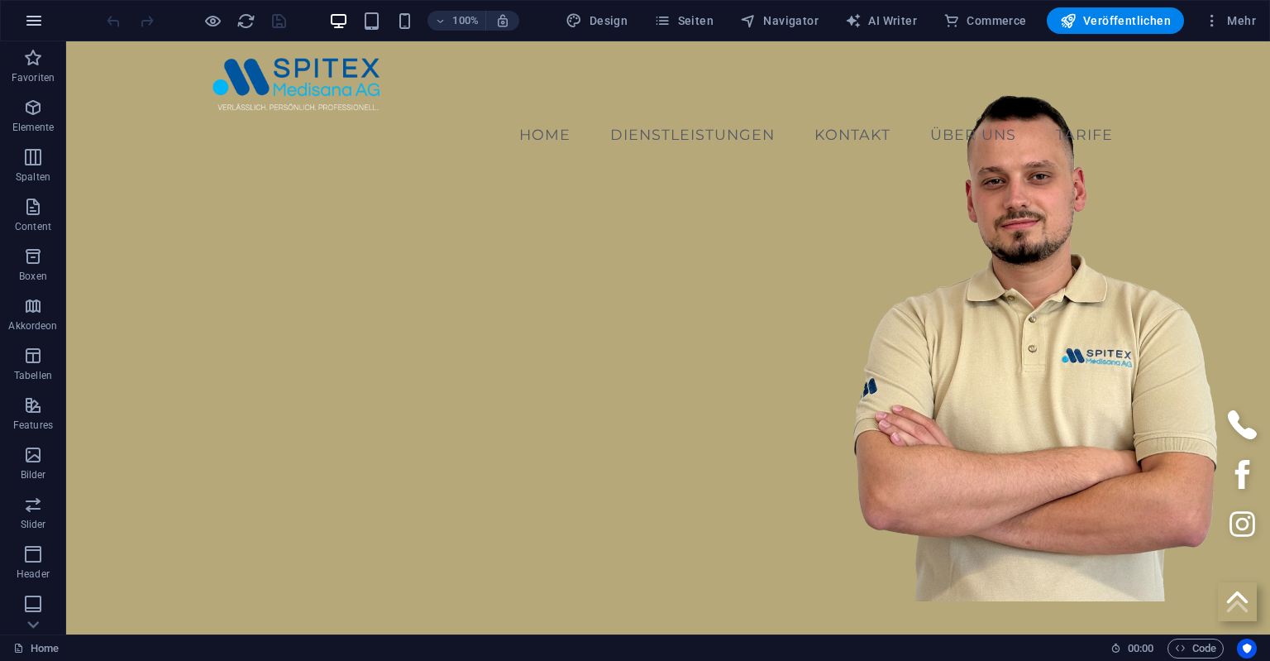
click at [31, 21] on icon "button" at bounding box center [34, 21] width 20 height 20
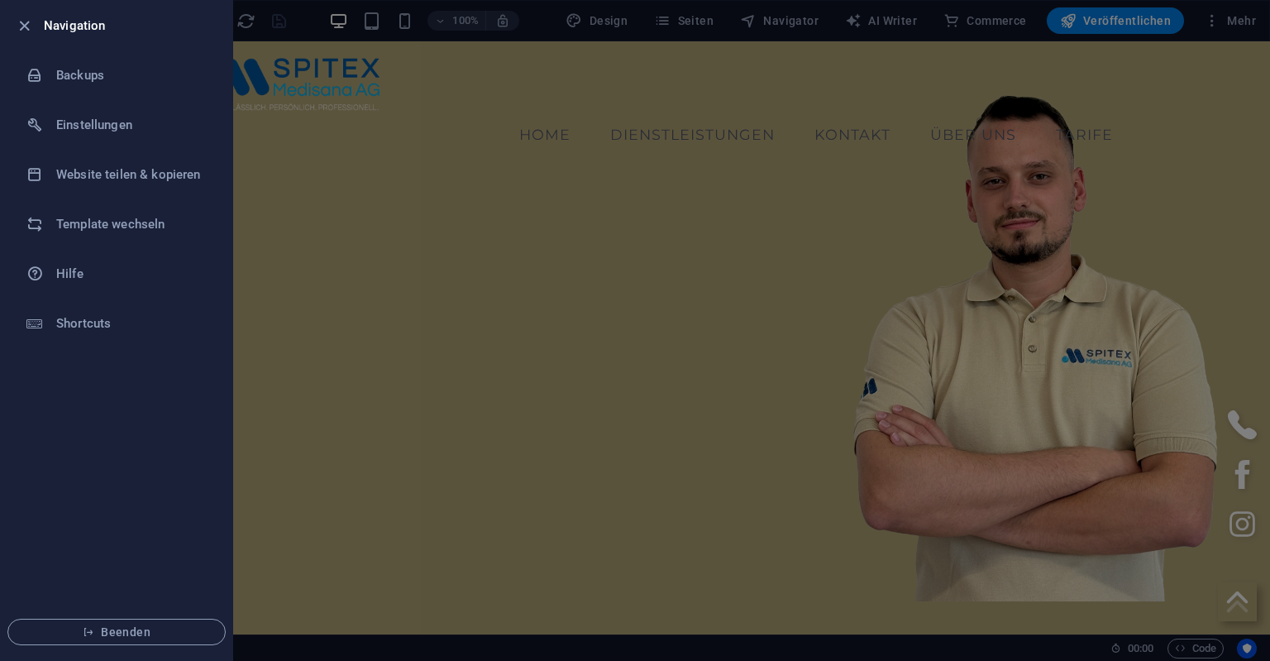
click at [1232, 12] on div at bounding box center [635, 330] width 1270 height 661
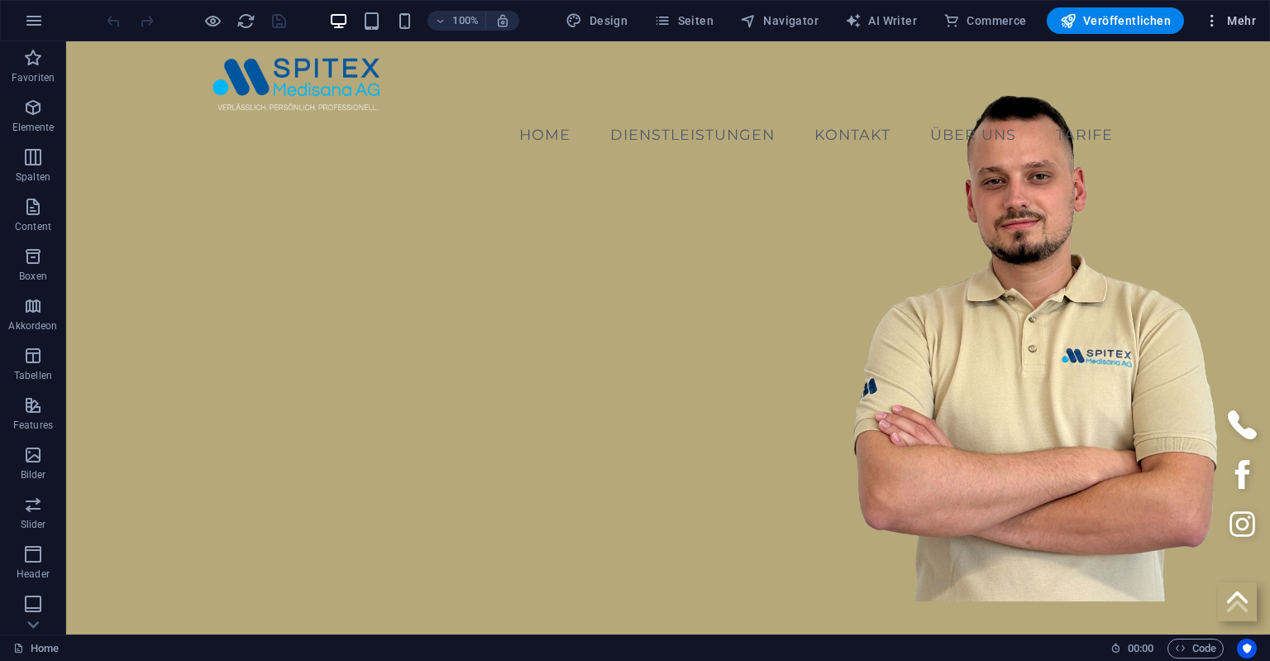
click at [1241, 20] on span "Mehr" at bounding box center [1230, 20] width 52 height 17
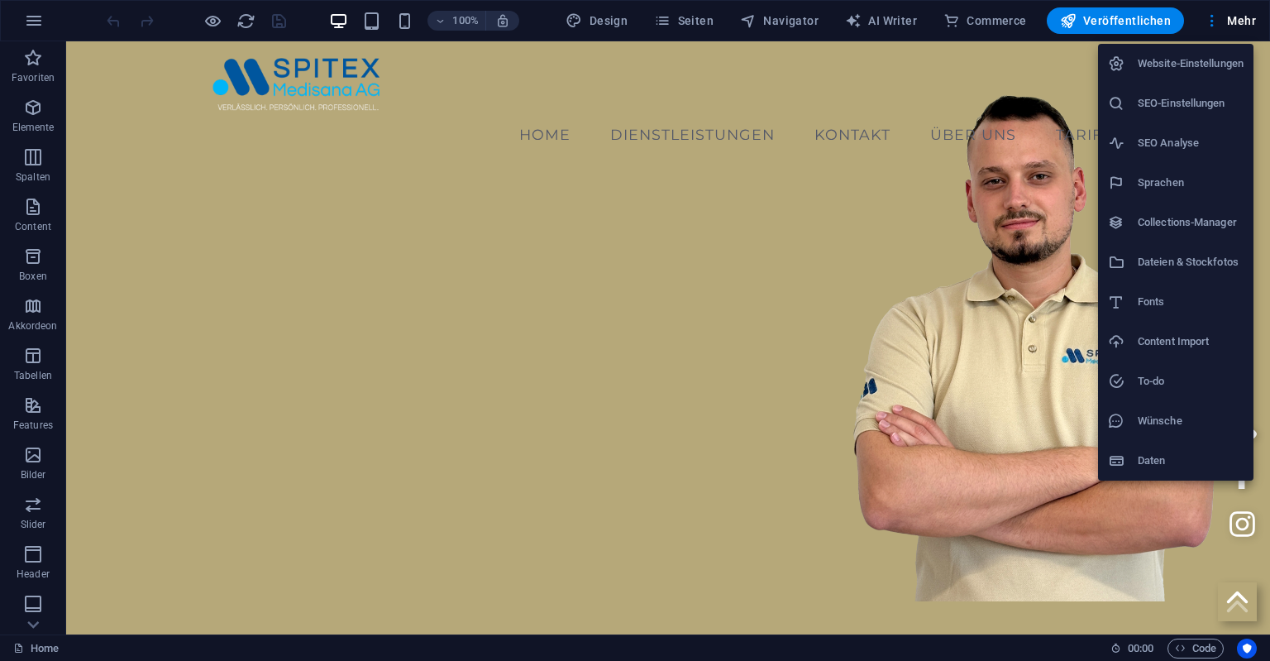
click at [1209, 217] on h6 "Collections-Manager" at bounding box center [1191, 223] width 106 height 20
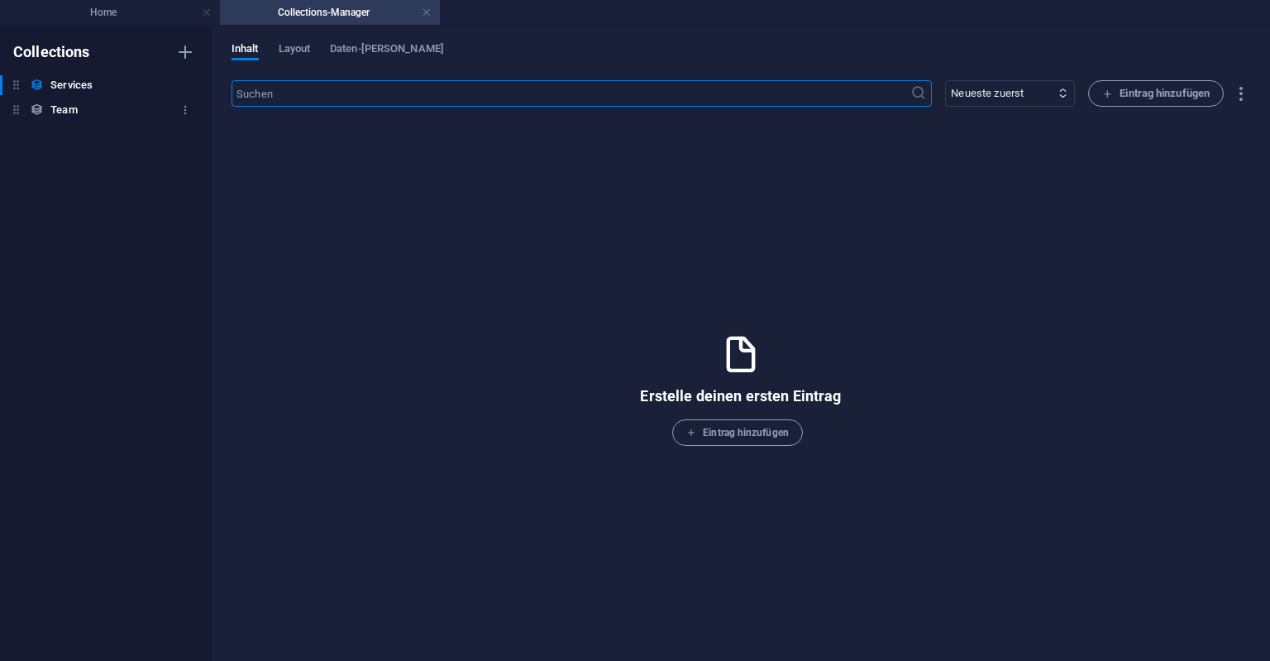
click at [67, 118] on h6 "Team" at bounding box center [63, 110] width 26 height 20
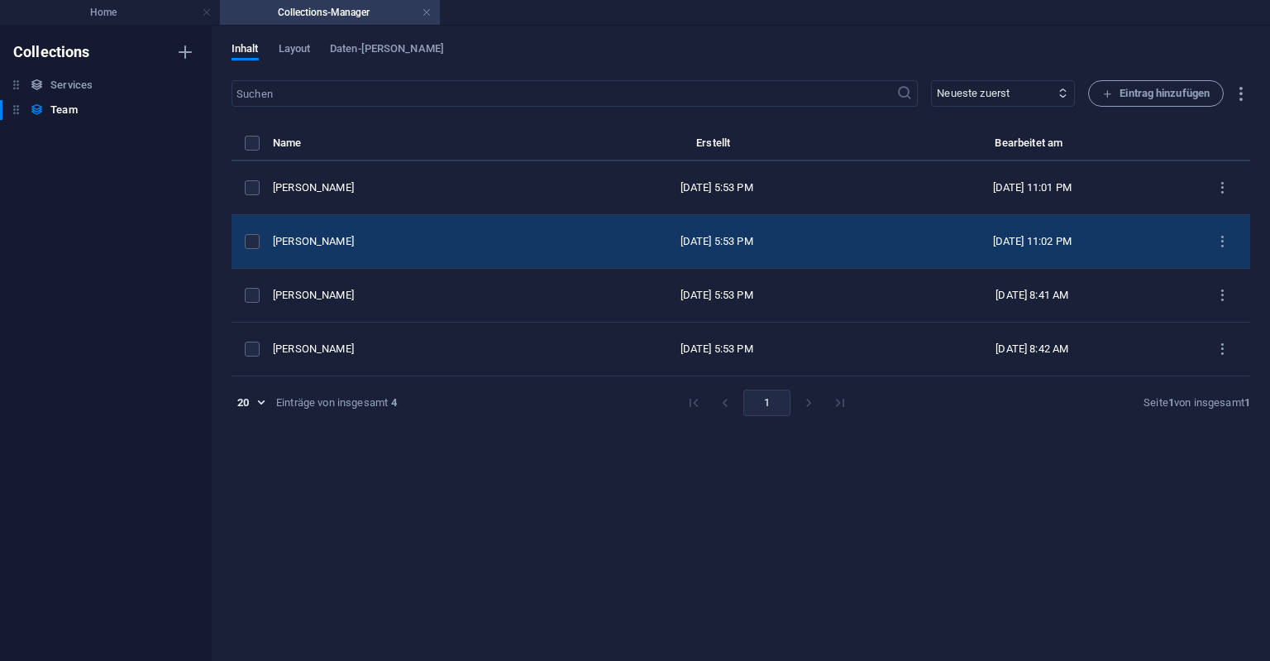
click at [316, 235] on div "[PERSON_NAME]" at bounding box center [412, 241] width 278 height 15
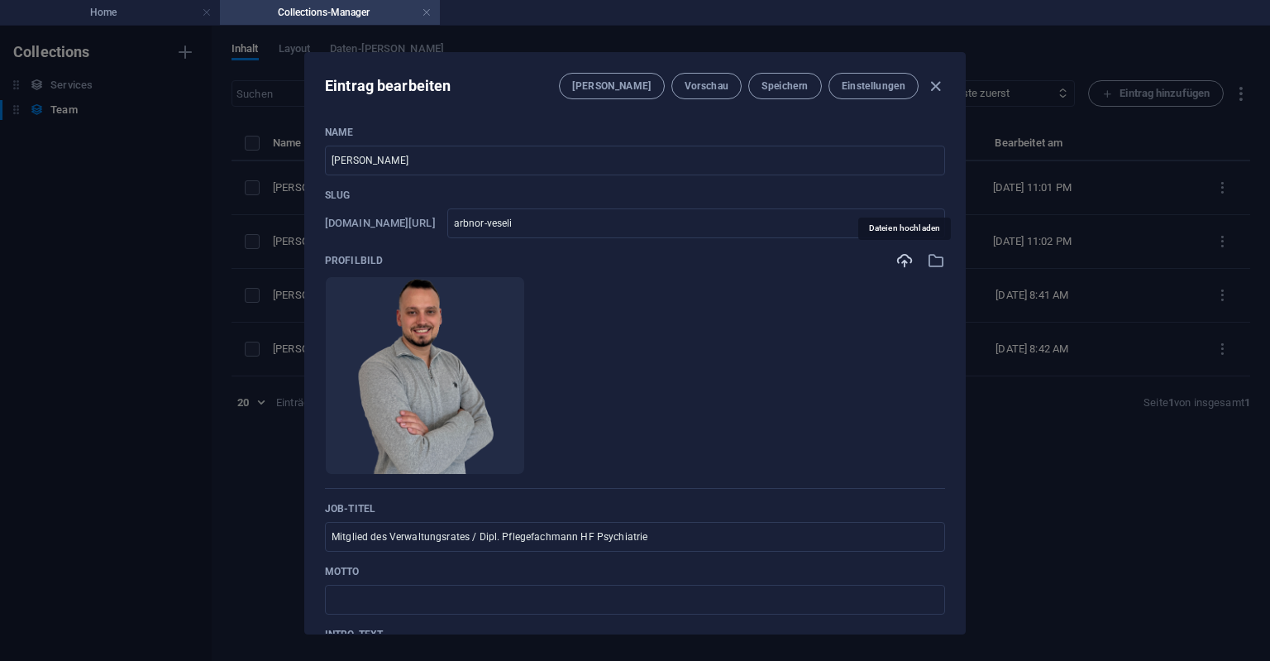
click at [910, 255] on icon "button" at bounding box center [905, 260] width 18 height 18
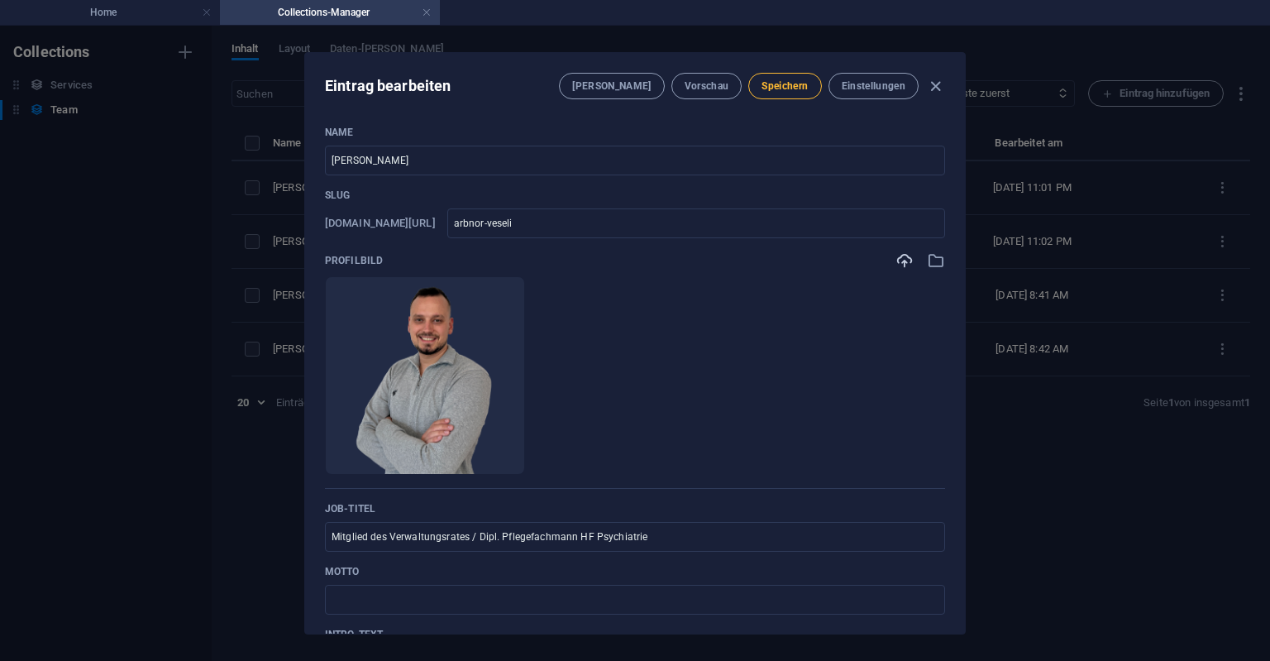
click at [785, 86] on span "Speichern" at bounding box center [785, 85] width 46 height 13
click at [792, 92] on span "Speichern" at bounding box center [785, 85] width 46 height 13
click at [935, 85] on icon "button" at bounding box center [935, 86] width 19 height 19
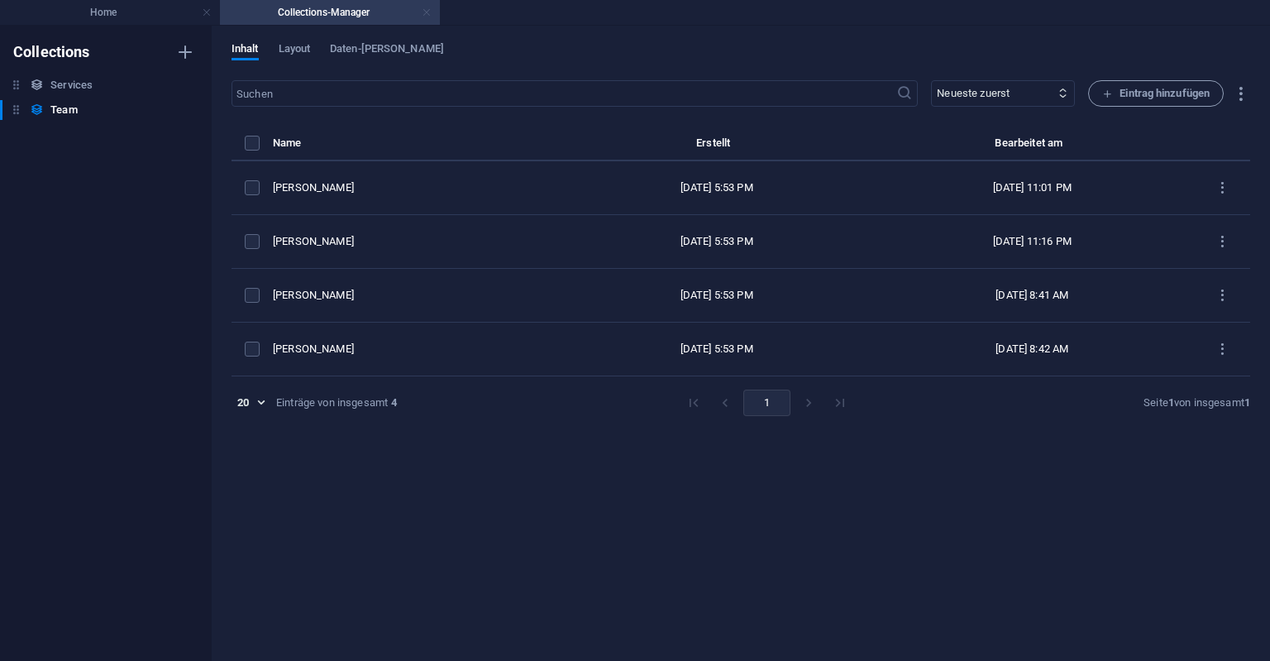
click at [428, 13] on link at bounding box center [427, 13] width 10 height 16
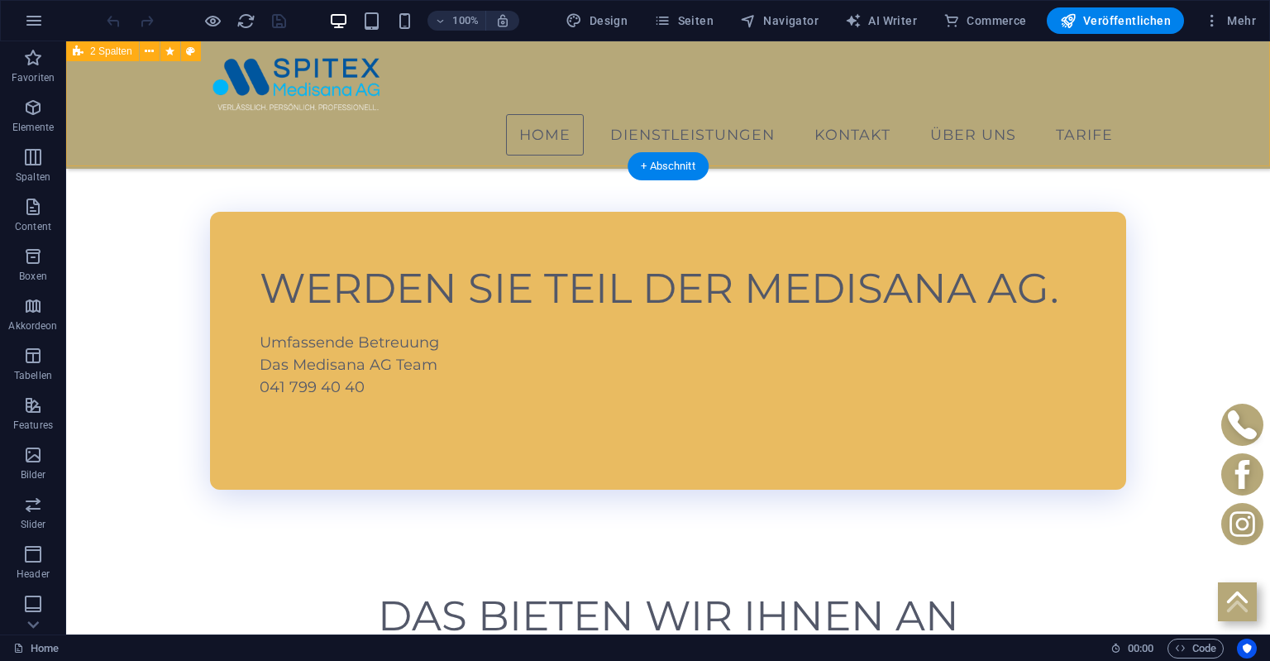
scroll to position [291, 0]
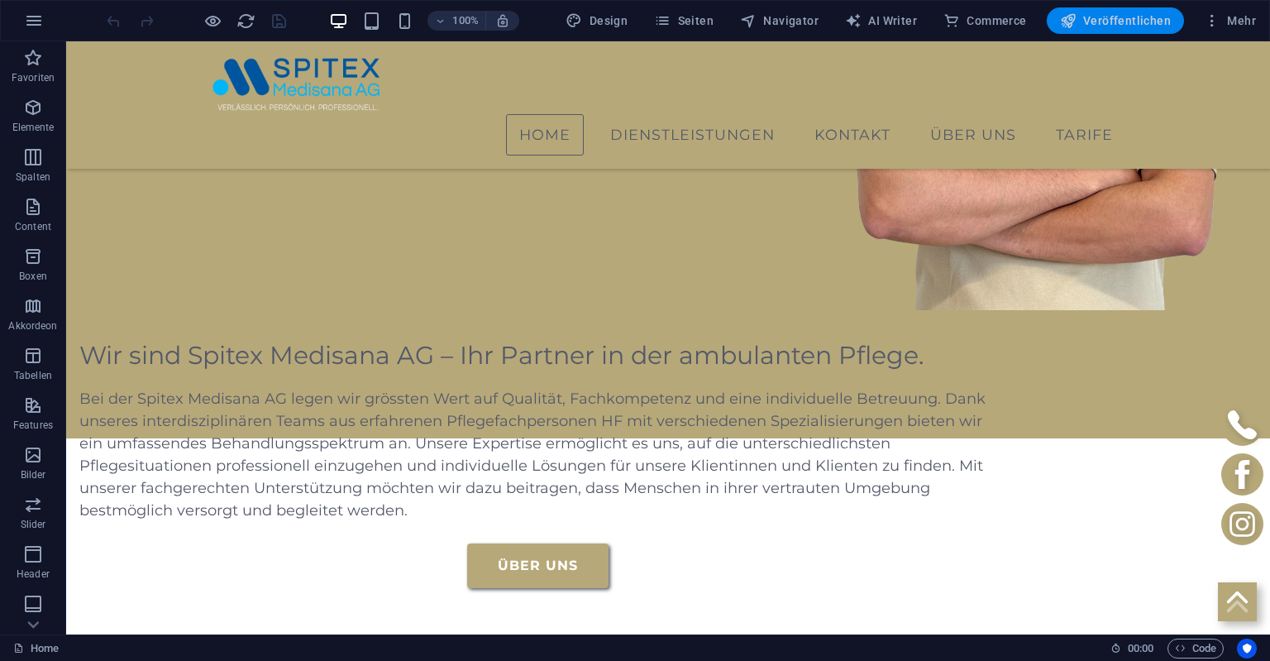
click at [1101, 16] on span "Veröffentlichen" at bounding box center [1115, 20] width 111 height 17
